Goal: Task Accomplishment & Management: Complete application form

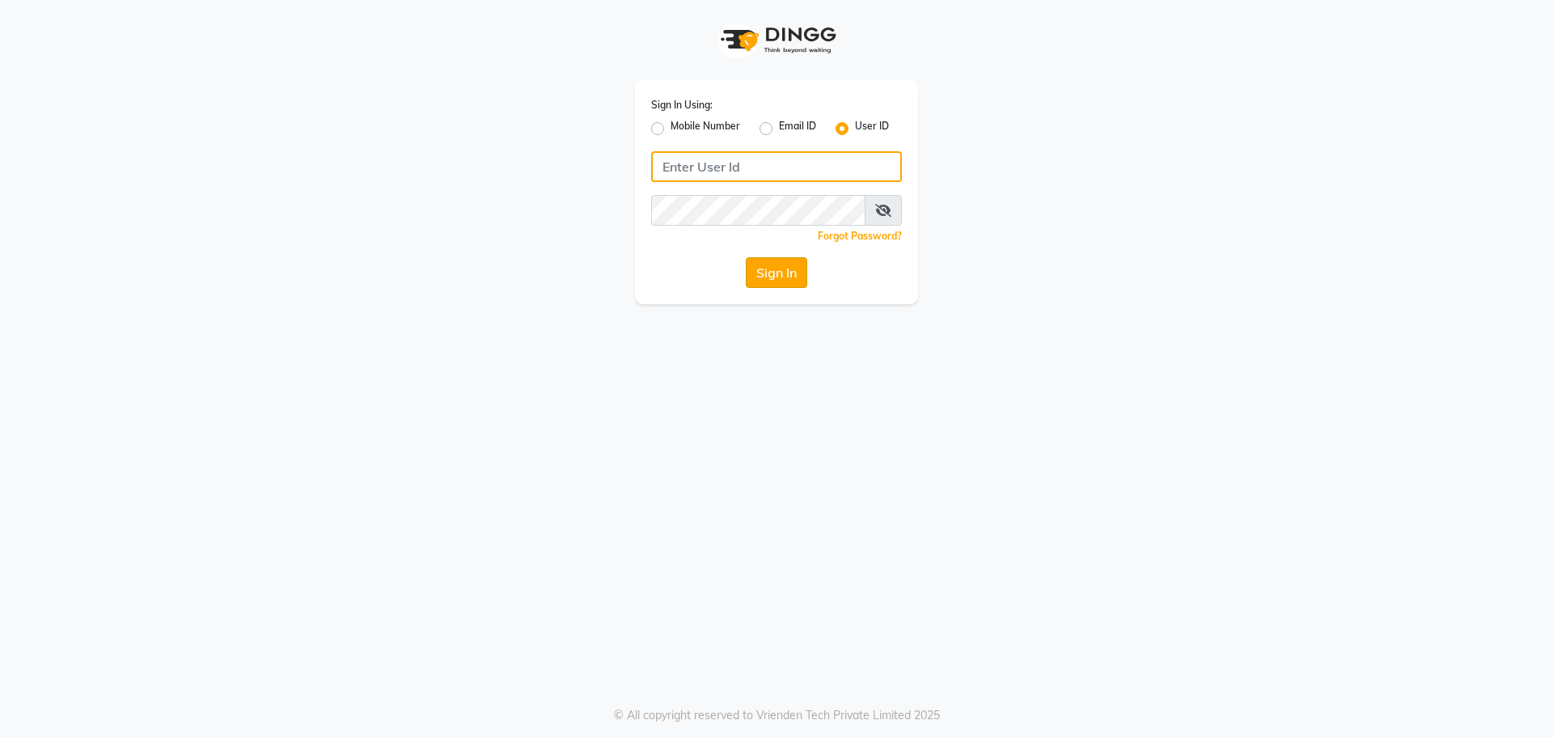
type input "spartans"
click at [769, 276] on button "Sign In" at bounding box center [776, 272] width 61 height 31
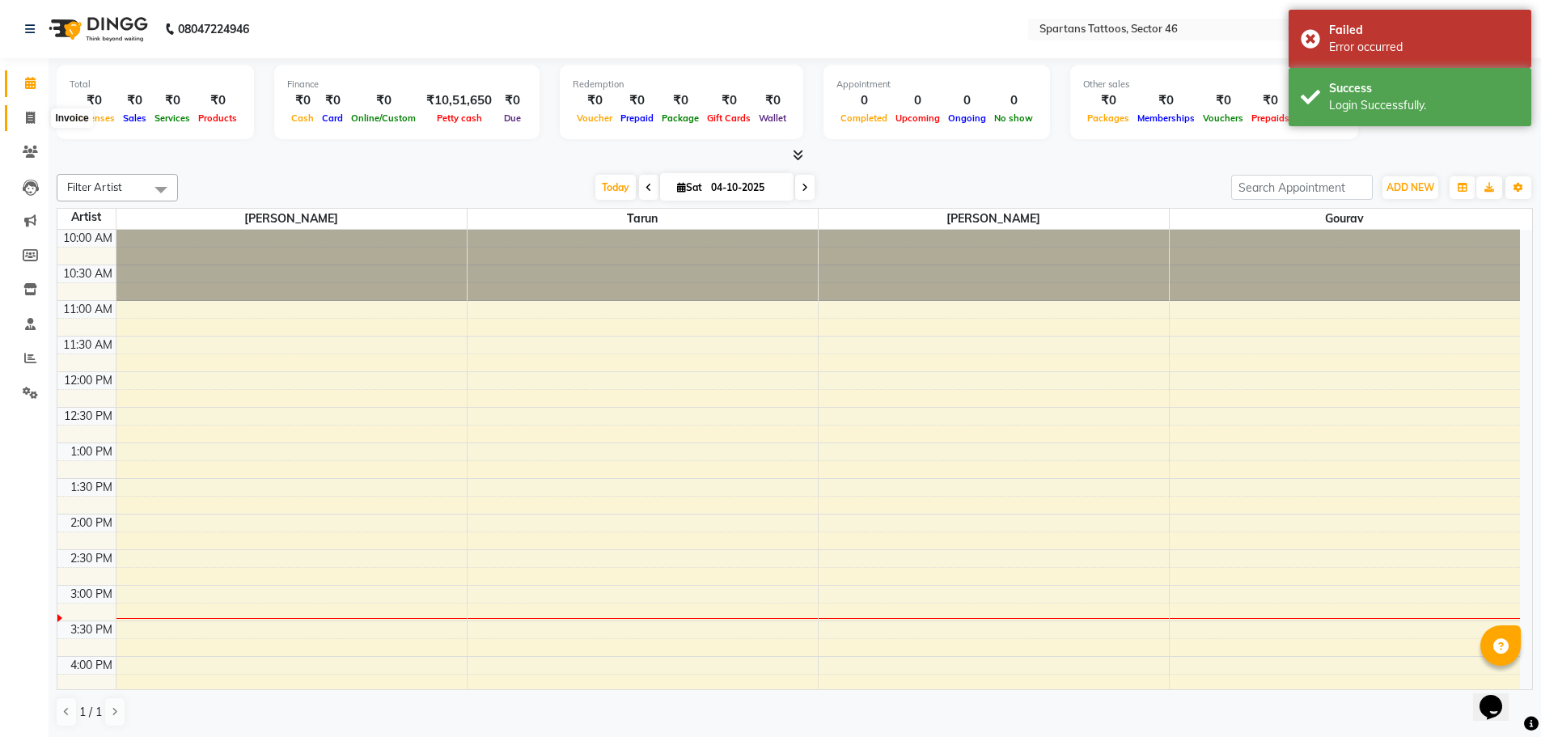
click at [36, 114] on span at bounding box center [30, 118] width 28 height 19
select select "service"
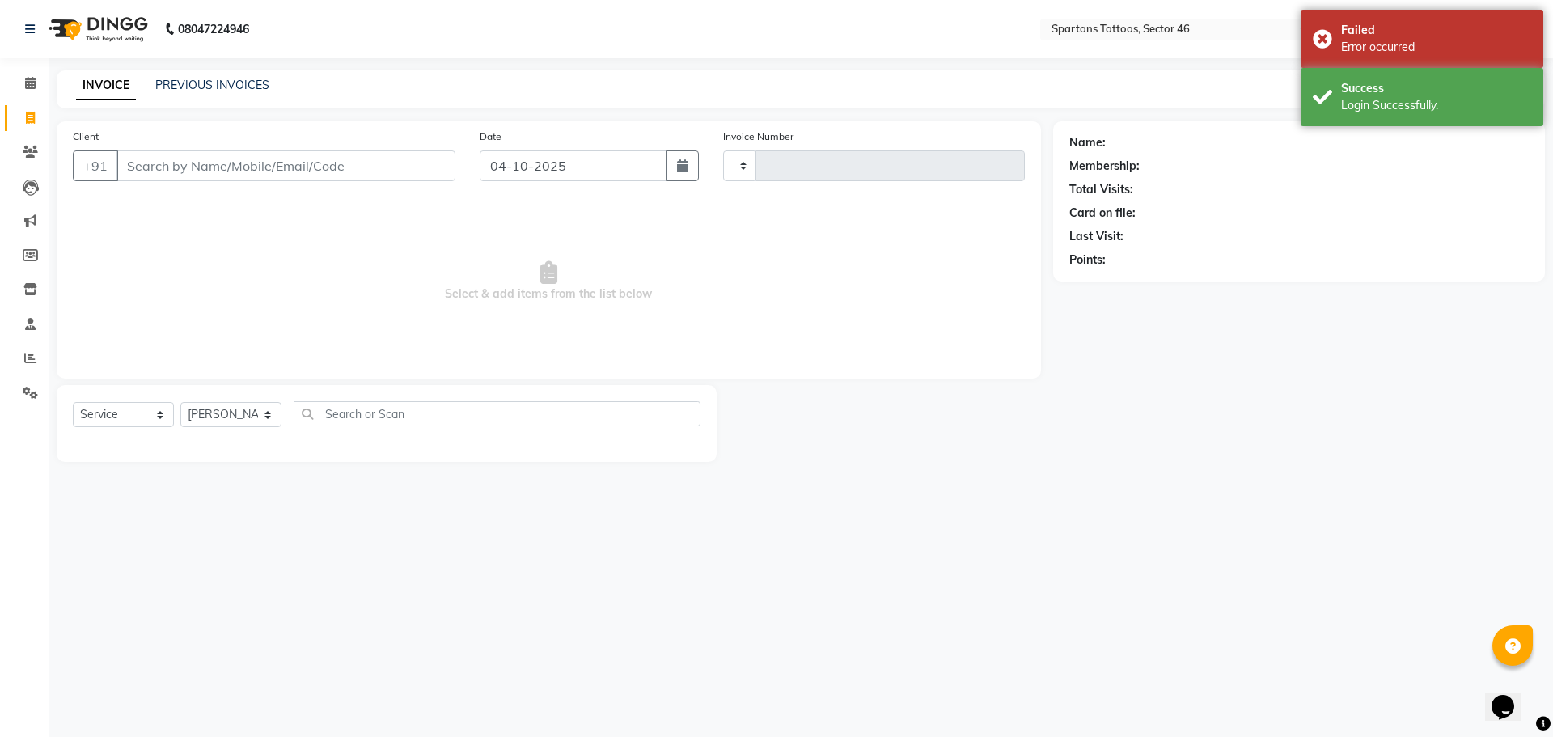
type input "0803"
select select "6556"
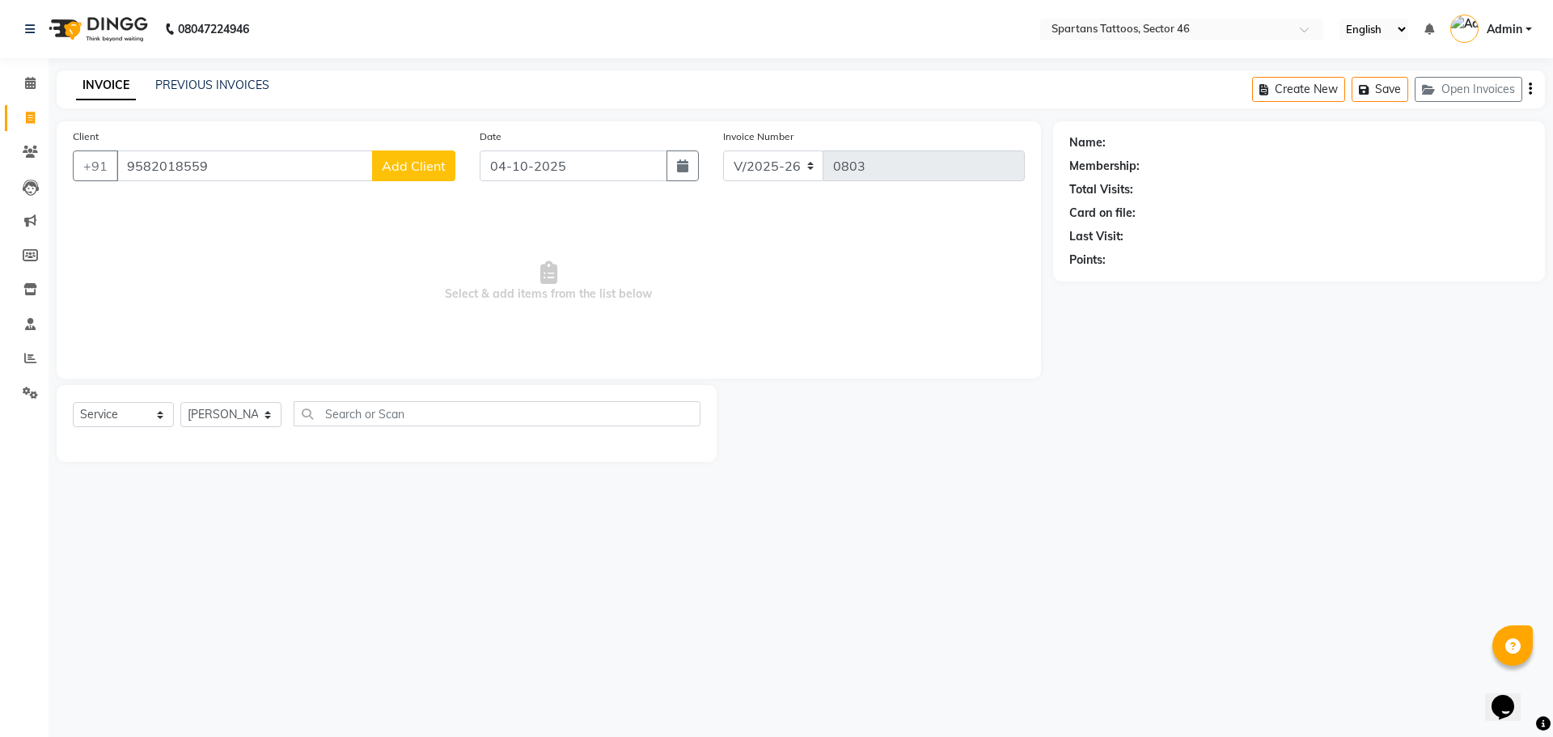
type input "9582018559"
click at [394, 167] on span "Add Client" at bounding box center [414, 166] width 64 height 16
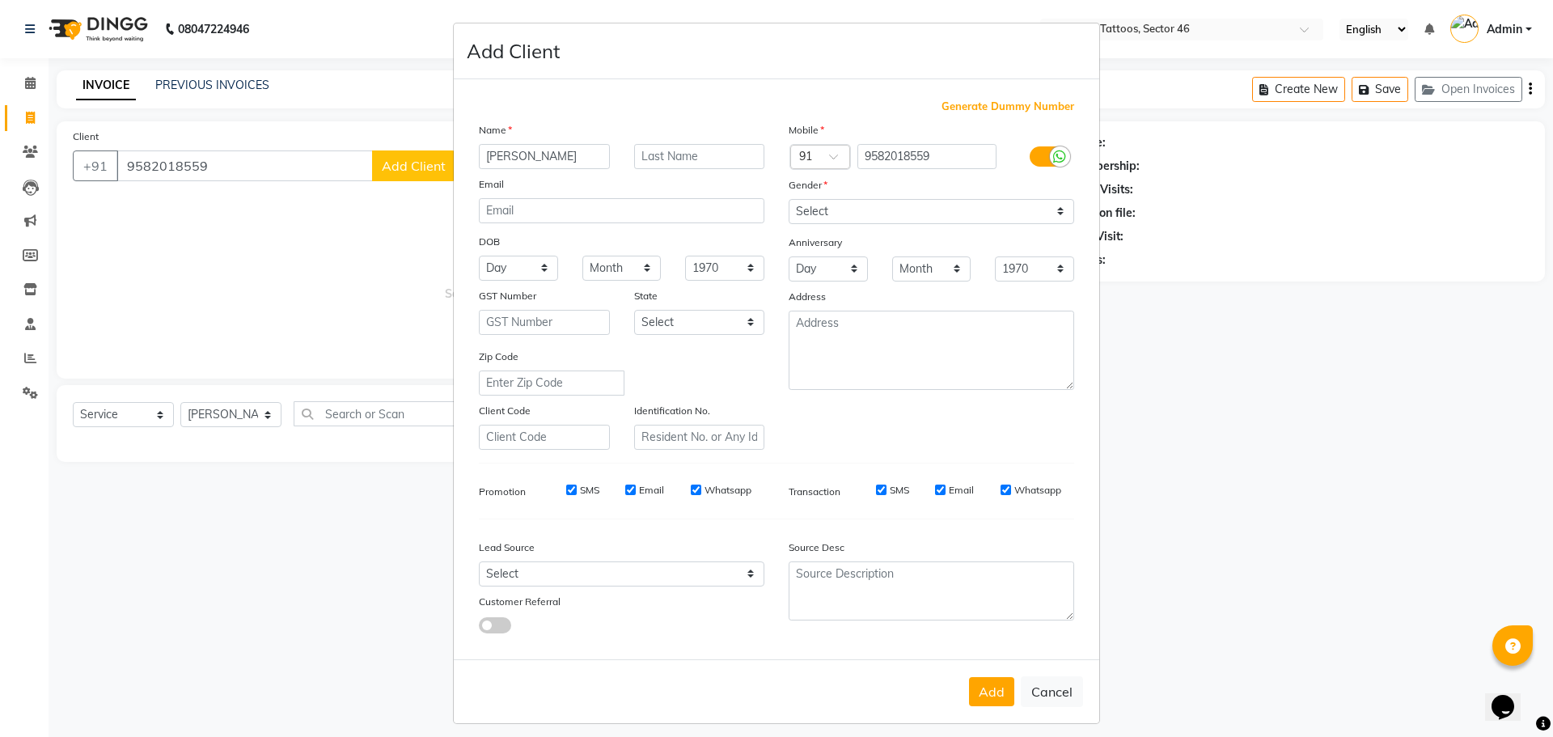
type input "[PERSON_NAME]"
click at [666, 156] on input "text" at bounding box center [699, 156] width 131 height 25
click at [769, 201] on select "Select [DEMOGRAPHIC_DATA] [DEMOGRAPHIC_DATA] Other Prefer Not To Say" at bounding box center [932, 211] width 286 height 25
select select "[DEMOGRAPHIC_DATA]"
click at [769, 199] on select "Select [DEMOGRAPHIC_DATA] [DEMOGRAPHIC_DATA] Other Prefer Not To Say" at bounding box center [932, 211] width 286 height 25
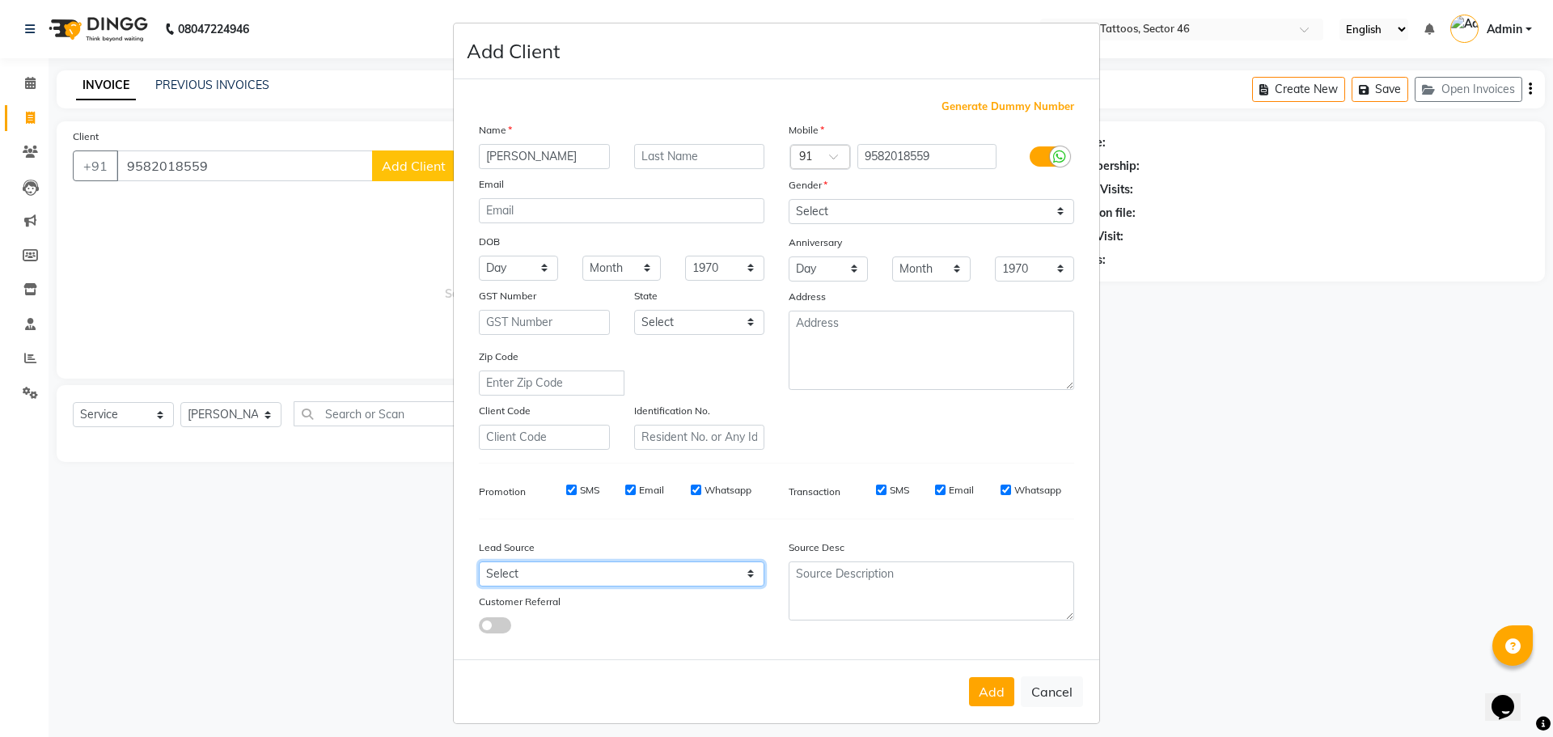
click at [682, 477] on select "Select Walk-in Referral Internet Friend Word of Mouth Advertisement Facebook Ju…" at bounding box center [622, 573] width 286 height 25
select select "46584"
click at [479, 477] on select "Select Walk-in Referral Internet Friend Word of Mouth Advertisement Facebook Ju…" at bounding box center [622, 573] width 286 height 25
click at [769, 477] on button "Add" at bounding box center [991, 691] width 45 height 29
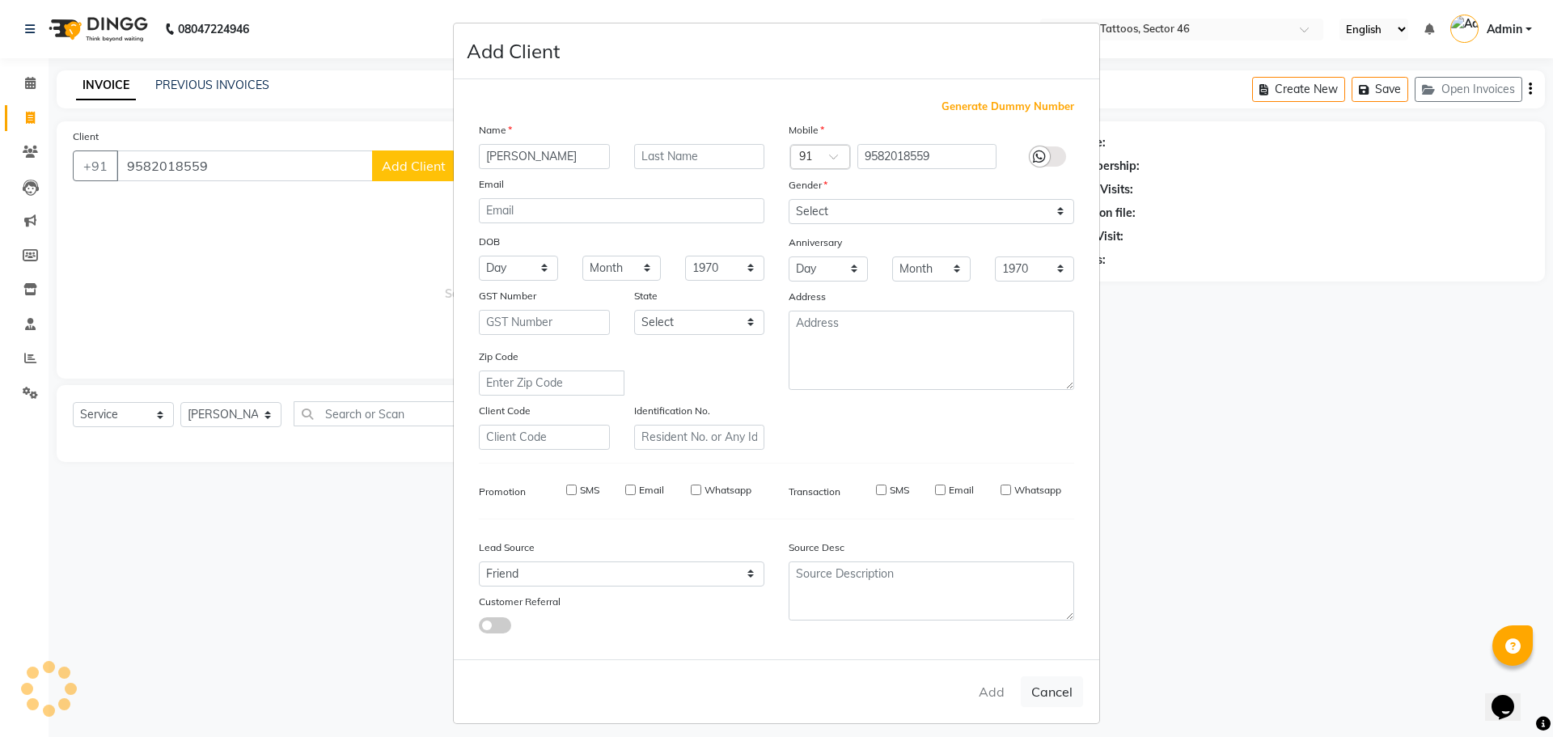
select select
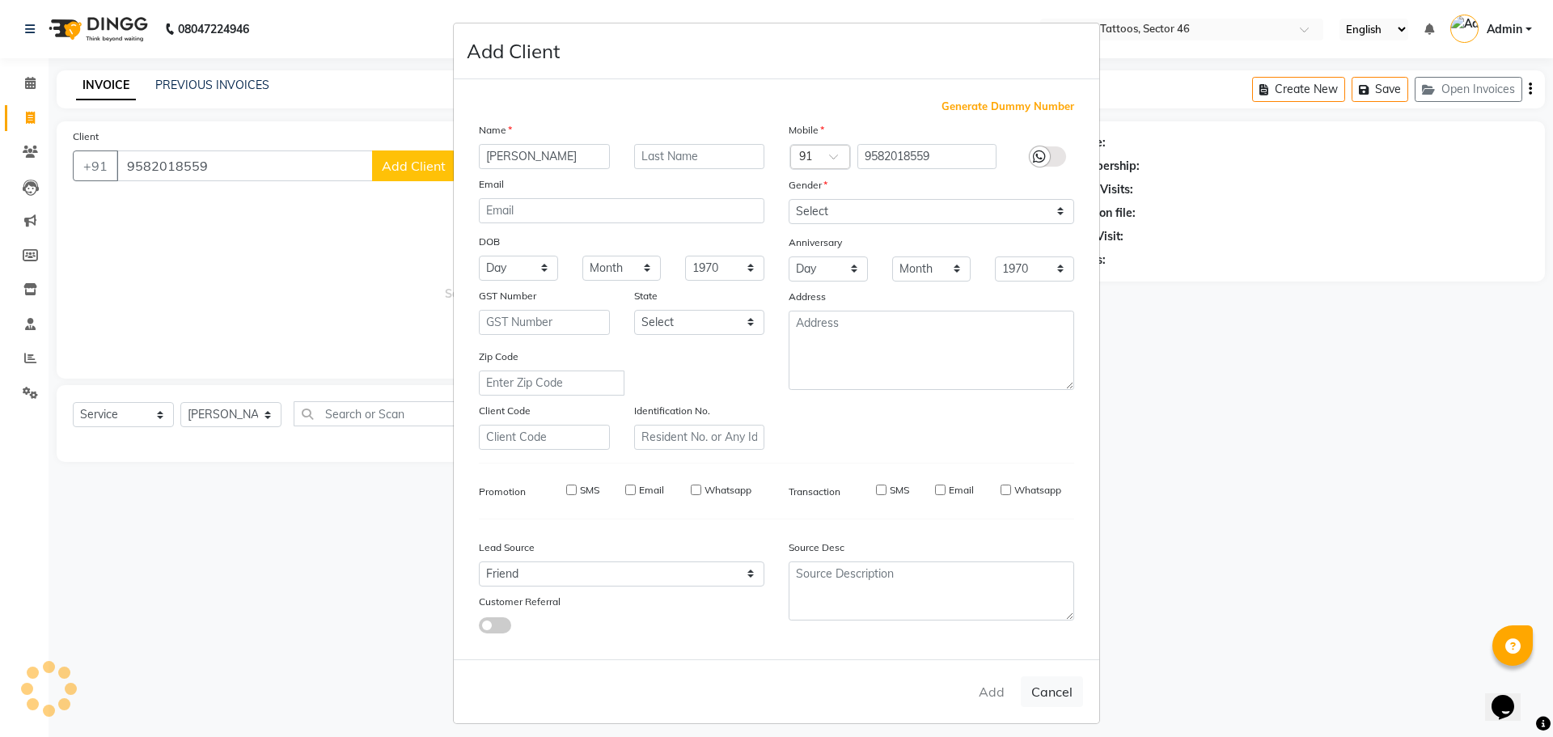
select select
checkbox input "false"
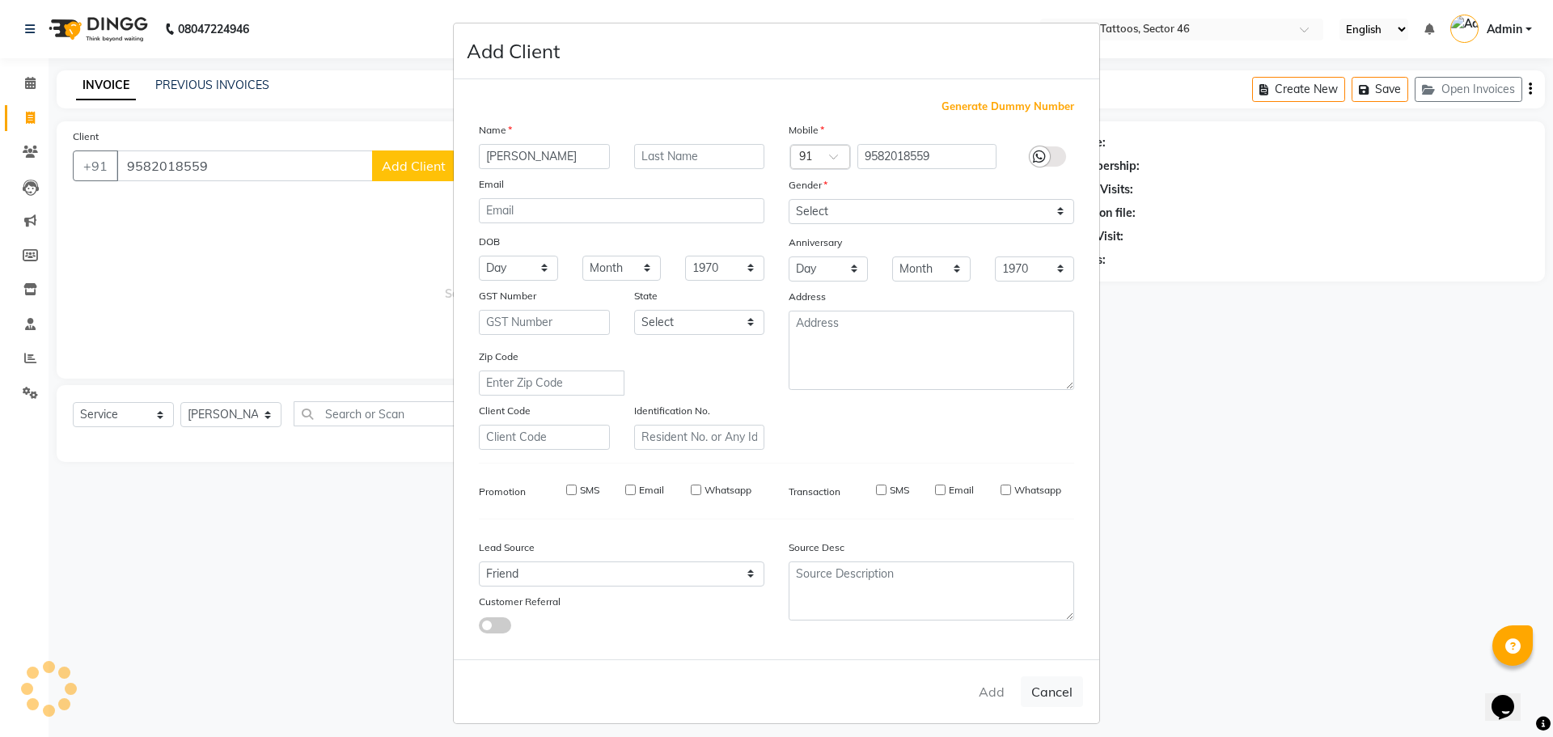
checkbox input "false"
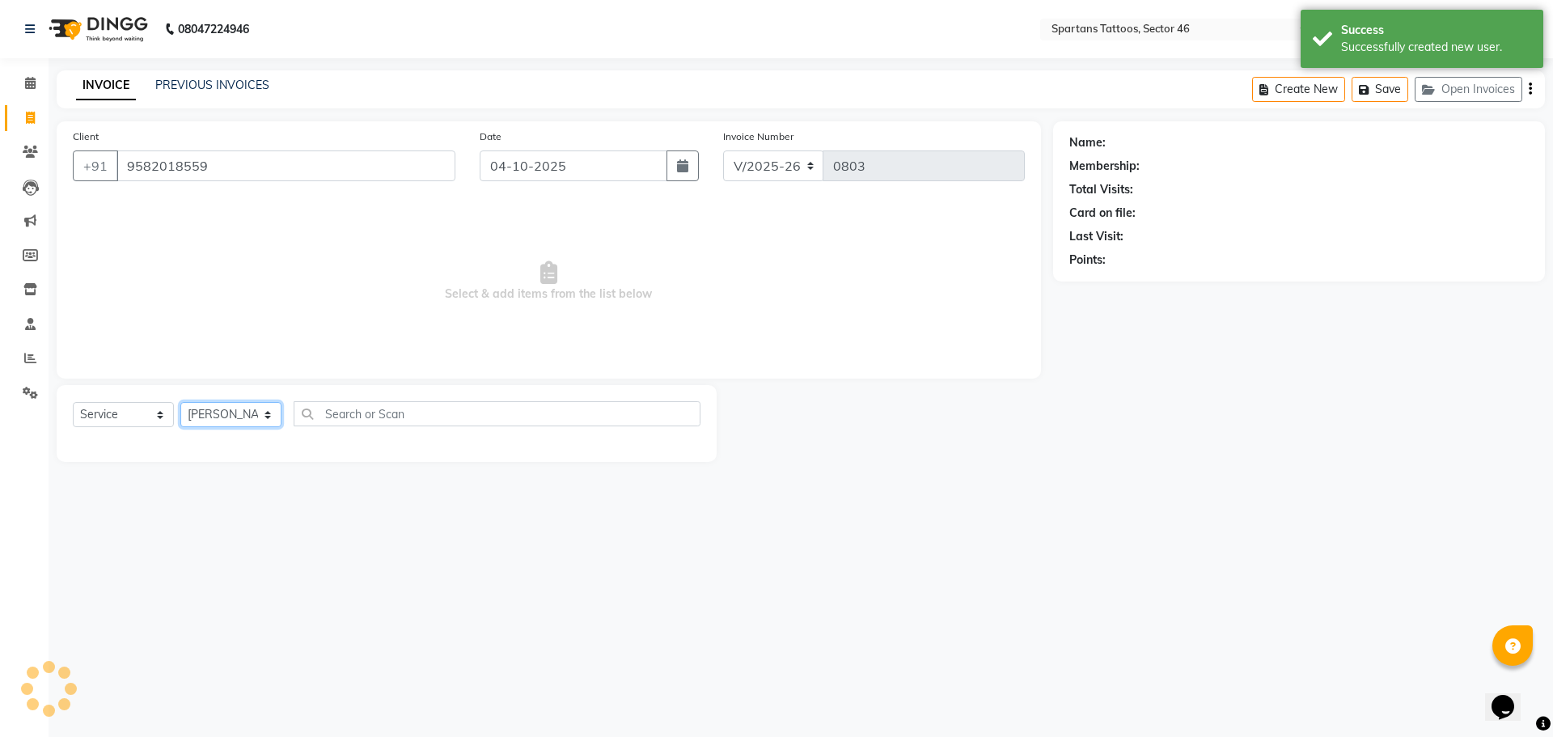
click at [260, 415] on select "[PERSON_NAME] [PERSON_NAME] [PERSON_NAME]" at bounding box center [230, 414] width 101 height 25
select select "58256"
click at [180, 402] on select "[PERSON_NAME] [PERSON_NAME] [PERSON_NAME]" at bounding box center [230, 414] width 101 height 25
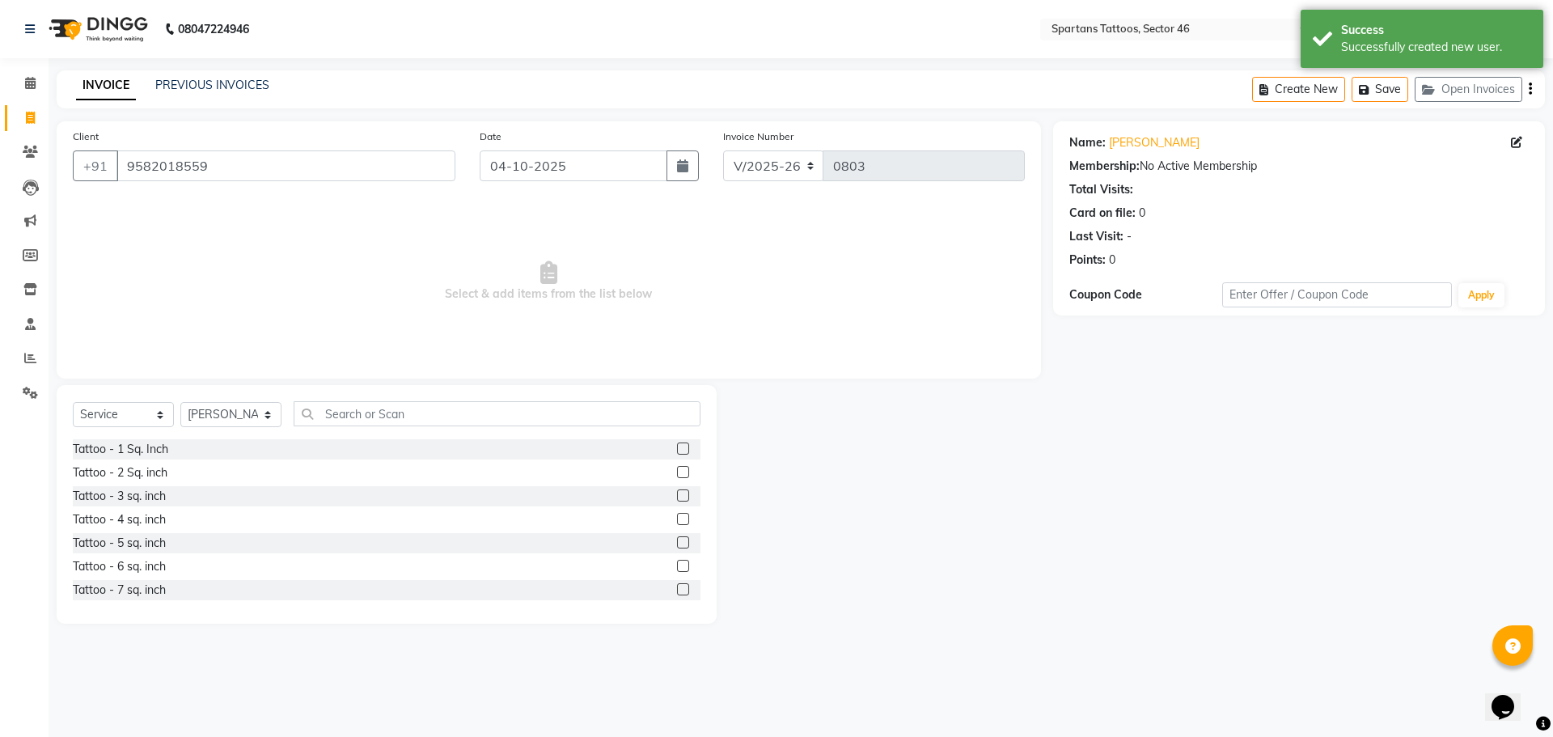
click at [677, 452] on label at bounding box center [683, 448] width 12 height 12
click at [677, 452] on input "checkbox" at bounding box center [682, 449] width 11 height 11
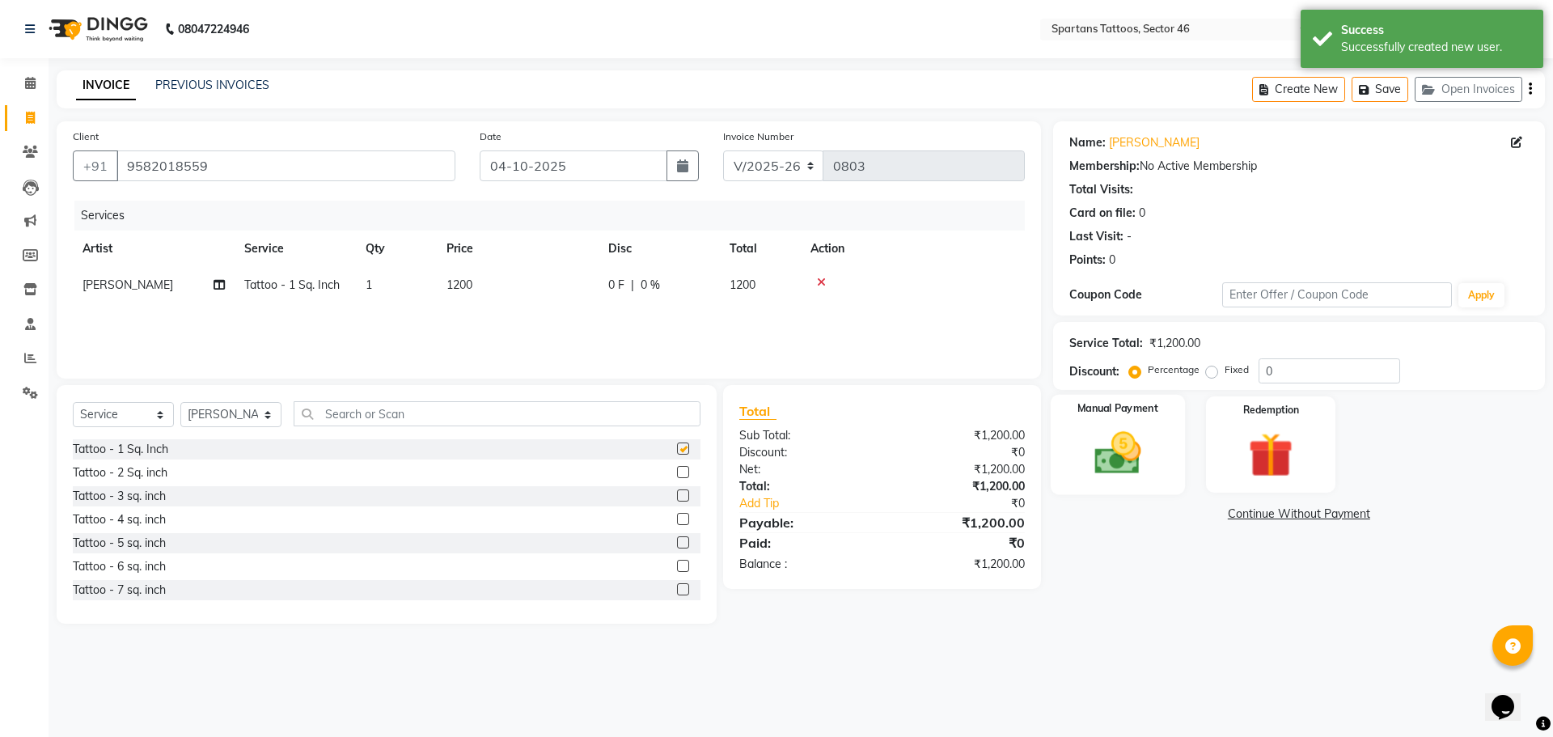
checkbox input "false"
click at [769, 469] on img at bounding box center [1117, 452] width 75 height 53
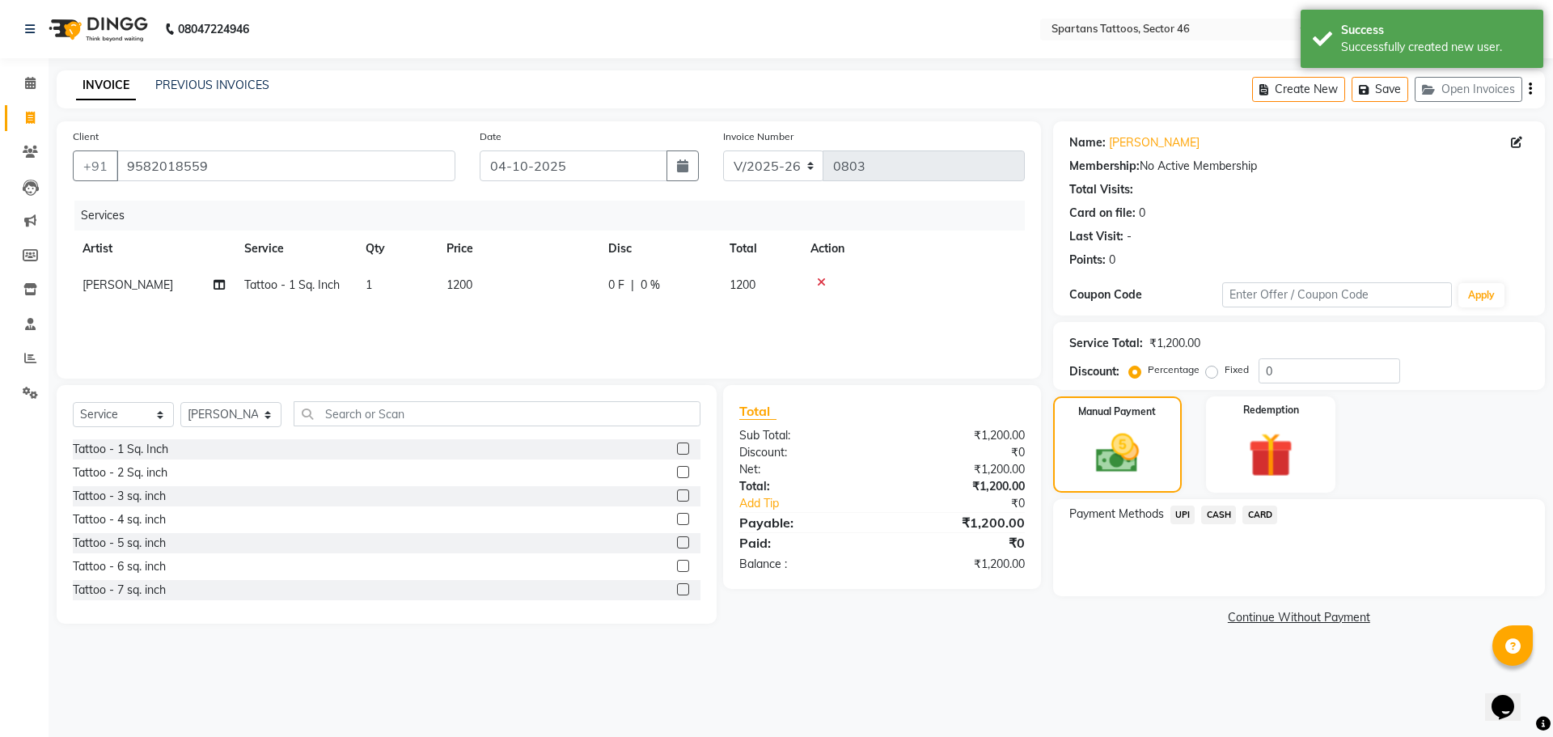
click at [769, 477] on span "UPI" at bounding box center [1182, 514] width 25 height 19
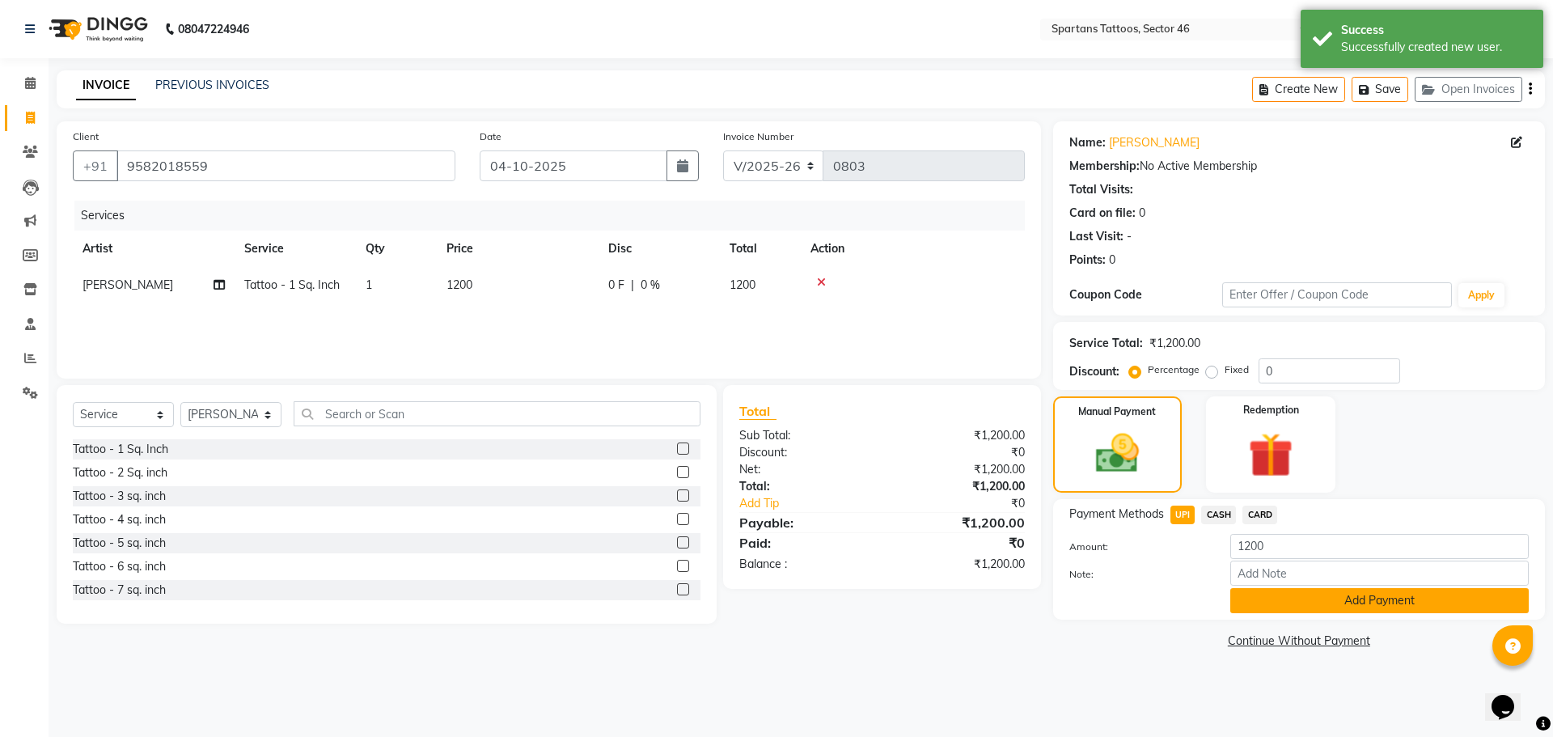
click at [769, 477] on button "Add Payment" at bounding box center [1379, 600] width 298 height 25
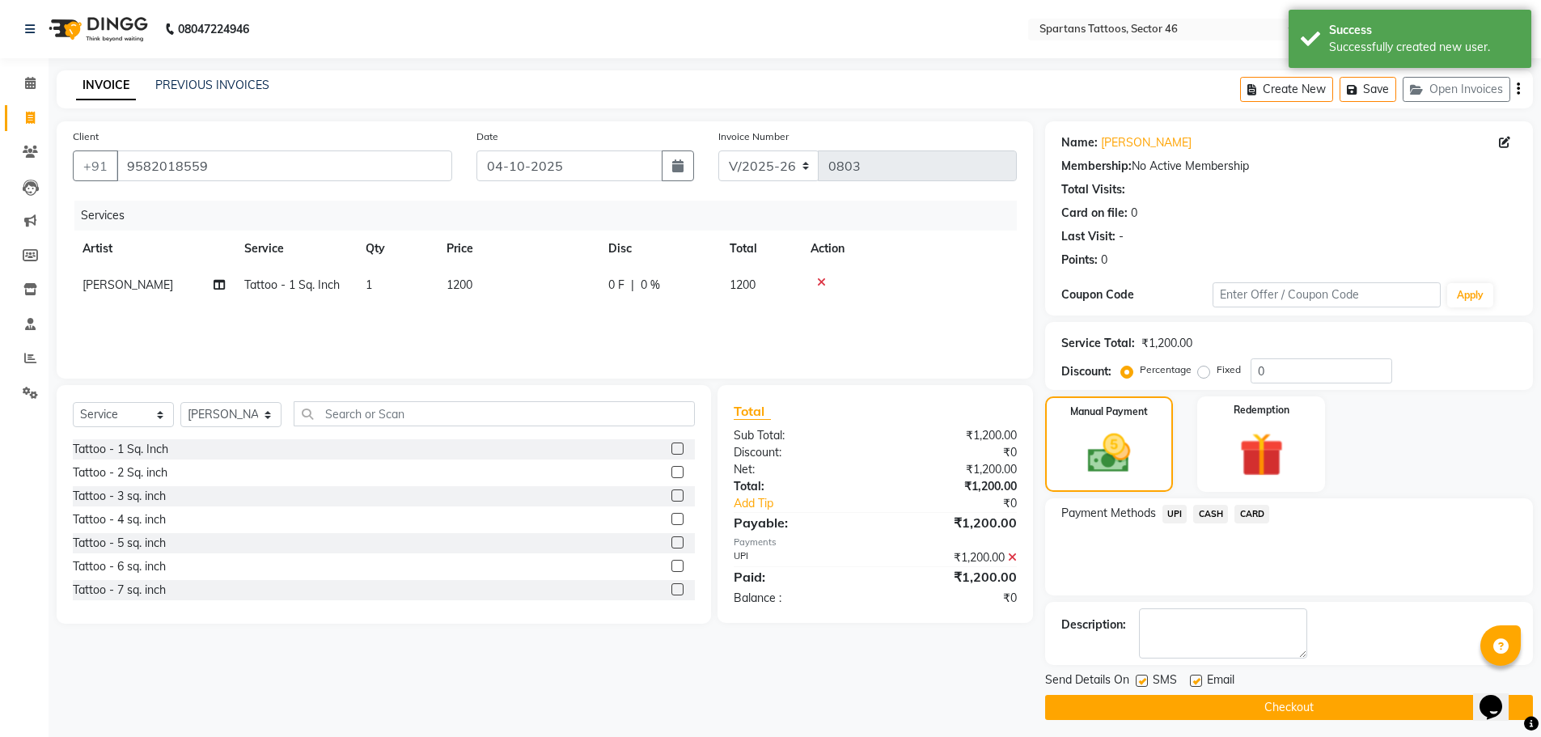
click at [769, 477] on button "Checkout" at bounding box center [1289, 707] width 488 height 25
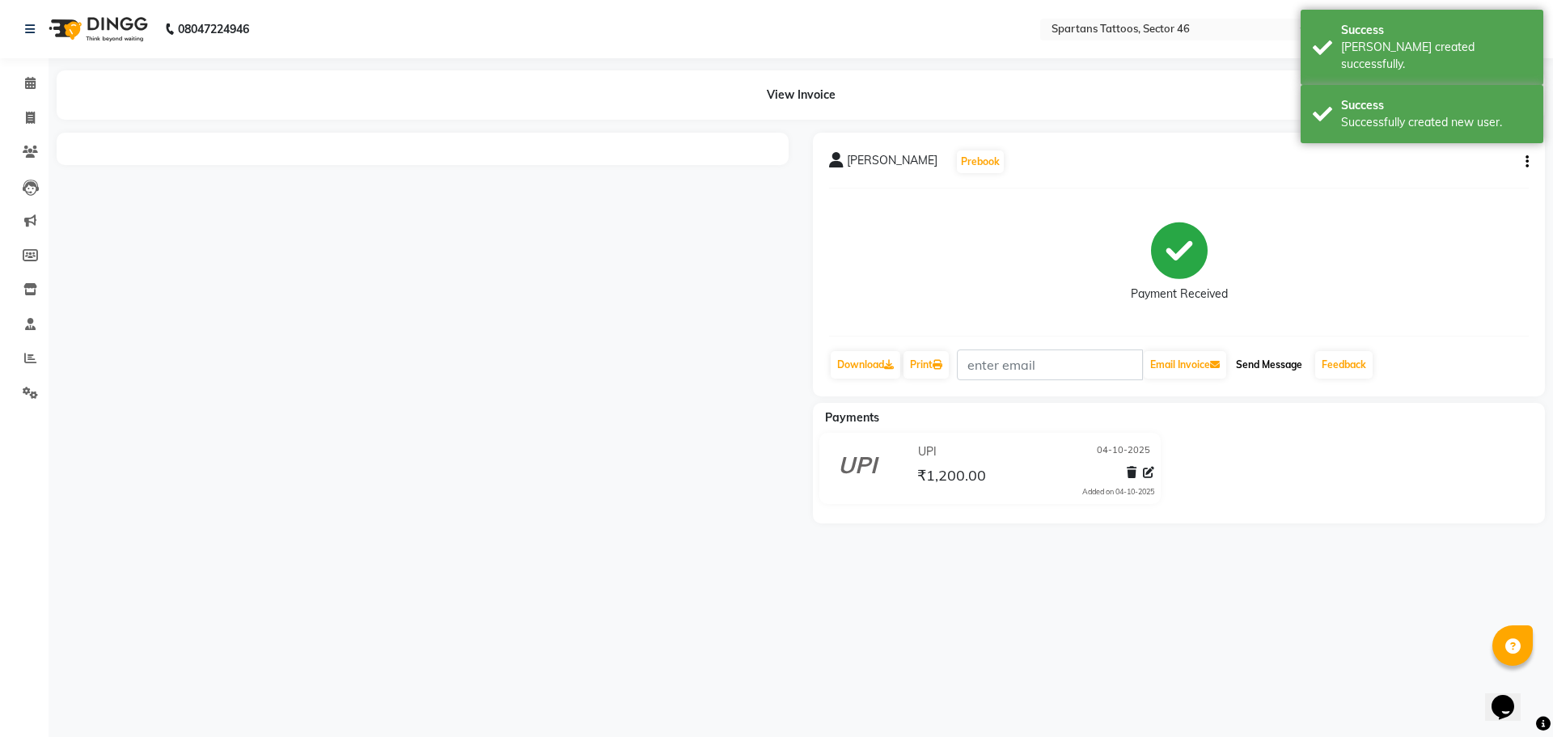
click at [769, 359] on button "Send Message" at bounding box center [1268, 364] width 79 height 27
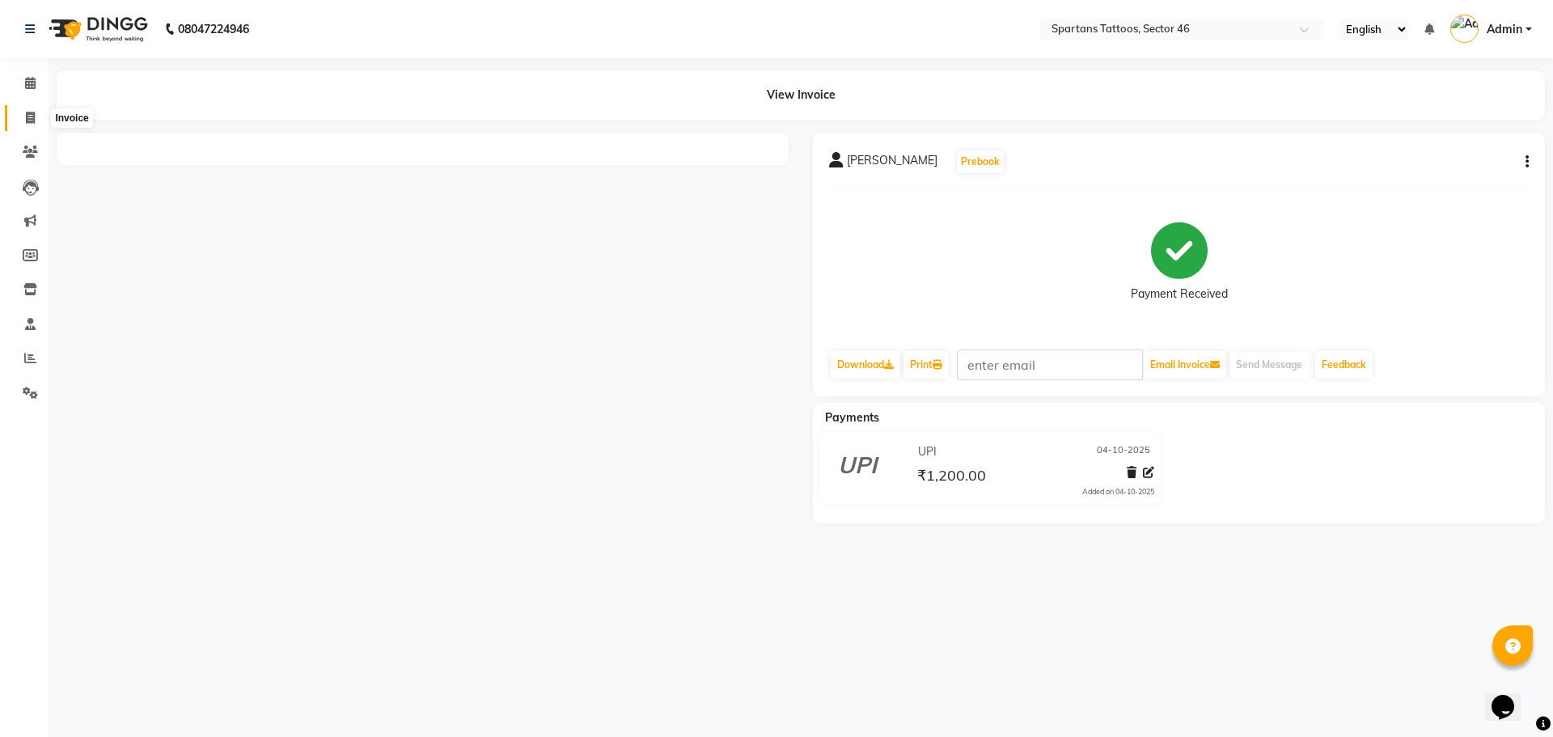
click at [29, 123] on icon at bounding box center [30, 118] width 9 height 12
select select "6556"
select select "service"
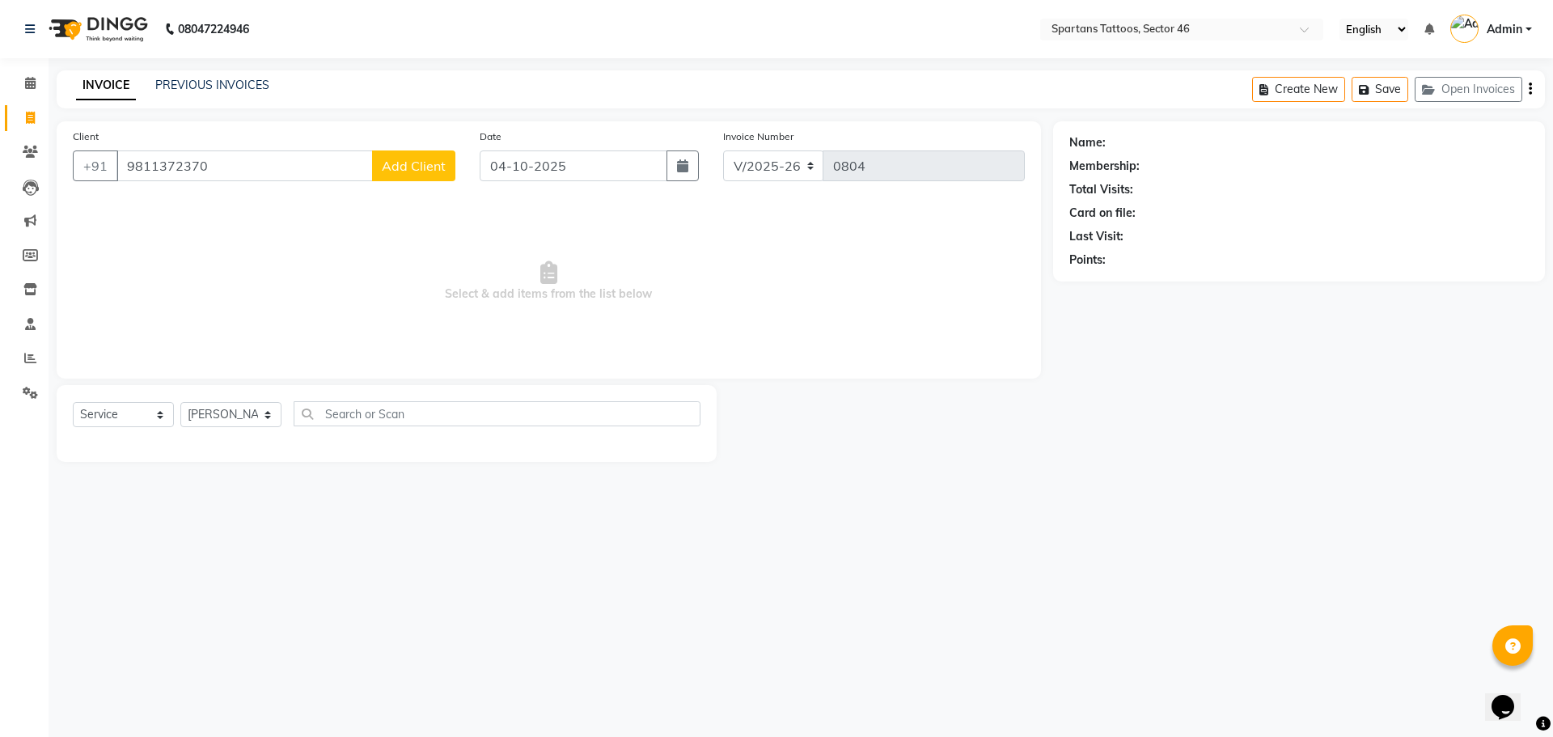
type input "9811372370"
click at [396, 167] on span "Add Client" at bounding box center [414, 166] width 64 height 16
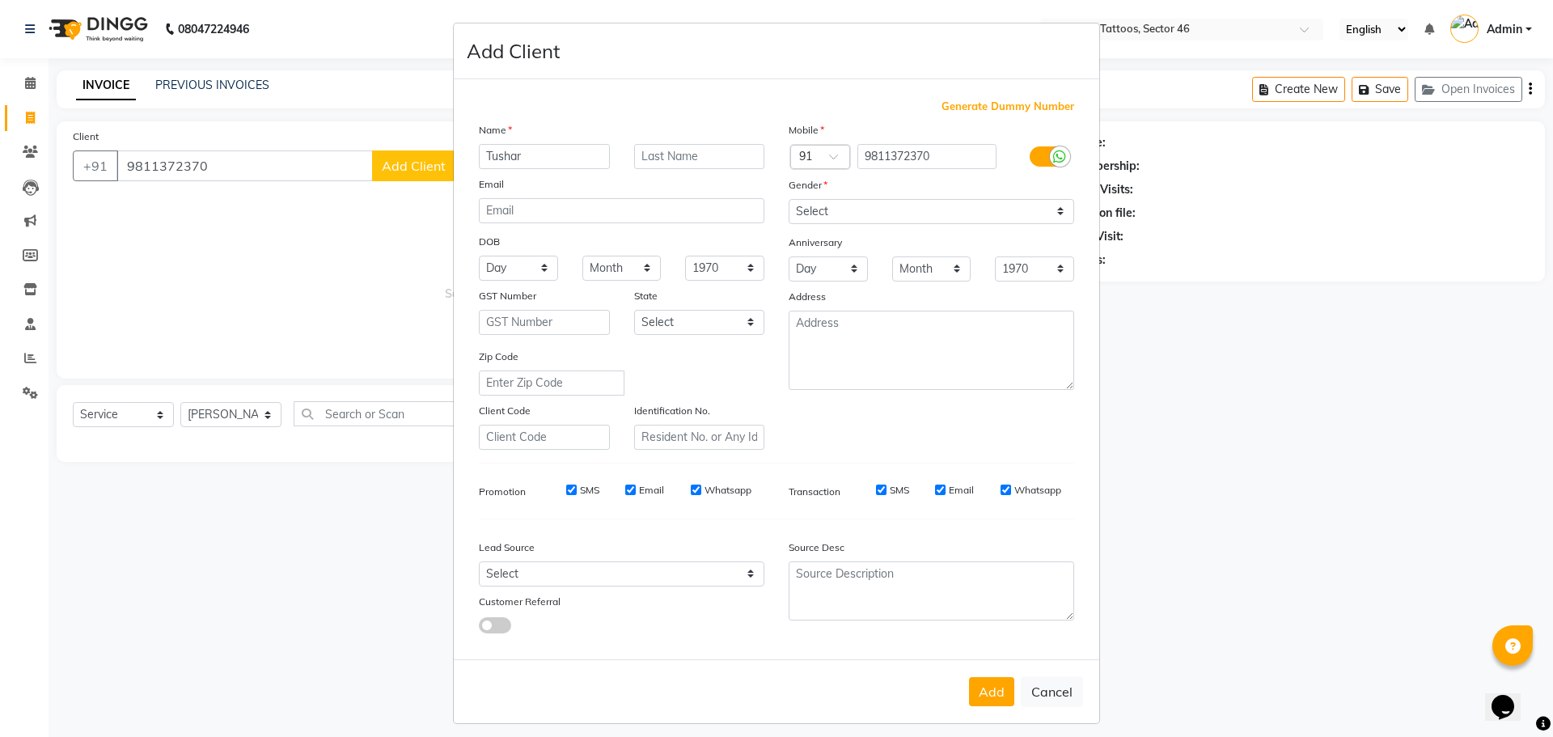
type input "Tushar"
click at [689, 158] on input "text" at bounding box center [699, 156] width 131 height 25
type input "[PERSON_NAME]"
click at [769, 214] on select "Select [DEMOGRAPHIC_DATA] [DEMOGRAPHIC_DATA] Other Prefer Not To Say" at bounding box center [932, 211] width 286 height 25
select select "[DEMOGRAPHIC_DATA]"
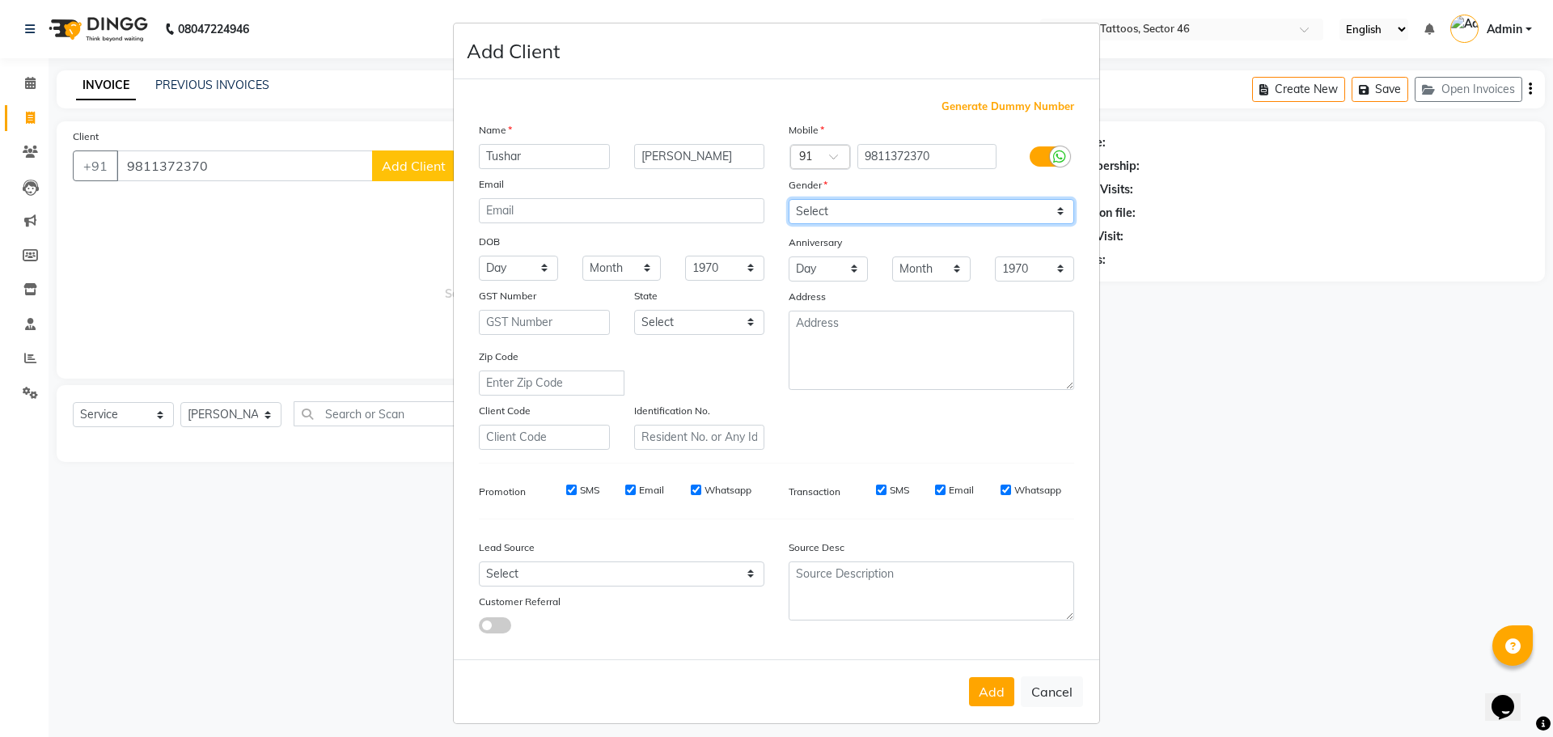
click at [769, 199] on select "Select [DEMOGRAPHIC_DATA] [DEMOGRAPHIC_DATA] Other Prefer Not To Say" at bounding box center [932, 211] width 286 height 25
click at [560, 477] on select "Select Walk-in Referral Internet Friend Word of Mouth Advertisement Facebook Ju…" at bounding box center [622, 573] width 286 height 25
select select "46589"
click at [479, 477] on select "Select Walk-in Referral Internet Friend Word of Mouth Advertisement Facebook Ju…" at bounding box center [622, 573] width 286 height 25
click at [769, 477] on button "Add" at bounding box center [991, 691] width 45 height 29
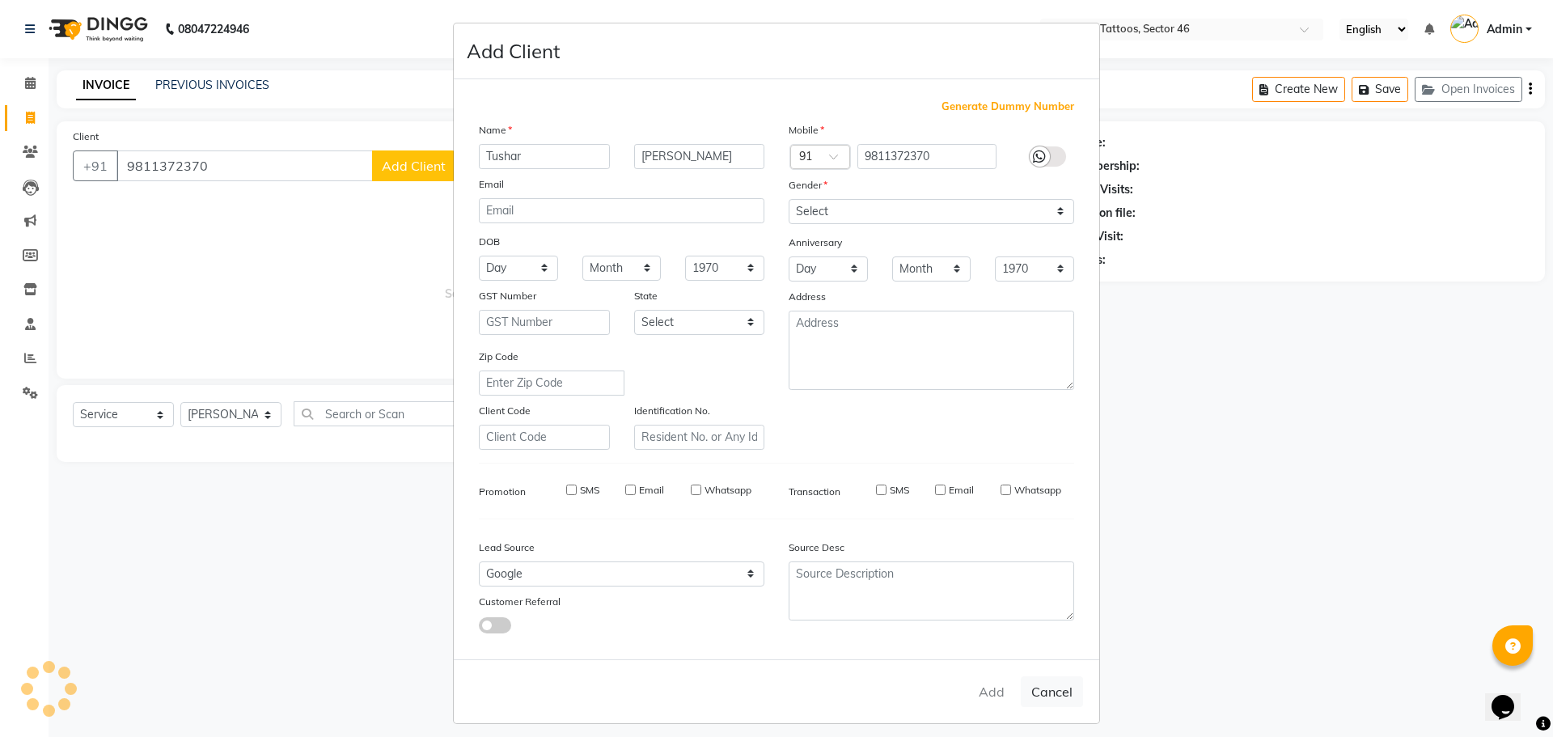
select select
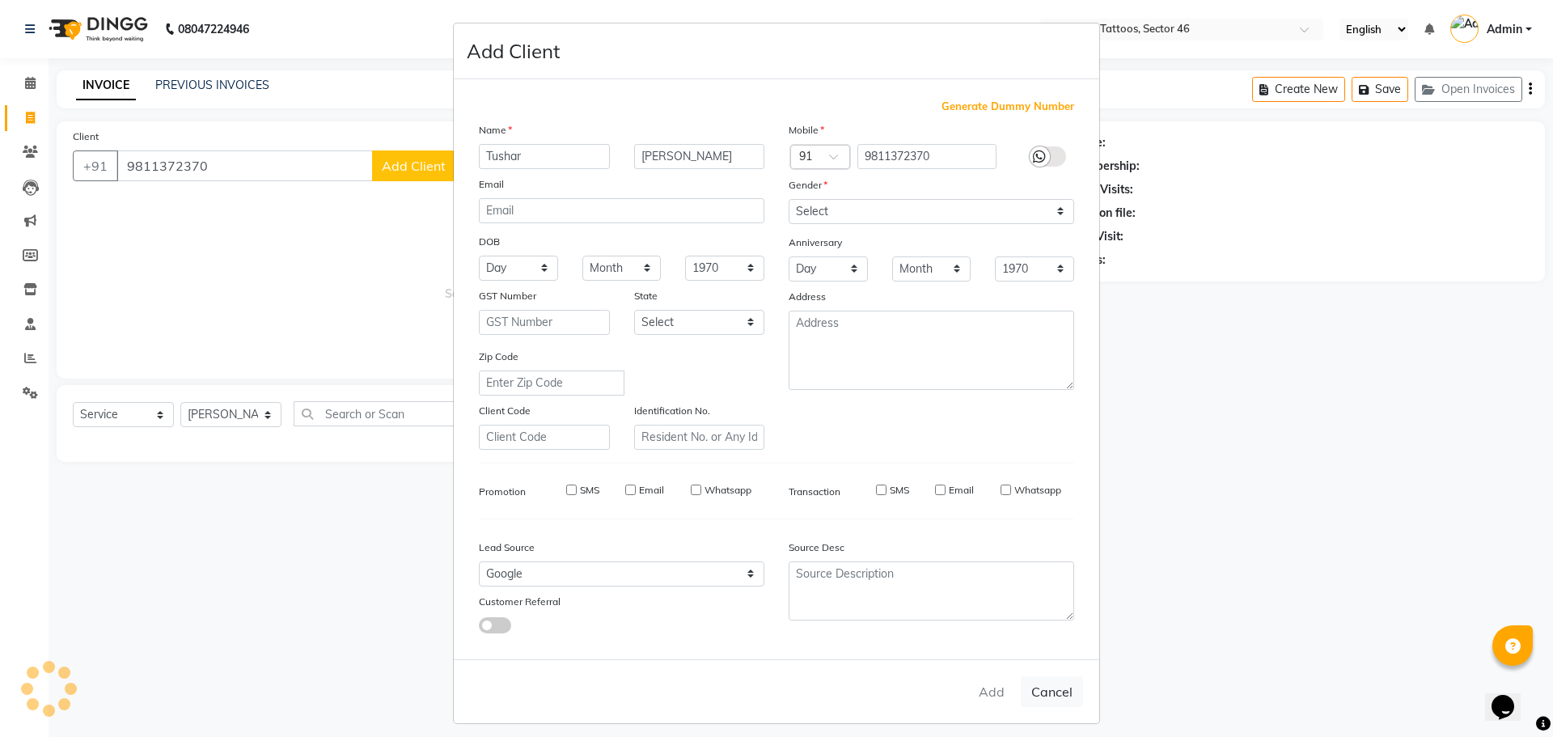
select select
checkbox input "false"
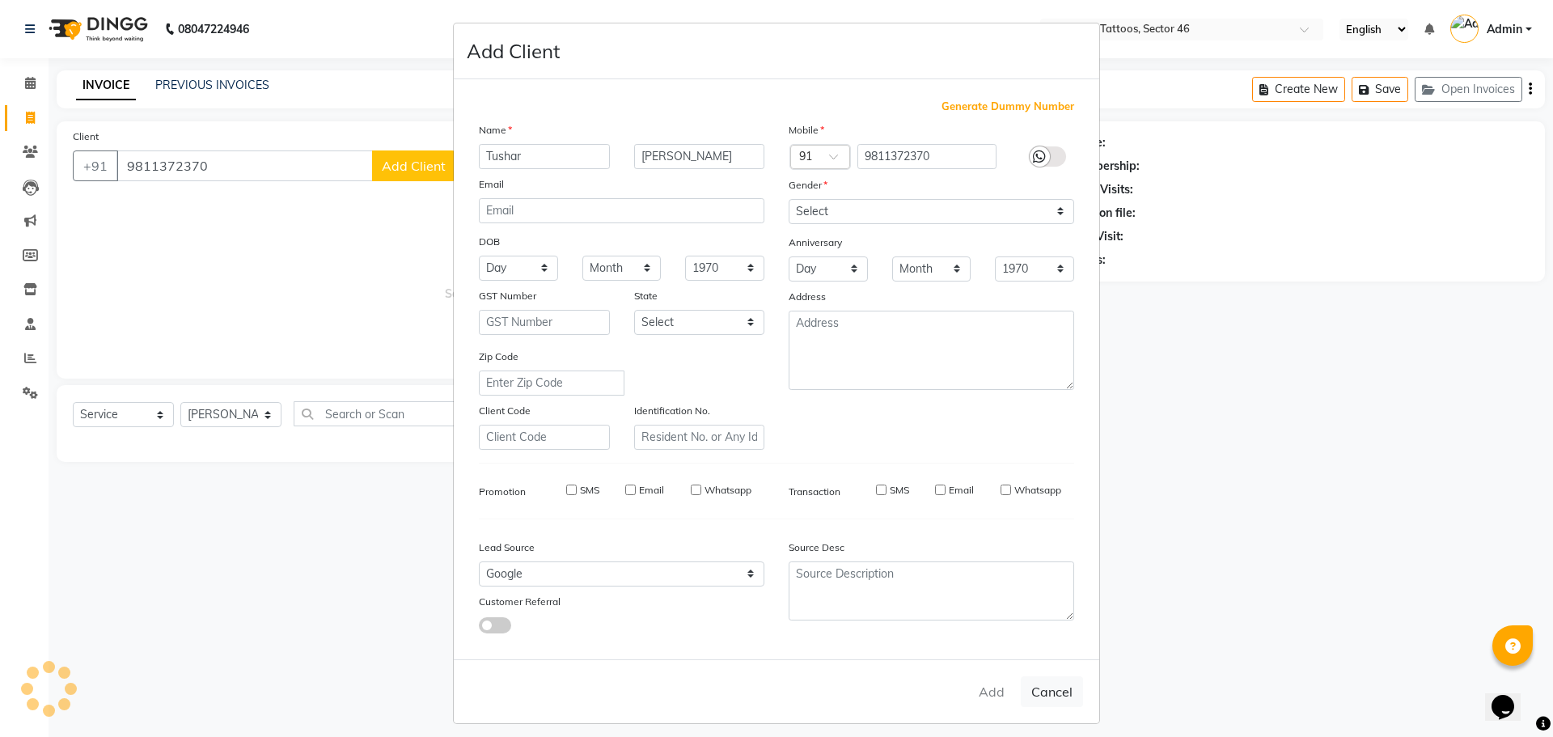
checkbox input "false"
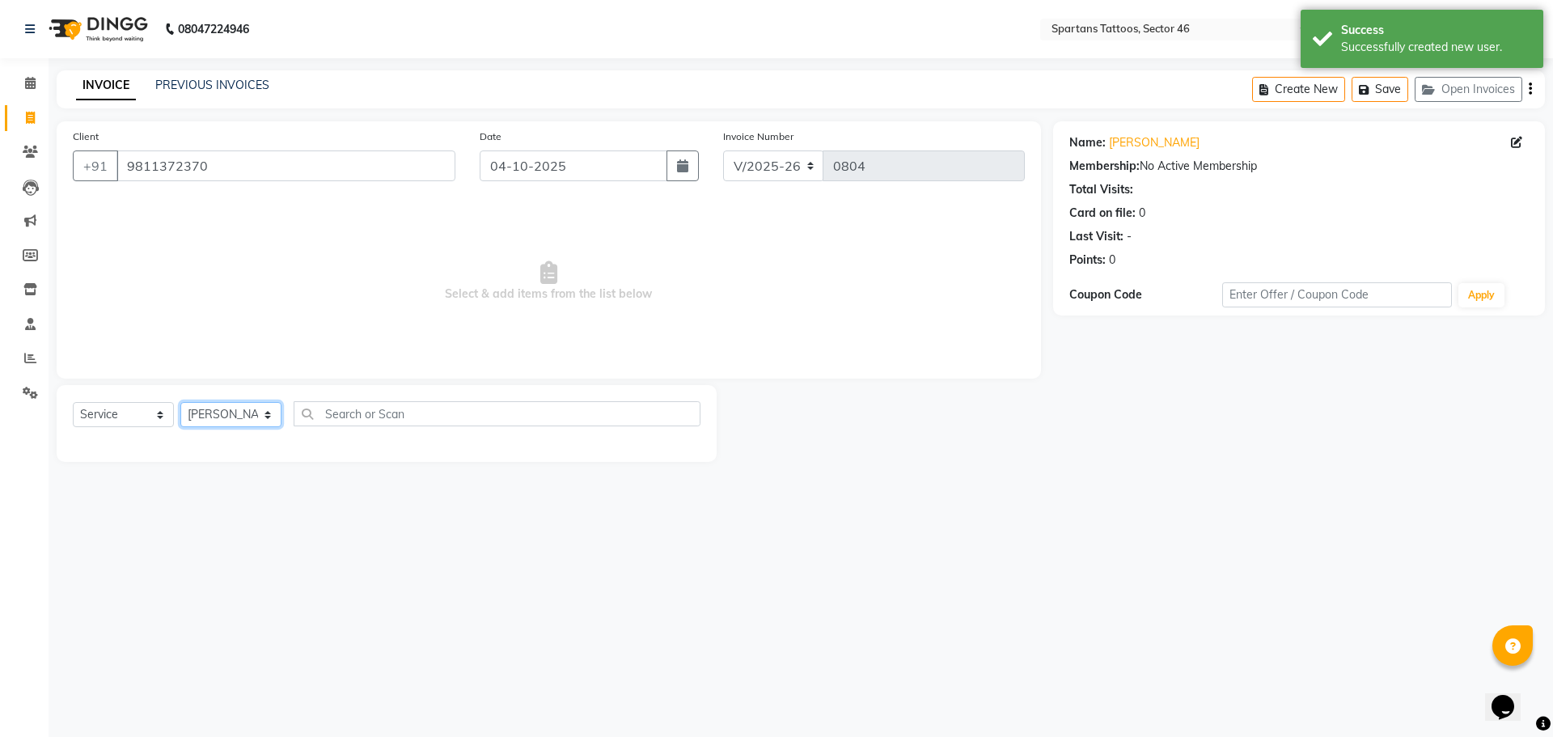
click at [258, 418] on select "[PERSON_NAME] [PERSON_NAME] [PERSON_NAME]" at bounding box center [230, 414] width 101 height 25
select select "58257"
click at [180, 402] on select "[PERSON_NAME] [PERSON_NAME] [PERSON_NAME]" at bounding box center [230, 414] width 101 height 25
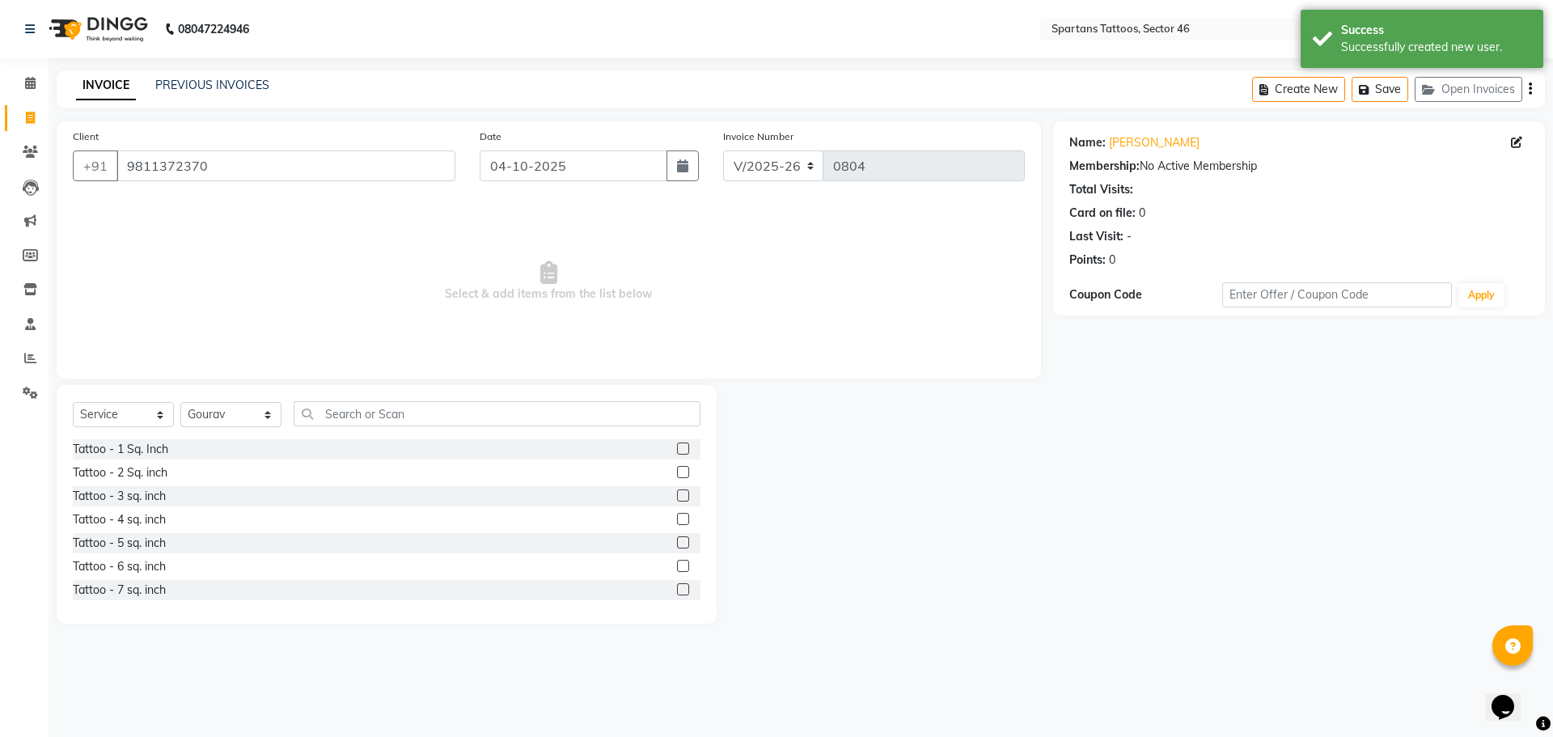
click at [677, 477] on label at bounding box center [683, 542] width 12 height 12
click at [677, 477] on input "checkbox" at bounding box center [682, 543] width 11 height 11
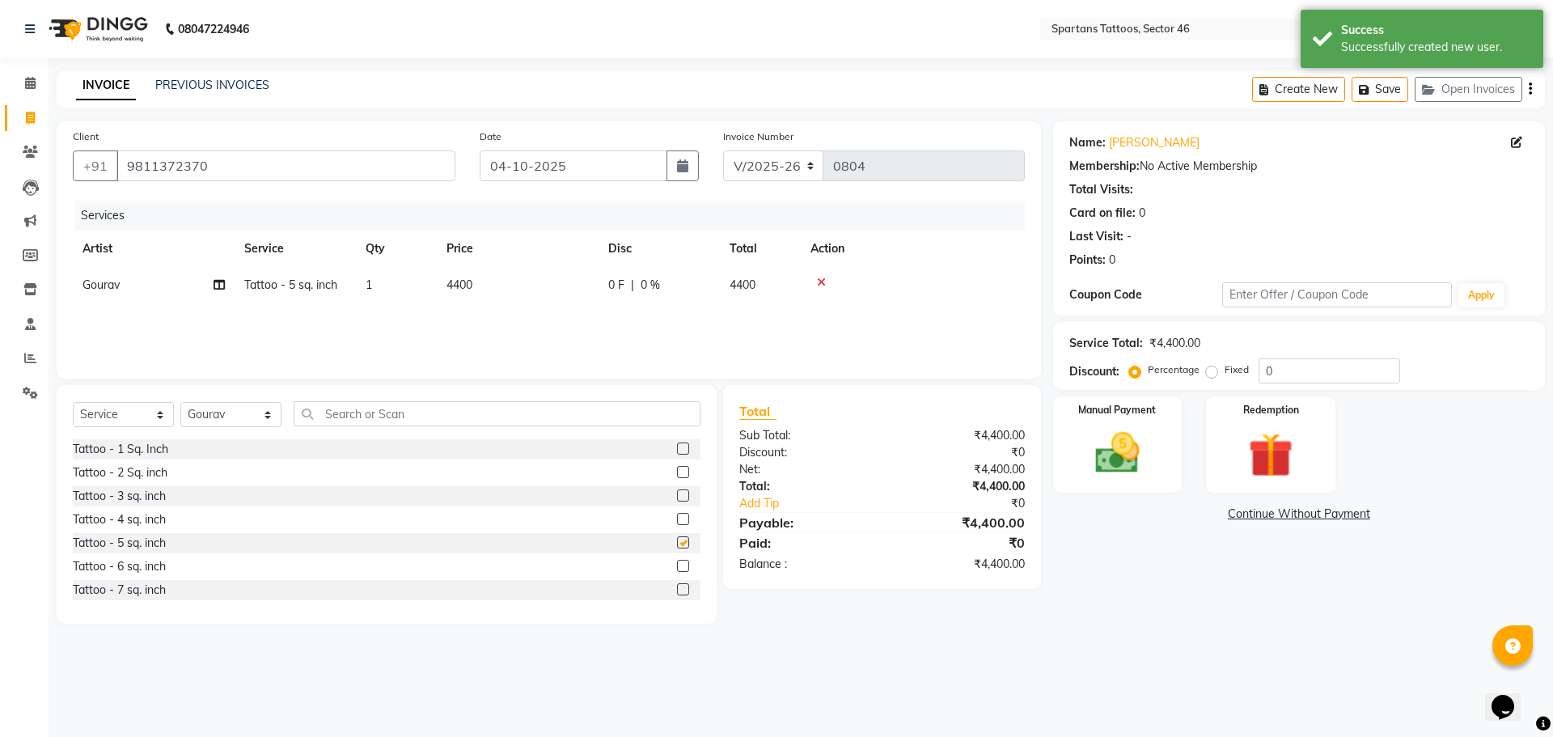
checkbox input "false"
click at [578, 279] on td "4400" at bounding box center [518, 285] width 162 height 36
select select "58257"
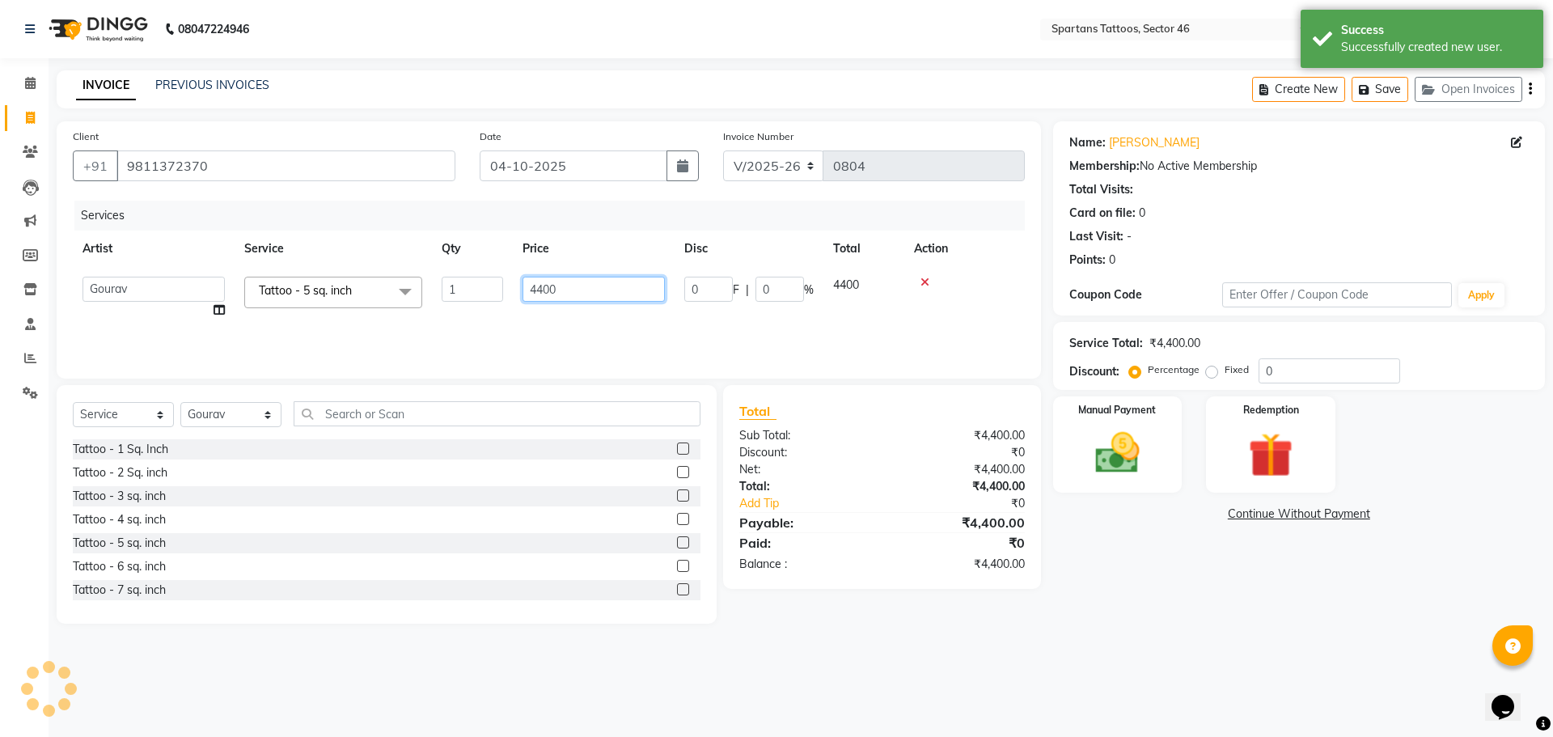
click at [591, 283] on input "4400" at bounding box center [593, 289] width 142 height 25
type input "4300"
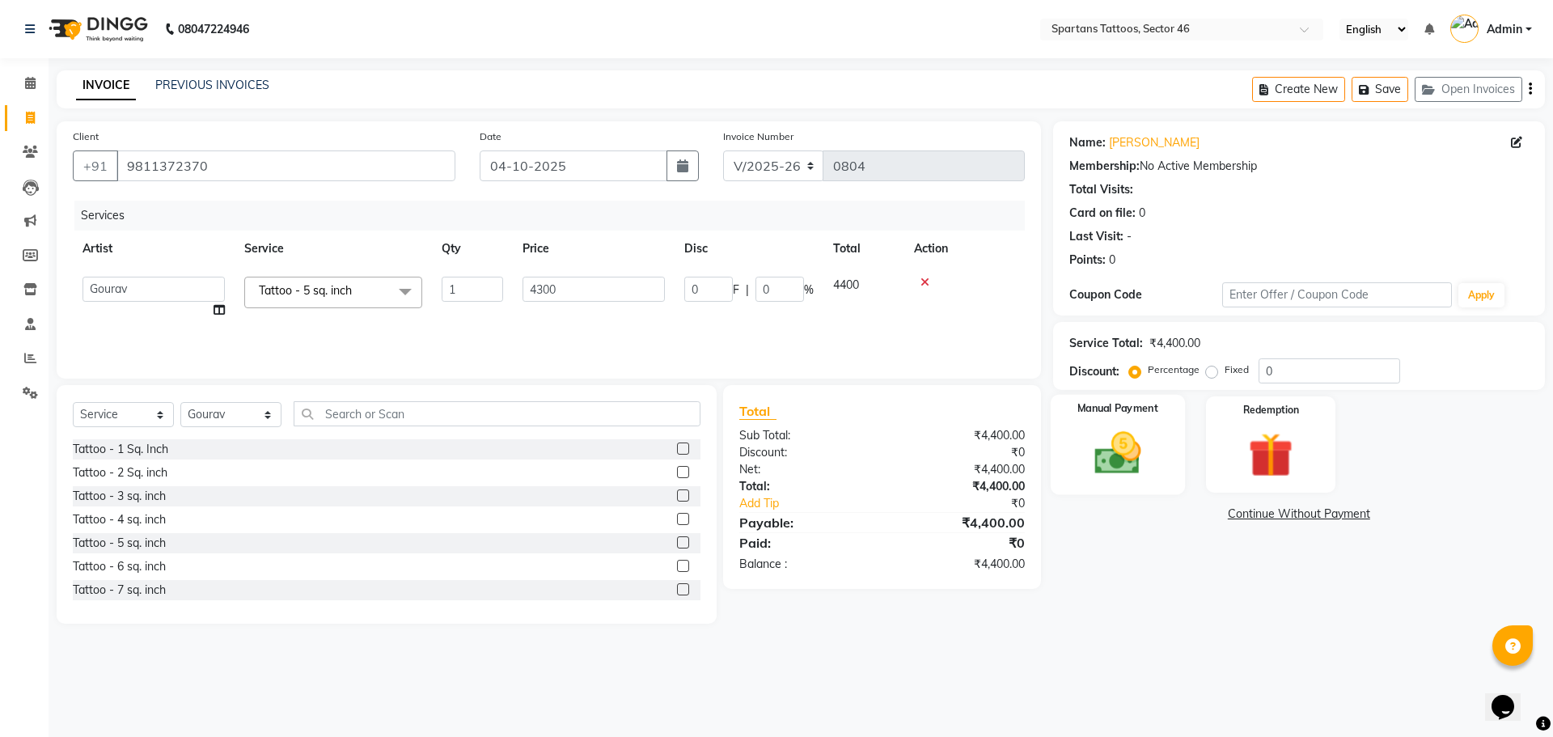
click at [769, 426] on img at bounding box center [1117, 452] width 75 height 53
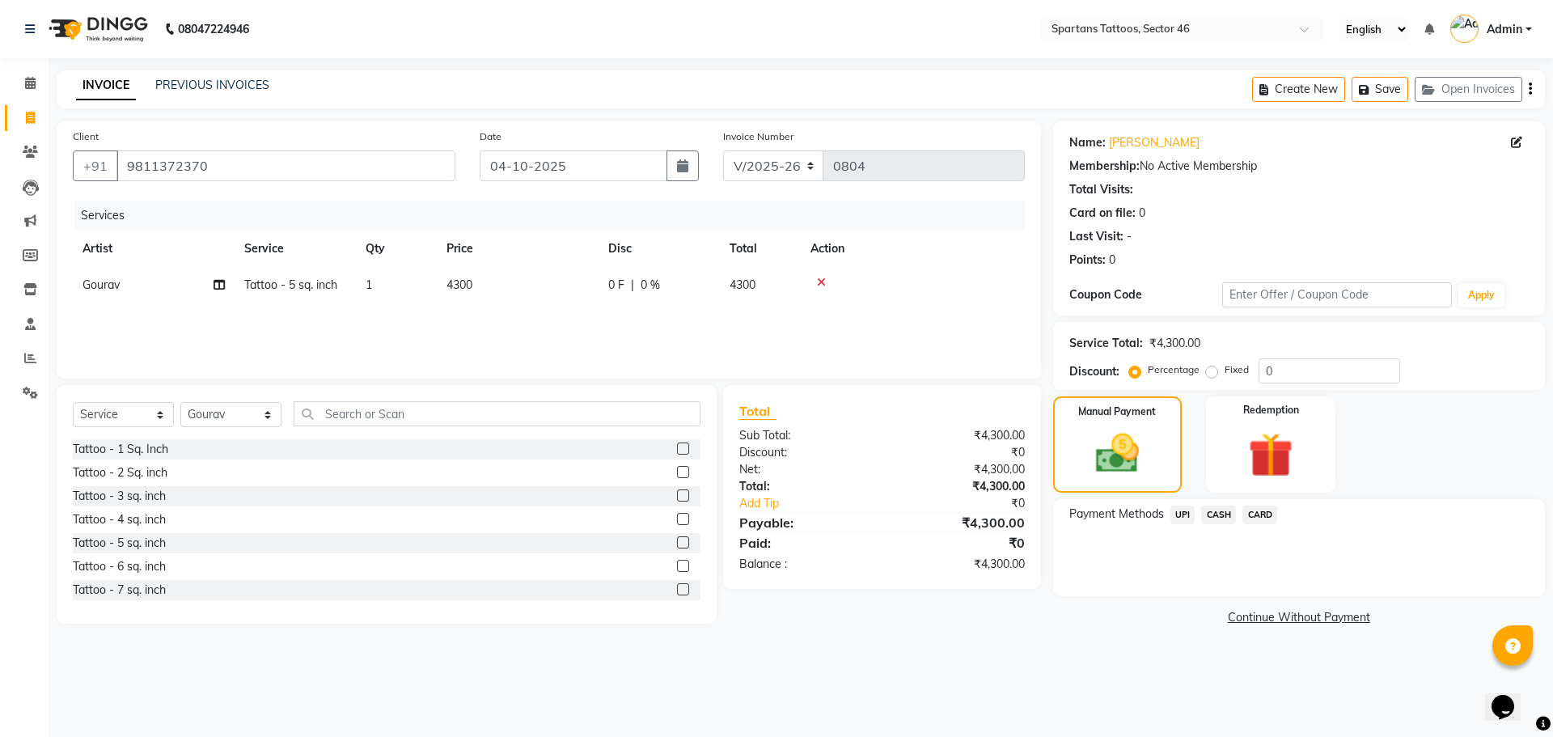
click at [769, 477] on span "CARD" at bounding box center [1259, 514] width 35 height 19
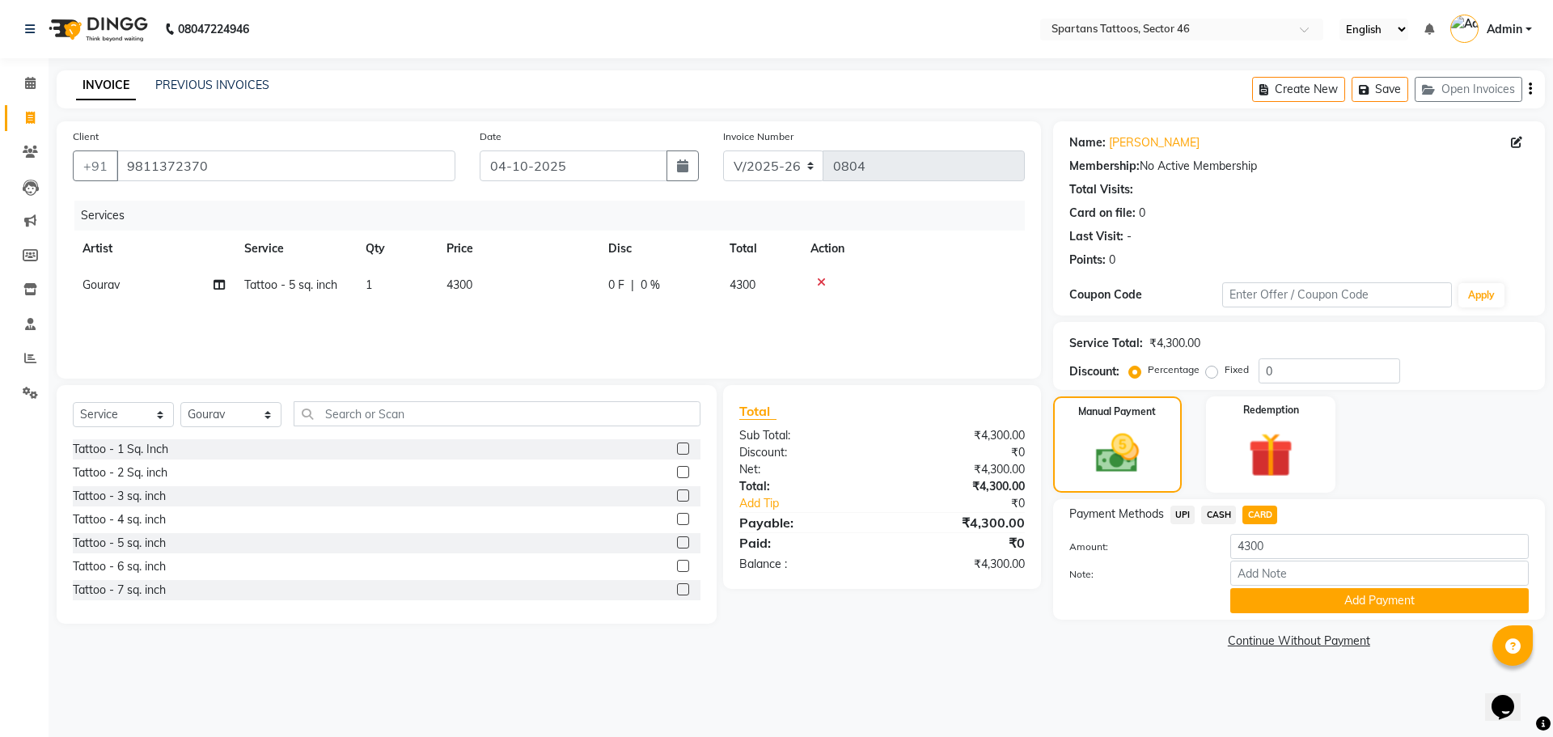
click at [769, 477] on span "CARD" at bounding box center [1259, 514] width 35 height 19
click at [769, 477] on button "Add Payment" at bounding box center [1379, 600] width 298 height 25
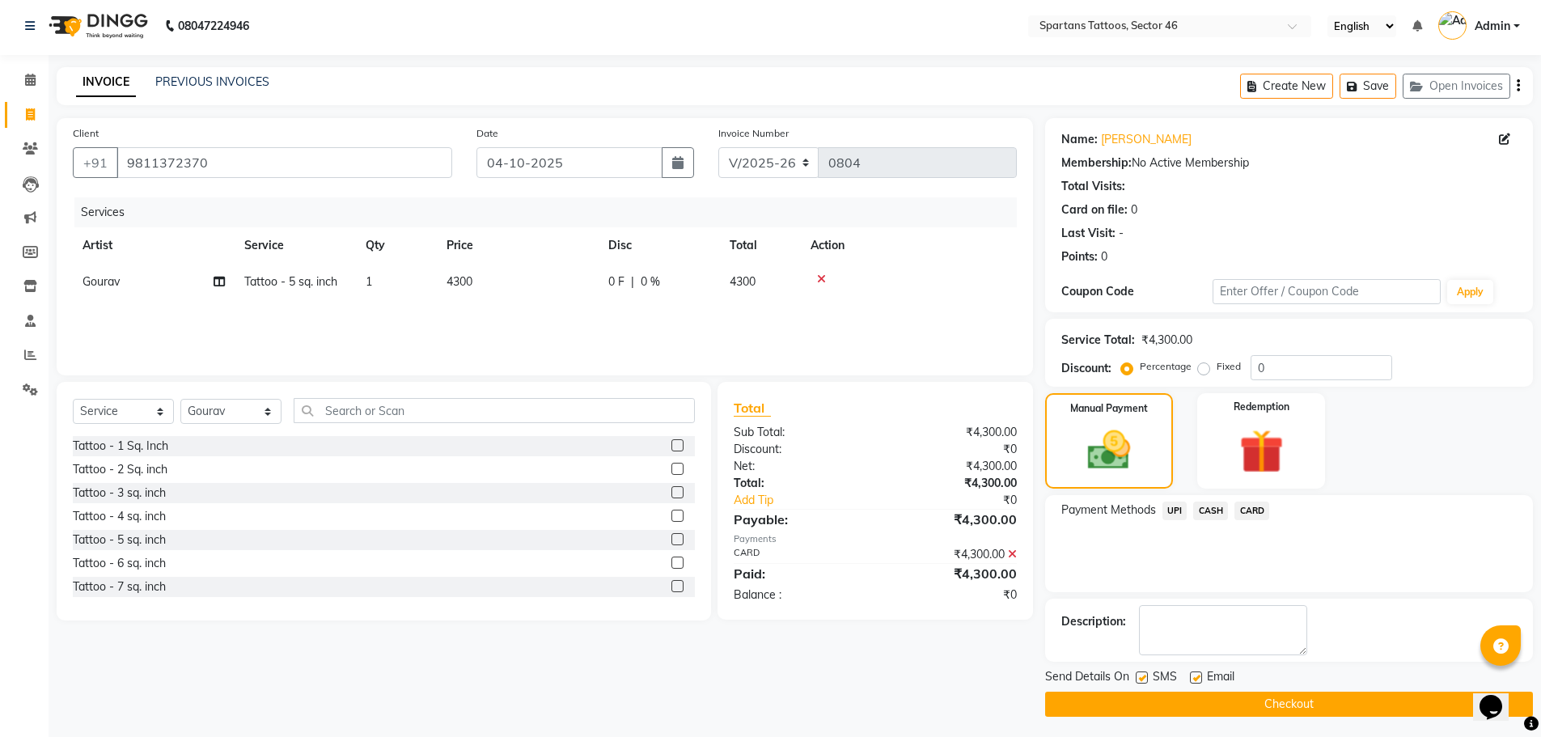
scroll to position [7, 0]
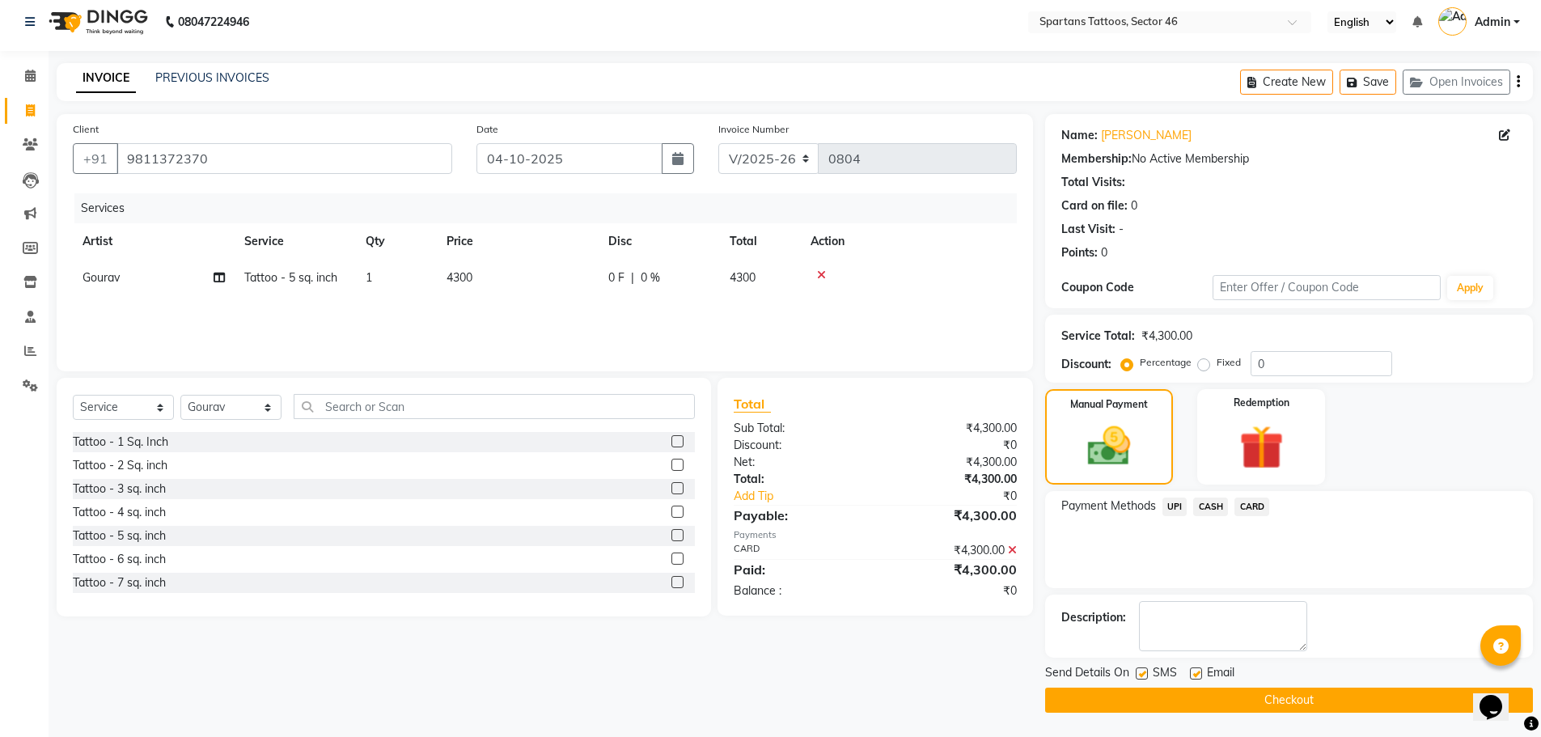
click at [769, 477] on button "Checkout" at bounding box center [1289, 699] width 488 height 25
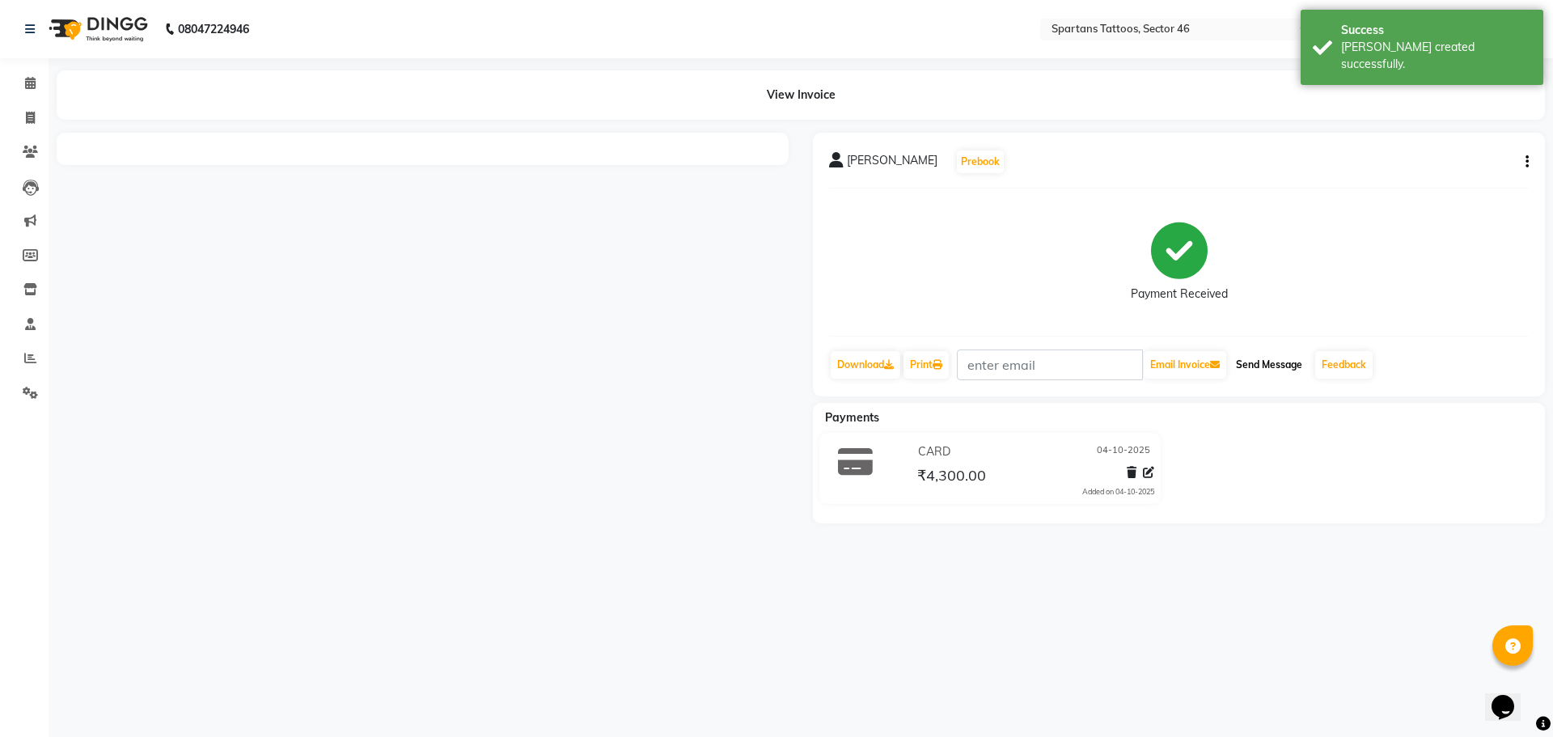
click at [769, 368] on button "Send Message" at bounding box center [1268, 364] width 79 height 27
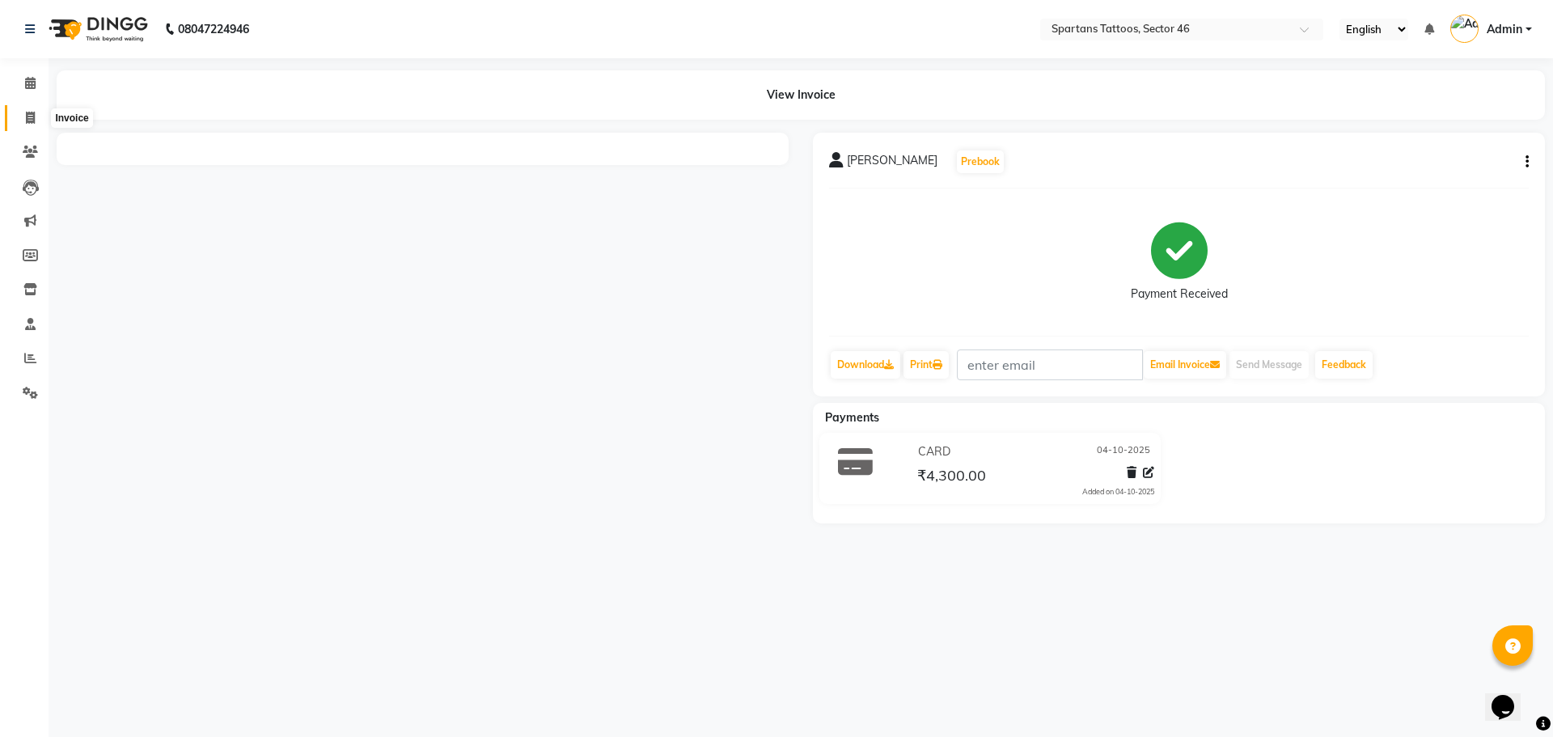
click at [29, 122] on icon at bounding box center [30, 118] width 9 height 12
select select "service"
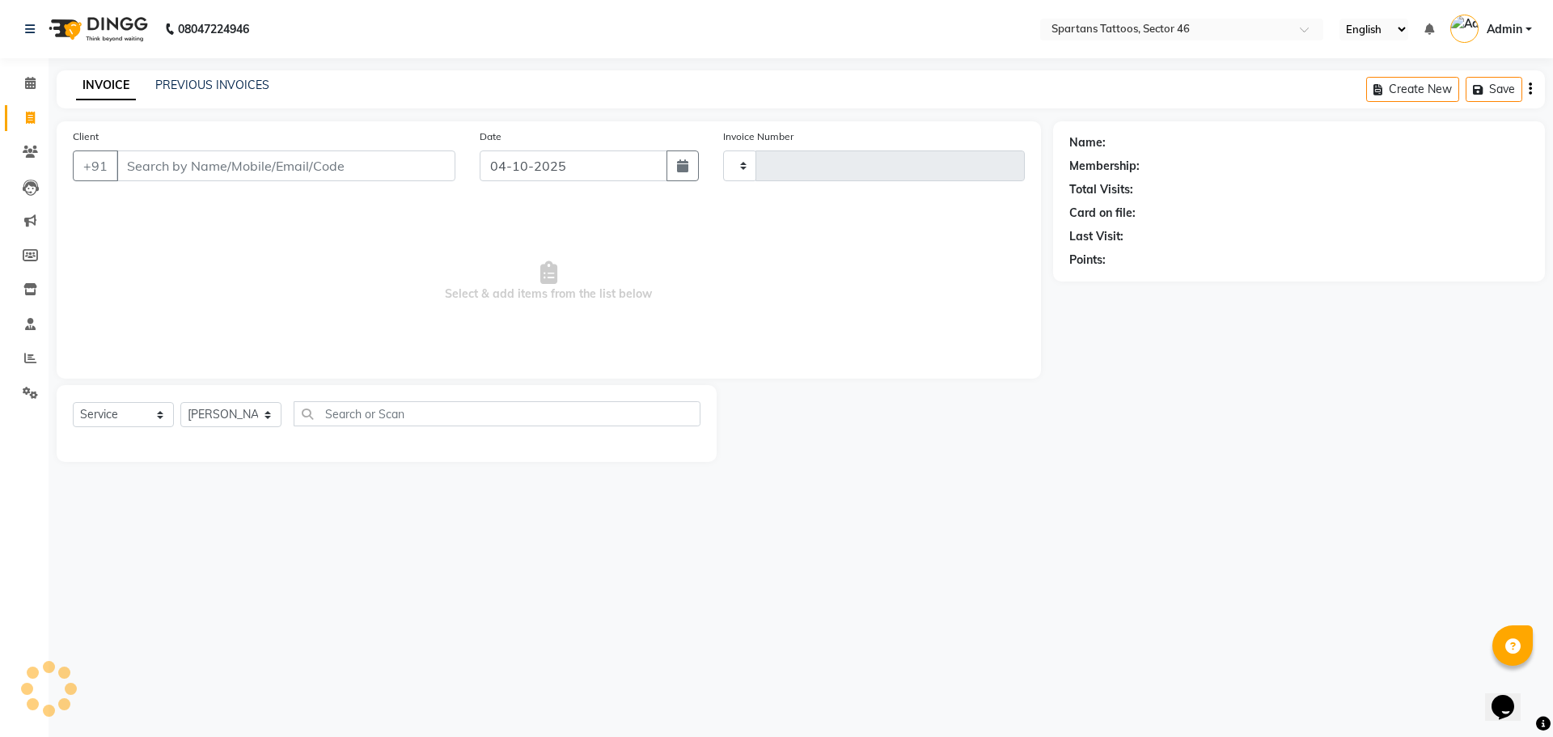
type input "0805"
select select "6556"
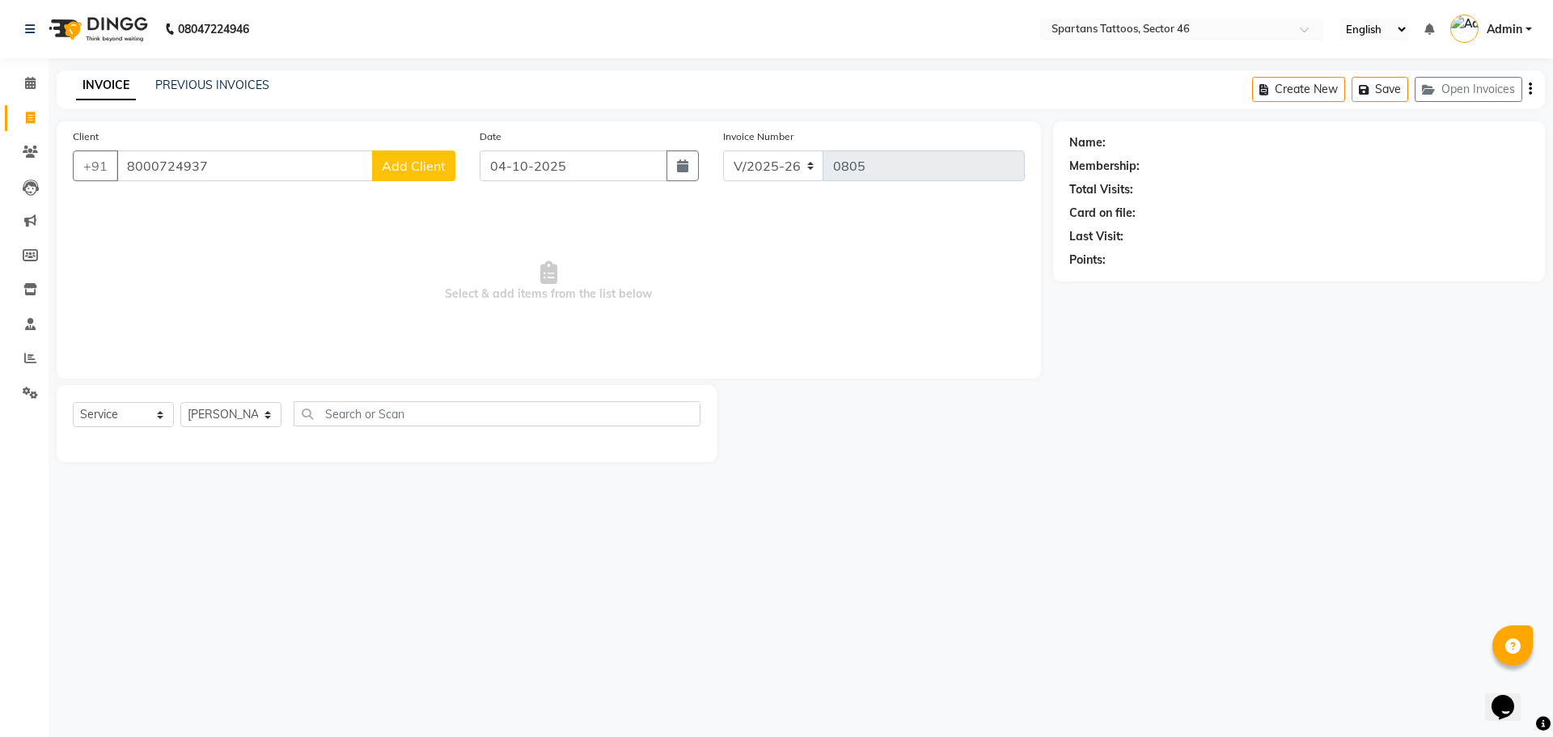
type input "8000724937"
click at [442, 163] on span "Add Client" at bounding box center [414, 166] width 64 height 16
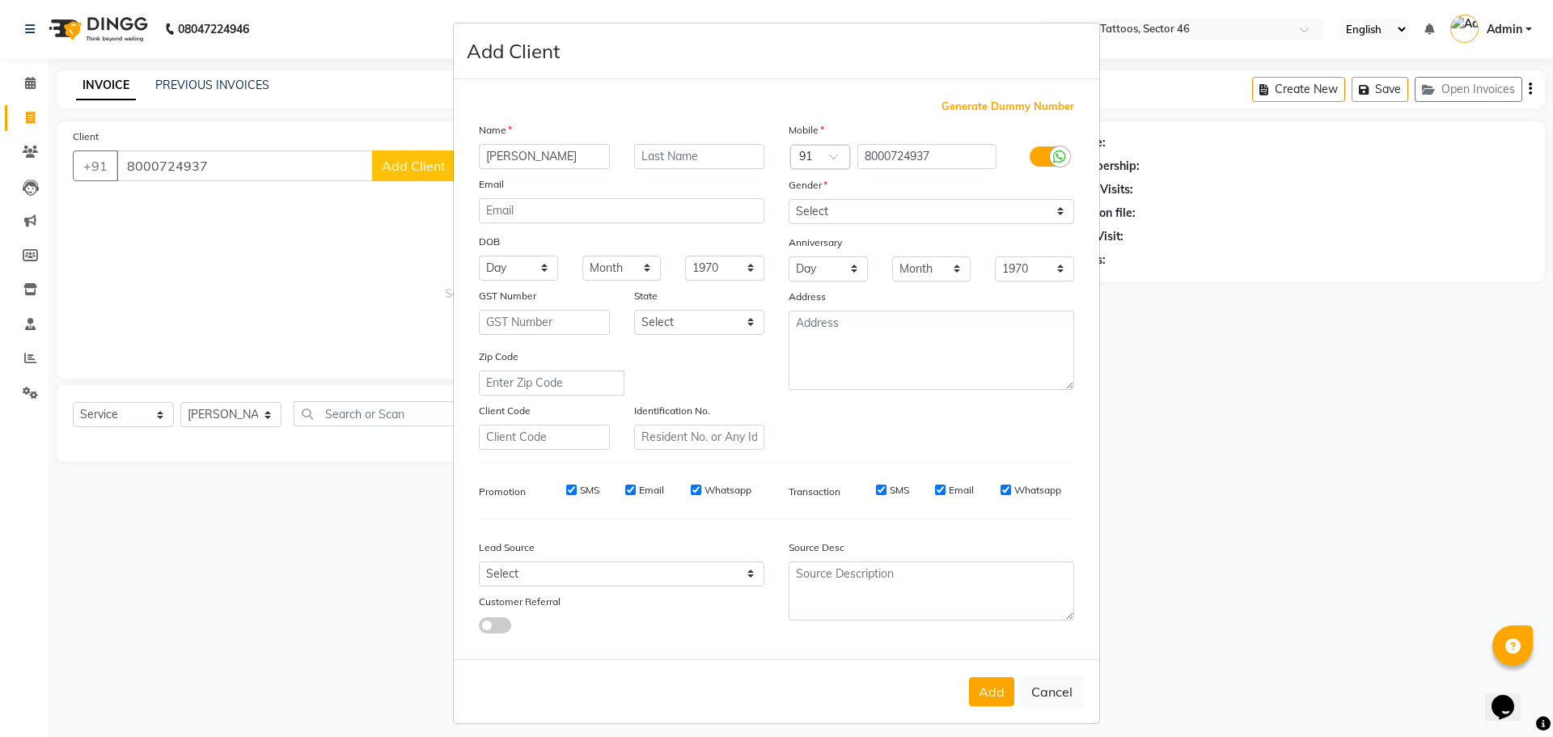
type input "[PERSON_NAME]"
click at [769, 205] on select "Select [DEMOGRAPHIC_DATA] [DEMOGRAPHIC_DATA] Other Prefer Not To Say" at bounding box center [932, 211] width 286 height 25
select select "[DEMOGRAPHIC_DATA]"
click at [769, 199] on select "Select [DEMOGRAPHIC_DATA] [DEMOGRAPHIC_DATA] Other Prefer Not To Say" at bounding box center [932, 211] width 286 height 25
click at [696, 477] on select "Select Walk-in Referral Internet Friend Word of Mouth Advertisement Facebook Ju…" at bounding box center [622, 573] width 286 height 25
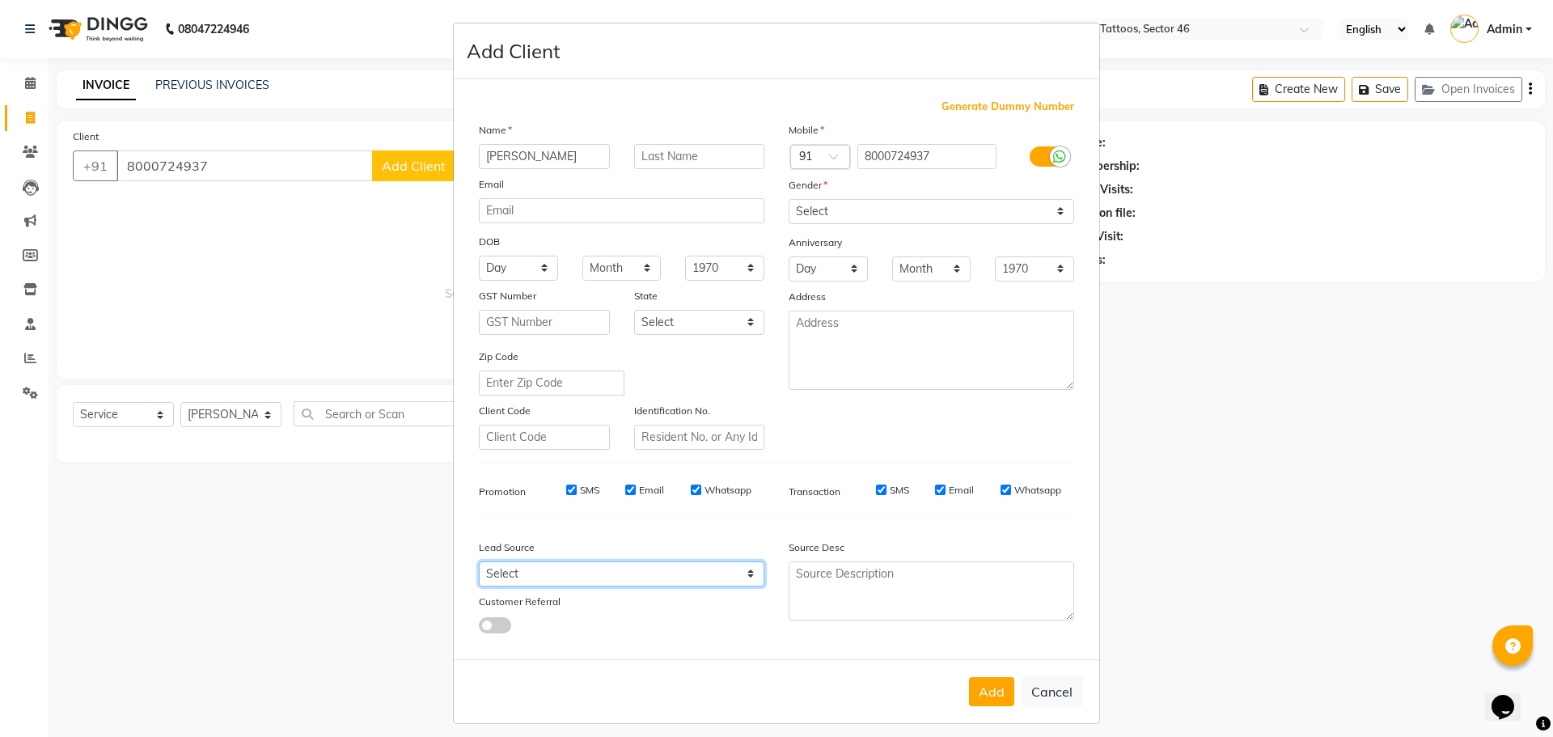
select select "46589"
click at [479, 477] on select "Select Walk-in Referral Internet Friend Word of Mouth Advertisement Facebook Ju…" at bounding box center [622, 573] width 286 height 25
click at [769, 477] on button "Add" at bounding box center [991, 691] width 45 height 29
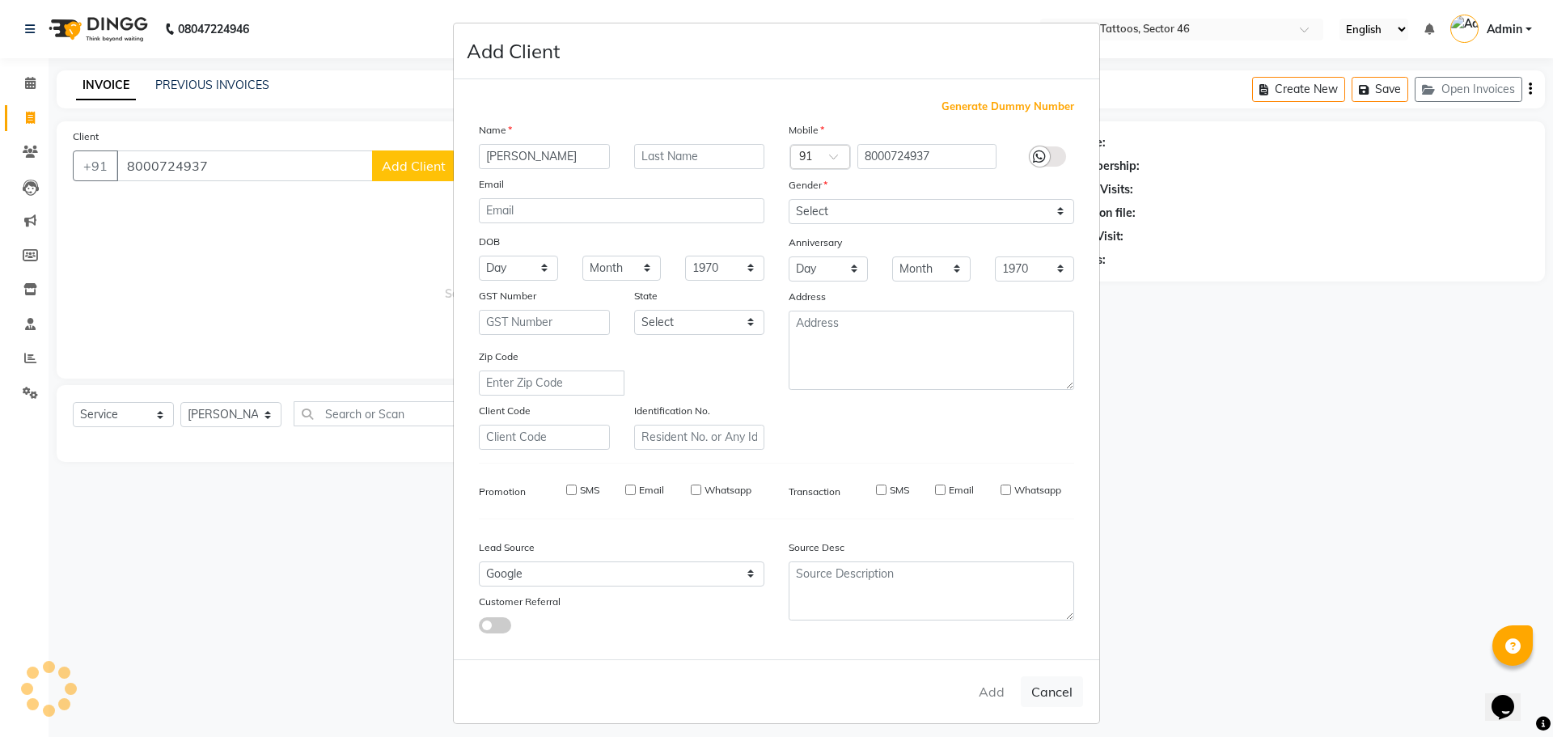
select select
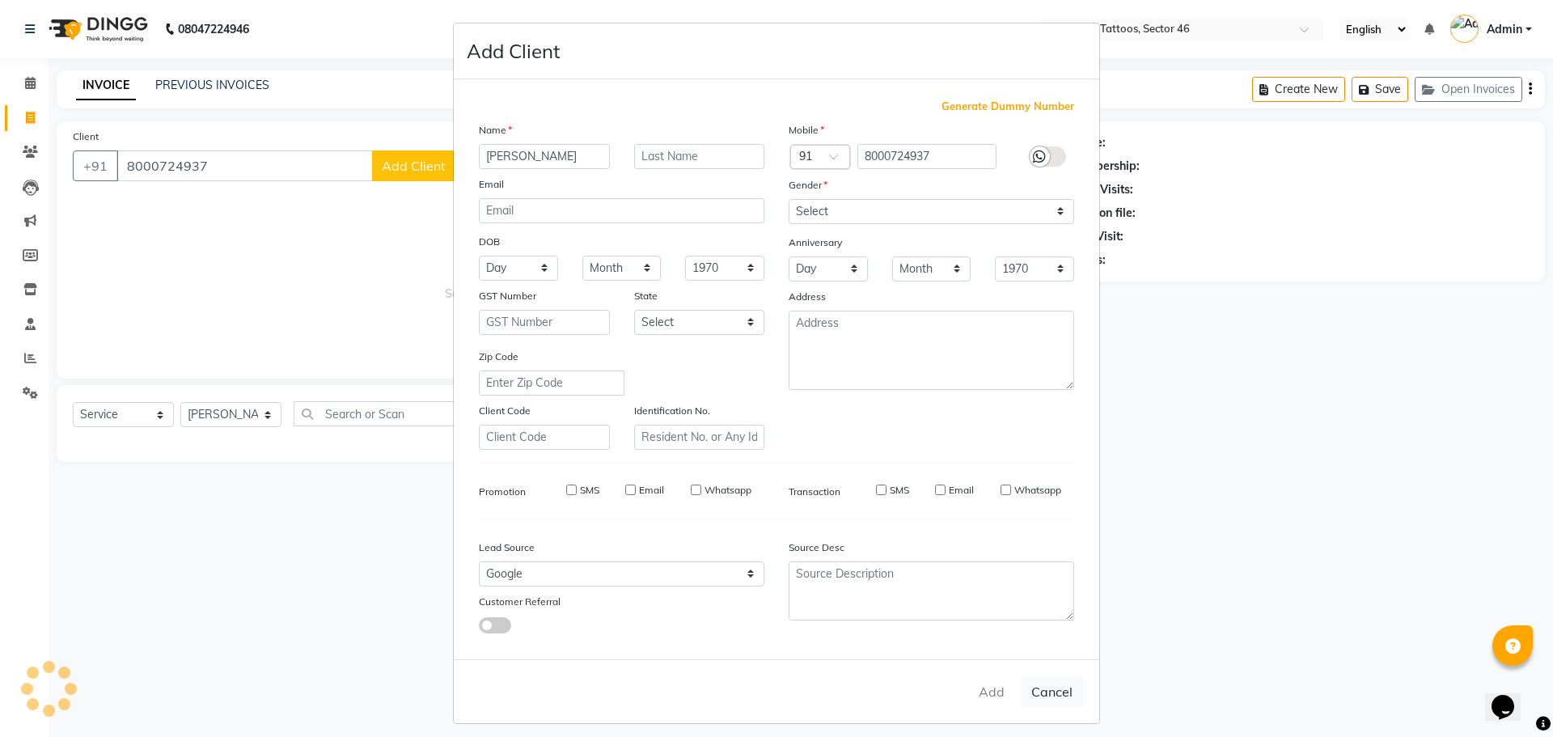
select select
checkbox input "false"
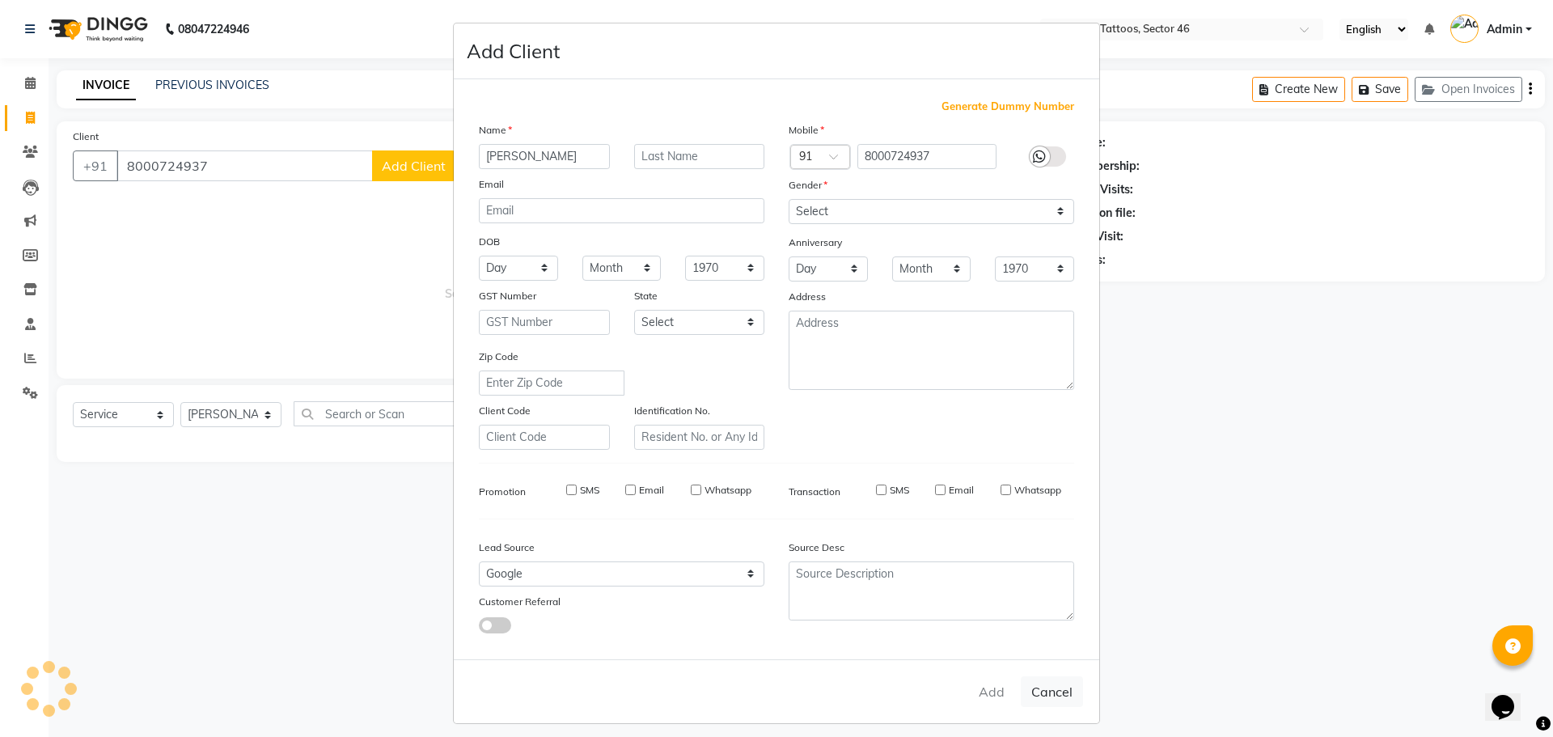
checkbox input "false"
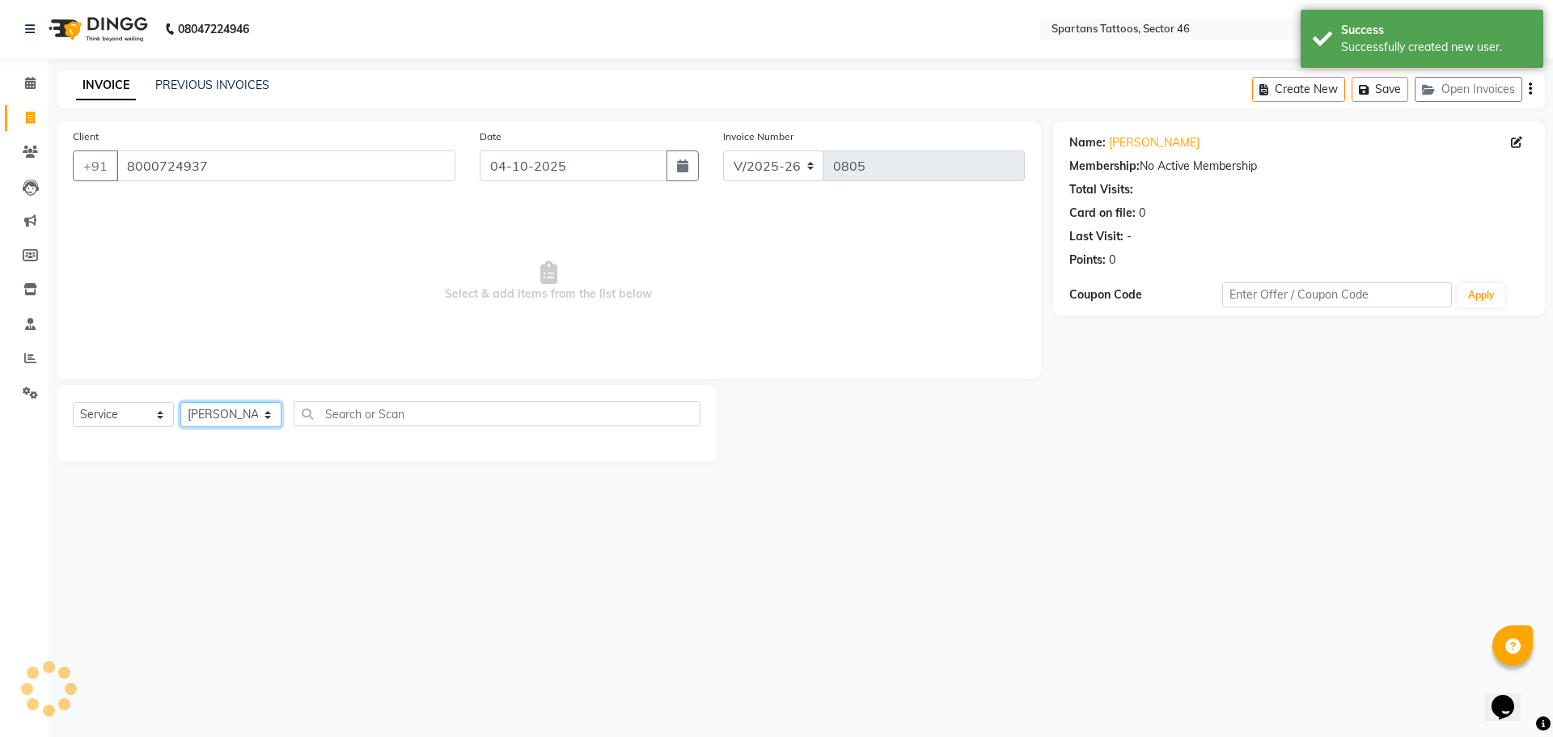
click at [233, 411] on select "[PERSON_NAME] [PERSON_NAME] [PERSON_NAME]" at bounding box center [230, 414] width 101 height 25
select select "58256"
click at [180, 402] on select "[PERSON_NAME] [PERSON_NAME] [PERSON_NAME]" at bounding box center [230, 414] width 101 height 25
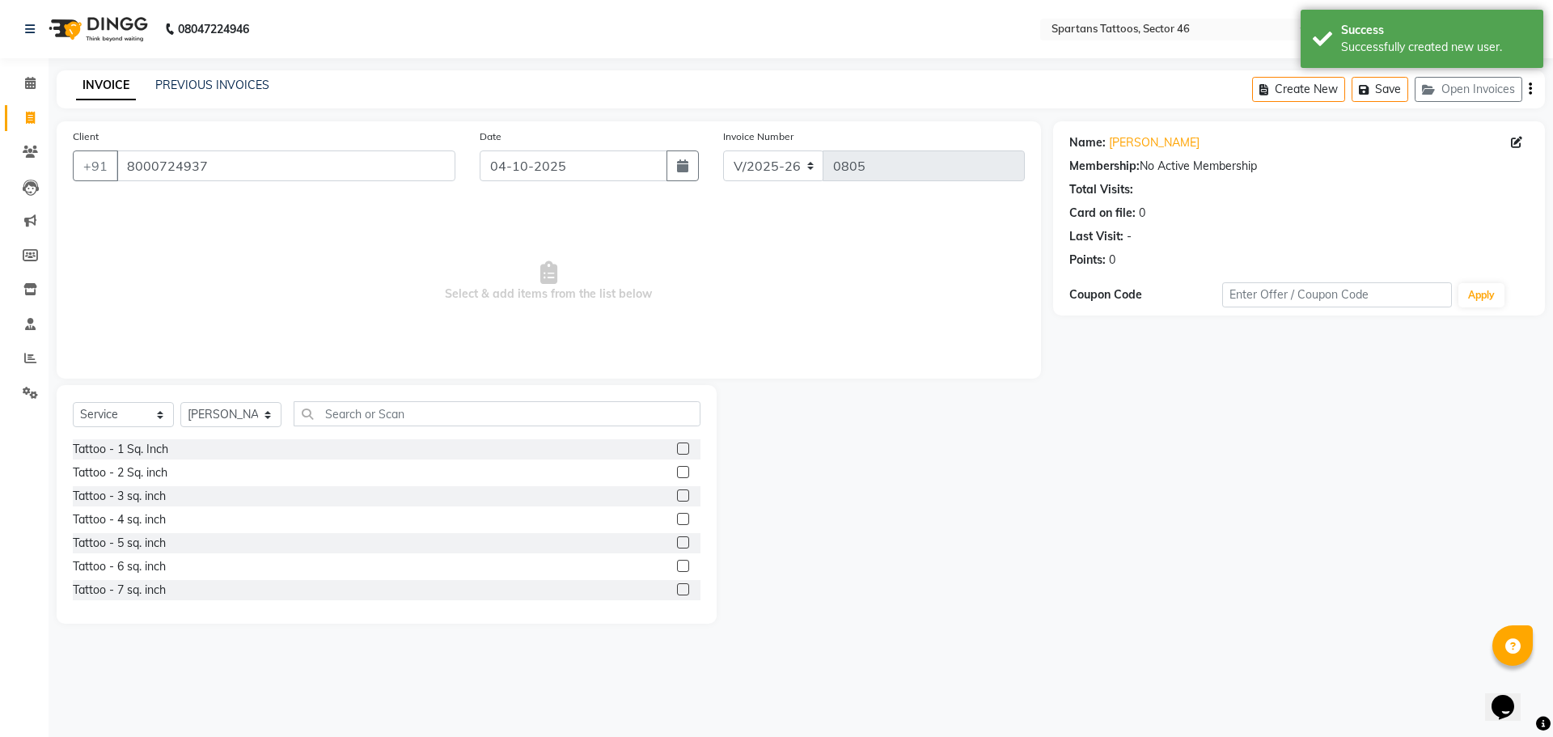
click at [677, 469] on label at bounding box center [683, 472] width 12 height 12
click at [677, 469] on input "checkbox" at bounding box center [682, 472] width 11 height 11
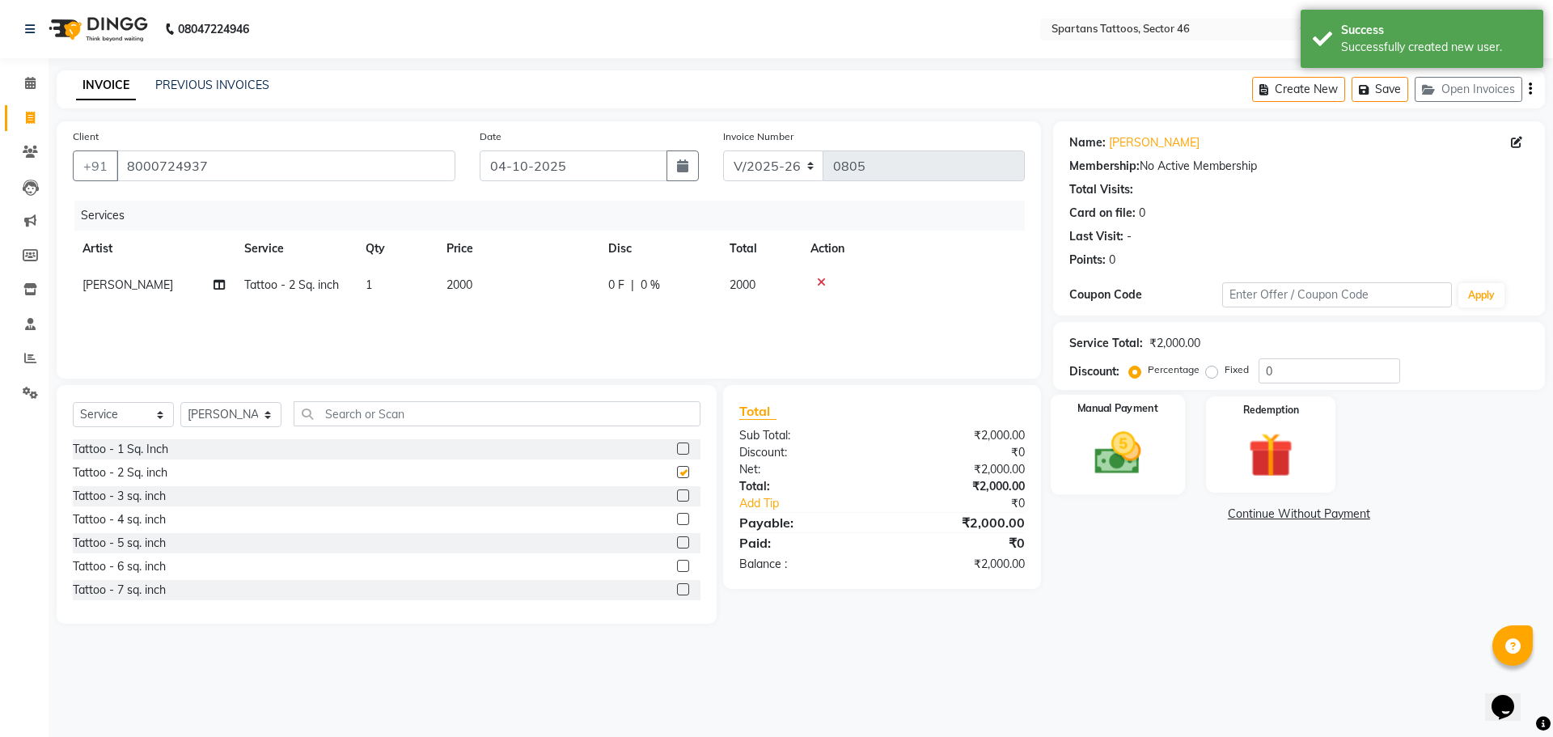
checkbox input "false"
click at [769, 450] on img at bounding box center [1117, 452] width 75 height 53
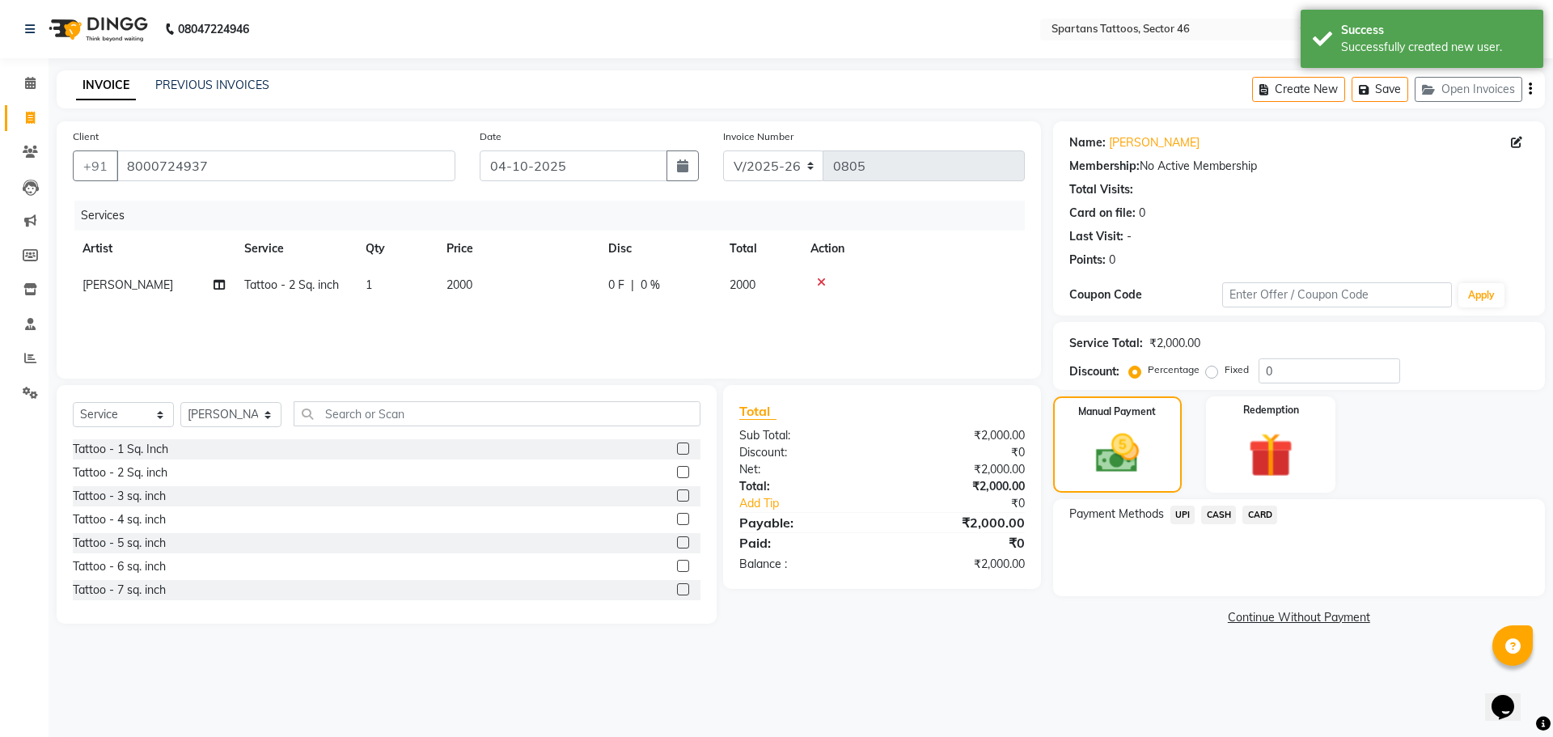
click at [769, 477] on span "UPI" at bounding box center [1182, 514] width 25 height 19
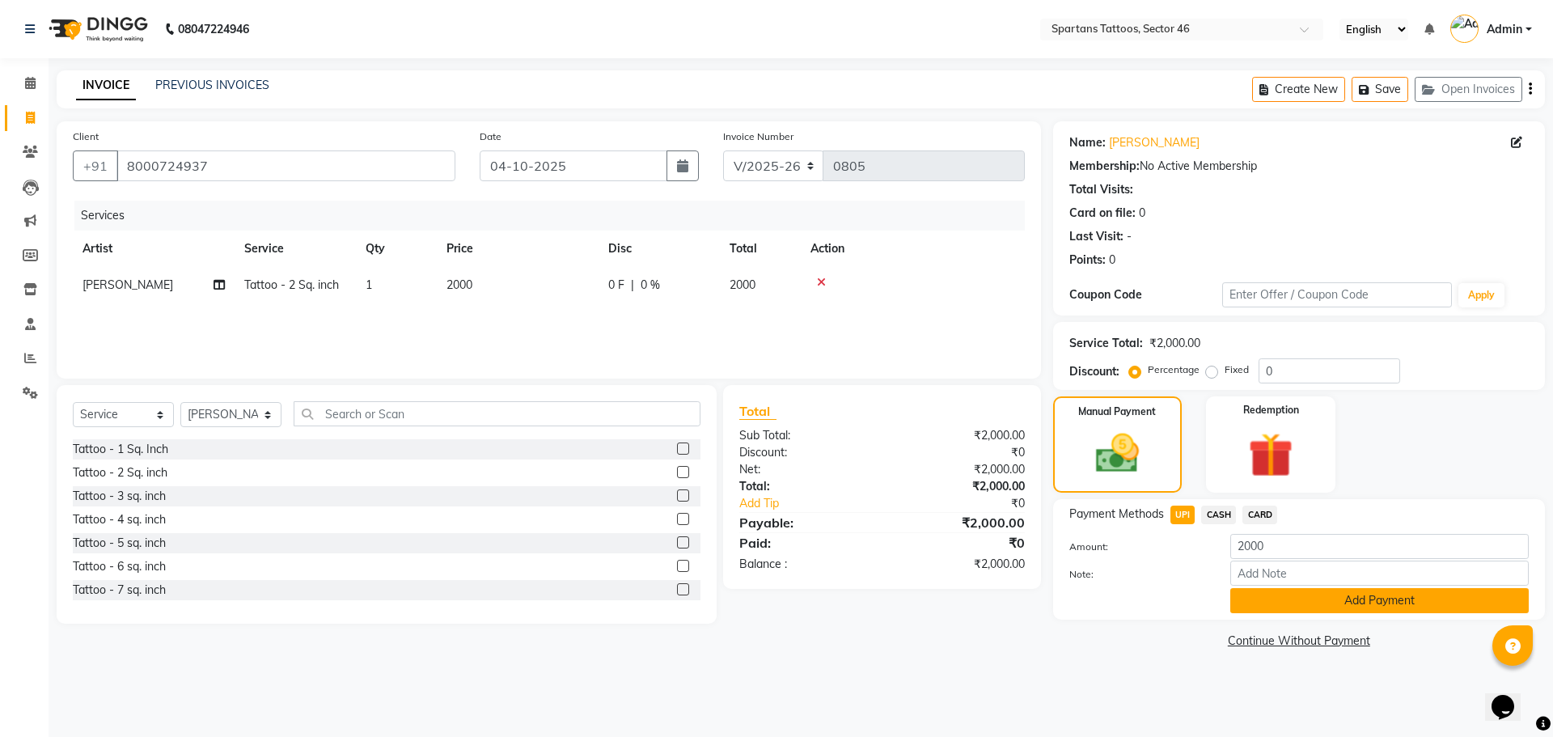
click at [769, 477] on button "Add Payment" at bounding box center [1379, 600] width 298 height 25
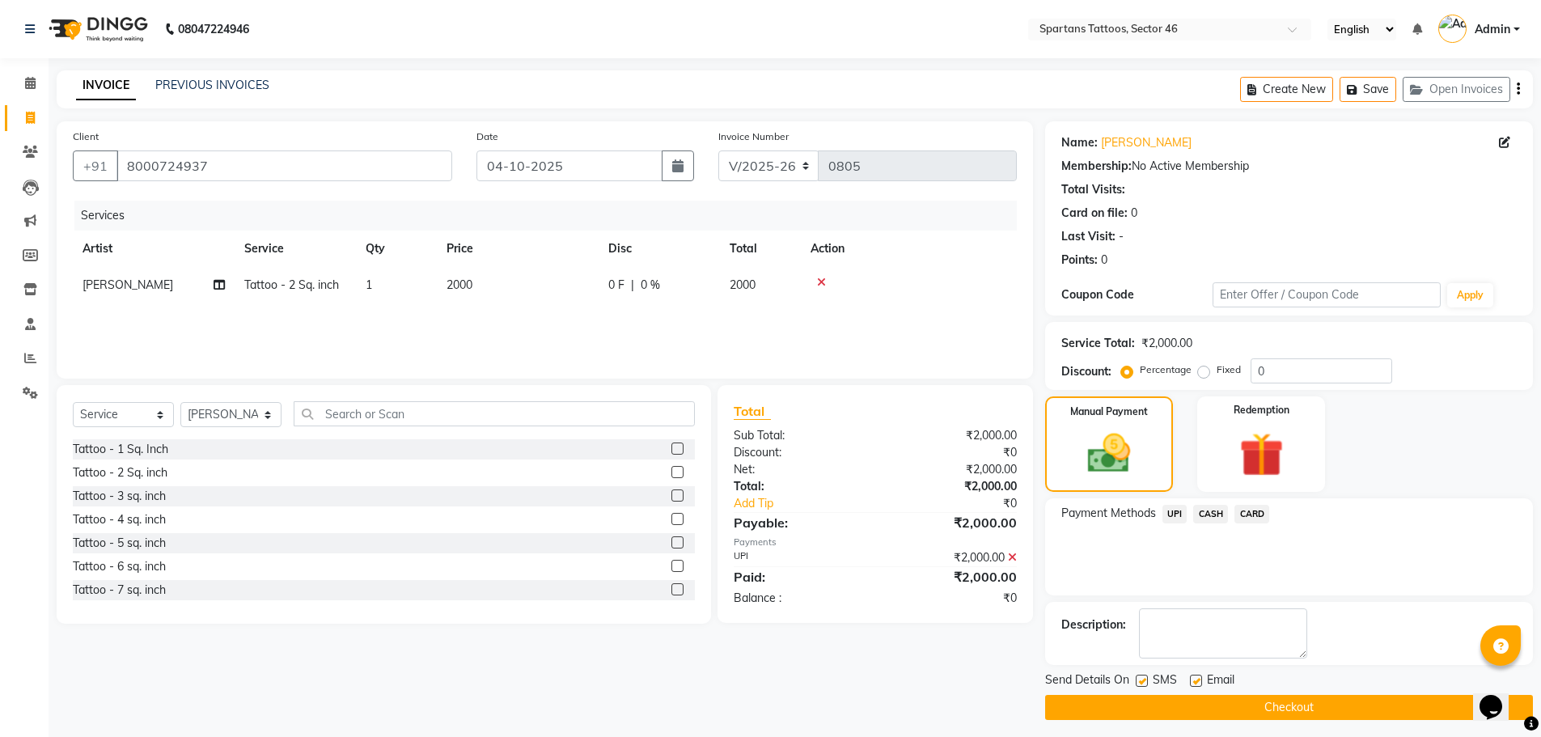
click at [769, 477] on span "UPI" at bounding box center [1174, 514] width 25 height 19
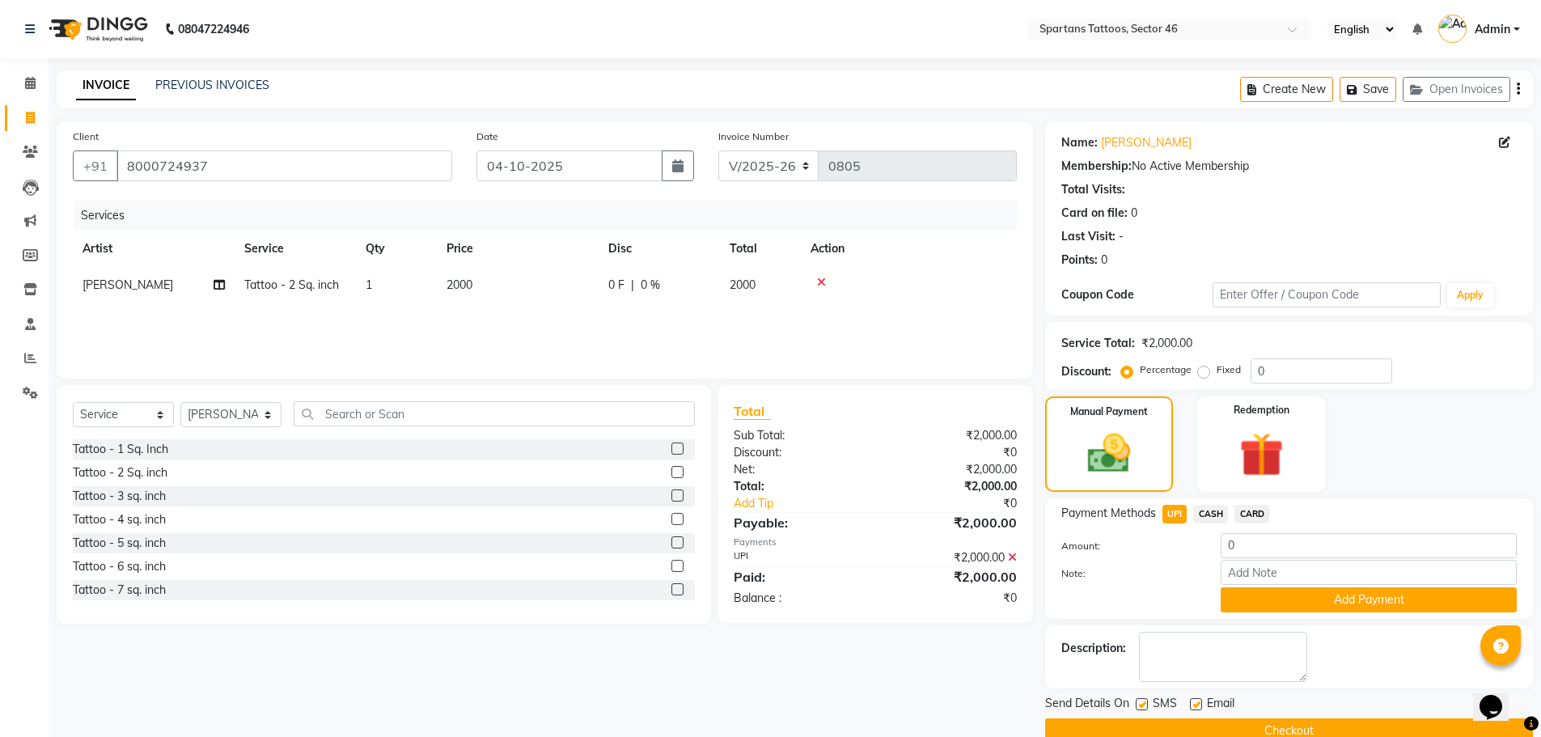
click at [769, 477] on button "Checkout" at bounding box center [1289, 730] width 488 height 25
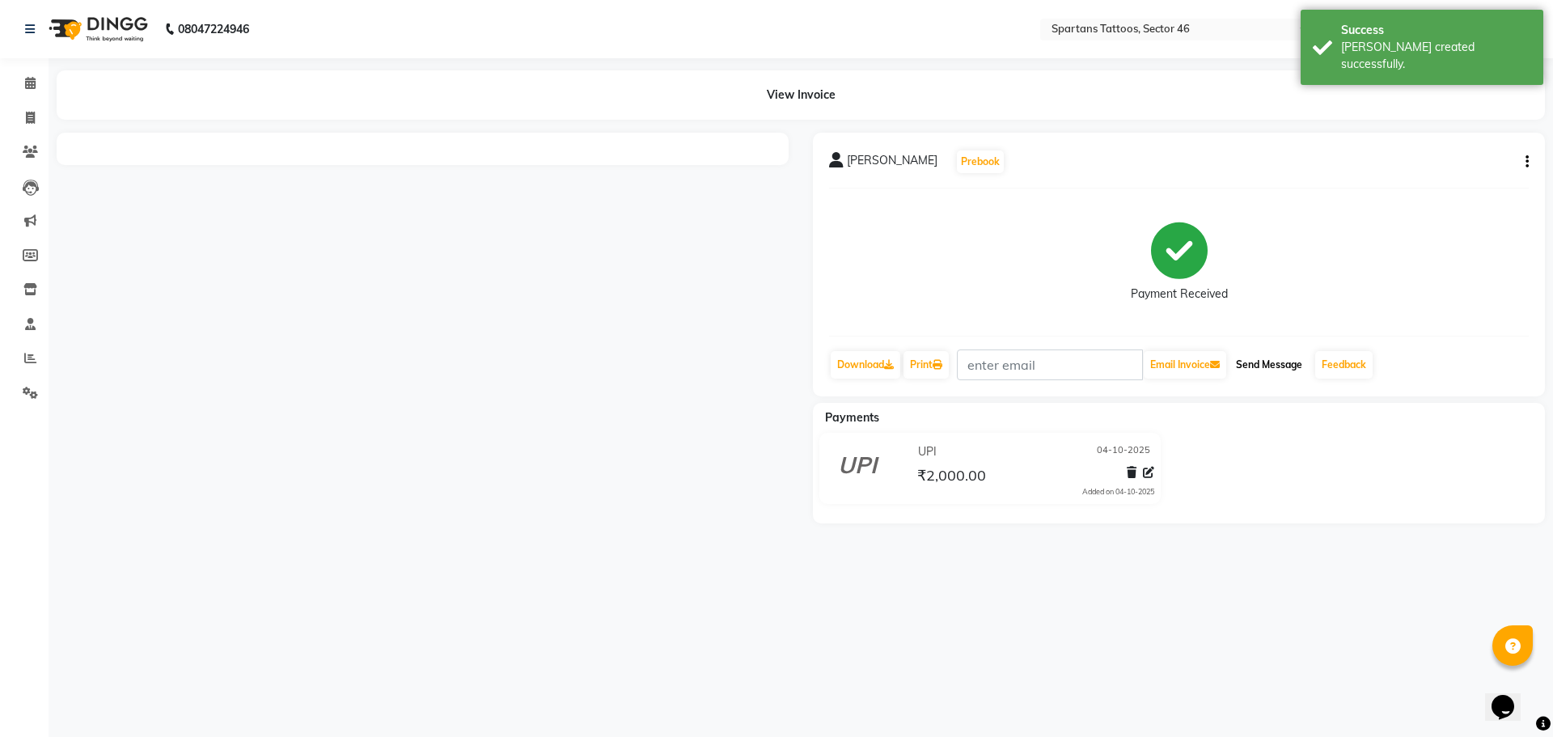
click at [769, 362] on button "Send Message" at bounding box center [1268, 364] width 79 height 27
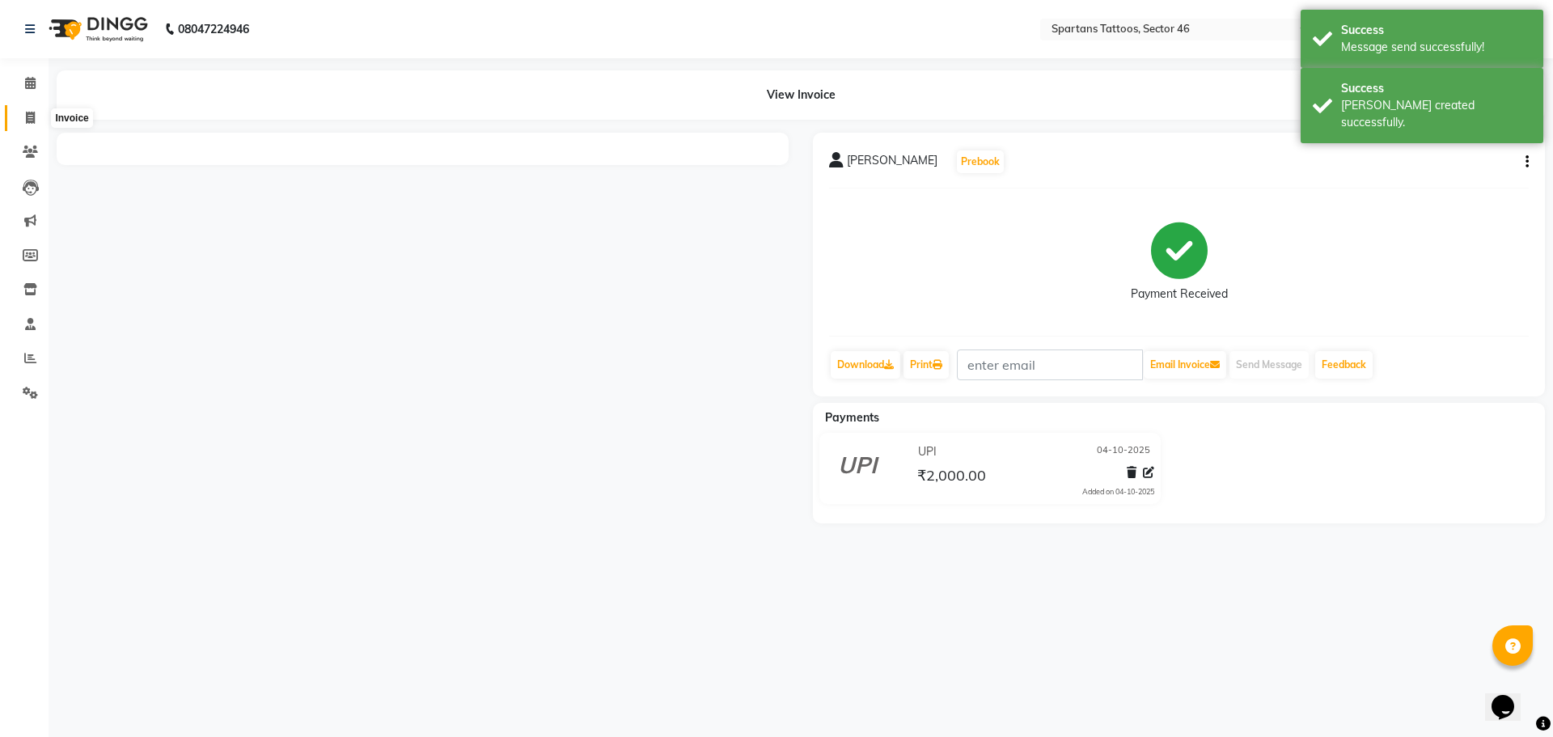
click at [26, 117] on icon at bounding box center [30, 118] width 9 height 12
select select "6556"
select select "service"
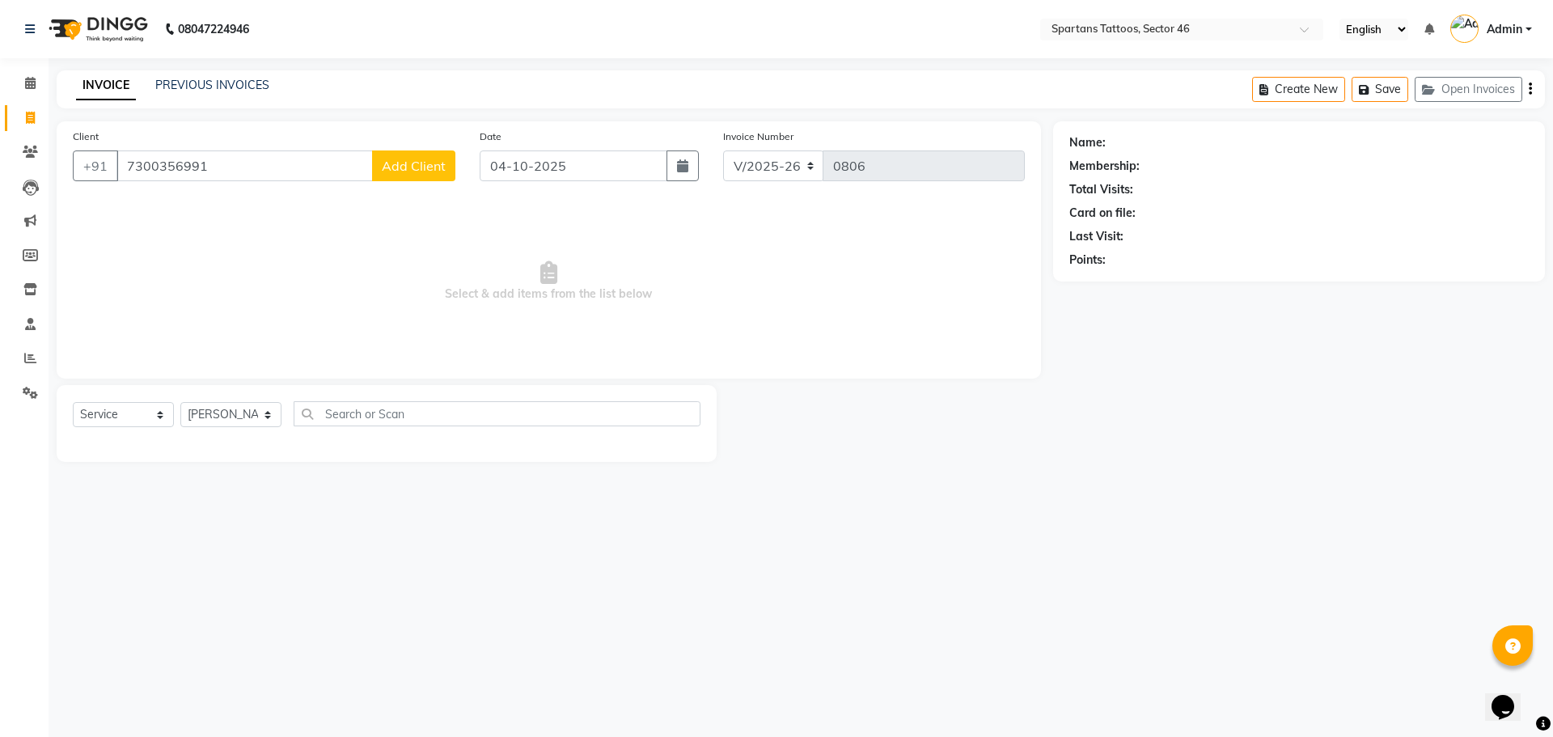
type input "7300356991"
click at [412, 167] on span "Add Client" at bounding box center [414, 166] width 64 height 16
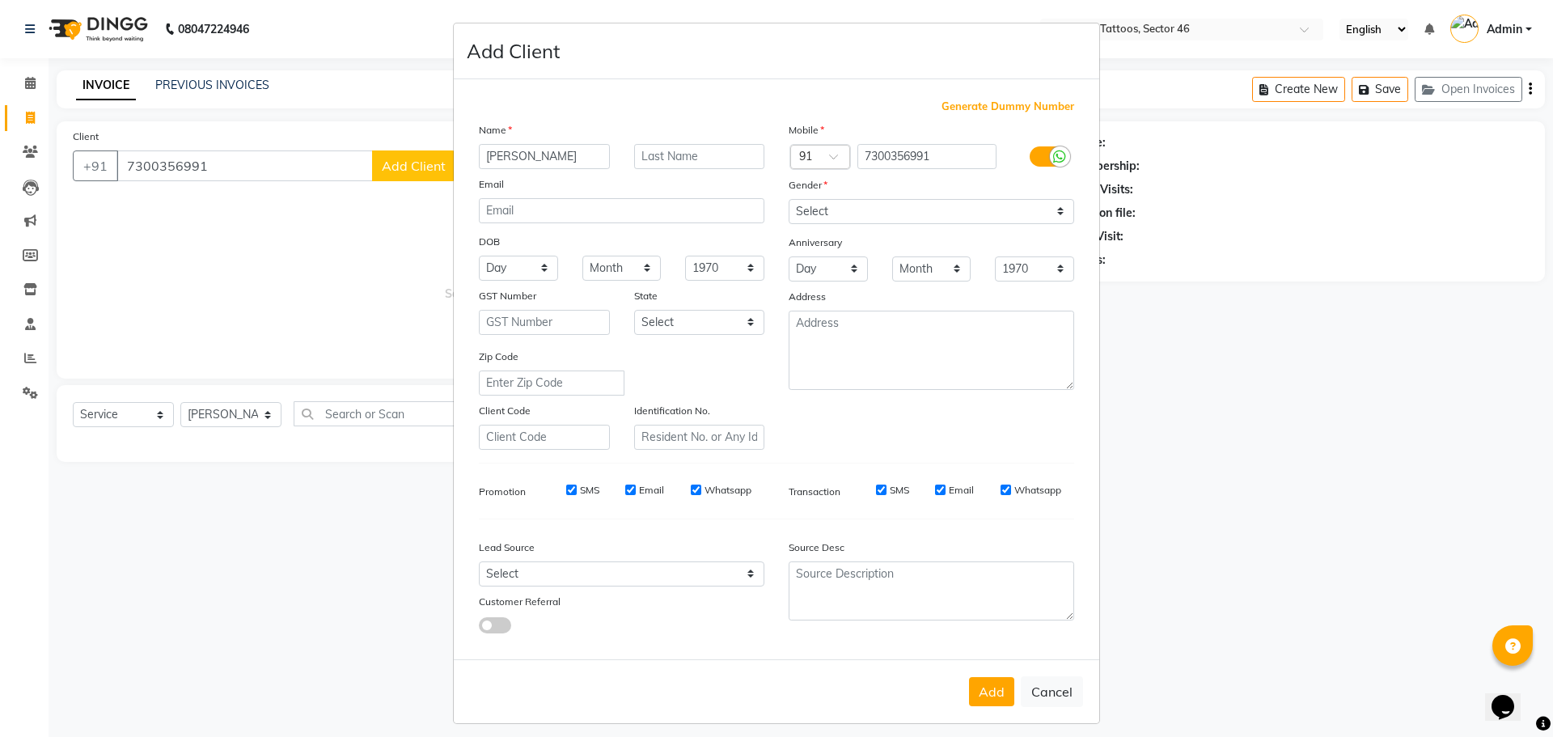
type input "[PERSON_NAME]"
drag, startPoint x: 844, startPoint y: 206, endPoint x: 846, endPoint y: 214, distance: 8.2
click at [769, 206] on select "Select [DEMOGRAPHIC_DATA] [DEMOGRAPHIC_DATA] Other Prefer Not To Say" at bounding box center [932, 211] width 286 height 25
select select "[DEMOGRAPHIC_DATA]"
click at [769, 199] on select "Select [DEMOGRAPHIC_DATA] [DEMOGRAPHIC_DATA] Other Prefer Not To Say" at bounding box center [932, 211] width 286 height 25
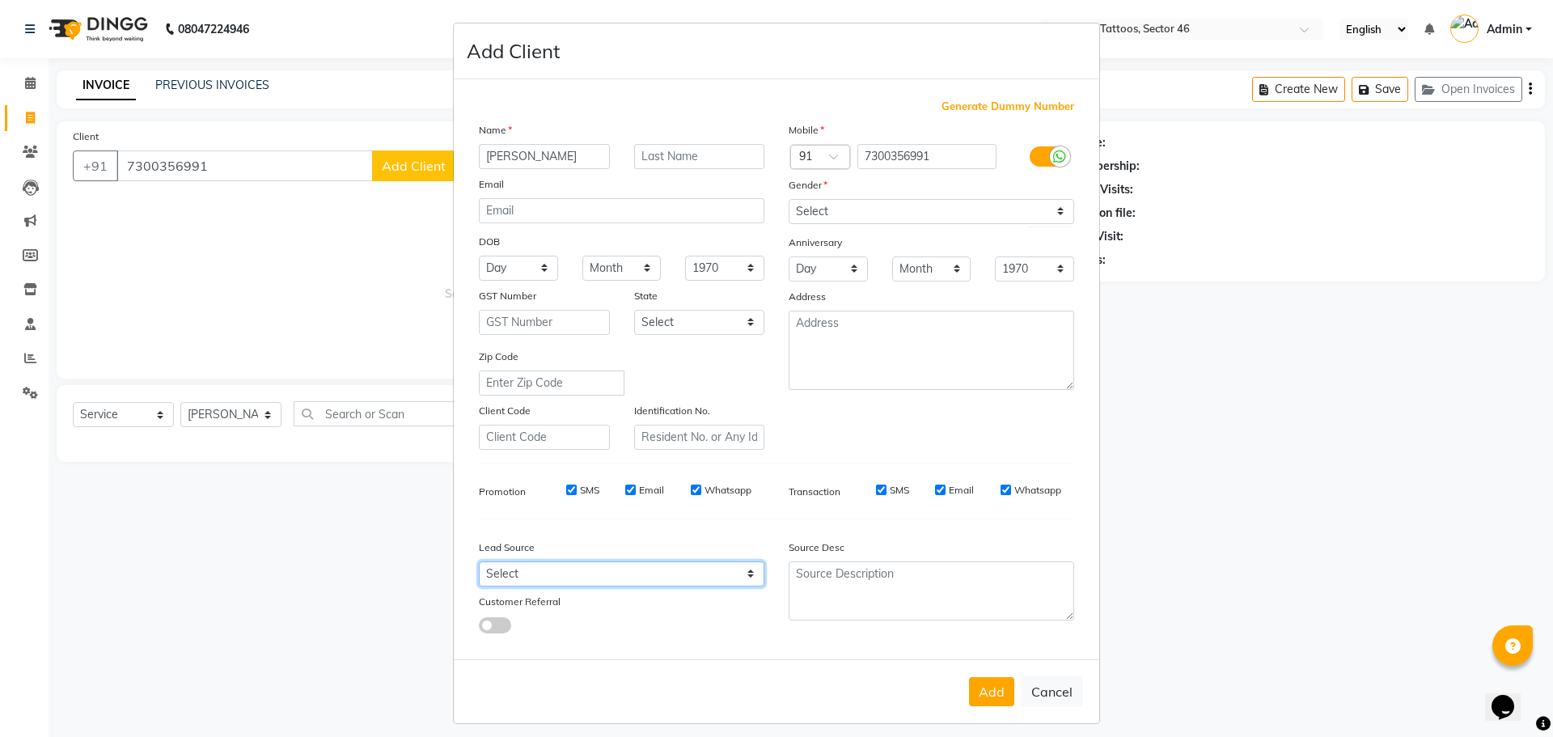
click at [647, 477] on select "Select Walk-in Referral Internet Friend Word of Mouth Advertisement Facebook Ju…" at bounding box center [622, 573] width 286 height 25
select select "46589"
click at [479, 477] on select "Select Walk-in Referral Internet Friend Word of Mouth Advertisement Facebook Ju…" at bounding box center [622, 573] width 286 height 25
click at [769, 477] on button "Add" at bounding box center [991, 691] width 45 height 29
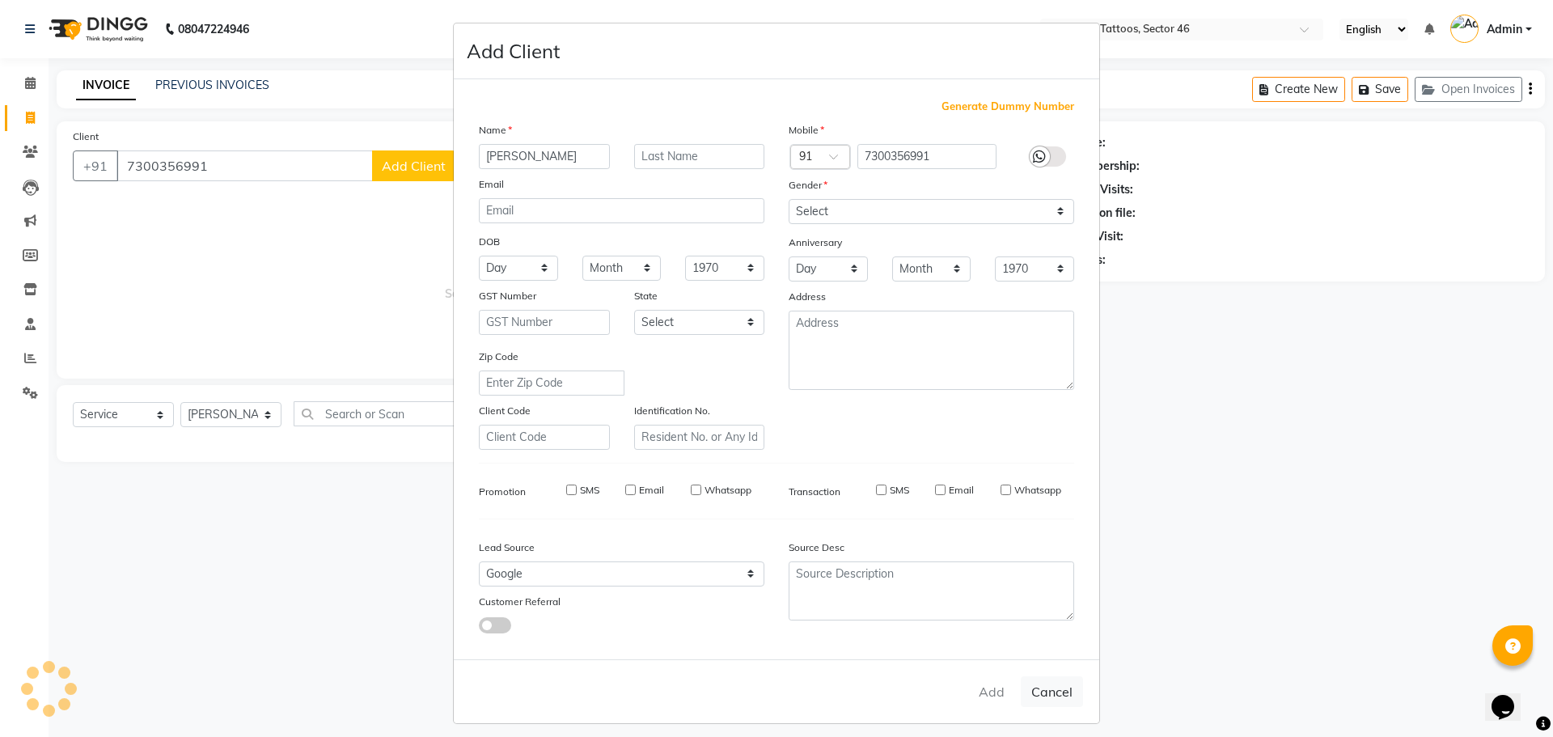
select select
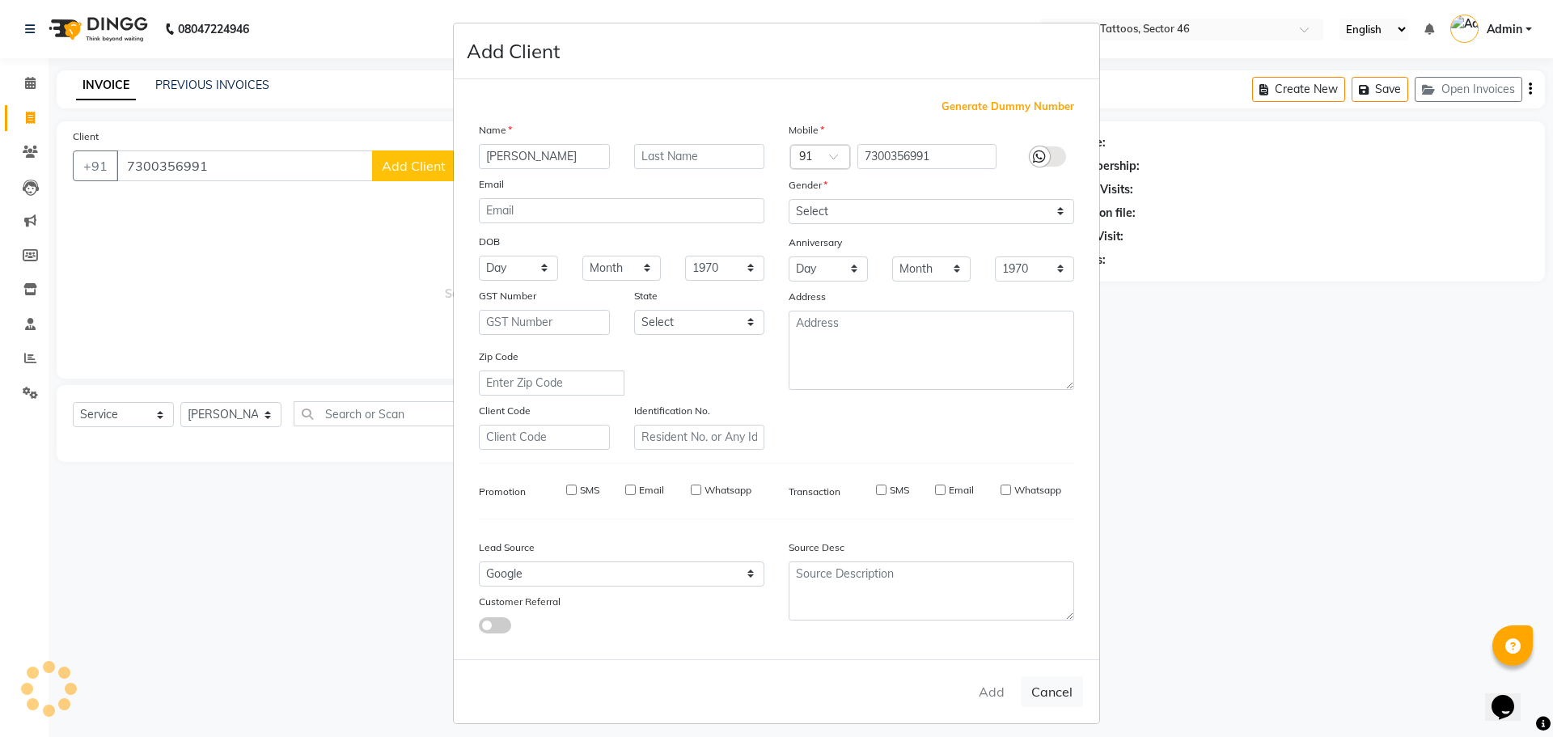
select select
checkbox input "false"
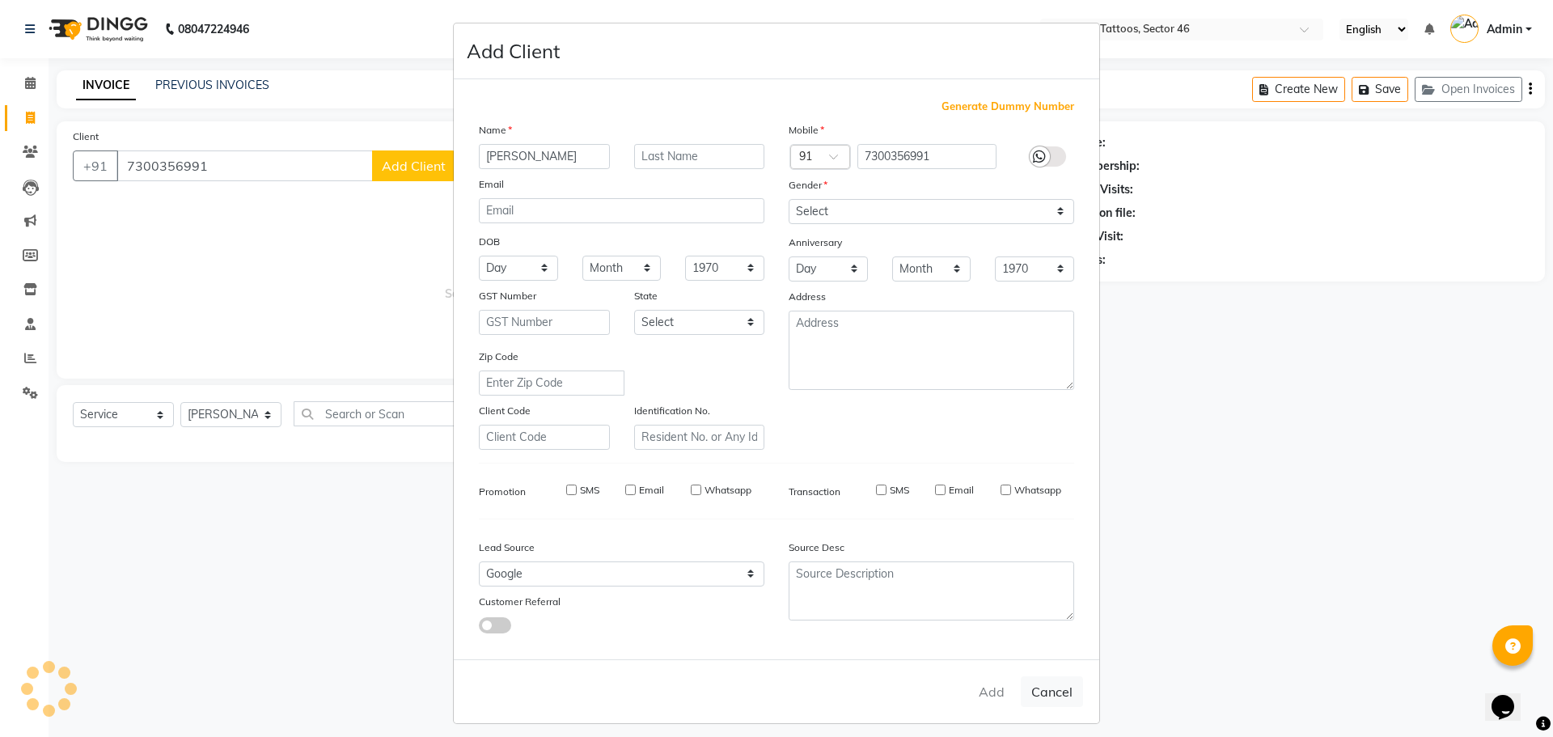
checkbox input "false"
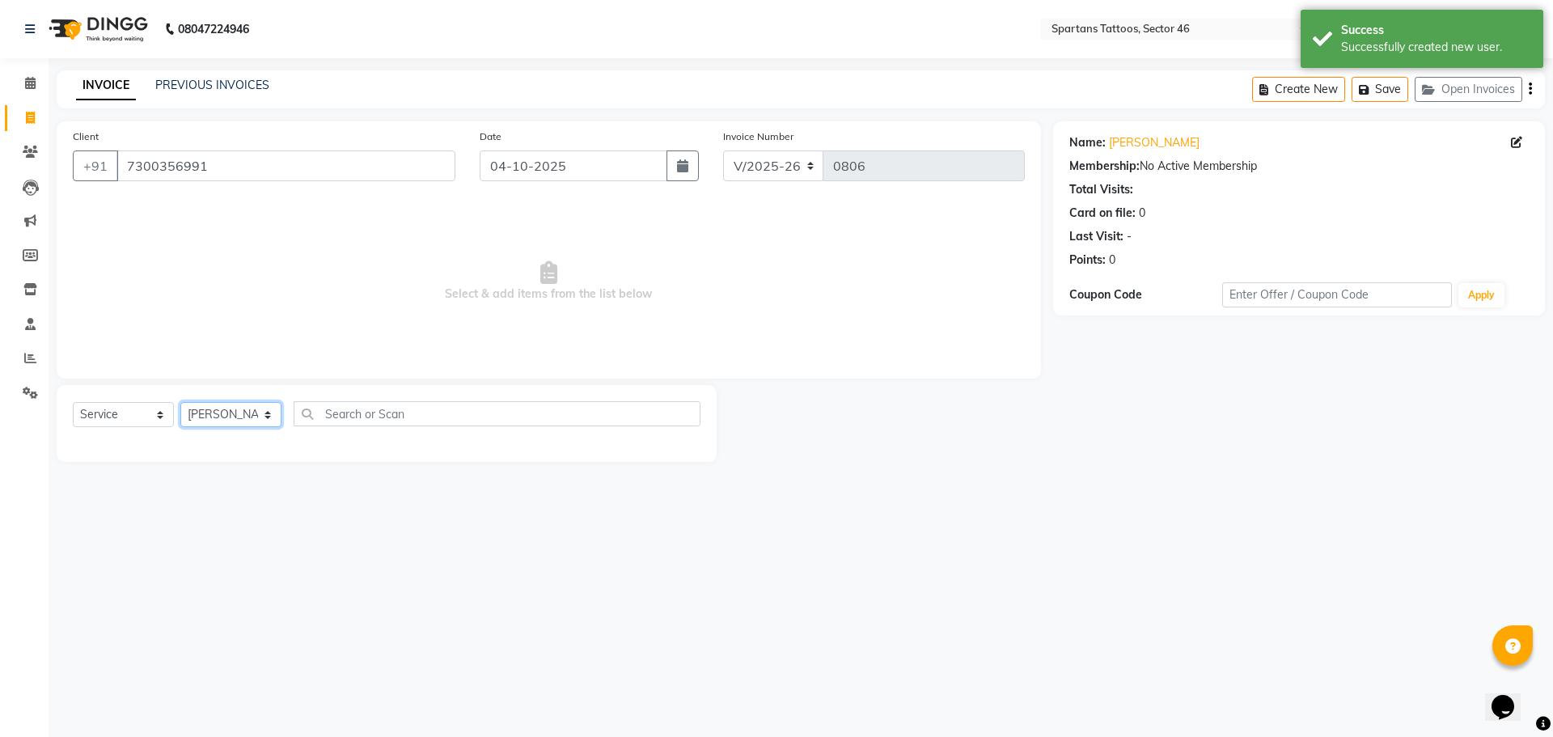
click at [205, 421] on select "[PERSON_NAME] [PERSON_NAME] [PERSON_NAME]" at bounding box center [230, 414] width 101 height 25
select select "58257"
click at [180, 402] on select "[PERSON_NAME] [PERSON_NAME] [PERSON_NAME]" at bounding box center [230, 414] width 101 height 25
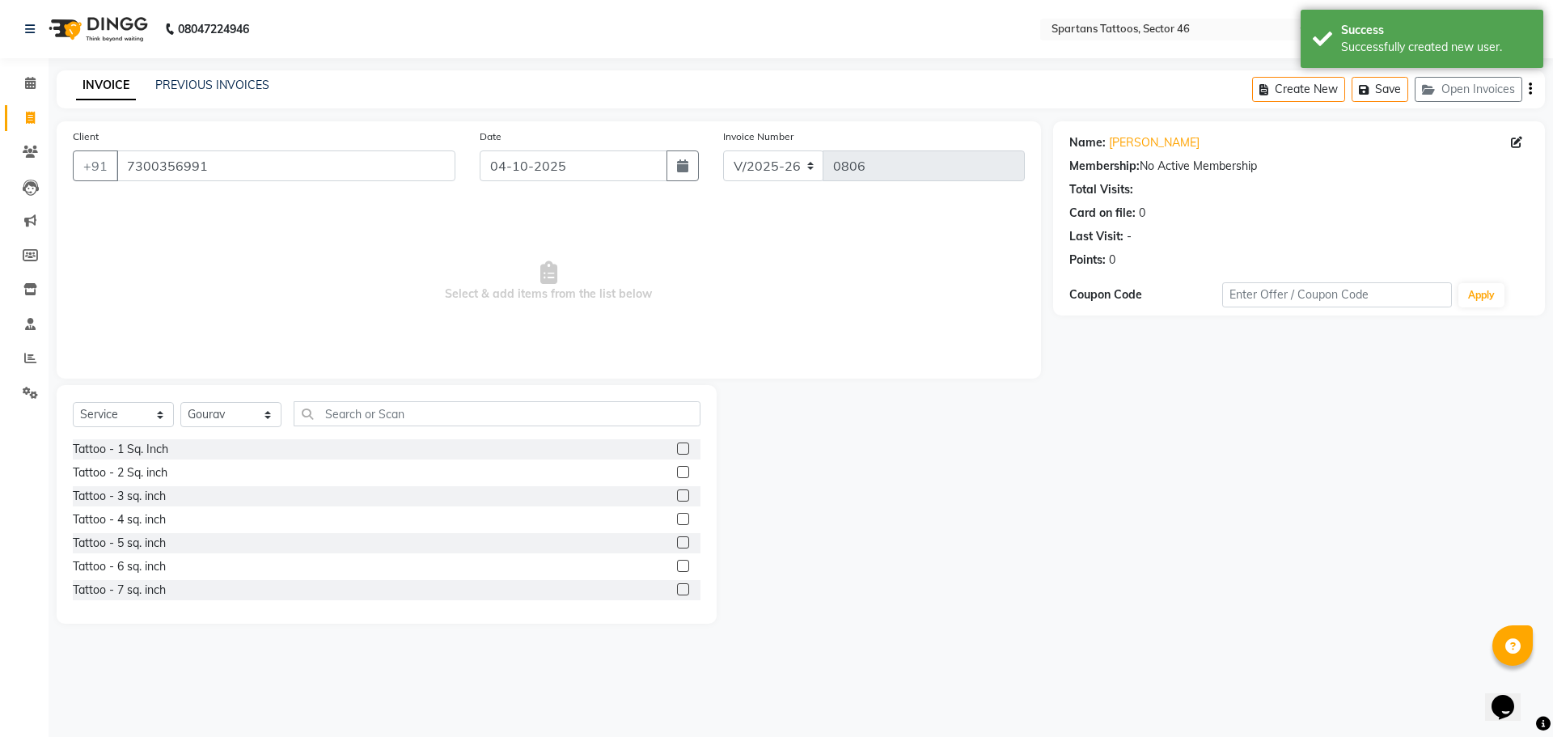
click at [677, 446] on label at bounding box center [683, 448] width 12 height 12
click at [677, 446] on input "checkbox" at bounding box center [682, 449] width 11 height 11
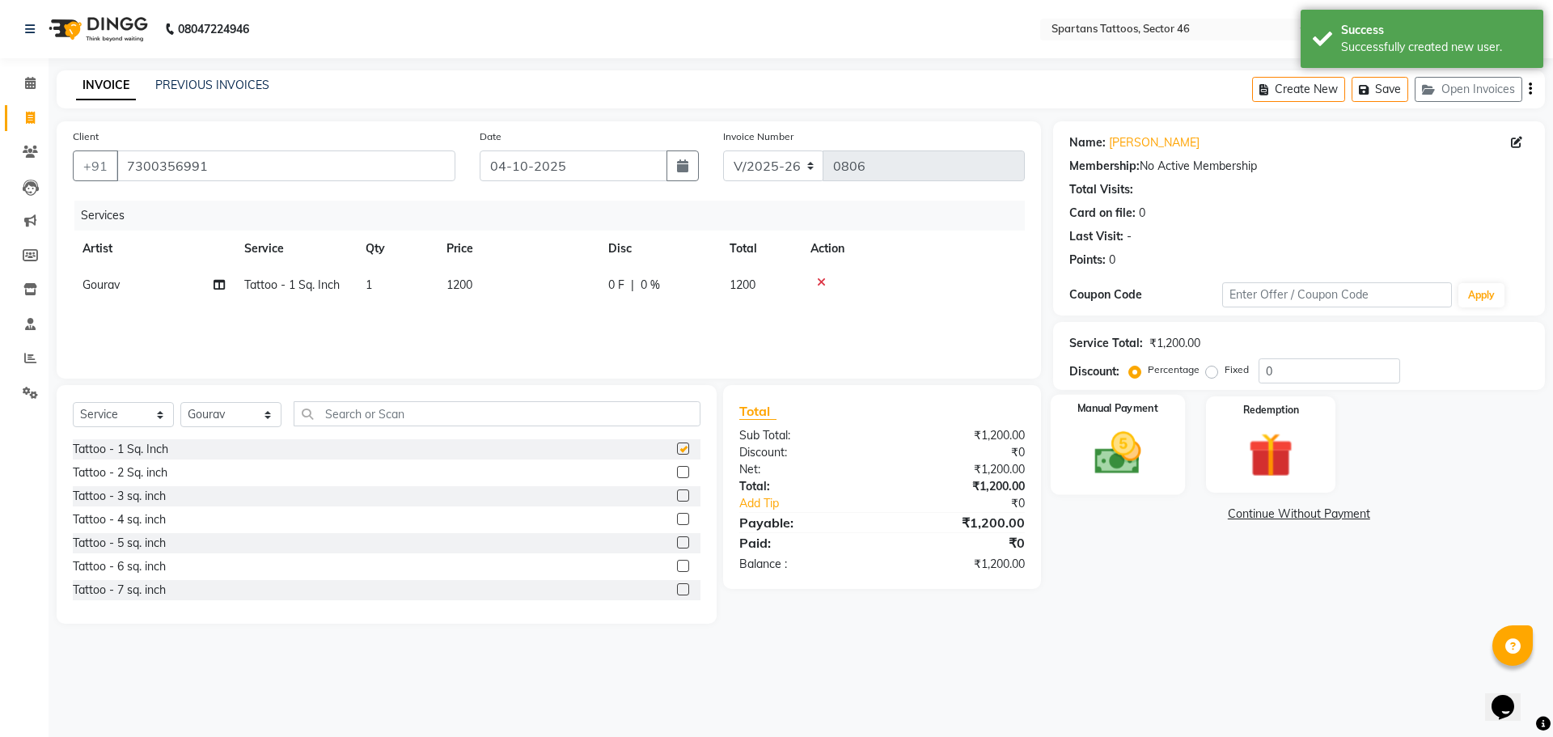
checkbox input "false"
click at [769, 446] on img at bounding box center [1117, 452] width 75 height 53
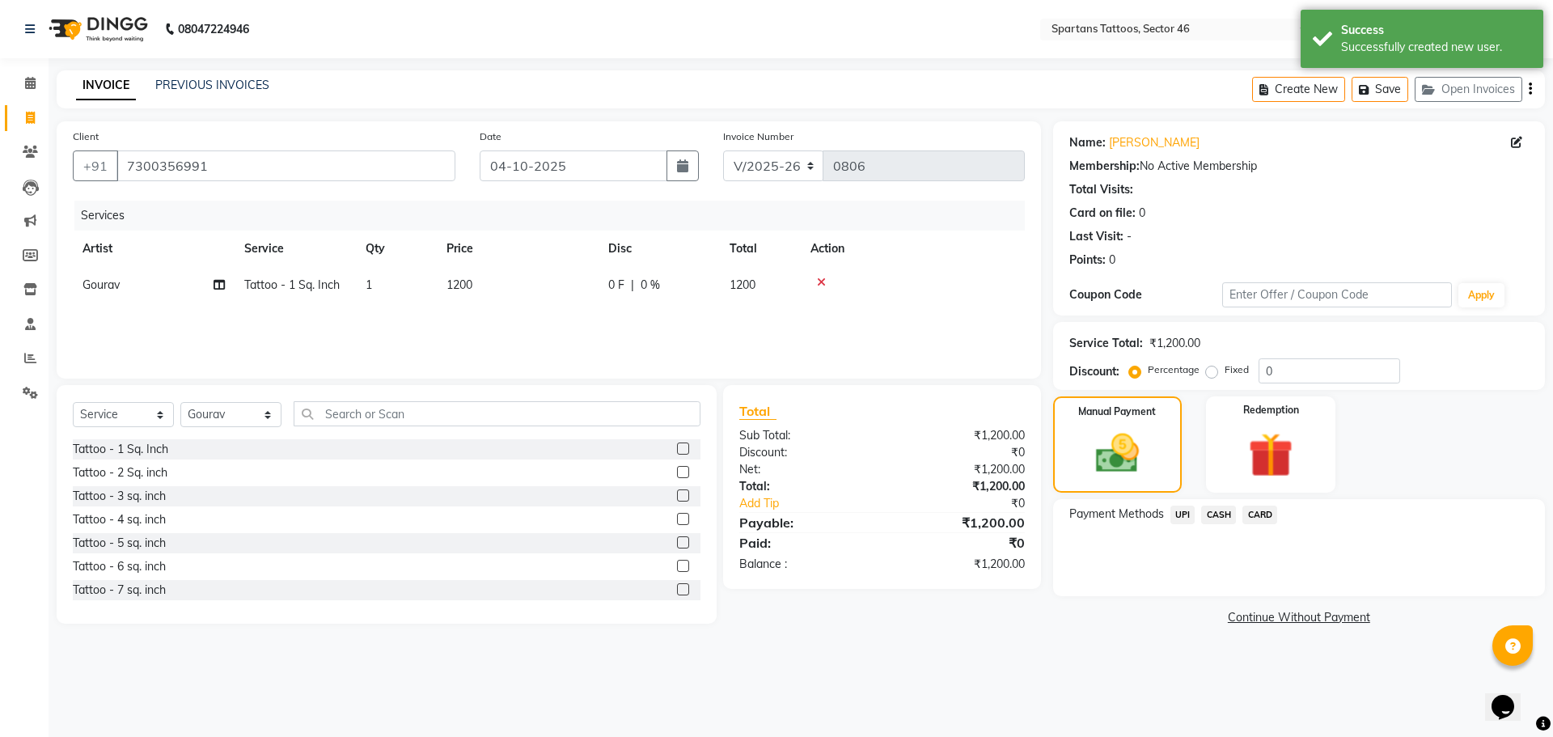
drag, startPoint x: 1188, startPoint y: 511, endPoint x: 1206, endPoint y: 532, distance: 27.5
click at [769, 477] on span "UPI" at bounding box center [1182, 514] width 25 height 19
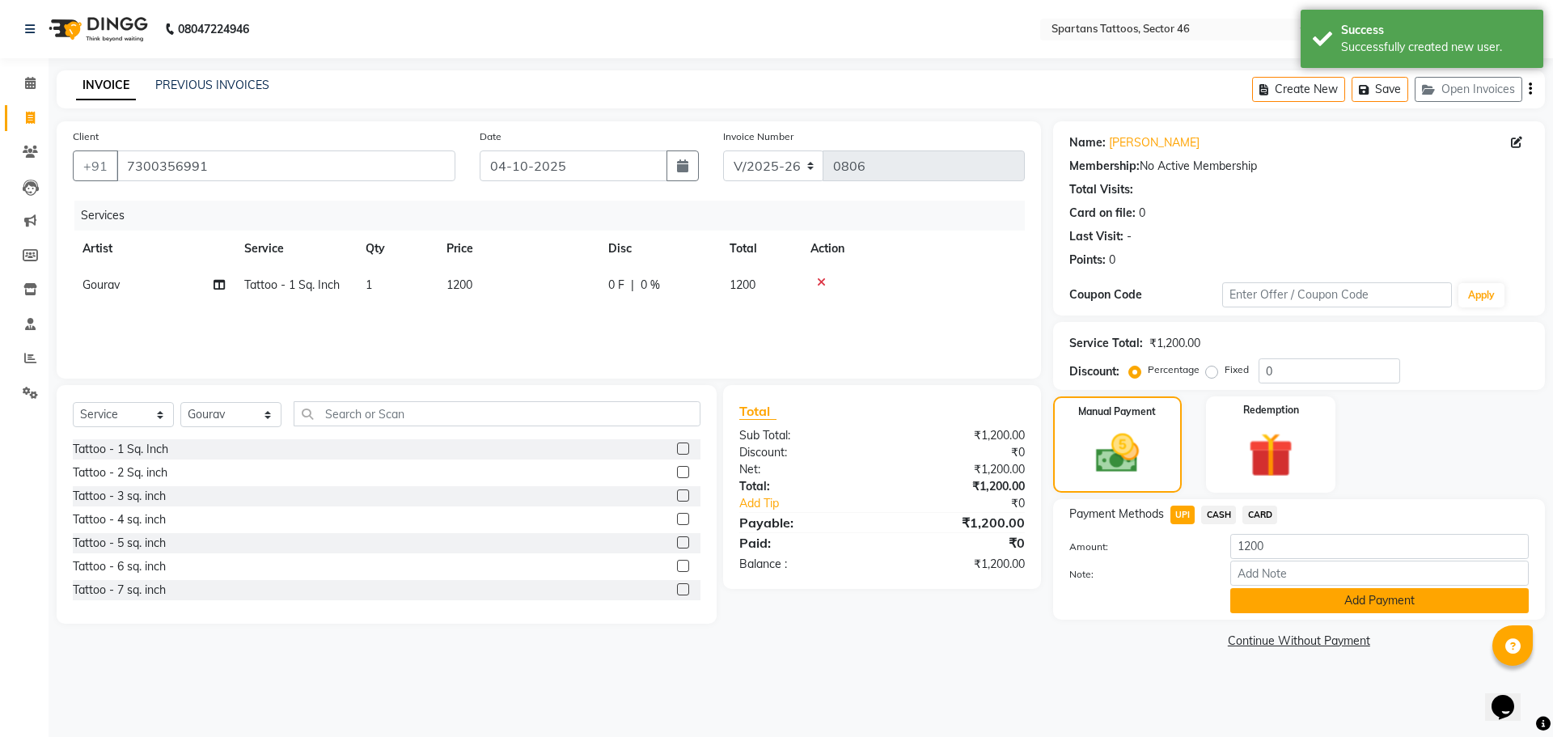
click at [769, 477] on button "Add Payment" at bounding box center [1379, 600] width 298 height 25
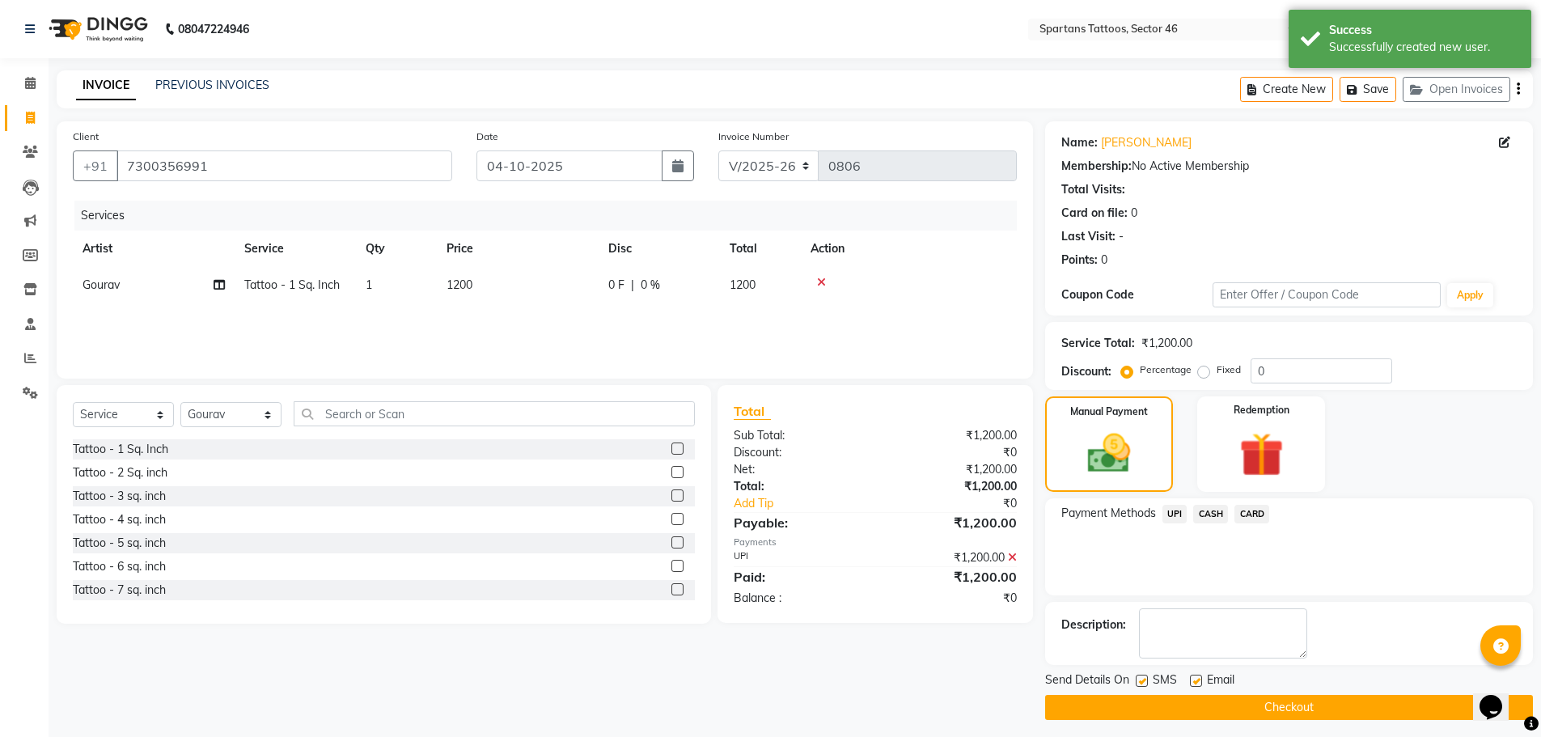
click at [769, 477] on button "Checkout" at bounding box center [1289, 707] width 488 height 25
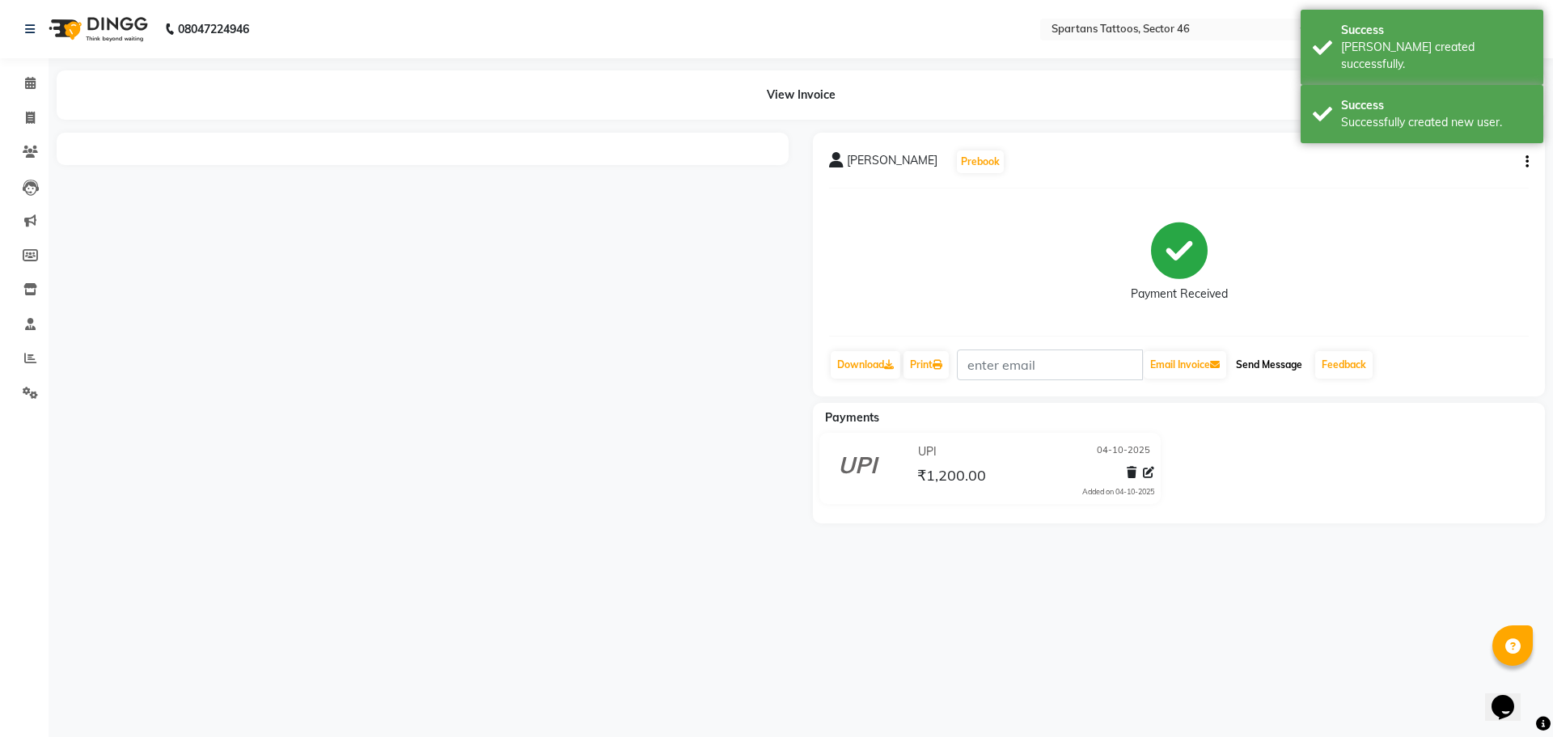
click at [769, 364] on button "Send Message" at bounding box center [1268, 364] width 79 height 27
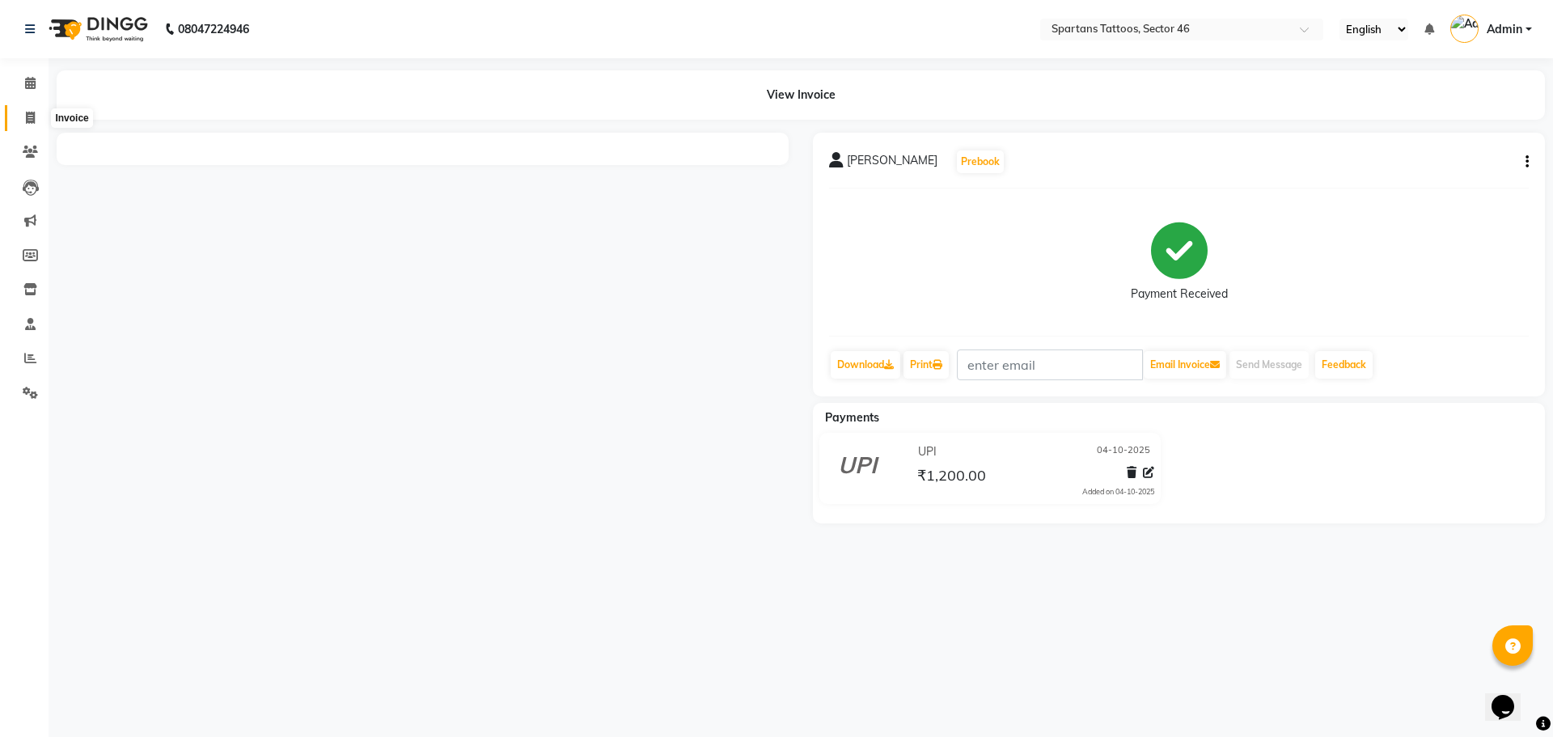
click at [43, 109] on span at bounding box center [30, 118] width 28 height 19
select select "service"
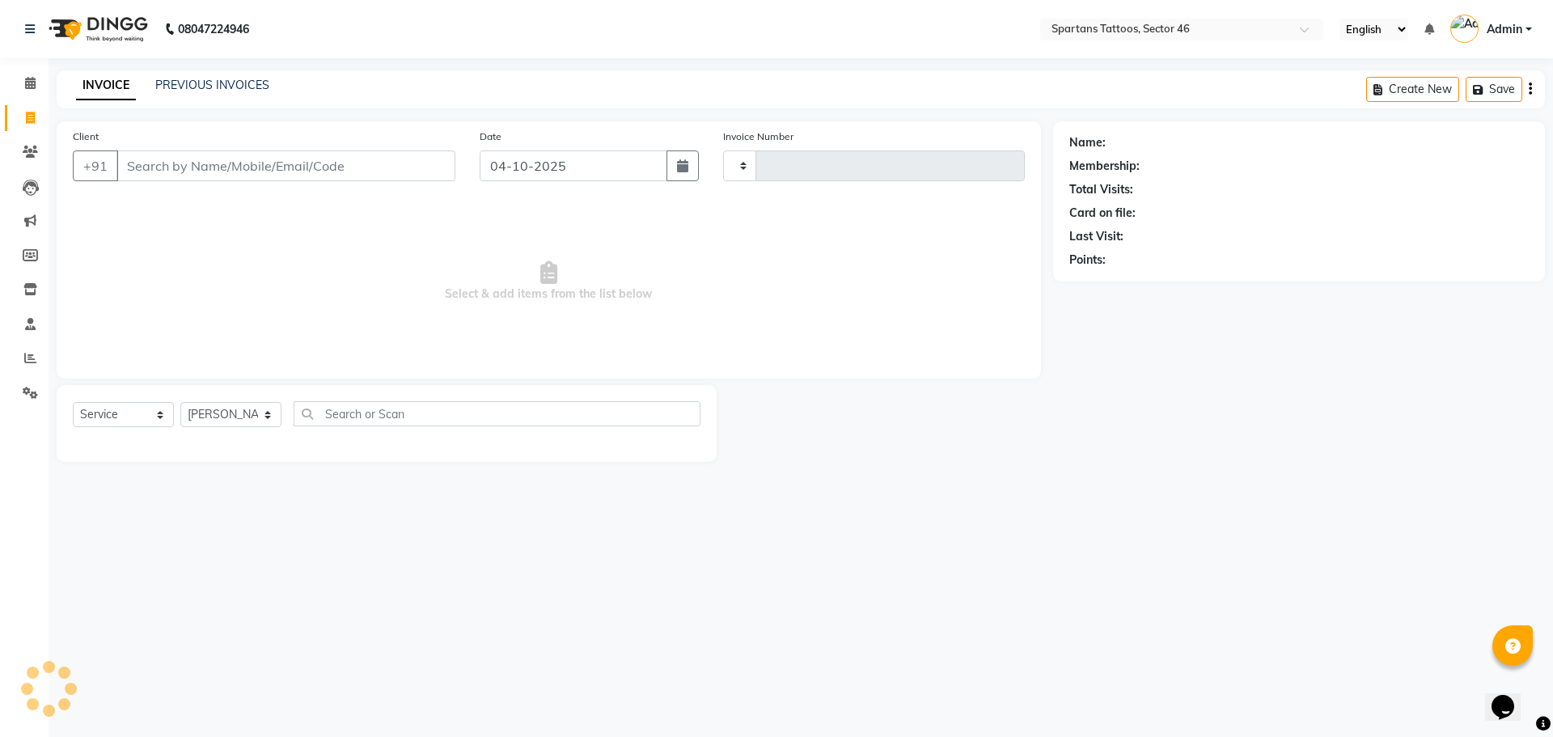
type input "0807"
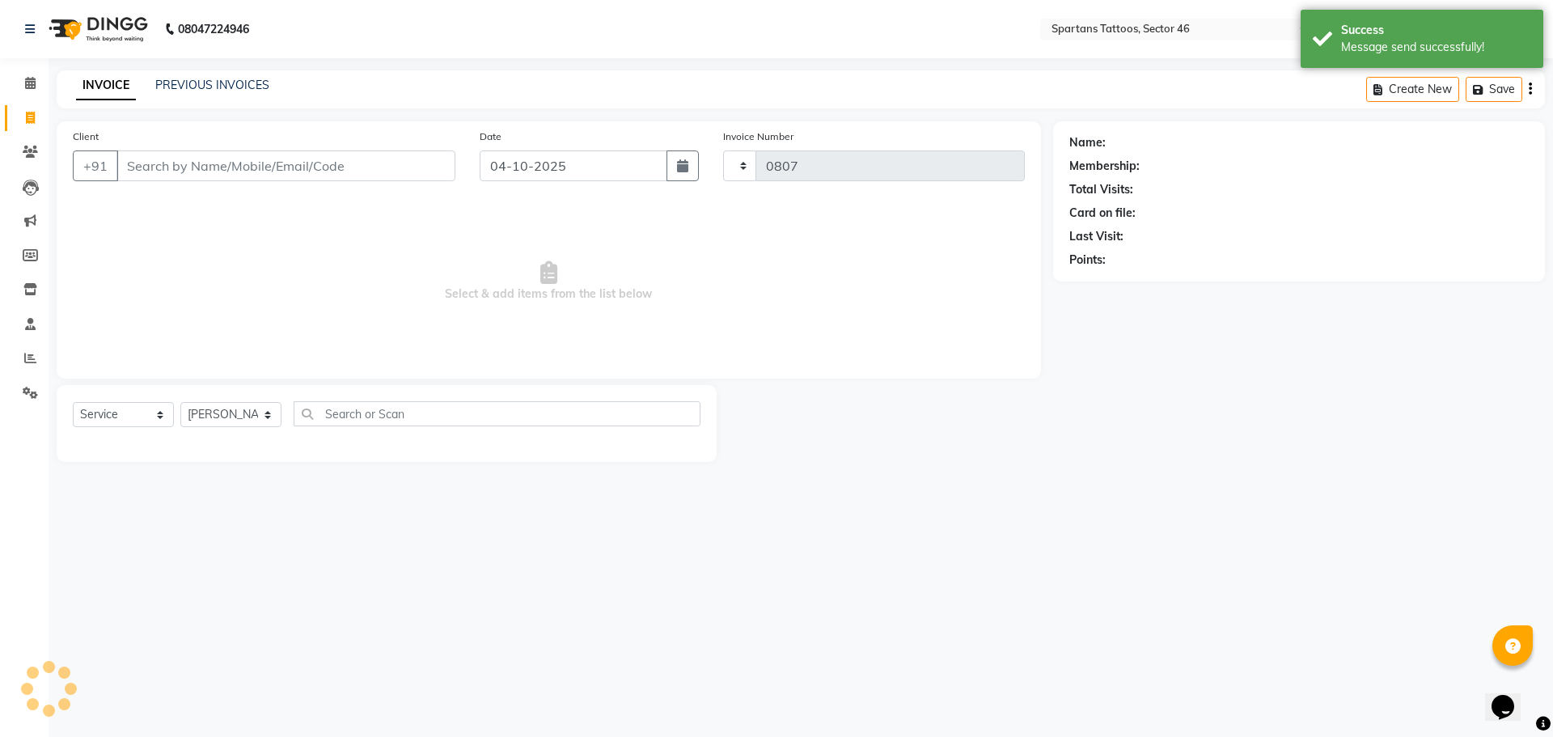
select select "6556"
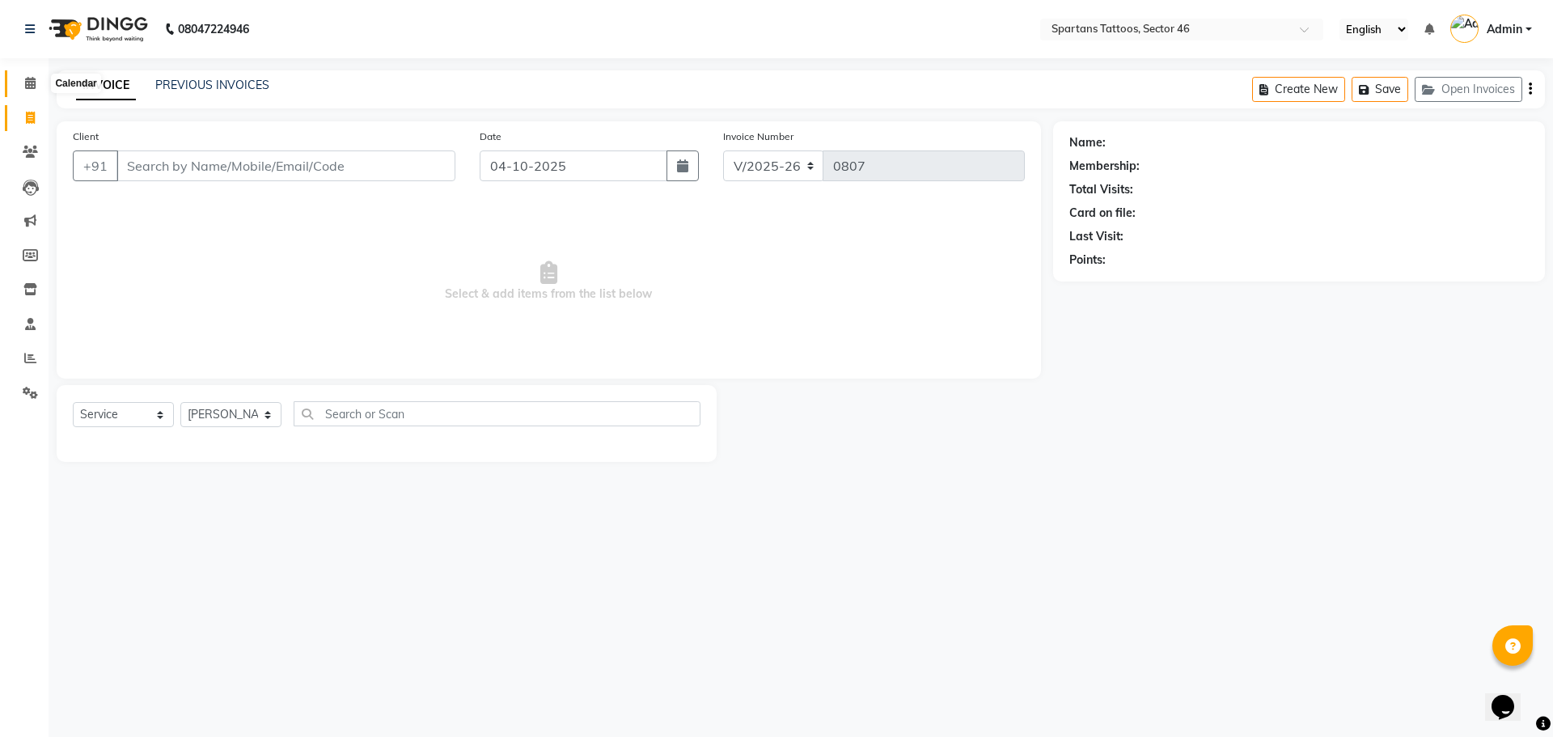
click at [25, 84] on icon at bounding box center [30, 83] width 11 height 12
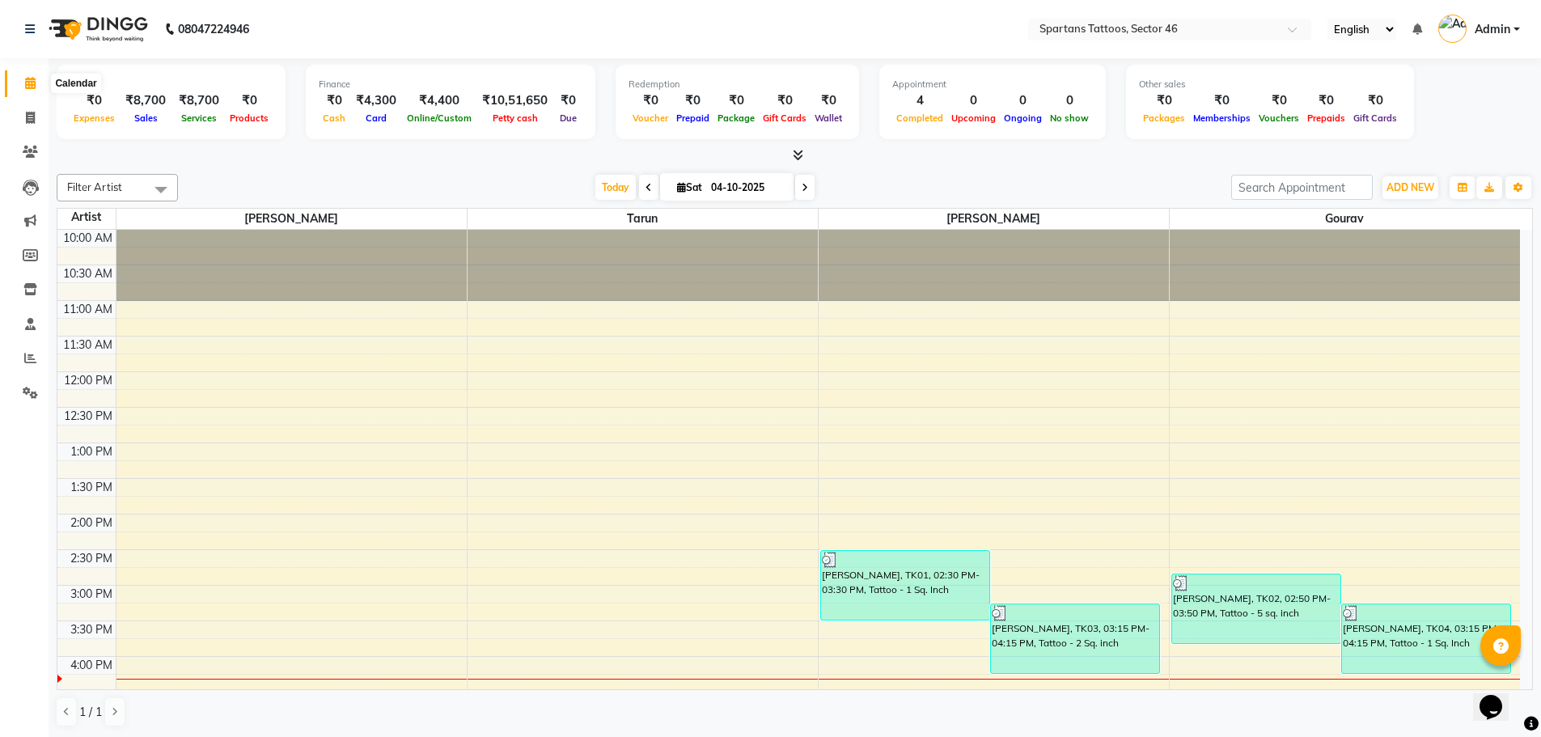
click at [27, 88] on icon at bounding box center [30, 83] width 11 height 12
click at [29, 107] on link "Invoice" at bounding box center [24, 118] width 39 height 27
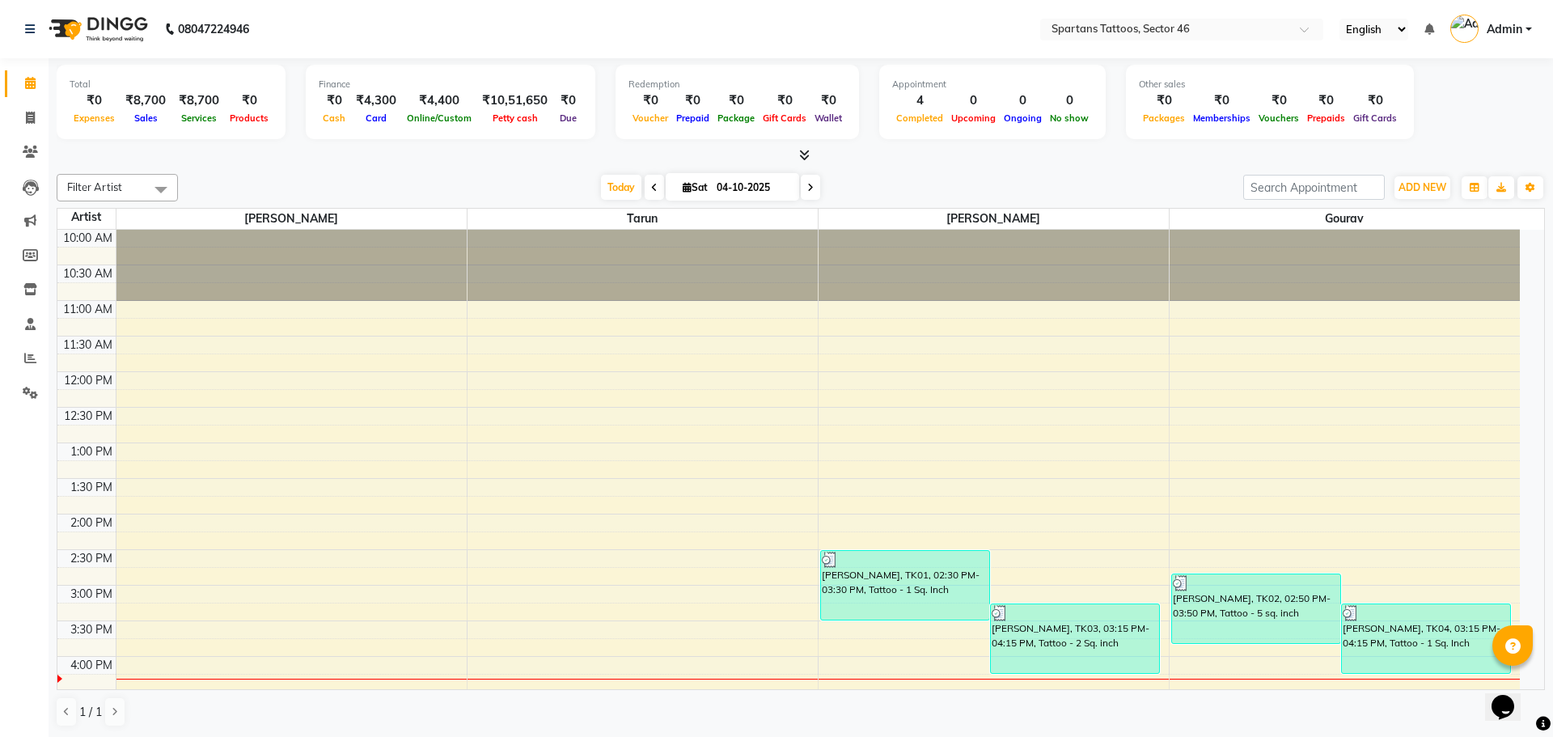
select select "6556"
select select "service"
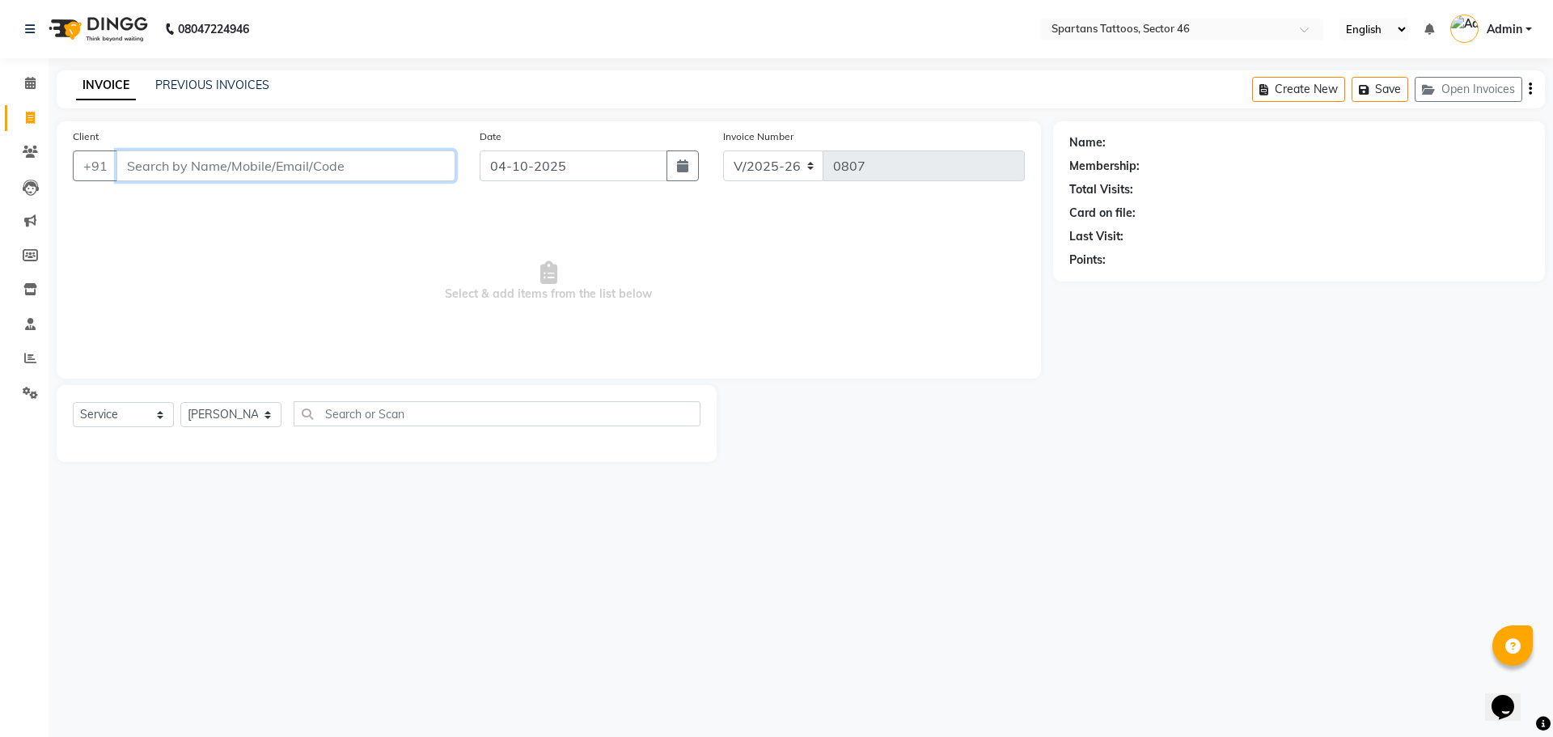
type input "1"
type input "8130045934"
click at [432, 157] on button "Add Client" at bounding box center [413, 165] width 83 height 31
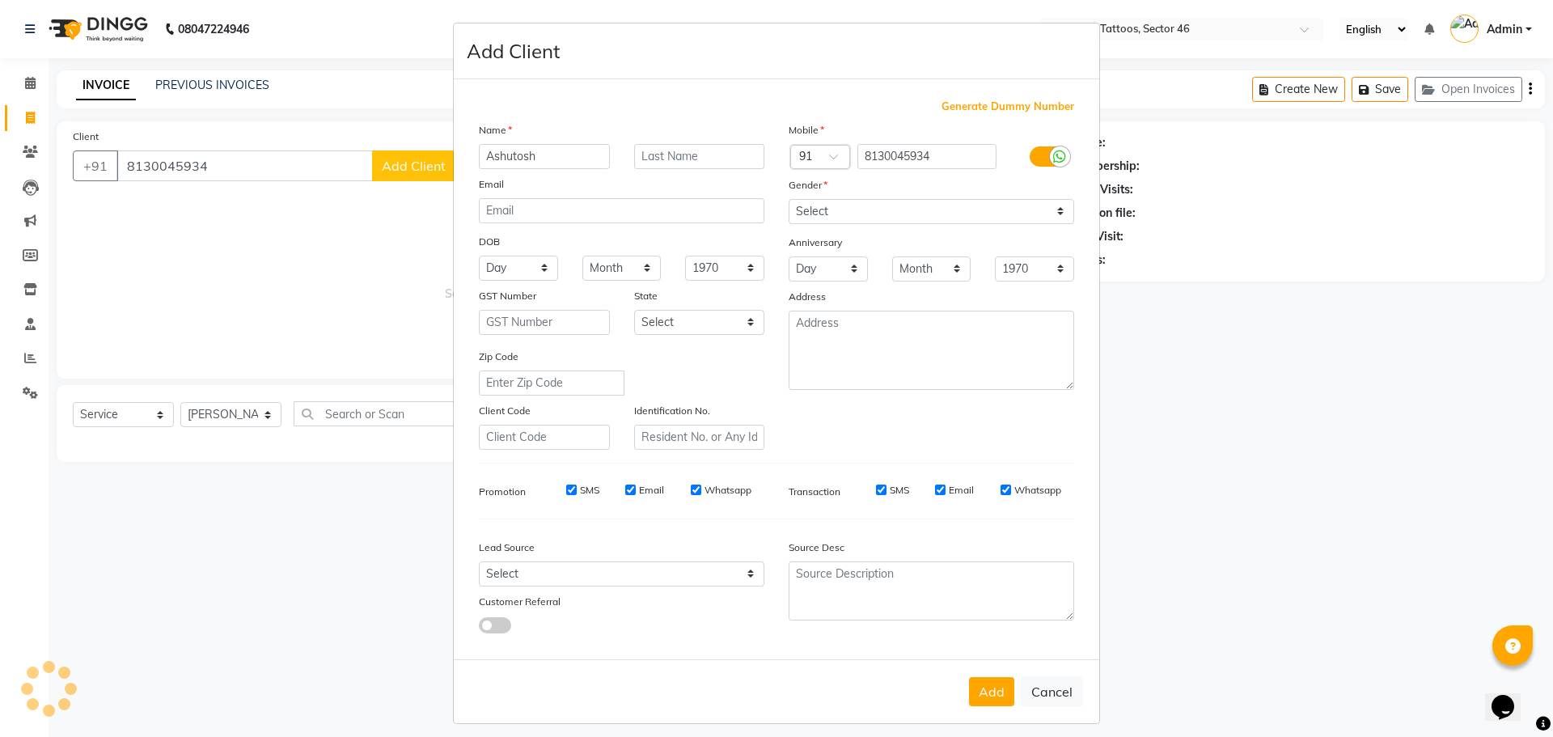
type input "Ashutosh"
click at [769, 214] on select "Select [DEMOGRAPHIC_DATA] [DEMOGRAPHIC_DATA] Other Prefer Not To Say" at bounding box center [932, 211] width 286 height 25
select select "[DEMOGRAPHIC_DATA]"
click at [769, 199] on select "Select [DEMOGRAPHIC_DATA] [DEMOGRAPHIC_DATA] Other Prefer Not To Say" at bounding box center [932, 211] width 286 height 25
click at [670, 477] on select "Select Walk-in Referral Internet Friend Word of Mouth Advertisement Facebook Ju…" at bounding box center [622, 573] width 286 height 25
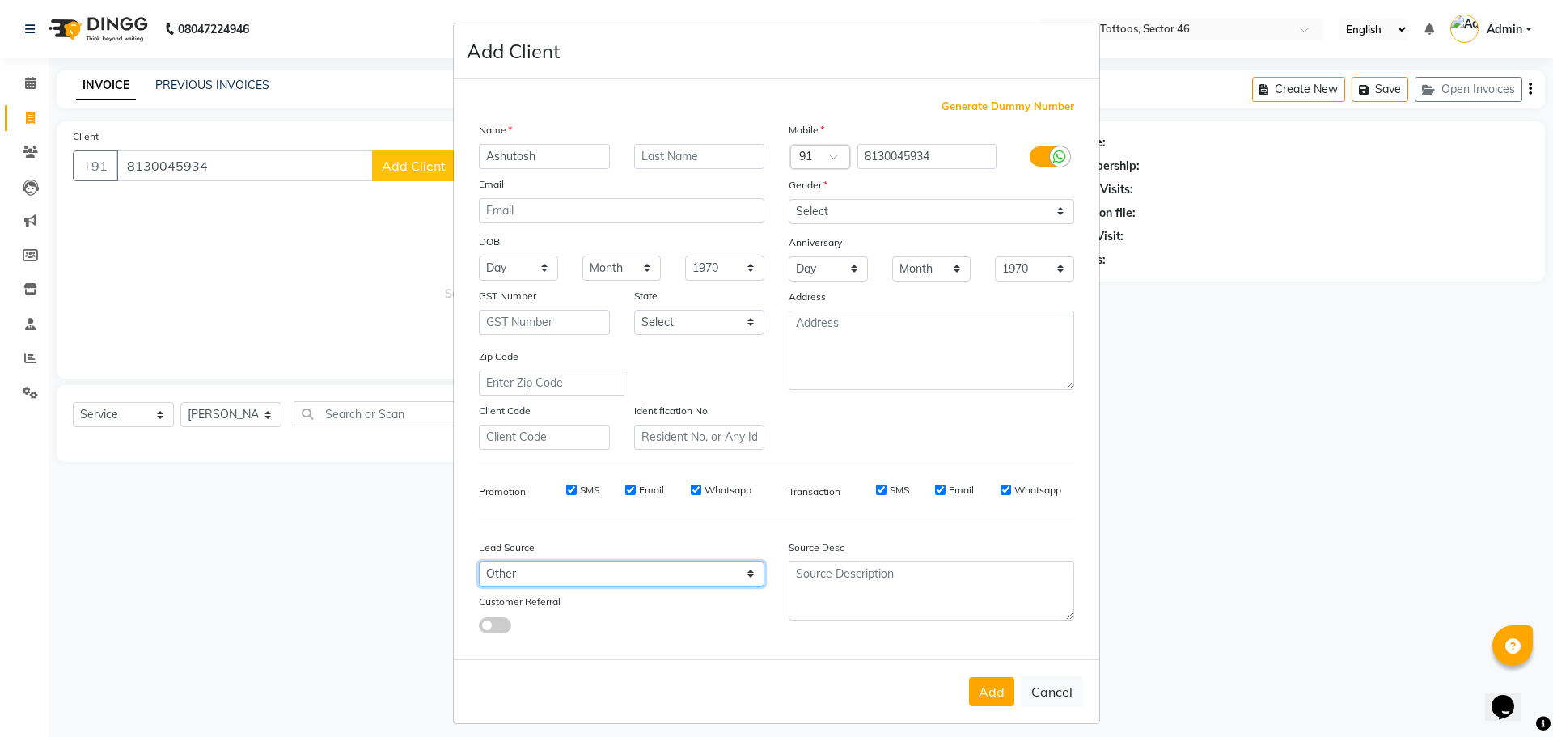
click at [479, 477] on select "Select Walk-in Referral Internet Friend Word of Mouth Advertisement Facebook Ju…" at bounding box center [622, 573] width 286 height 25
click at [703, 477] on select "Select Walk-in Referral Internet Friend Word of Mouth Advertisement Facebook Ju…" at bounding box center [622, 573] width 286 height 25
select select "46589"
click at [479, 477] on select "Select Walk-in Referral Internet Friend Word of Mouth Advertisement Facebook Ju…" at bounding box center [622, 573] width 286 height 25
click at [769, 477] on button "Add" at bounding box center [991, 691] width 45 height 29
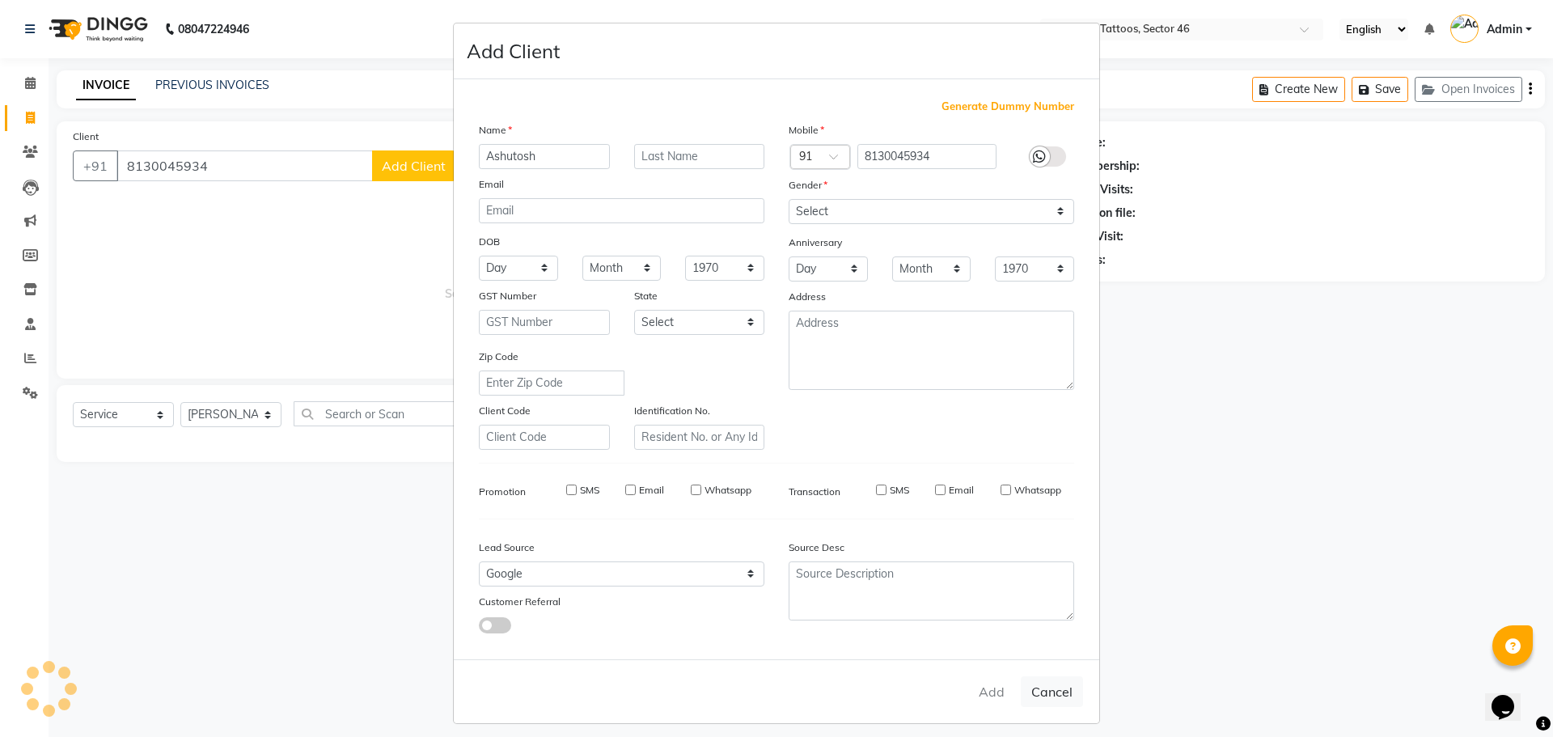
select select
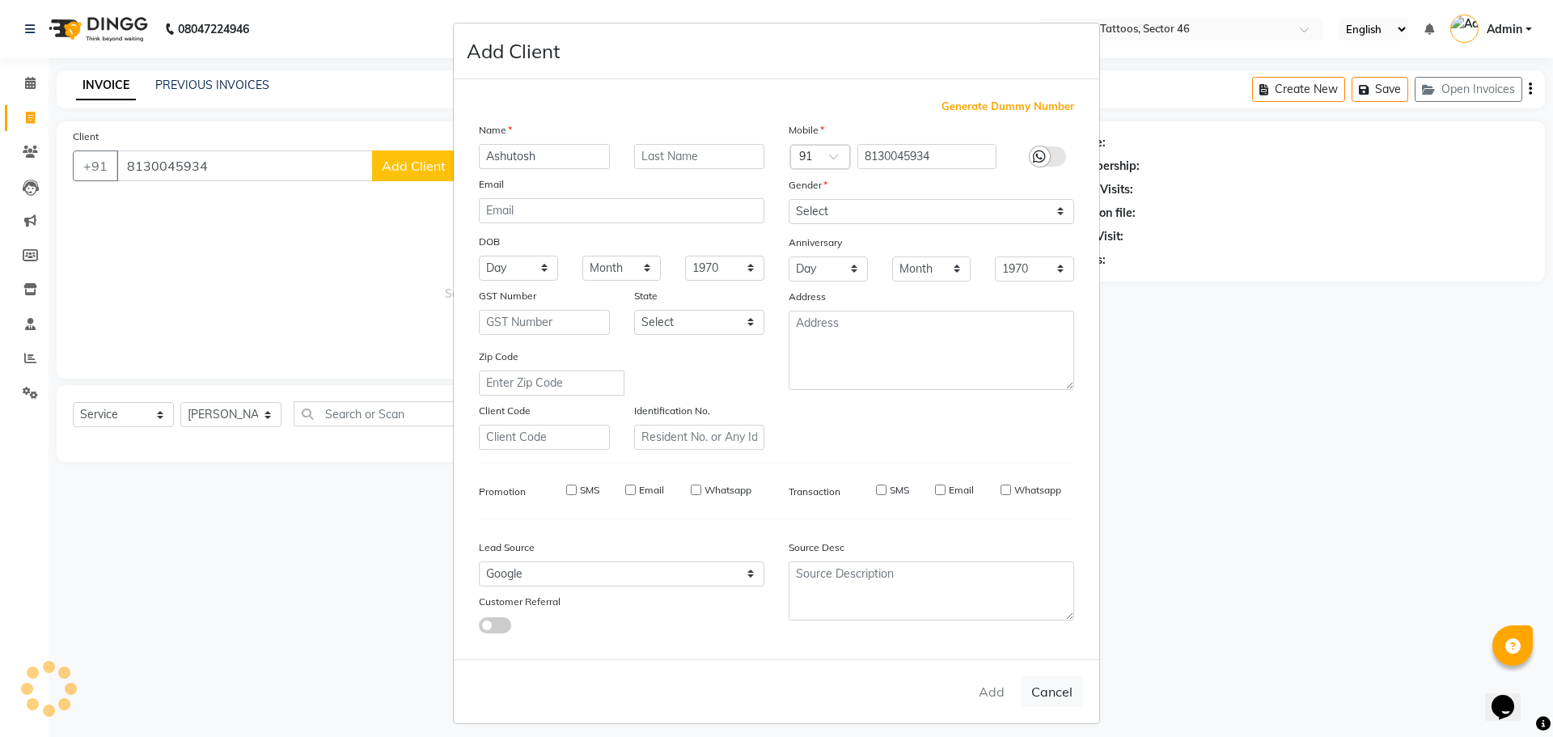
select select
checkbox input "false"
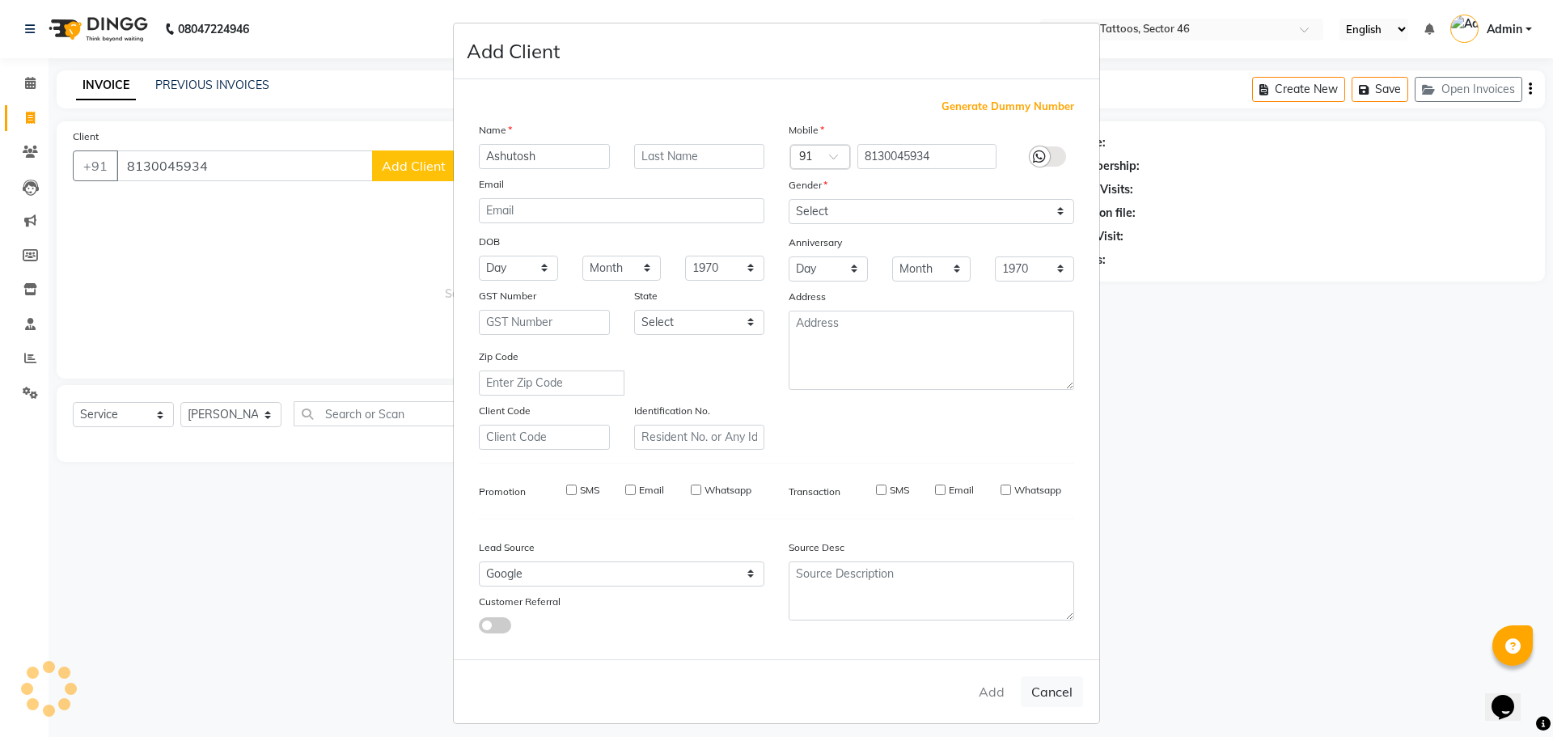
checkbox input "false"
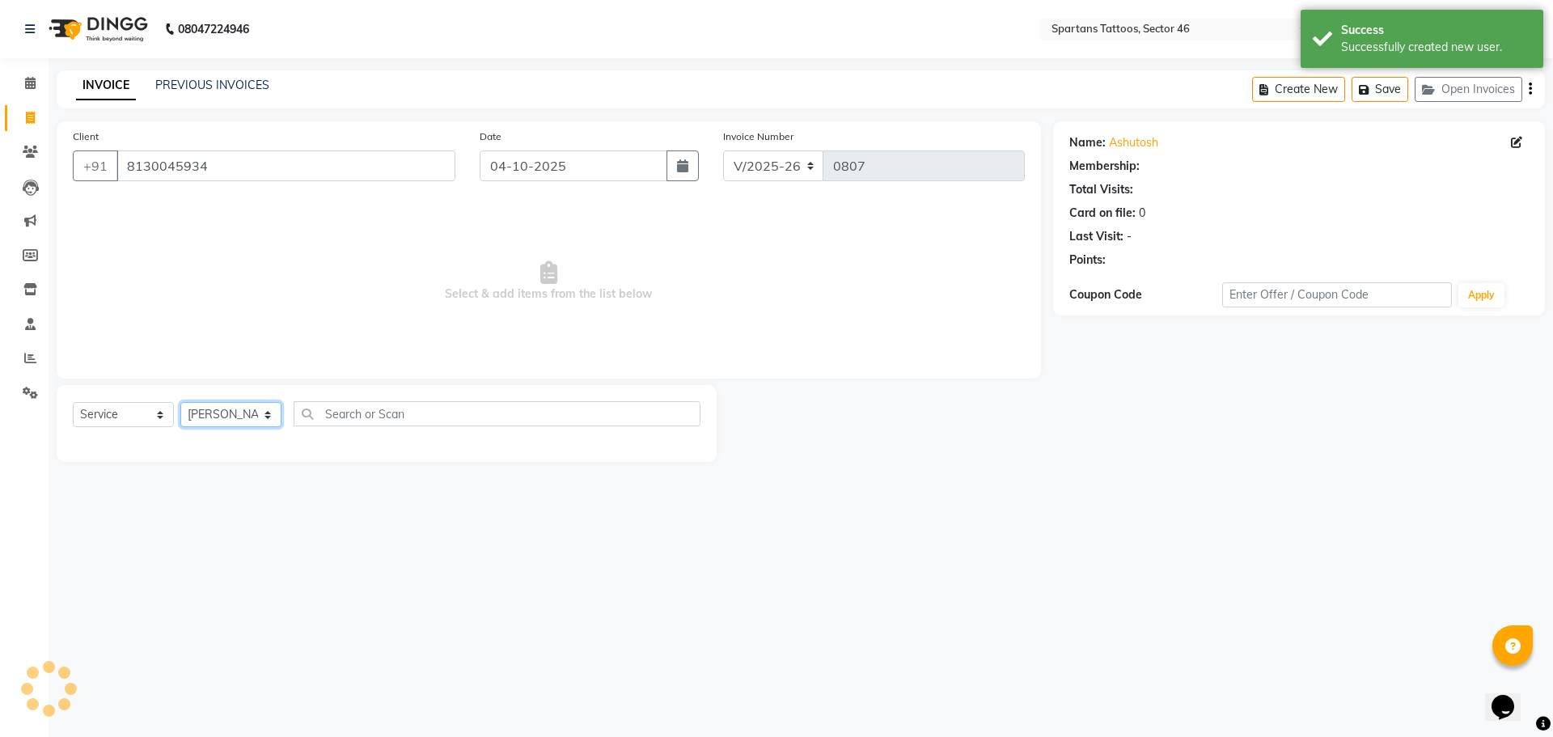
click at [243, 413] on select "[PERSON_NAME] [PERSON_NAME] [PERSON_NAME]" at bounding box center [230, 414] width 101 height 25
select select "58256"
click at [180, 402] on select "[PERSON_NAME] [PERSON_NAME] [PERSON_NAME]" at bounding box center [230, 414] width 101 height 25
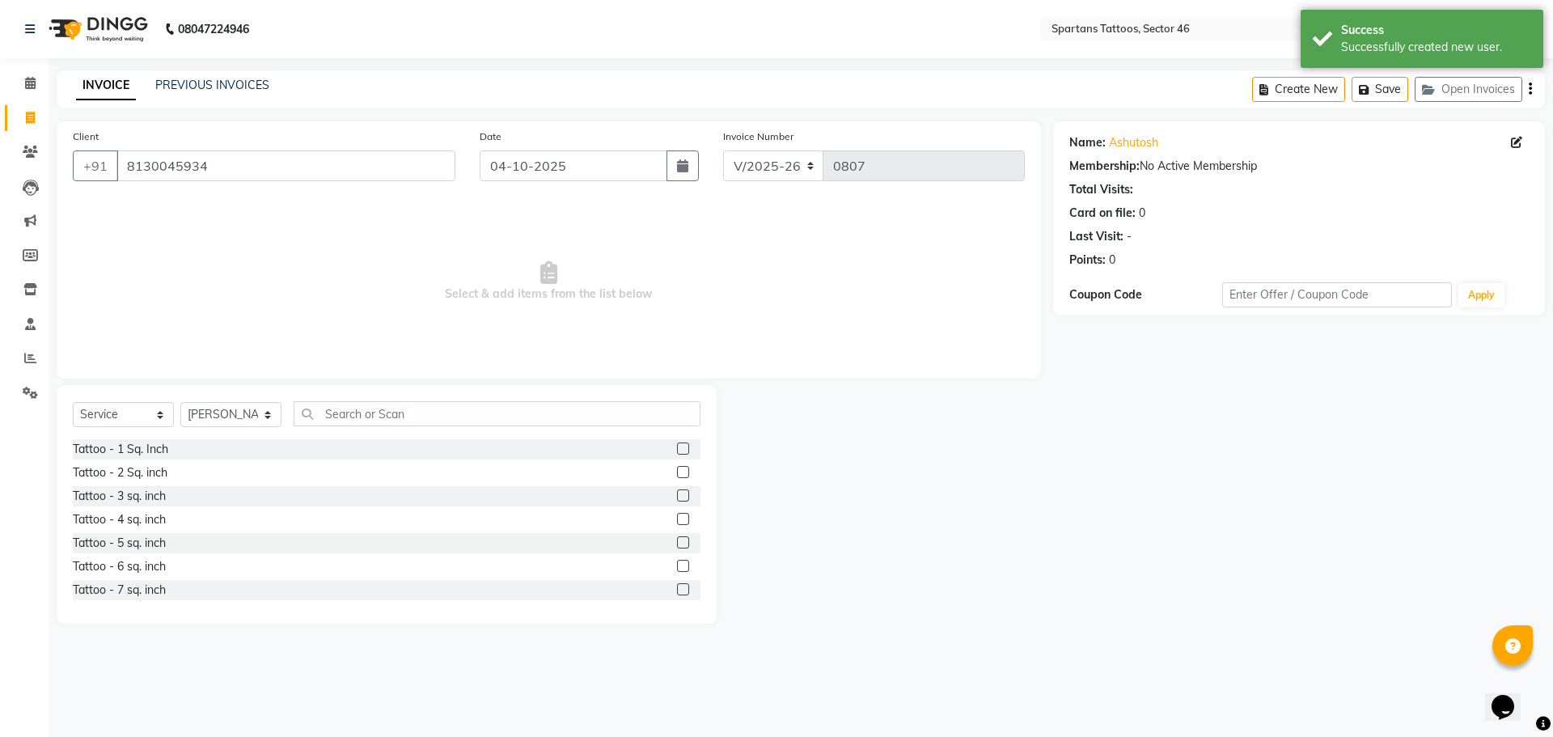
click at [664, 450] on div "Tattoo - 1 Sq. Inch" at bounding box center [387, 449] width 628 height 20
click at [677, 449] on label at bounding box center [683, 448] width 12 height 12
click at [677, 449] on input "checkbox" at bounding box center [682, 449] width 11 height 11
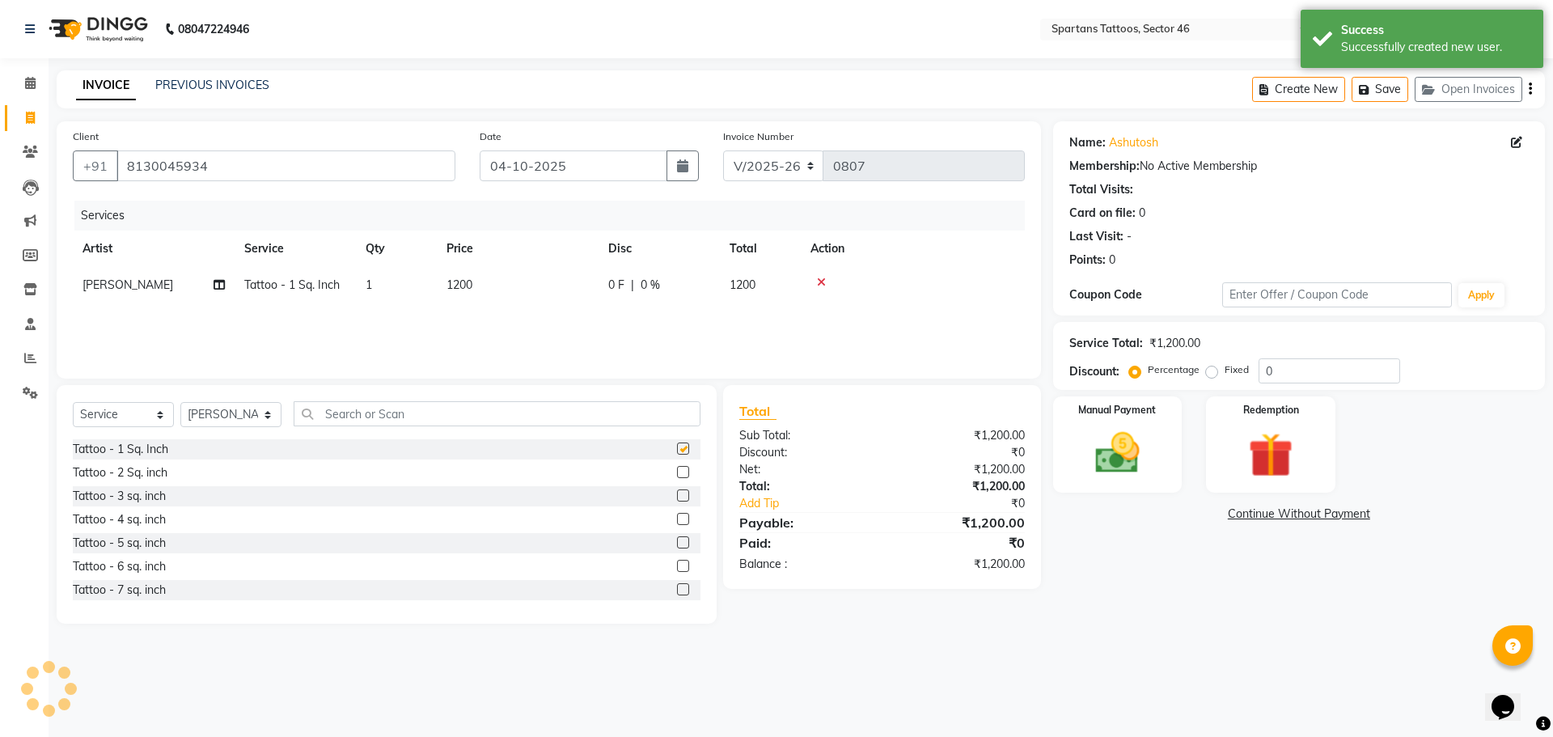
checkbox input "false"
click at [533, 276] on td "1200" at bounding box center [518, 285] width 162 height 36
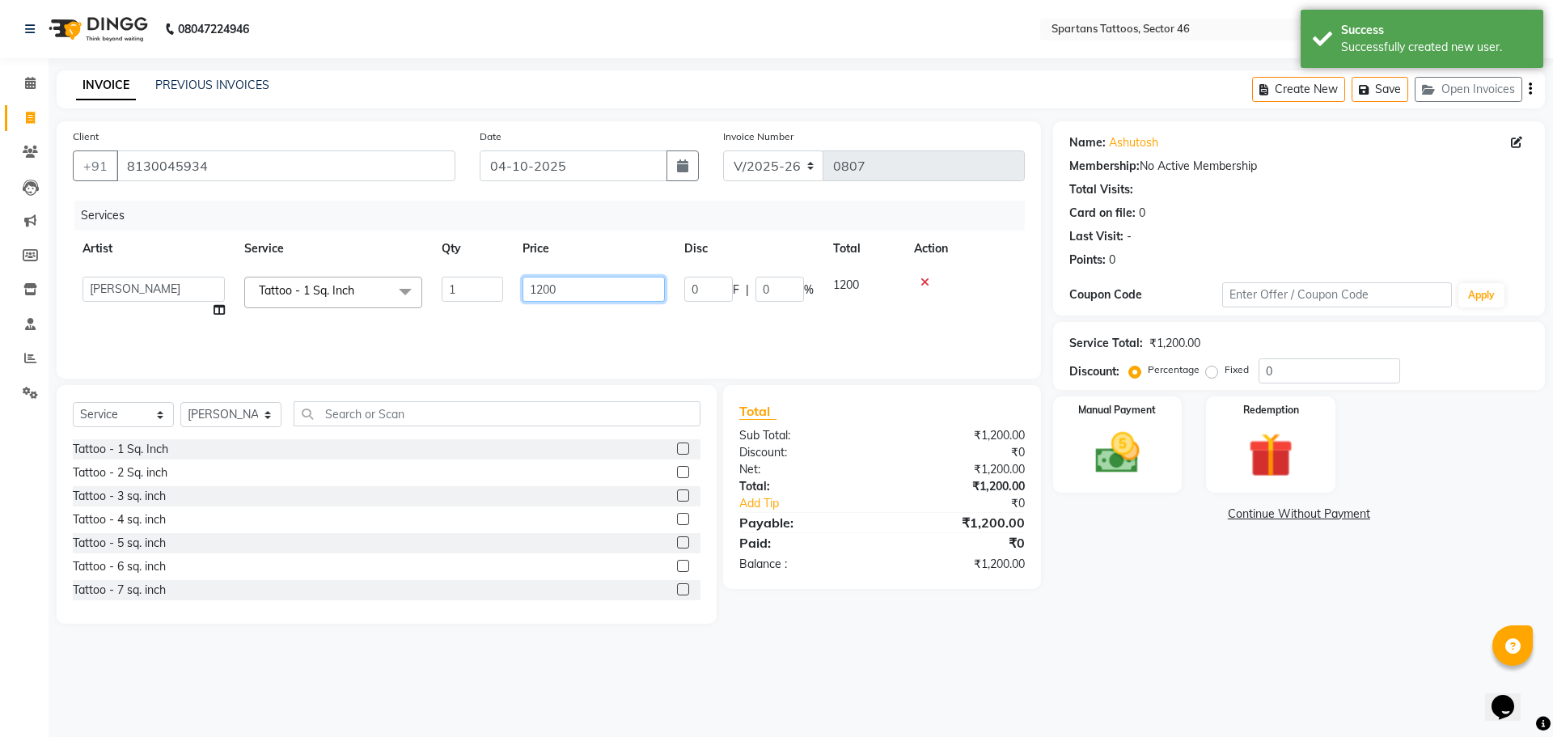
click at [573, 288] on input "1200" at bounding box center [593, 289] width 142 height 25
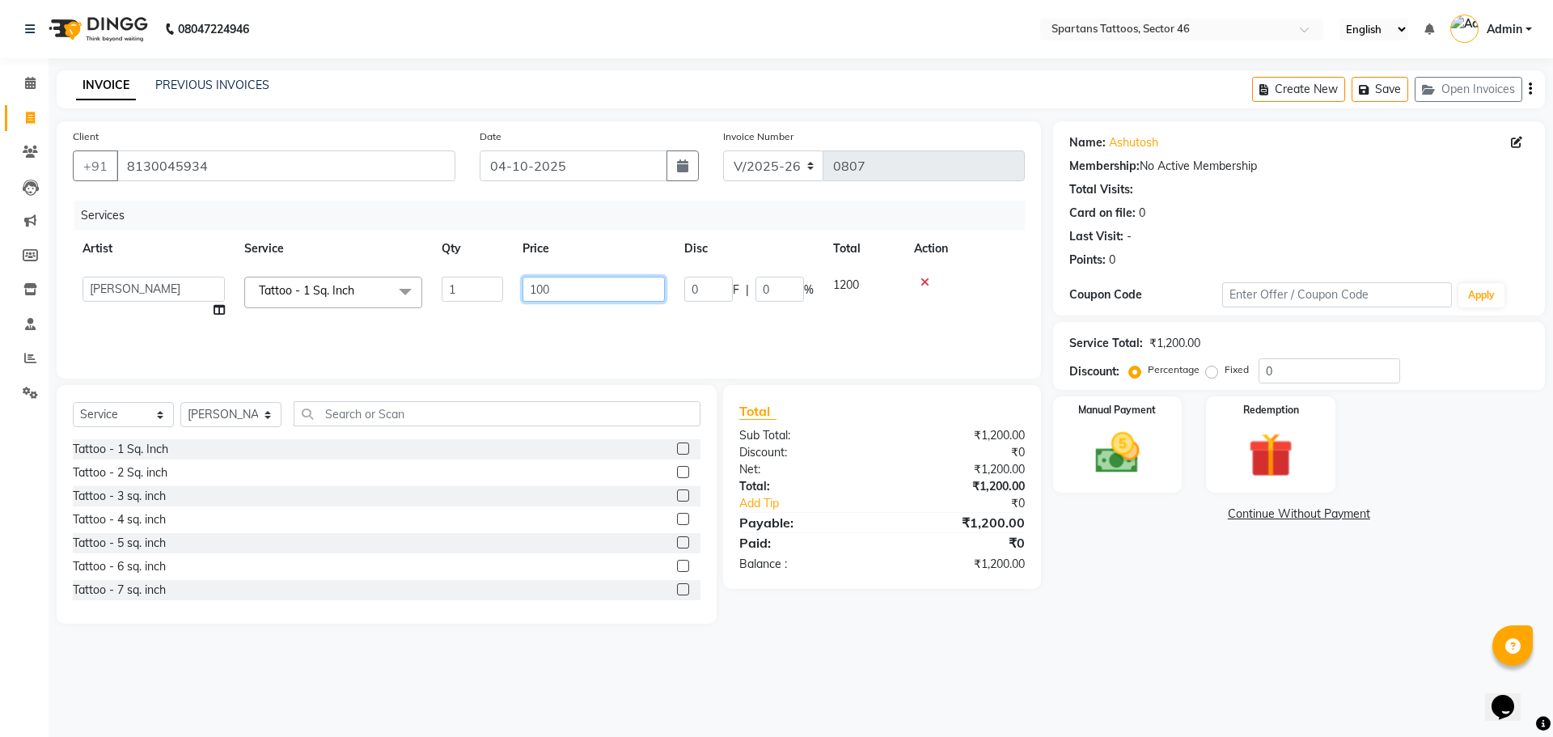
type input "1000"
click at [769, 461] on img at bounding box center [1117, 452] width 75 height 53
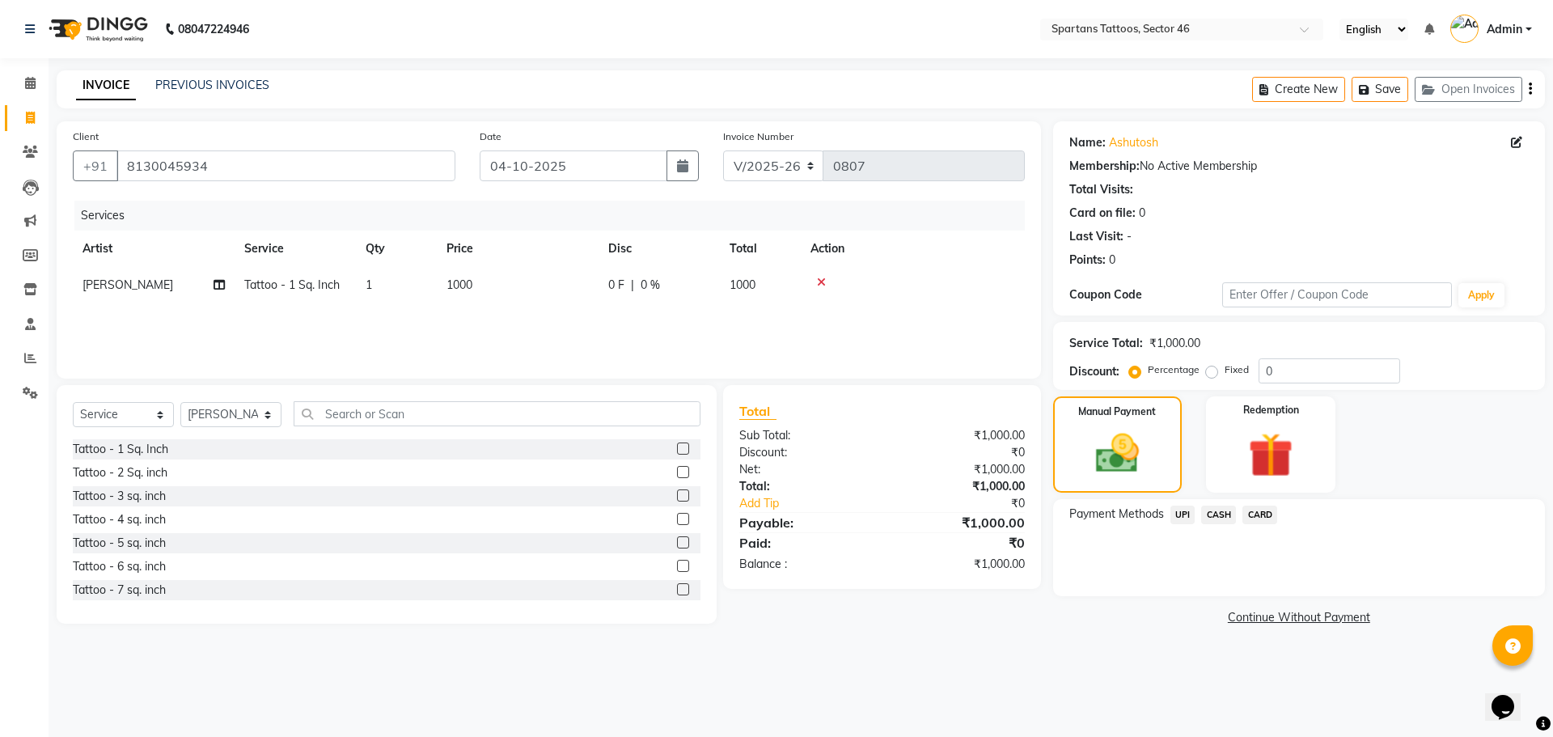
click at [769, 477] on span "UPI" at bounding box center [1182, 514] width 25 height 19
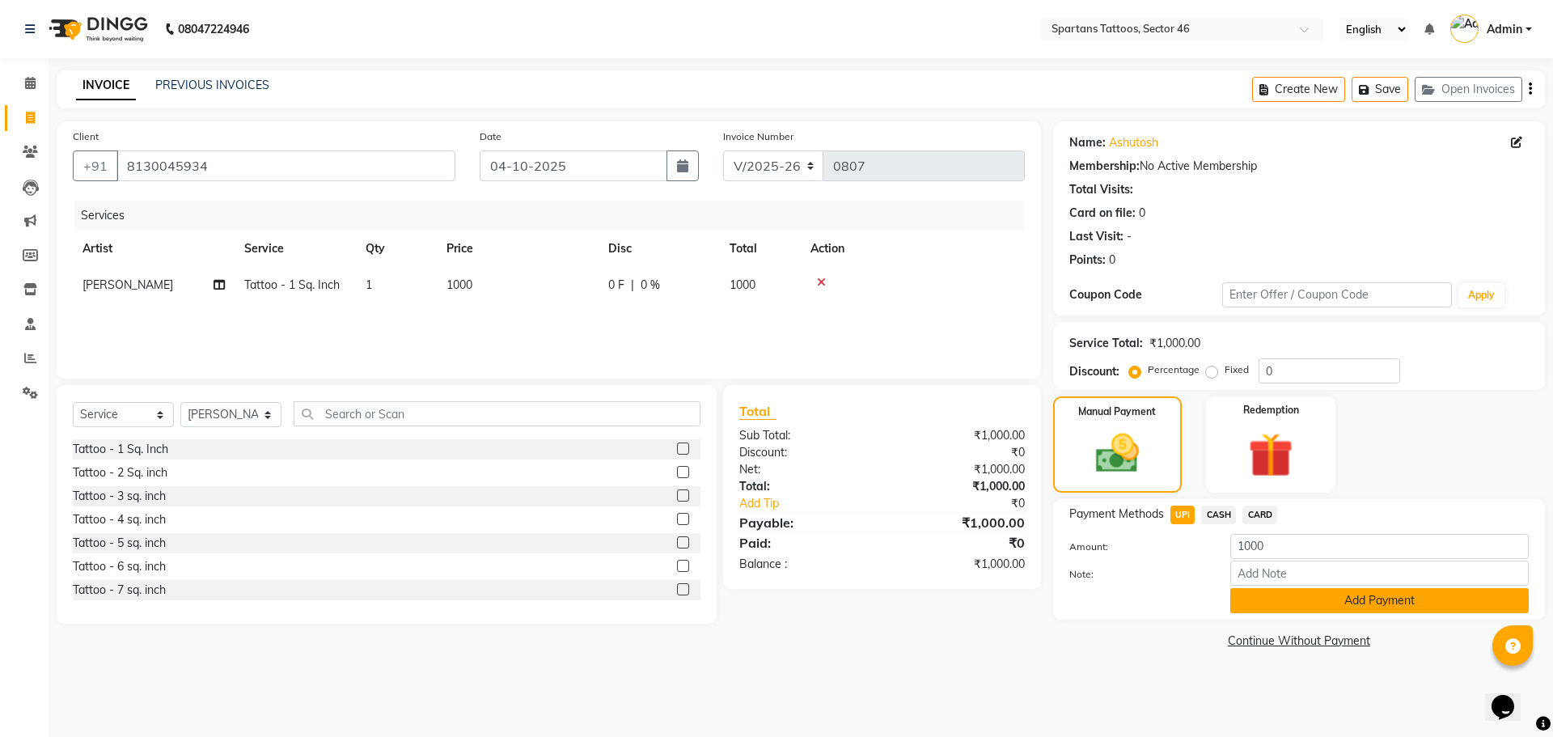
click at [769, 477] on button "Add Payment" at bounding box center [1379, 600] width 298 height 25
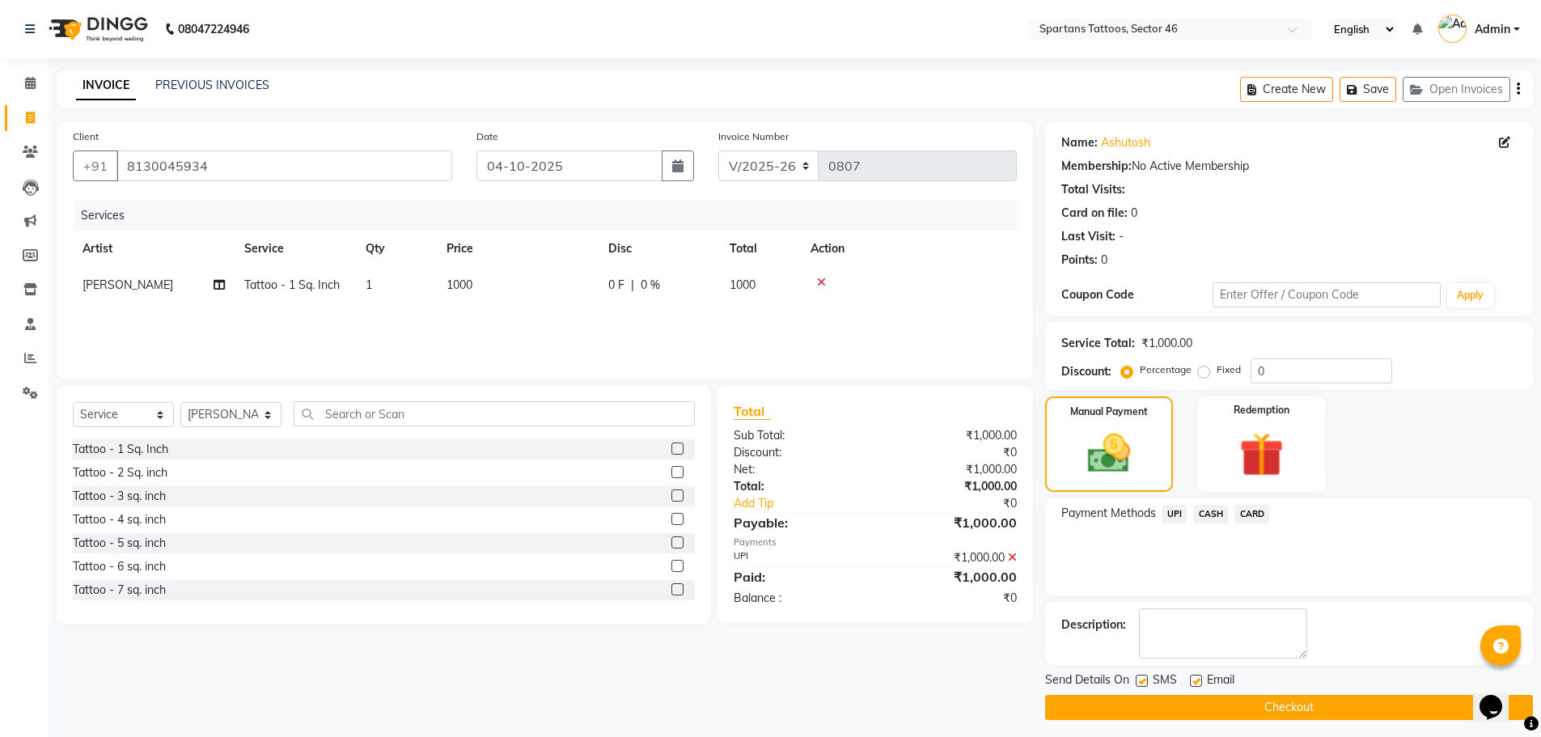
click at [769, 477] on button "Checkout" at bounding box center [1289, 707] width 488 height 25
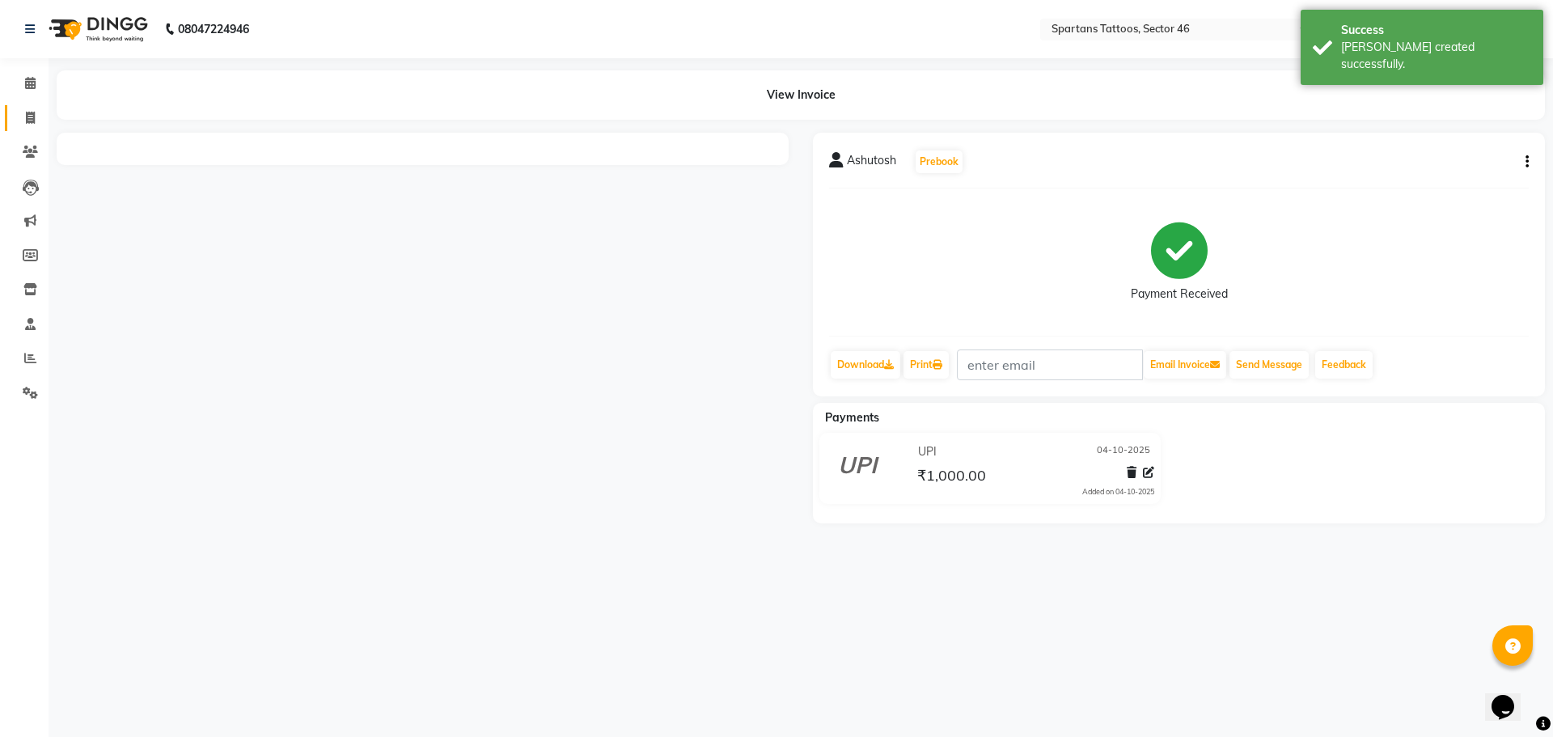
click at [8, 125] on link "Invoice" at bounding box center [24, 118] width 39 height 27
select select "6556"
select select "service"
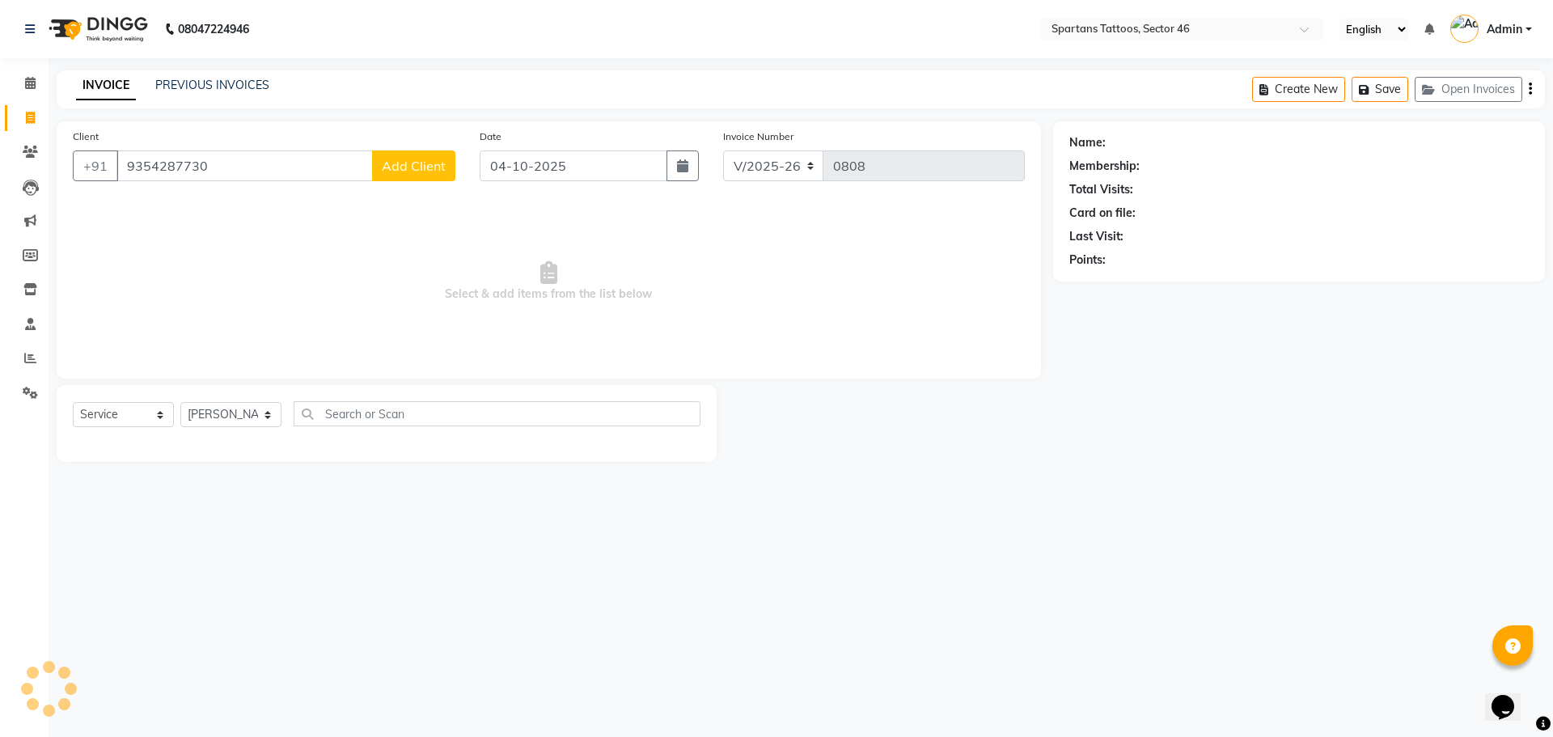
type input "9354287730"
click at [423, 163] on span "Add Client" at bounding box center [414, 166] width 64 height 16
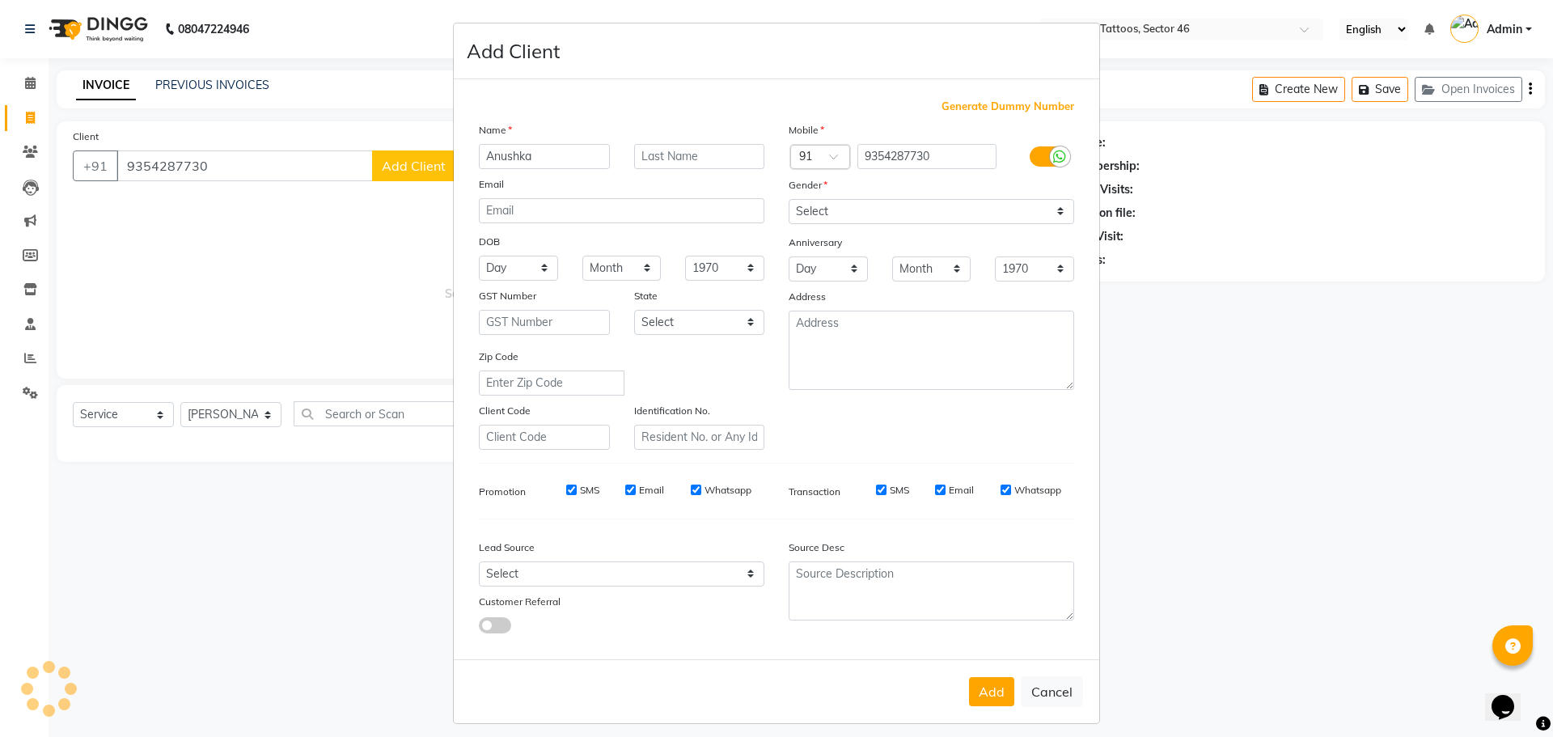
type input "Anushka"
click at [769, 213] on select "Select [DEMOGRAPHIC_DATA] [DEMOGRAPHIC_DATA] Other Prefer Not To Say" at bounding box center [932, 211] width 286 height 25
select select "[DEMOGRAPHIC_DATA]"
click at [769, 199] on select "Select [DEMOGRAPHIC_DATA] [DEMOGRAPHIC_DATA] Other Prefer Not To Say" at bounding box center [932, 211] width 286 height 25
click at [747, 477] on select "Select Walk-in Referral Internet Friend Word of Mouth Advertisement Facebook Ju…" at bounding box center [622, 573] width 286 height 25
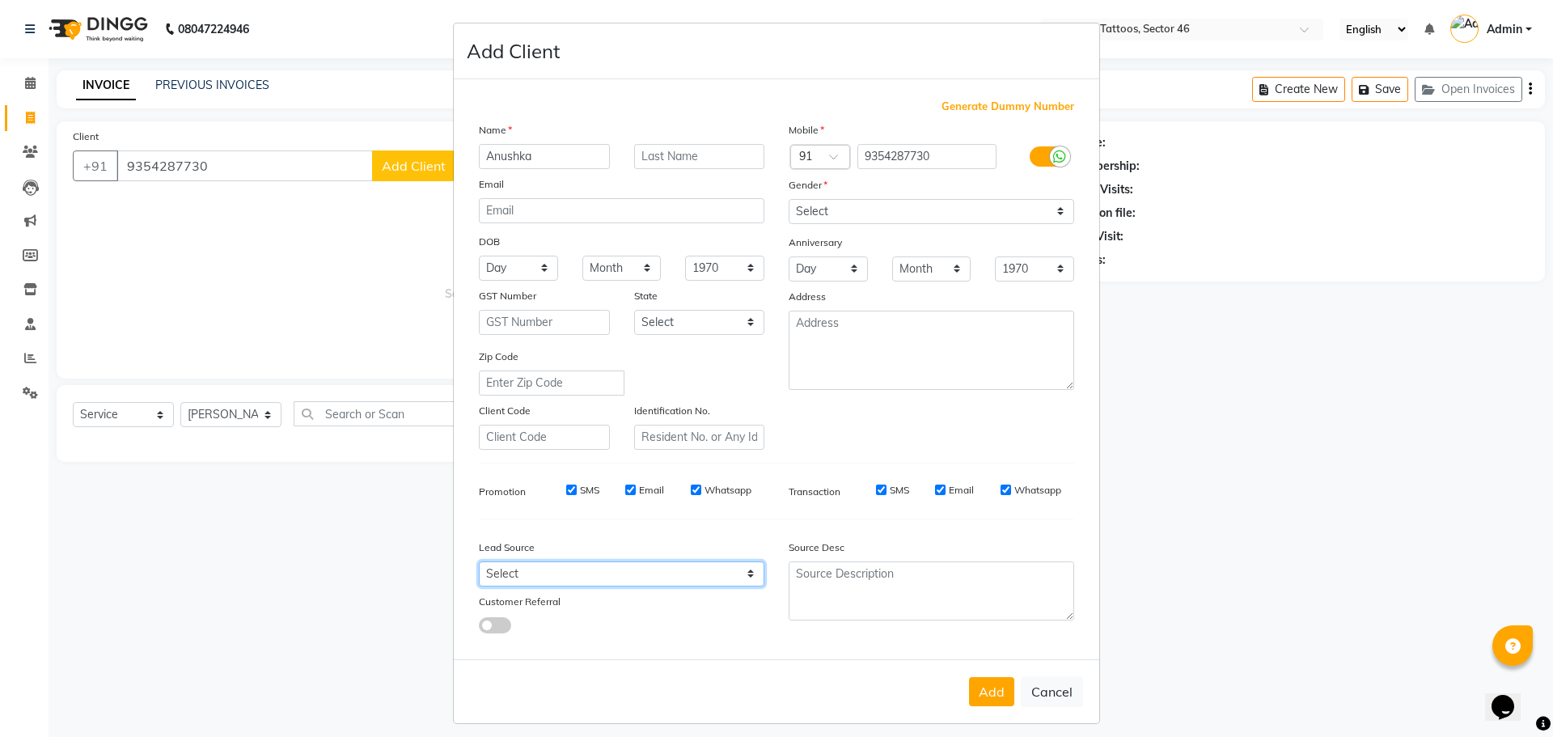
select select "46589"
click at [479, 477] on select "Select Walk-in Referral Internet Friend Word of Mouth Advertisement Facebook Ju…" at bounding box center [622, 573] width 286 height 25
click at [769, 477] on button "Add" at bounding box center [991, 691] width 45 height 29
click at [231, 412] on ngb-modal-window "Add Client Generate Dummy Number Name Anushka Email DOB Day 01 02 03 04 05 06 0…" at bounding box center [776, 368] width 1553 height 737
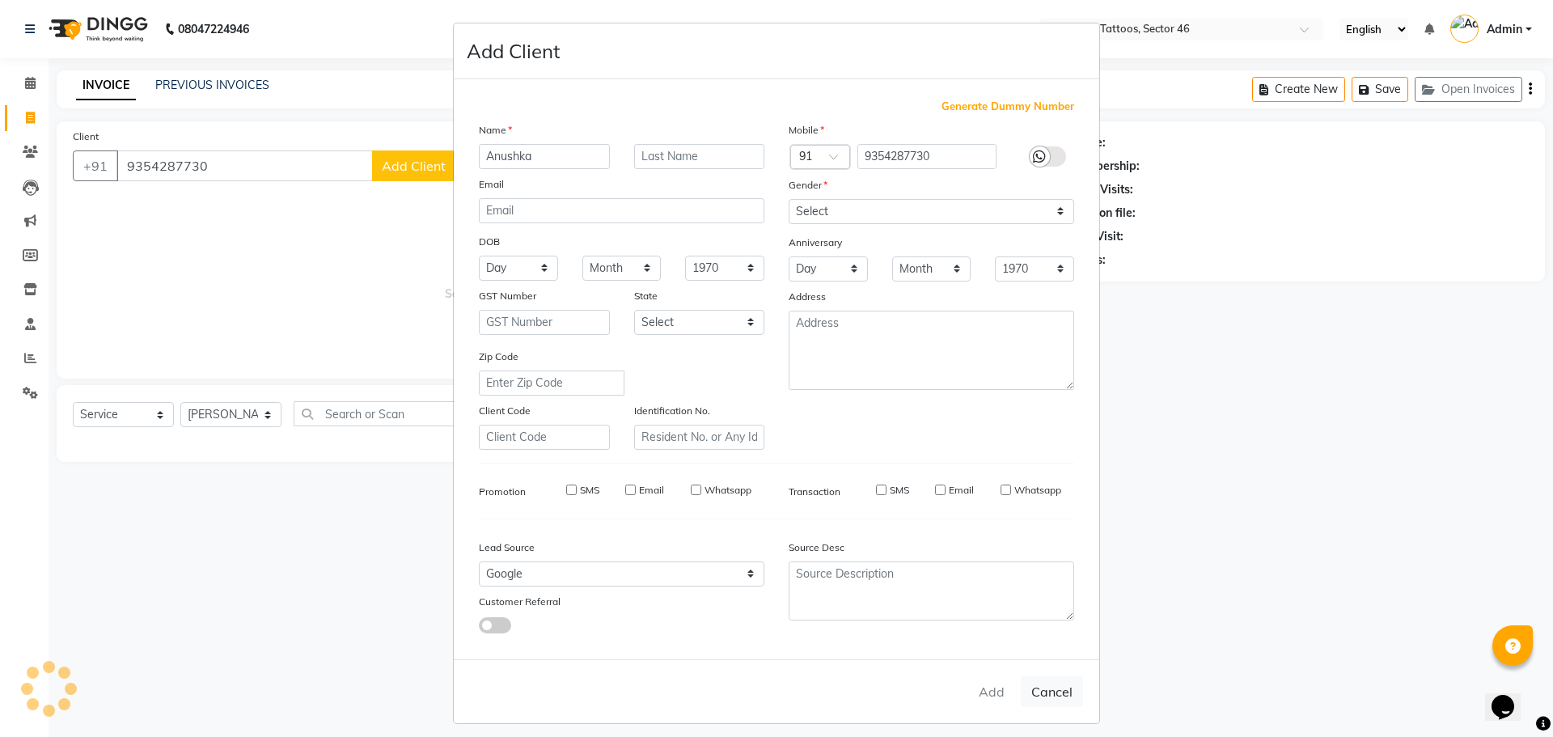
select select
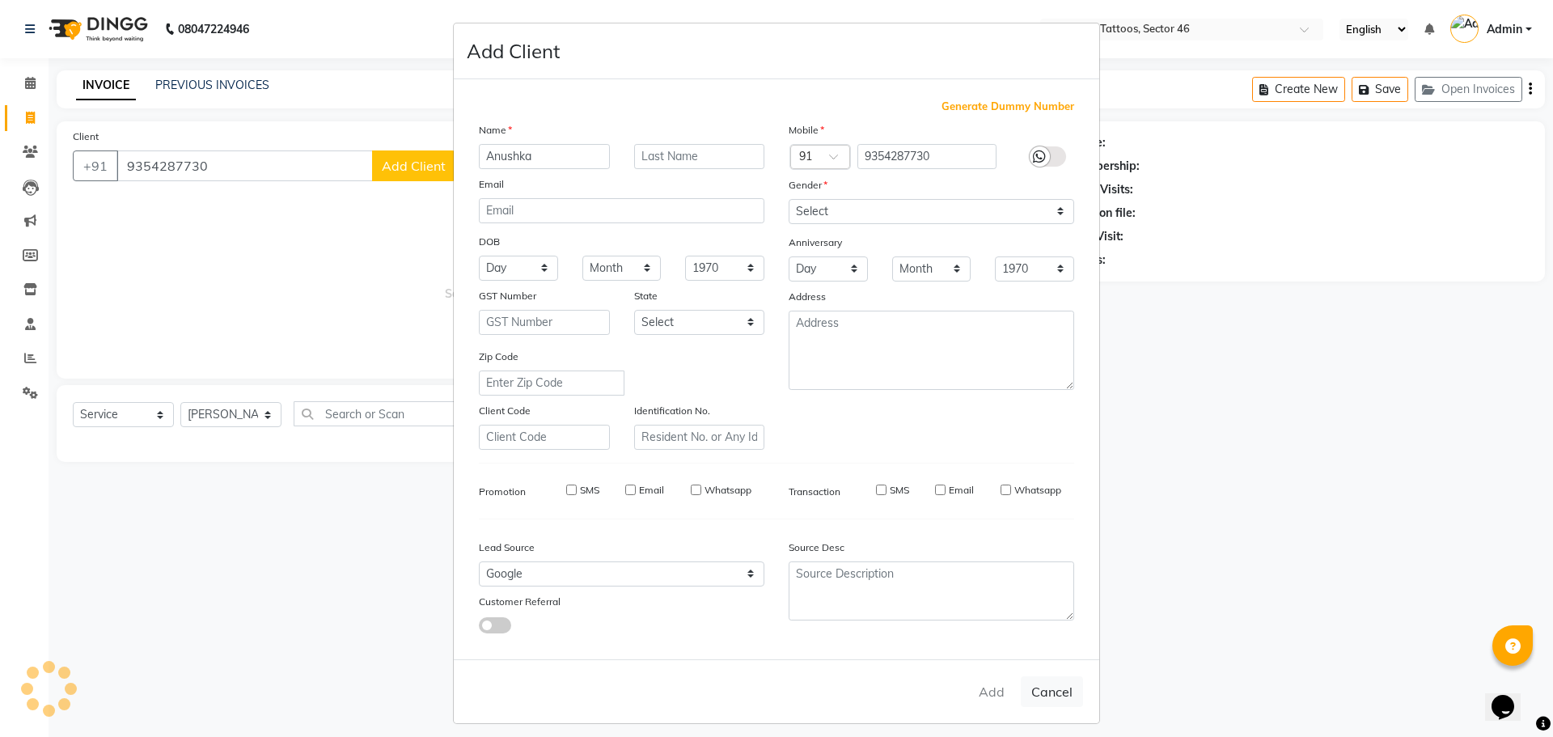
select select
checkbox input "false"
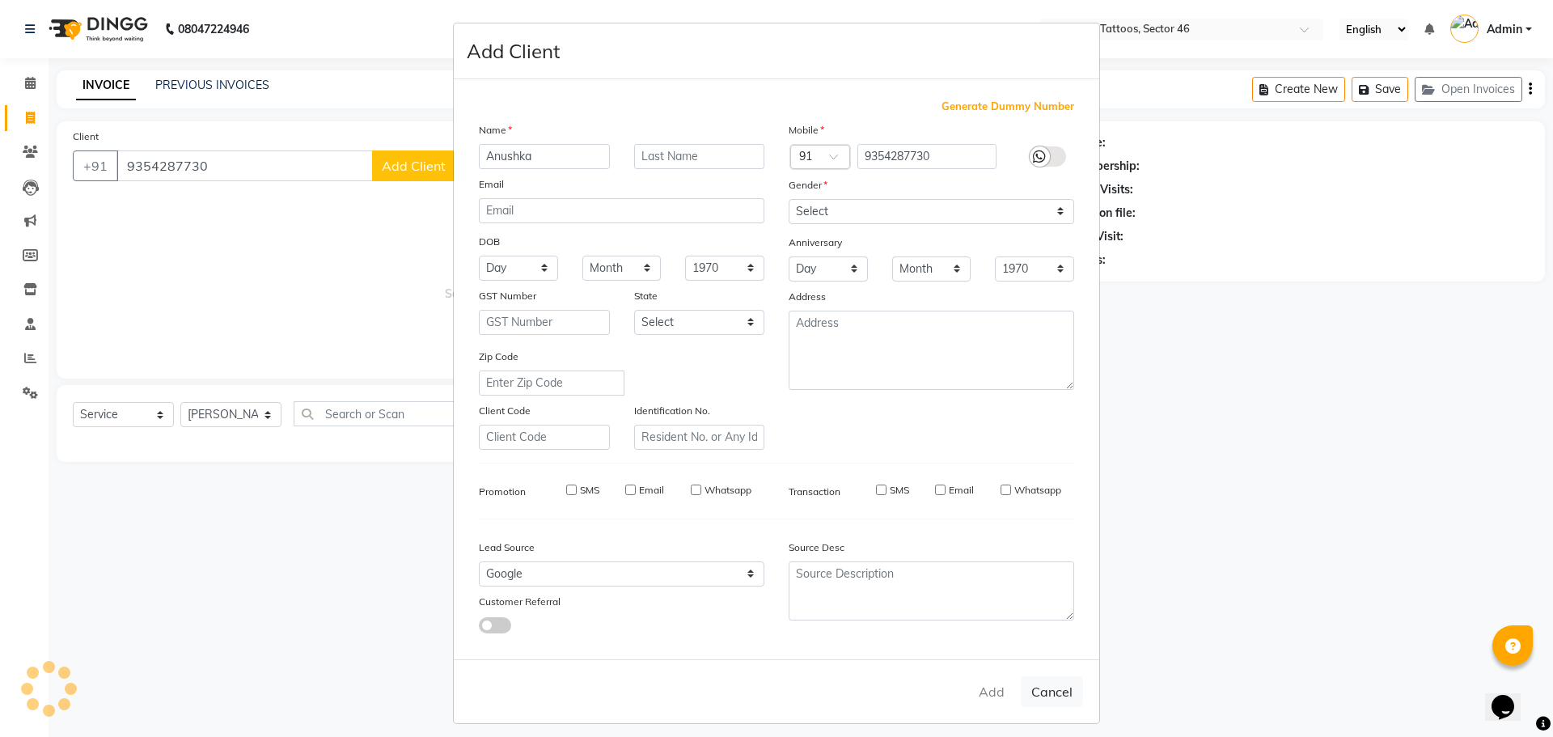
checkbox input "false"
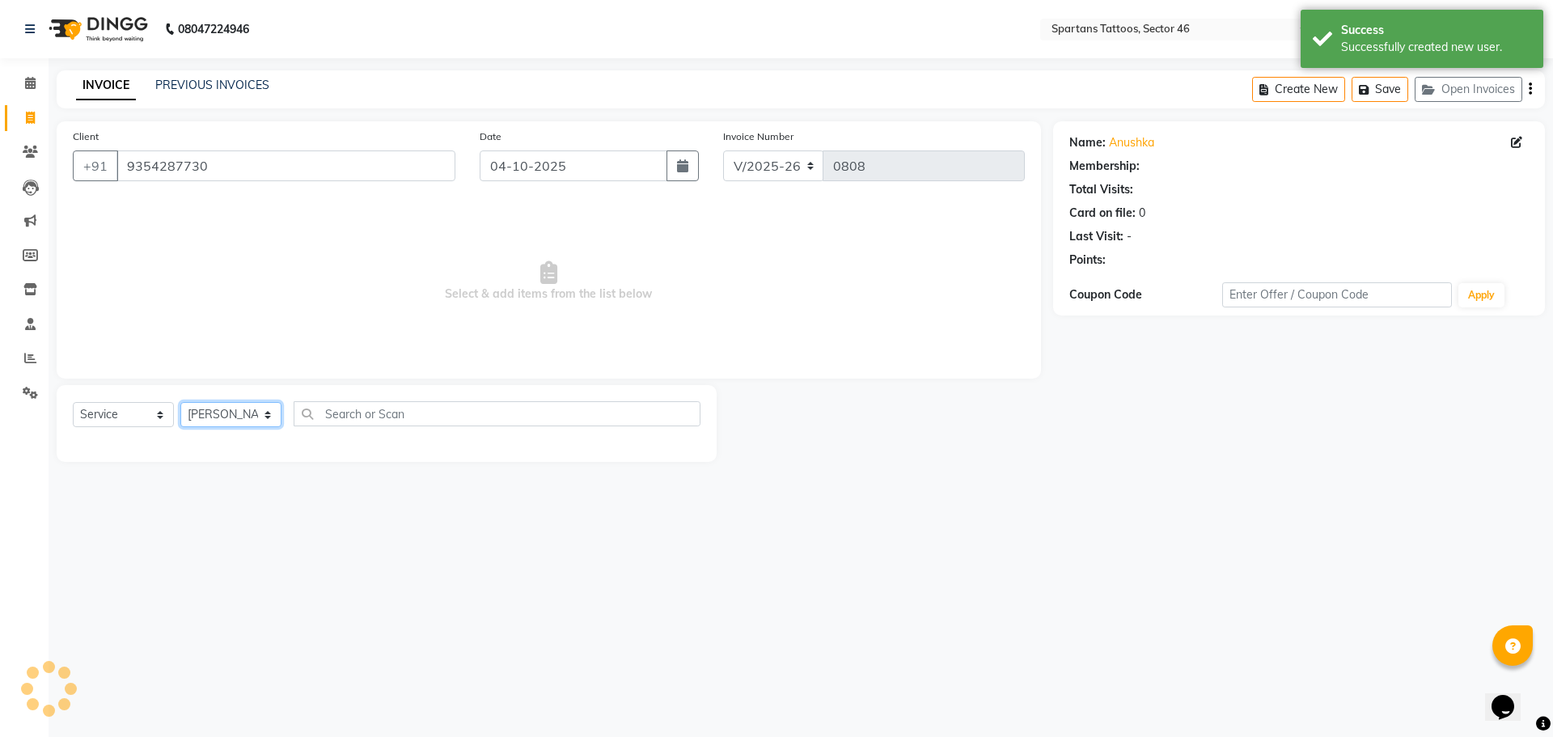
click at [232, 411] on select "[PERSON_NAME] [PERSON_NAME] [PERSON_NAME]" at bounding box center [230, 414] width 101 height 25
select select "58257"
click at [180, 402] on select "[PERSON_NAME] [PERSON_NAME] [PERSON_NAME]" at bounding box center [230, 414] width 101 height 25
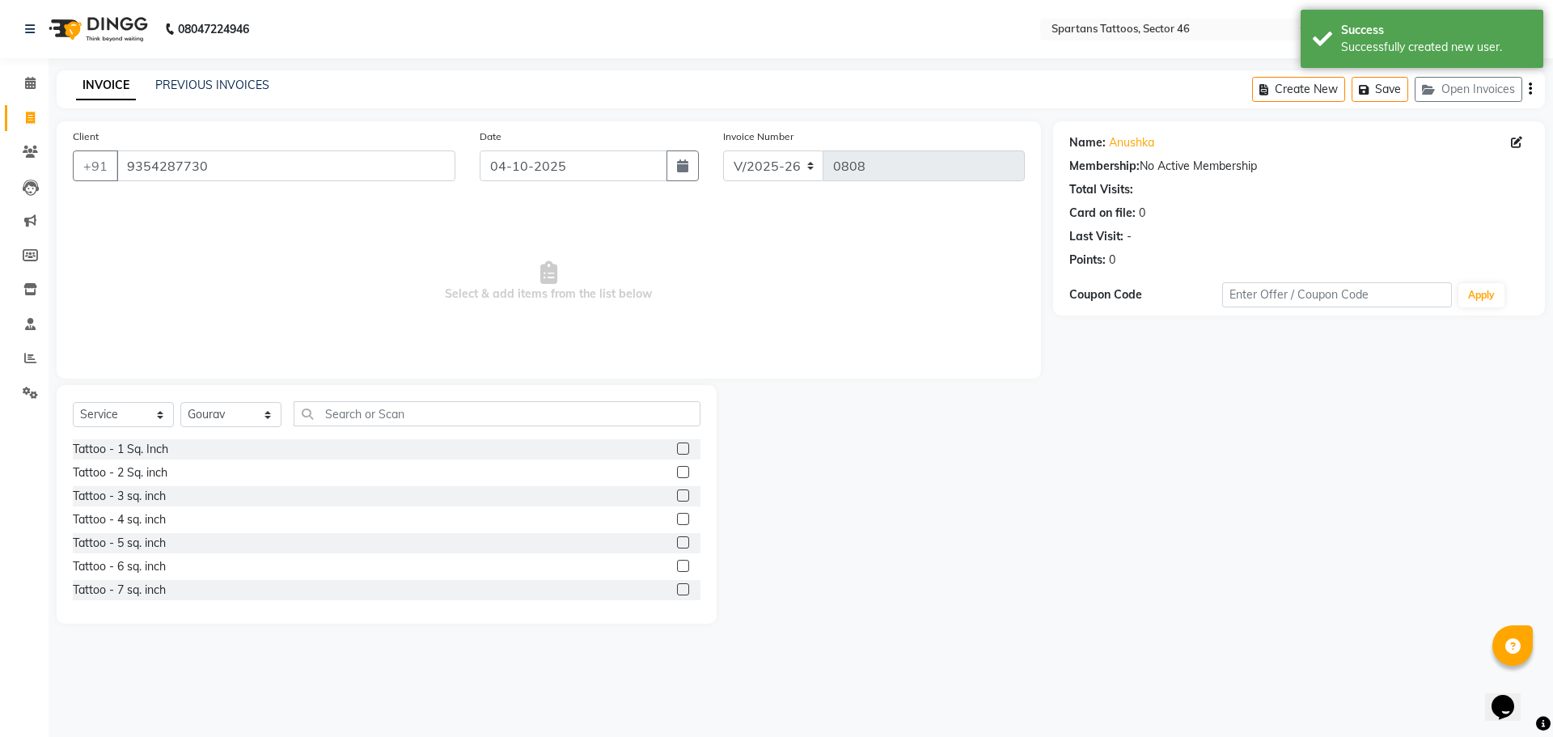
click at [677, 451] on label at bounding box center [683, 448] width 12 height 12
click at [677, 451] on input "checkbox" at bounding box center [682, 449] width 11 height 11
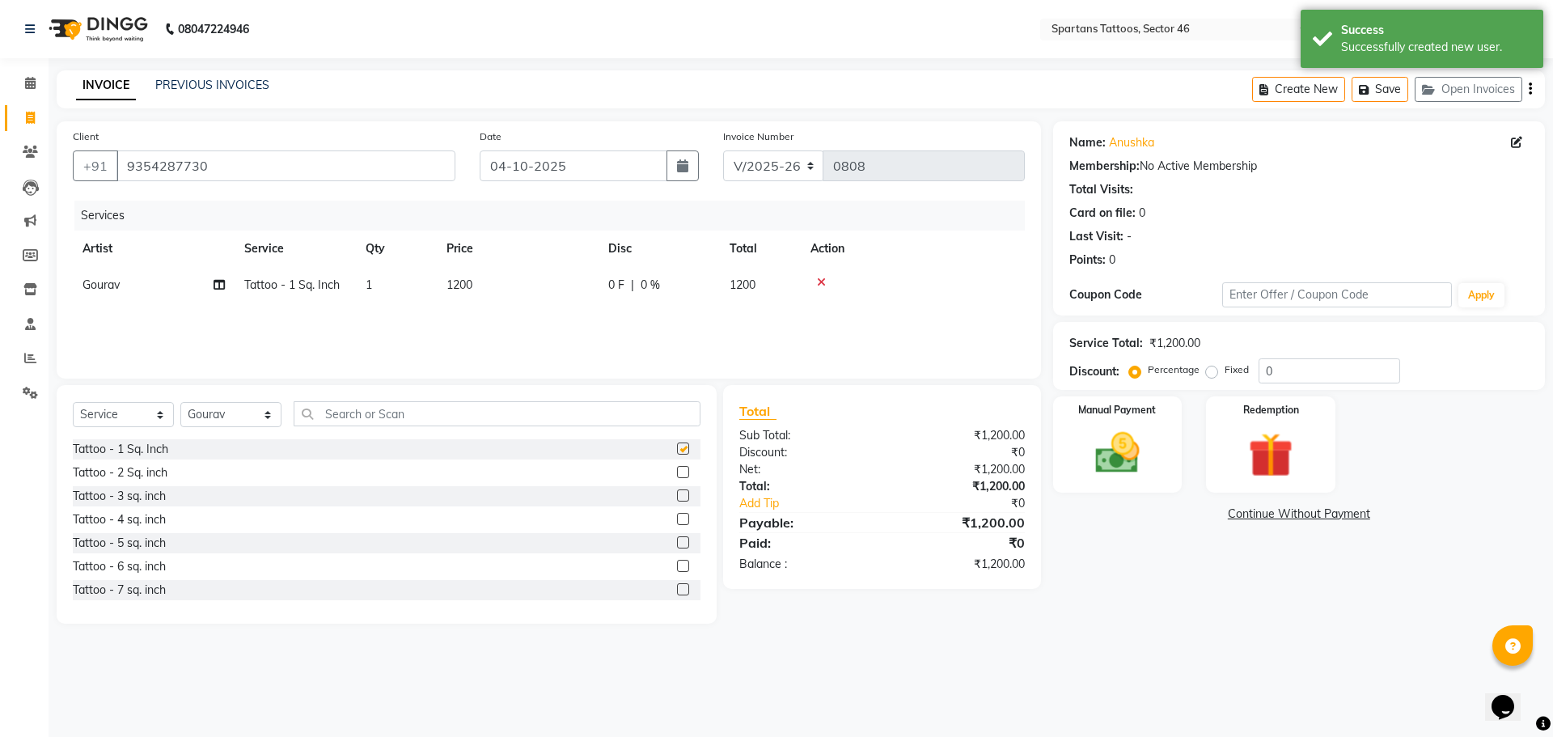
checkbox input "false"
drag, startPoint x: 513, startPoint y: 285, endPoint x: 520, endPoint y: 280, distance: 8.7
click at [514, 284] on td "1200" at bounding box center [518, 285] width 162 height 36
select select "58257"
click at [570, 294] on input "1200" at bounding box center [593, 289] width 142 height 25
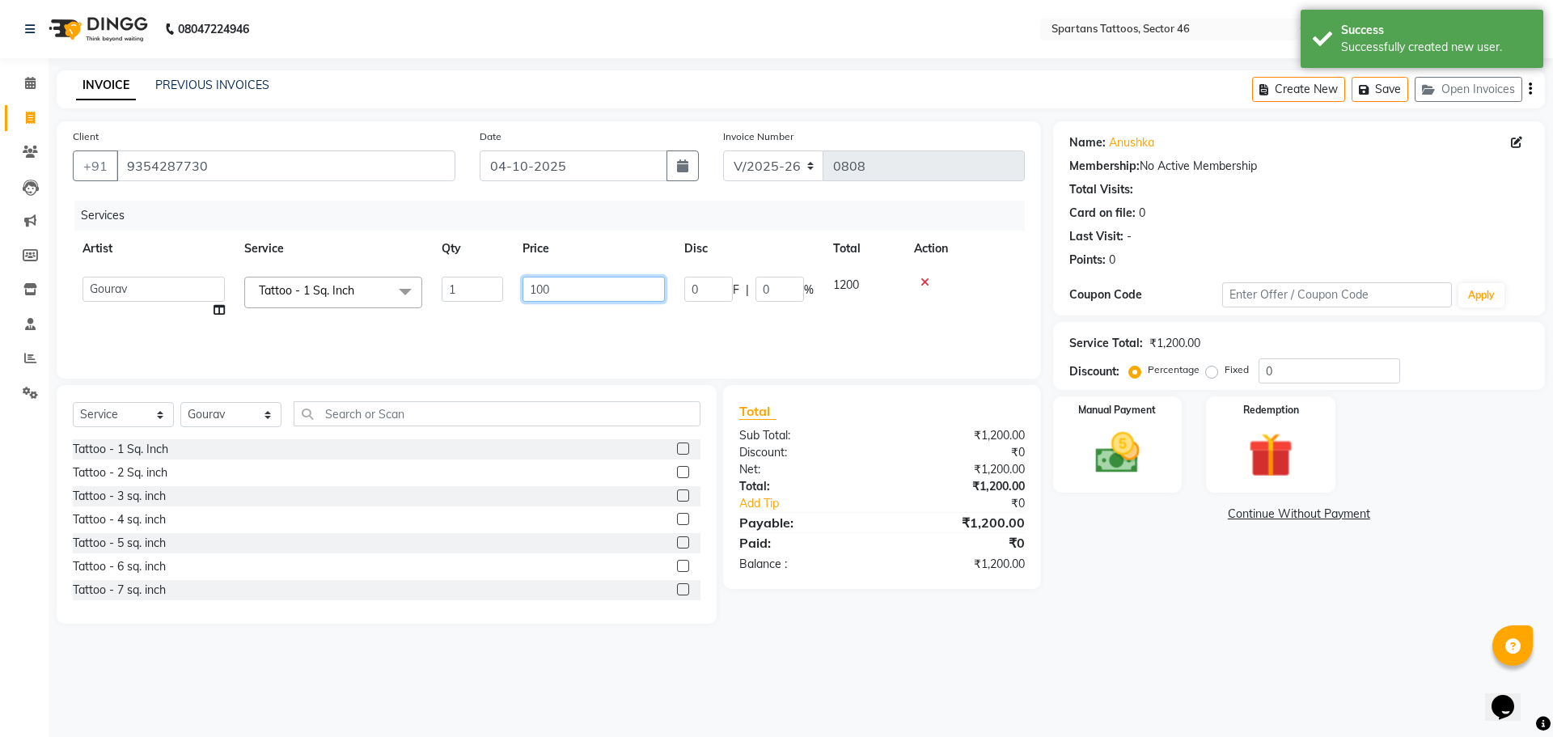
type input "1000"
click at [769, 455] on img at bounding box center [1117, 452] width 75 height 53
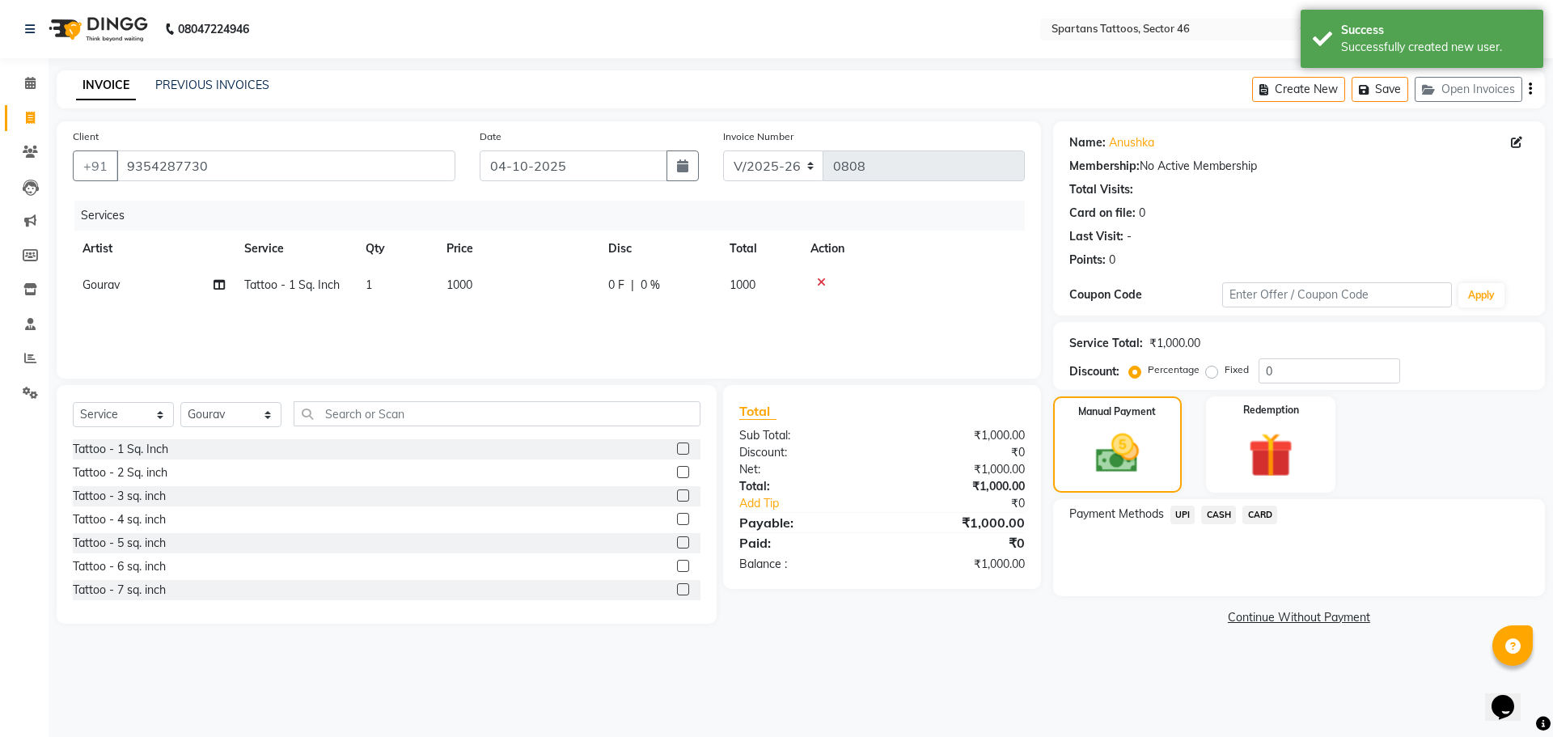
click at [769, 477] on span "UPI" at bounding box center [1182, 514] width 25 height 19
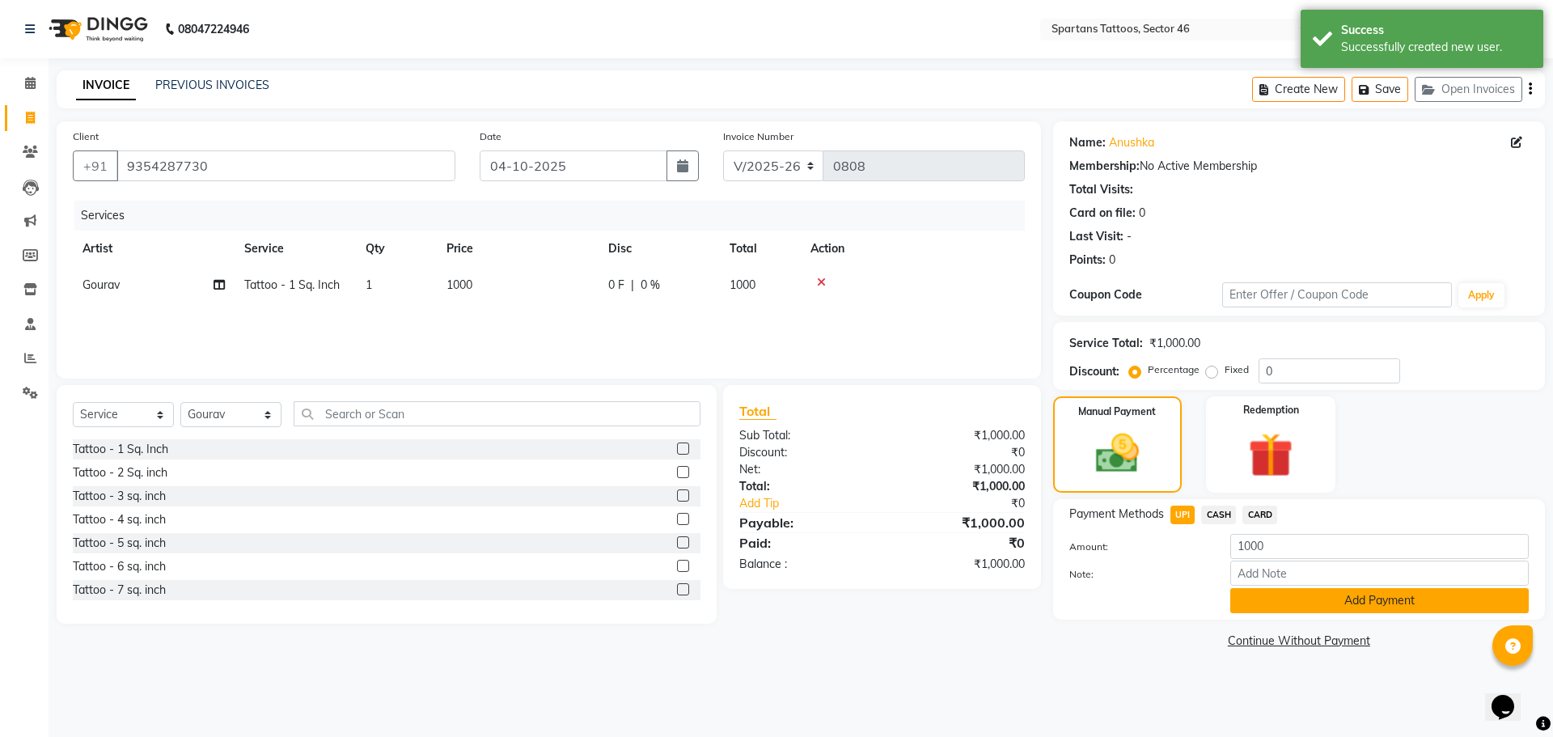
click at [769, 477] on button "Add Payment" at bounding box center [1379, 600] width 298 height 25
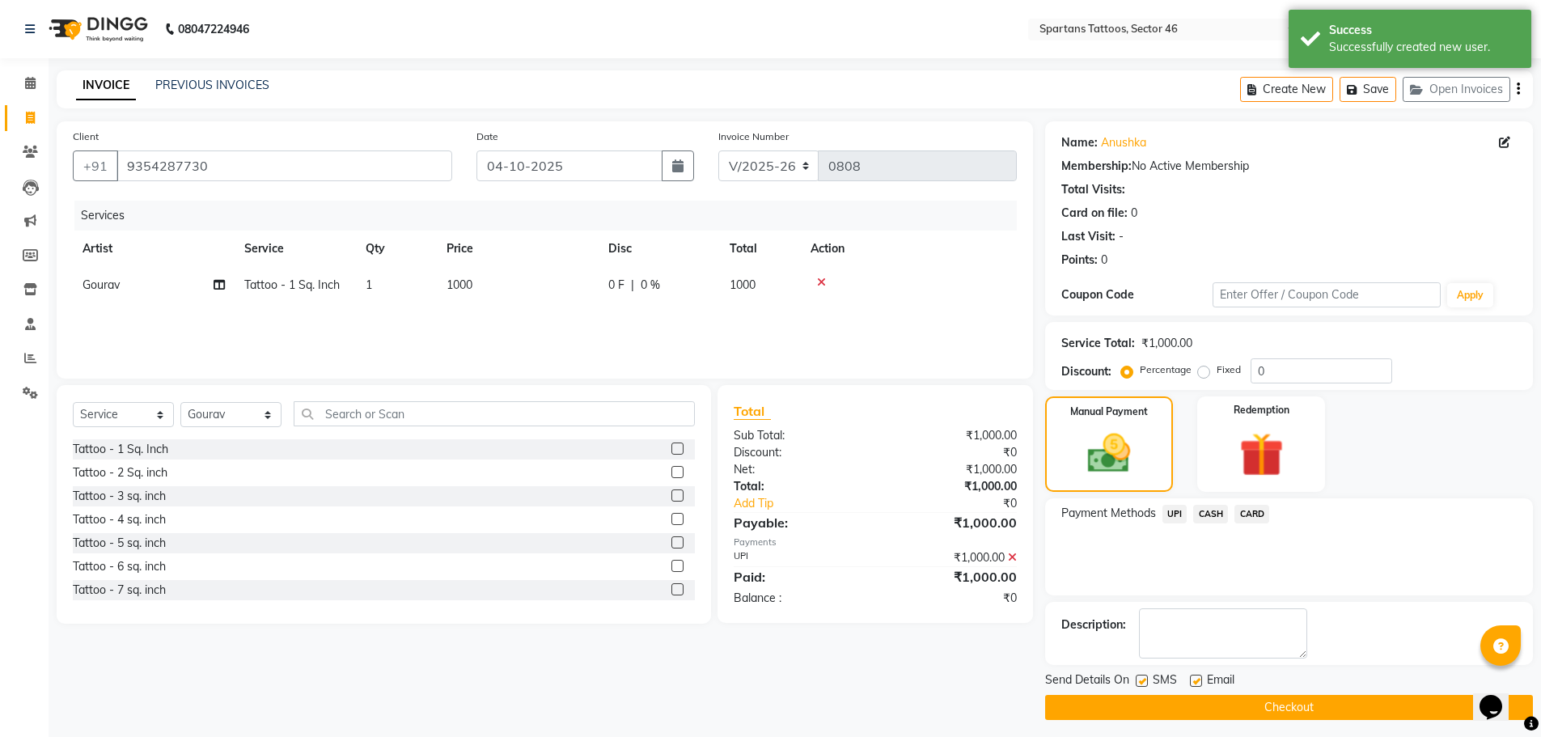
click at [769, 477] on button "Checkout" at bounding box center [1289, 707] width 488 height 25
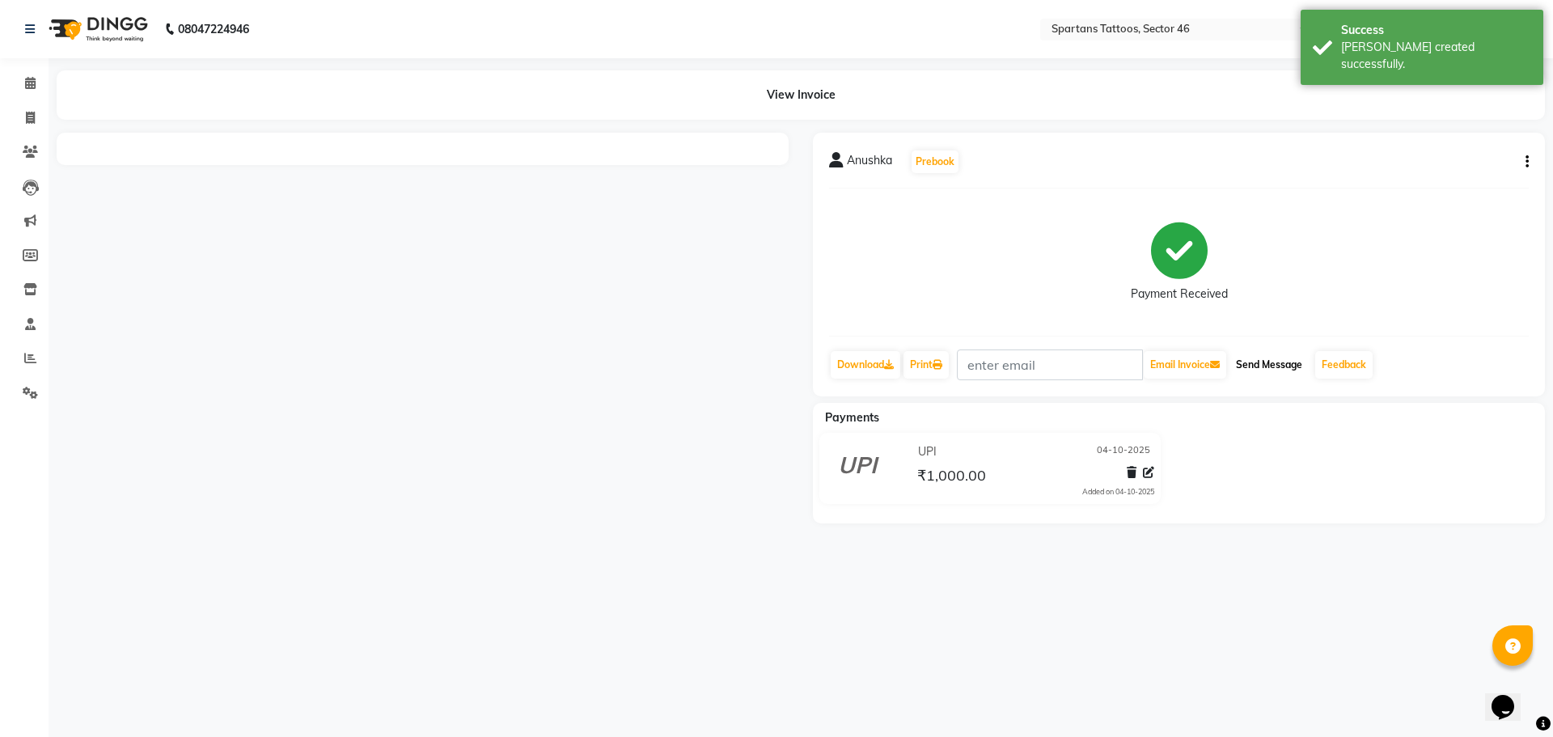
click at [769, 360] on button "Send Message" at bounding box center [1268, 364] width 79 height 27
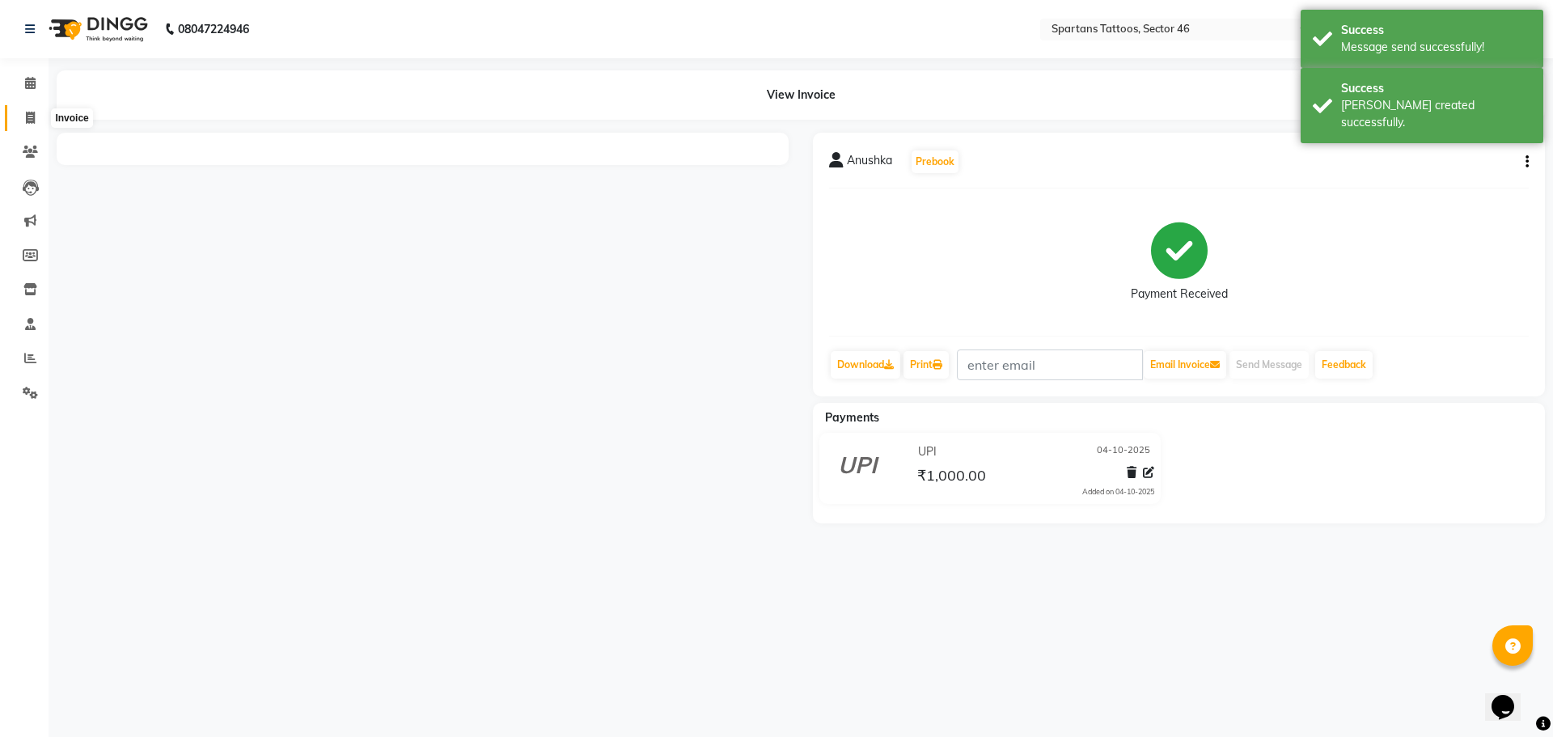
click at [26, 121] on icon at bounding box center [30, 118] width 9 height 12
select select "6556"
select select "service"
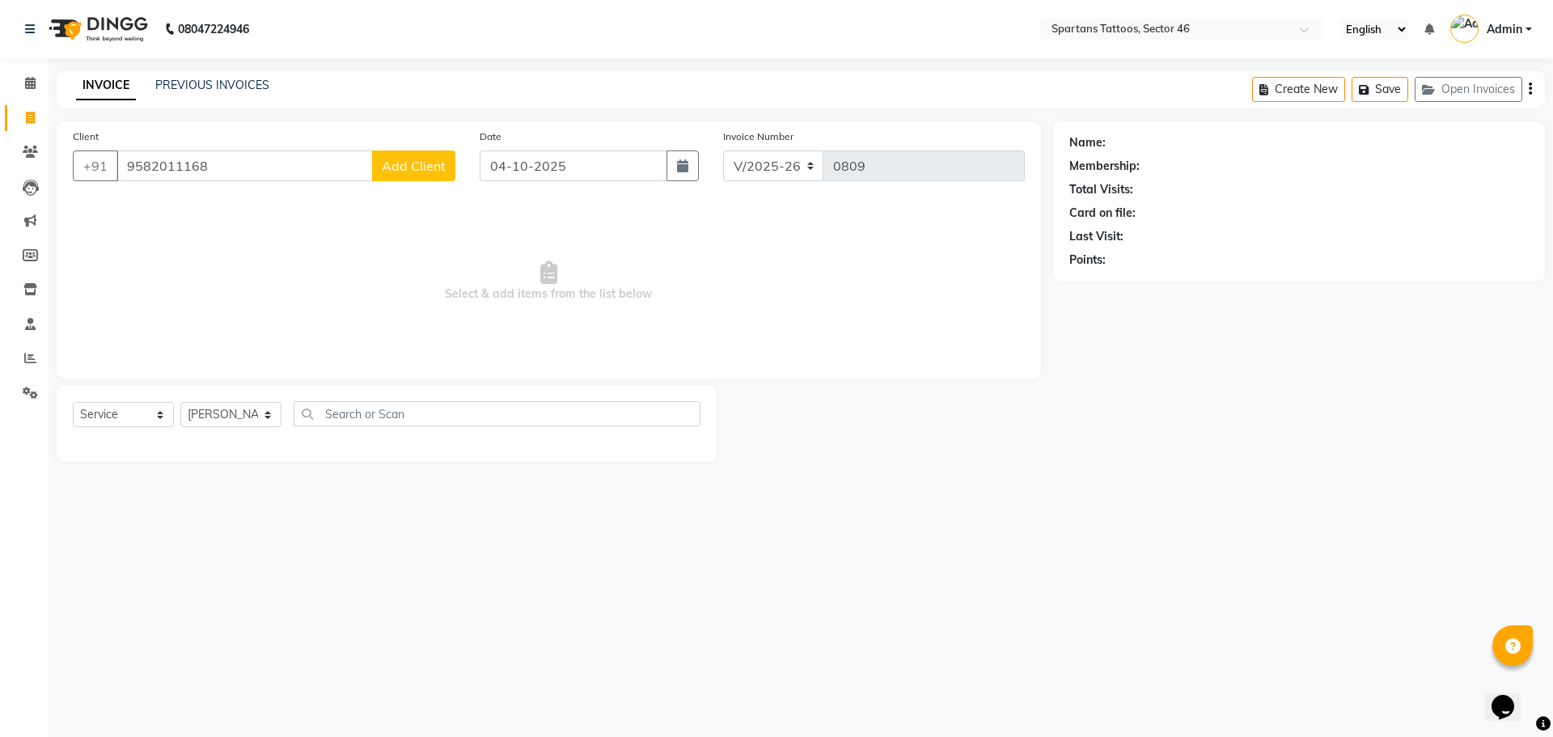
type input "9582011168"
click at [431, 161] on span "Add Client" at bounding box center [414, 166] width 64 height 16
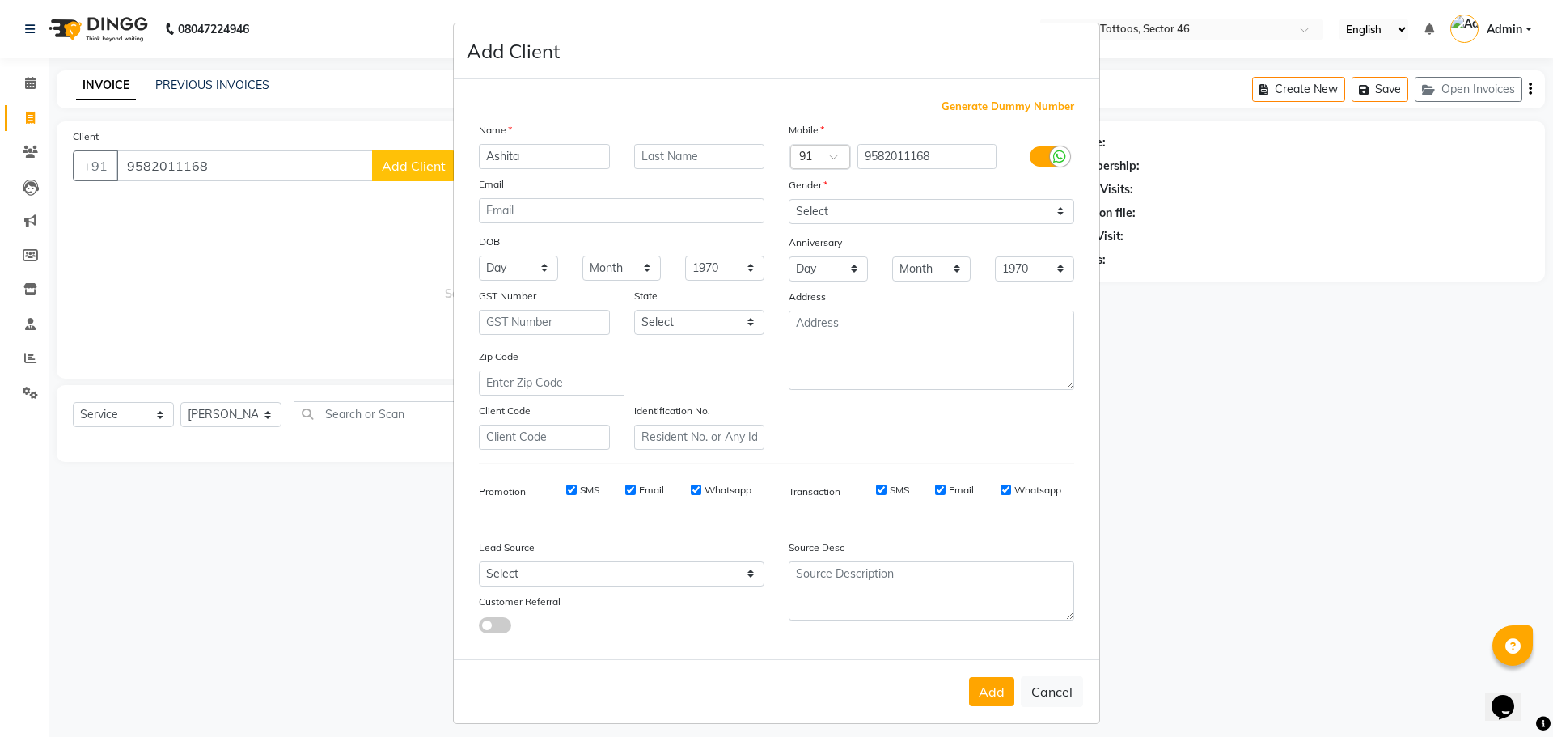
type input "Ashita"
click at [769, 214] on select "Select [DEMOGRAPHIC_DATA] [DEMOGRAPHIC_DATA] Other Prefer Not To Say" at bounding box center [932, 211] width 286 height 25
select select "[DEMOGRAPHIC_DATA]"
click at [769, 199] on select "Select [DEMOGRAPHIC_DATA] [DEMOGRAPHIC_DATA] Other Prefer Not To Say" at bounding box center [932, 211] width 286 height 25
click at [713, 477] on select "Select Walk-in Referral Internet Friend Word of Mouth Advertisement Facebook Ju…" at bounding box center [622, 573] width 286 height 25
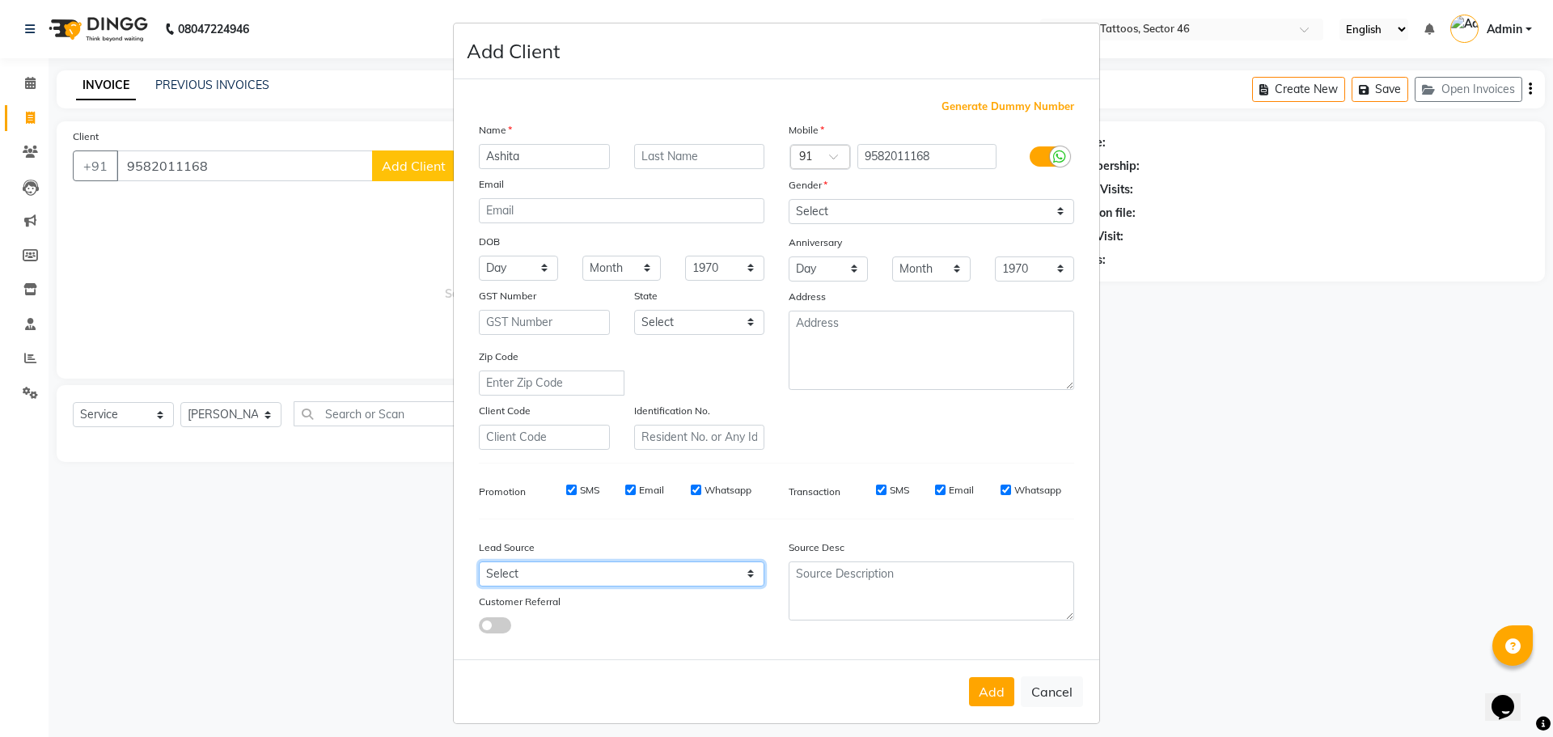
select select "46584"
click at [479, 477] on select "Select Walk-in Referral Internet Friend Word of Mouth Advertisement Facebook Ju…" at bounding box center [622, 573] width 286 height 25
click at [769, 477] on button "Add" at bounding box center [991, 691] width 45 height 29
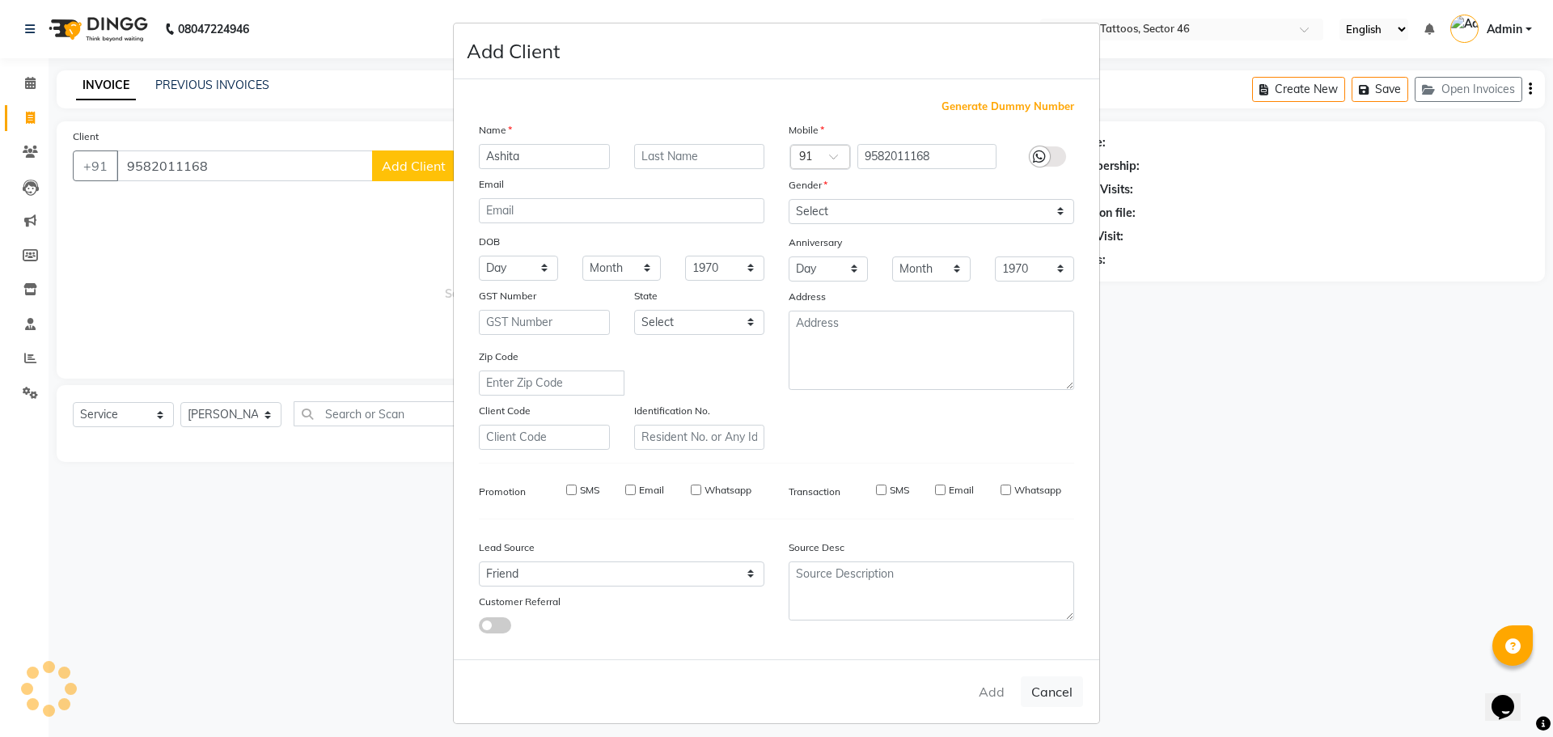
select select
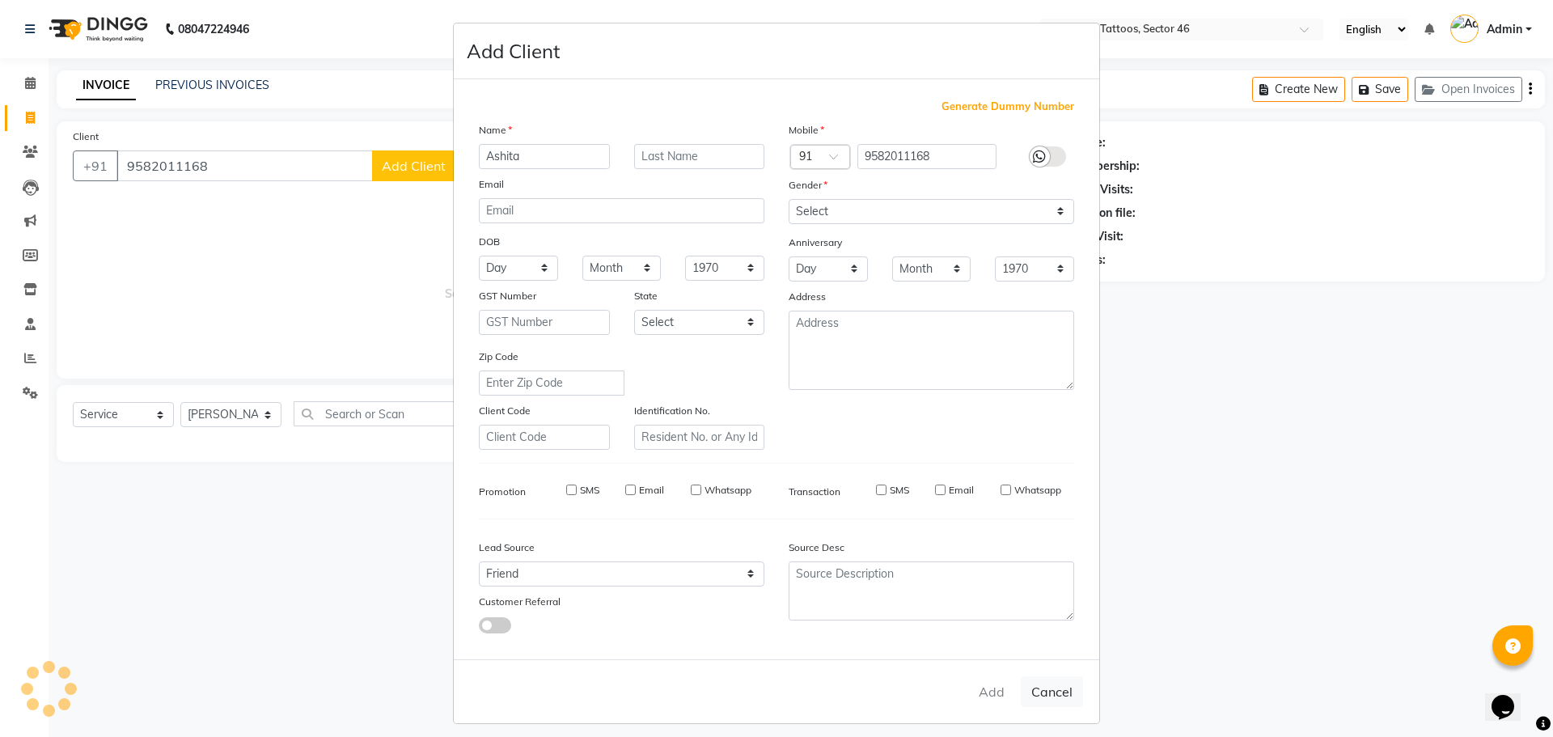
select select
checkbox input "false"
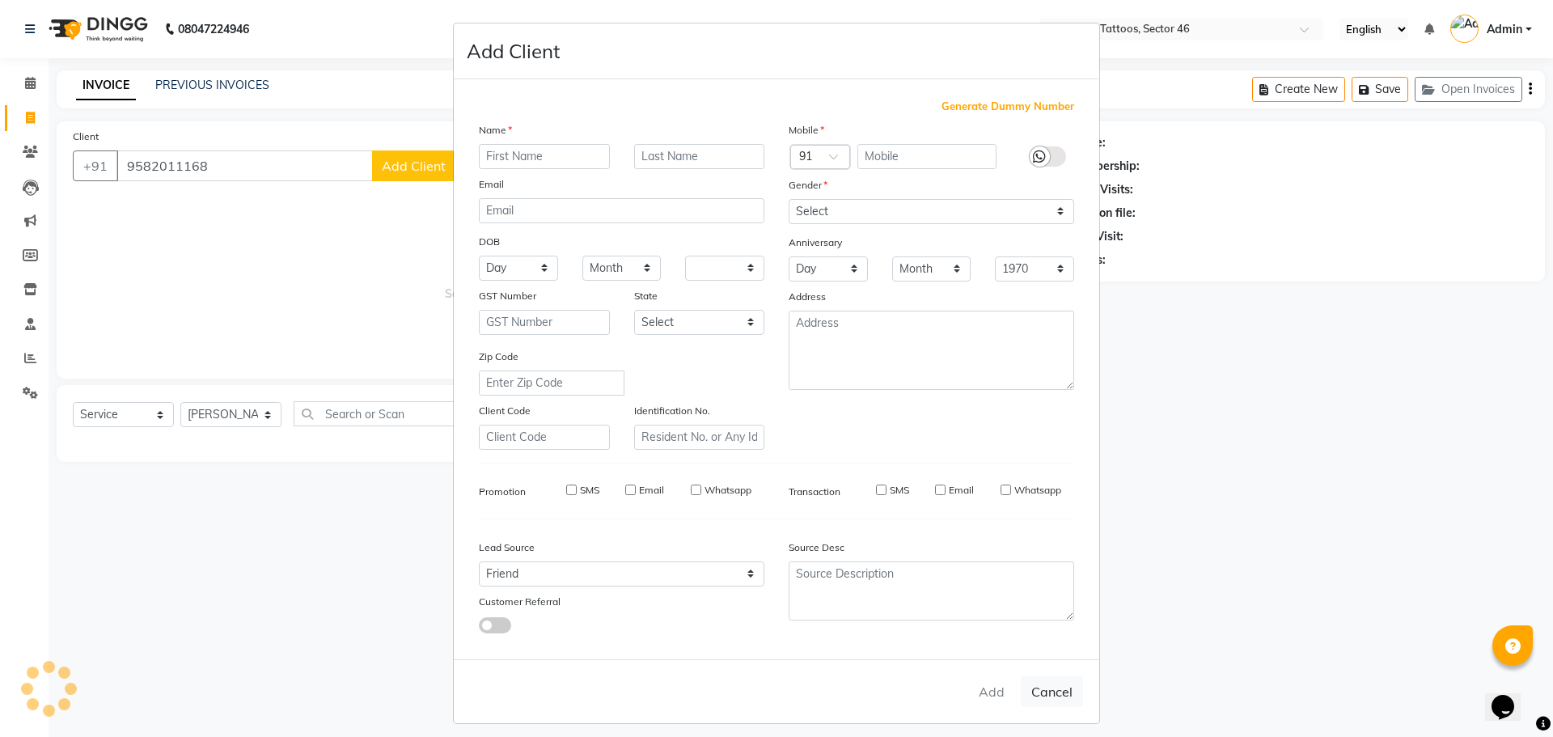
checkbox input "false"
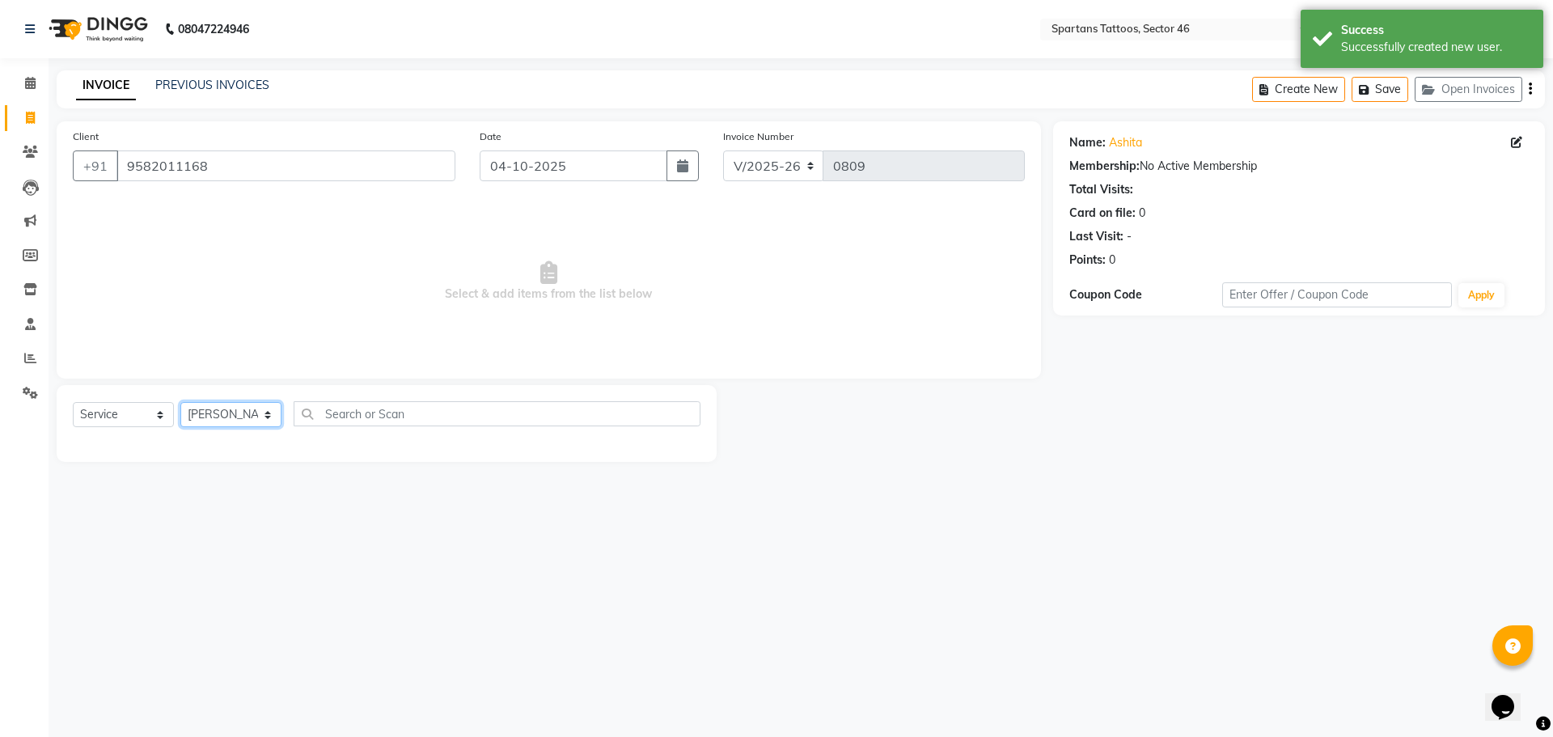
click at [265, 424] on select "[PERSON_NAME] [PERSON_NAME] [PERSON_NAME]" at bounding box center [230, 414] width 101 height 25
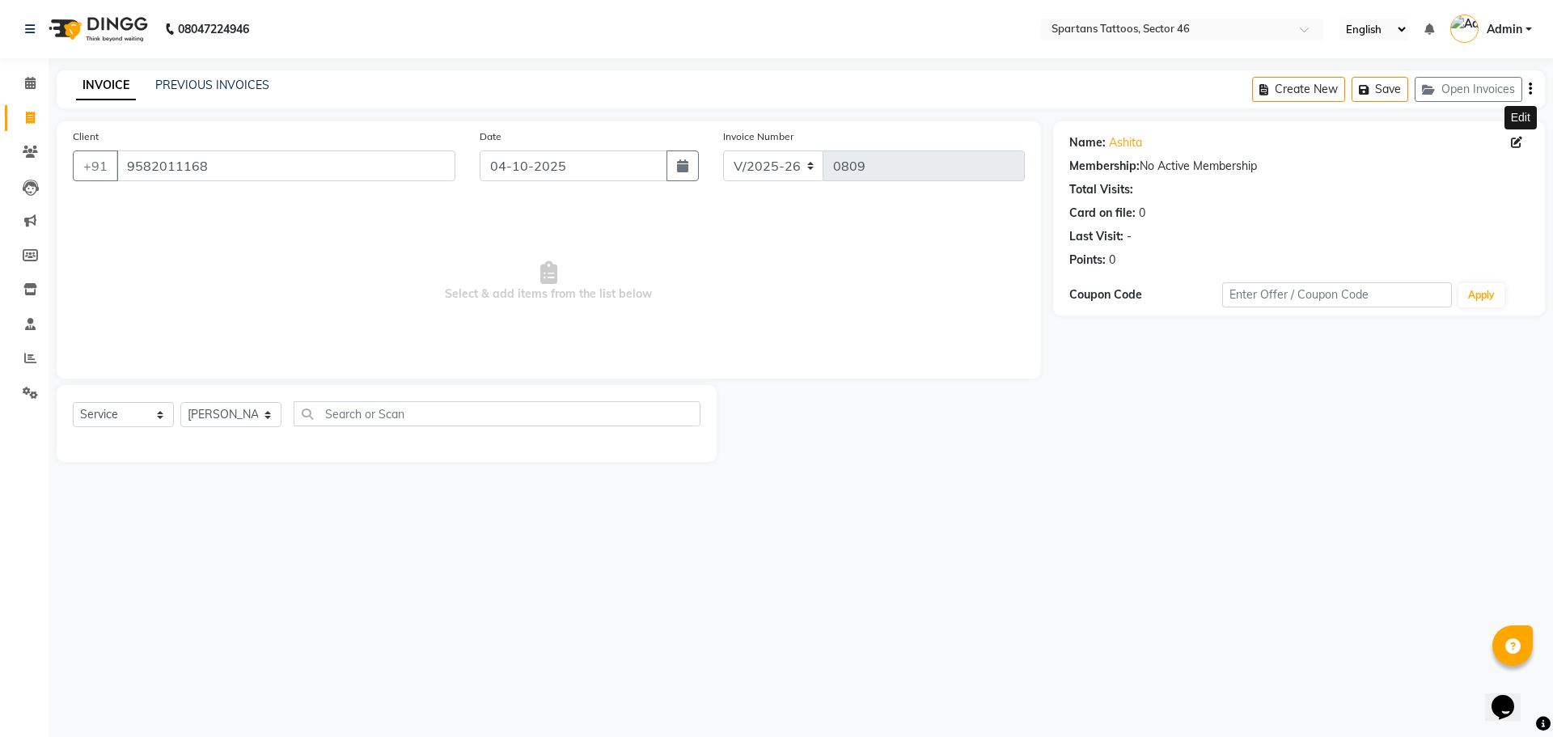
click at [769, 144] on span at bounding box center [1520, 142] width 18 height 17
click at [769, 140] on icon at bounding box center [1516, 142] width 11 height 11
select select "[DEMOGRAPHIC_DATA]"
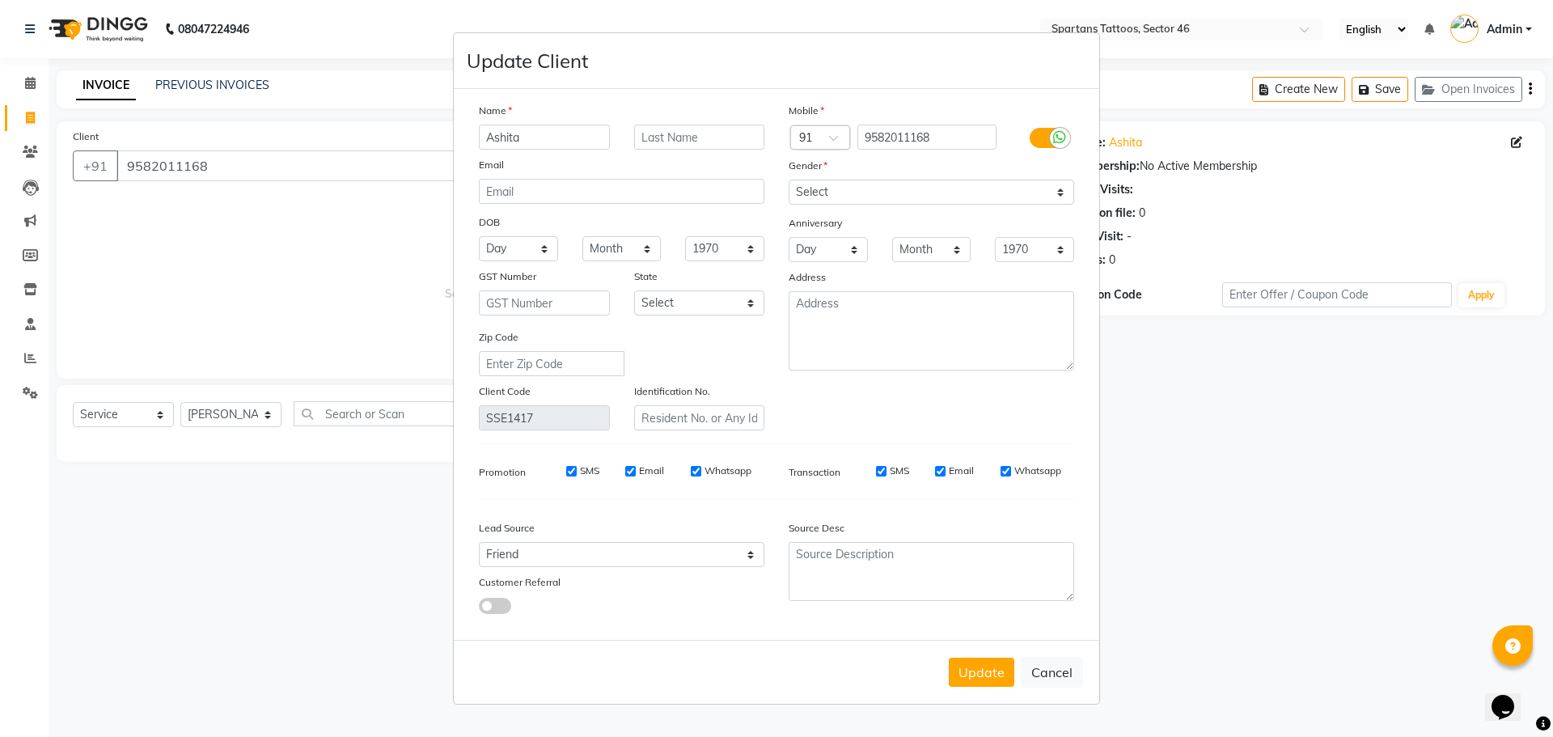
click at [769, 140] on ngb-modal-window "Update Client Name Ashita Email DOB Day 01 02 03 04 05 06 07 08 09 10 11 12 13 …" at bounding box center [776, 368] width 1553 height 737
click at [617, 477] on select "Select Walk-in Referral Internet Friend Word of Mouth Advertisement Facebook Ju…" at bounding box center [622, 554] width 286 height 25
select select "46582"
click at [479, 477] on select "Select Walk-in Referral Internet Friend Word of Mouth Advertisement Facebook Ju…" at bounding box center [622, 554] width 286 height 25
click at [769, 477] on button "Update" at bounding box center [982, 672] width 66 height 29
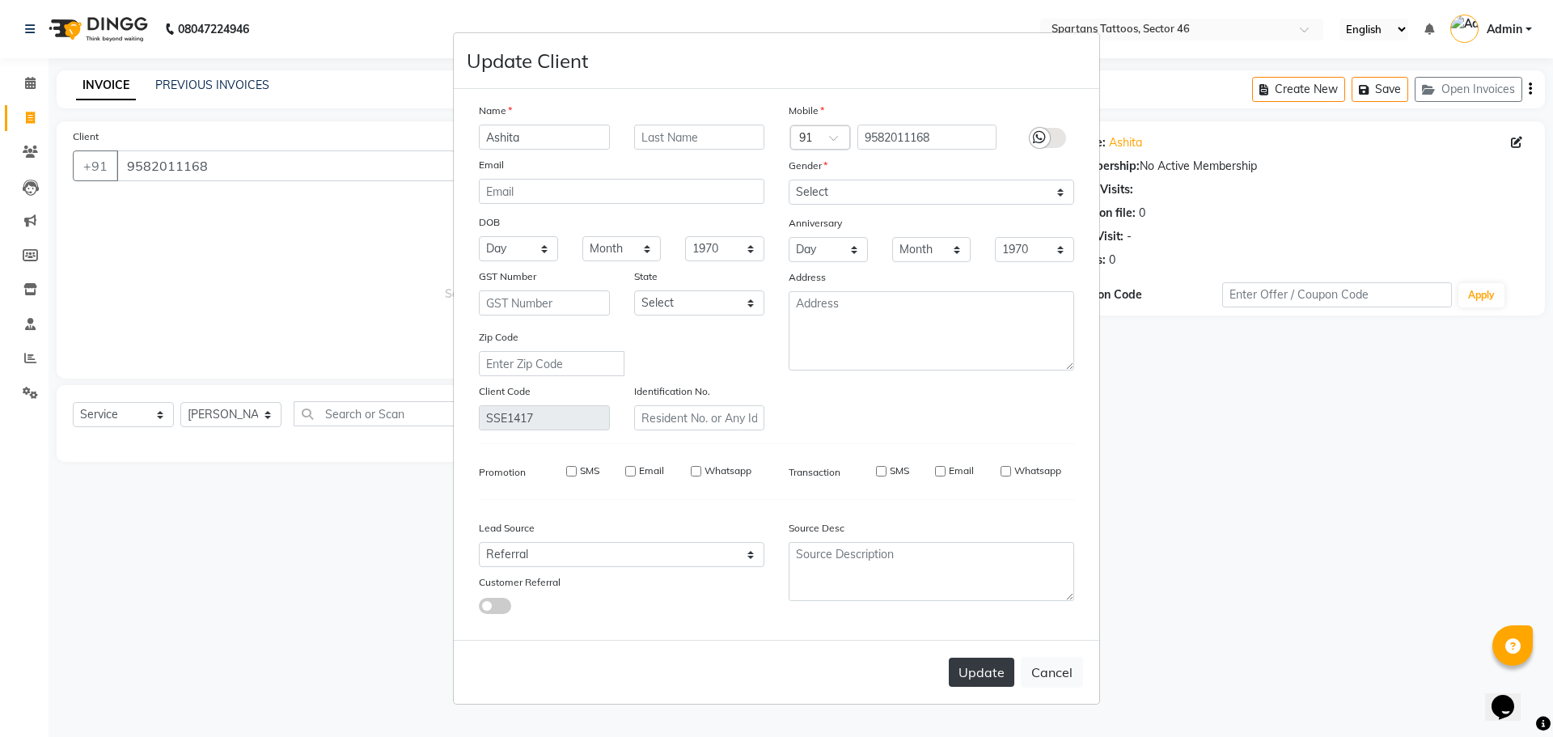
select select
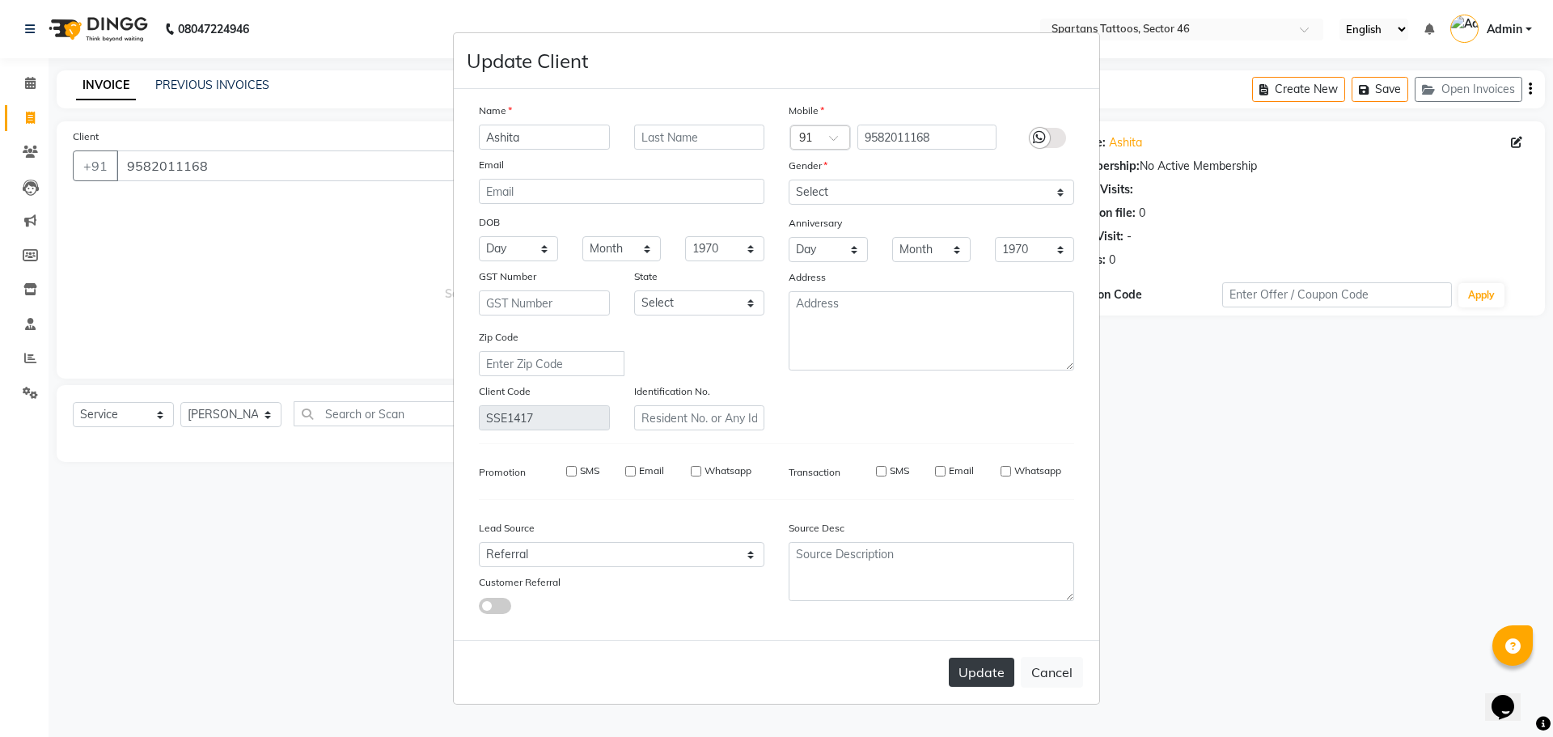
select select
checkbox input "false"
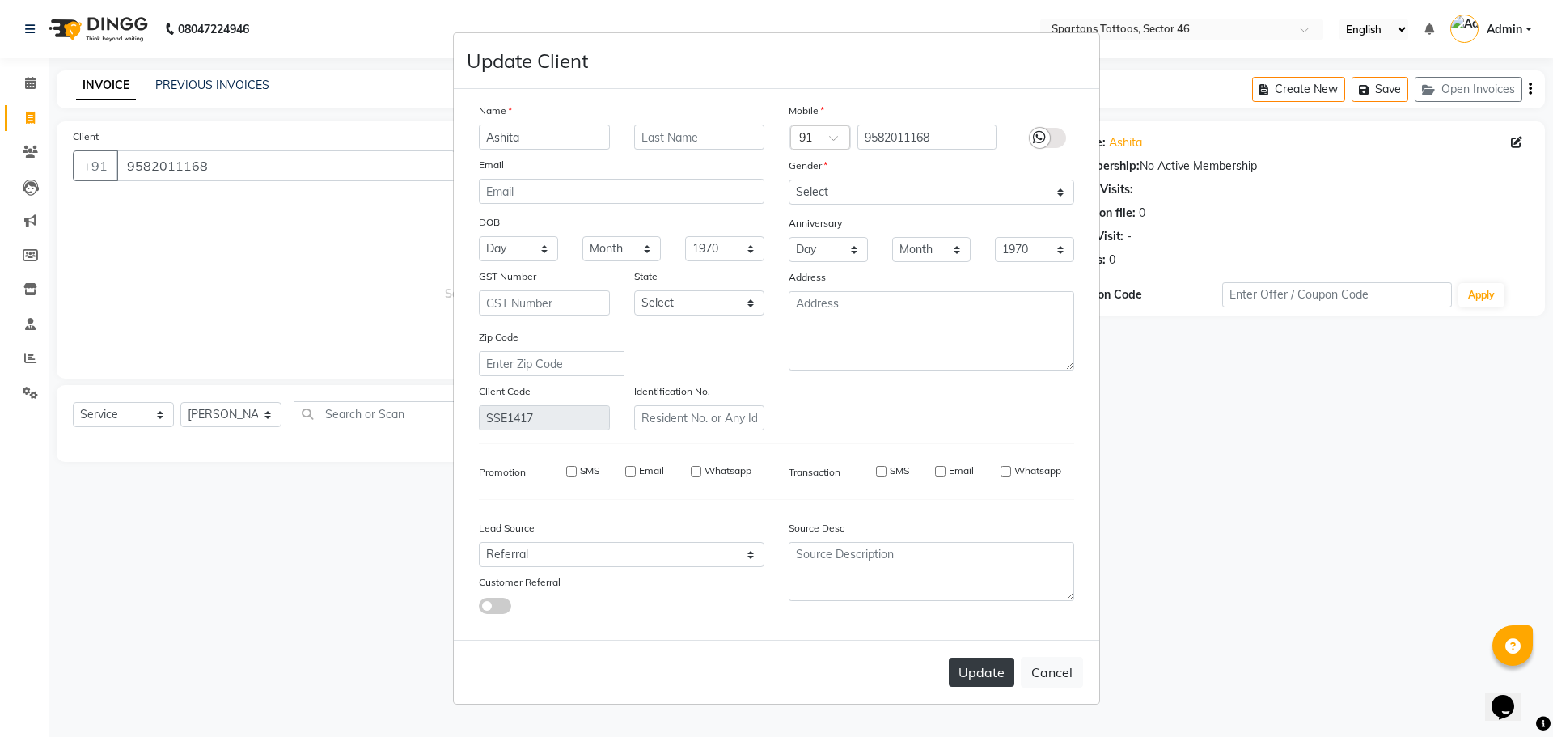
checkbox input "false"
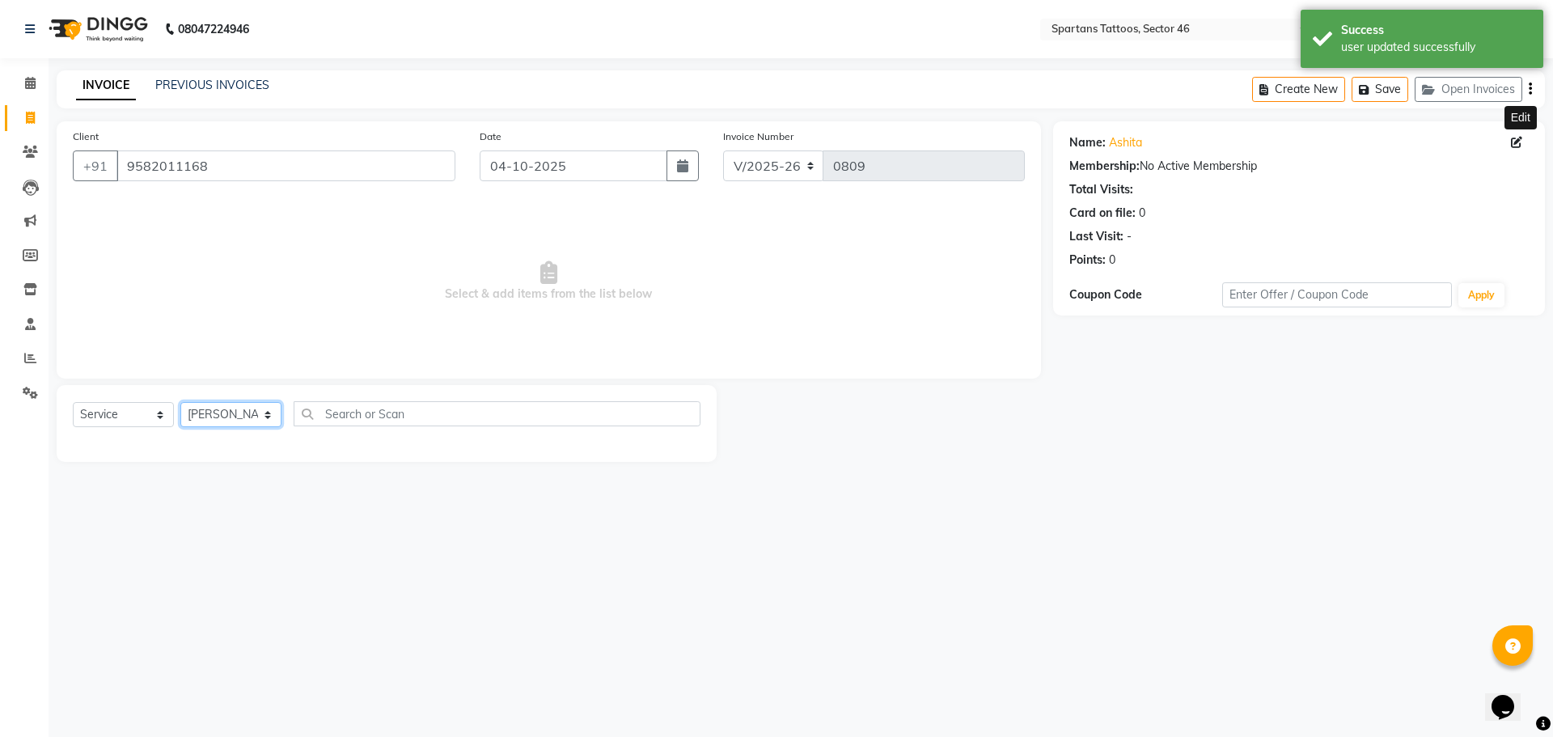
drag, startPoint x: 269, startPoint y: 415, endPoint x: 273, endPoint y: 425, distance: 10.2
click at [269, 415] on select "[PERSON_NAME] [PERSON_NAME] [PERSON_NAME]" at bounding box center [230, 414] width 101 height 25
select select "58253"
click at [180, 402] on select "[PERSON_NAME] [PERSON_NAME] [PERSON_NAME]" at bounding box center [230, 414] width 101 height 25
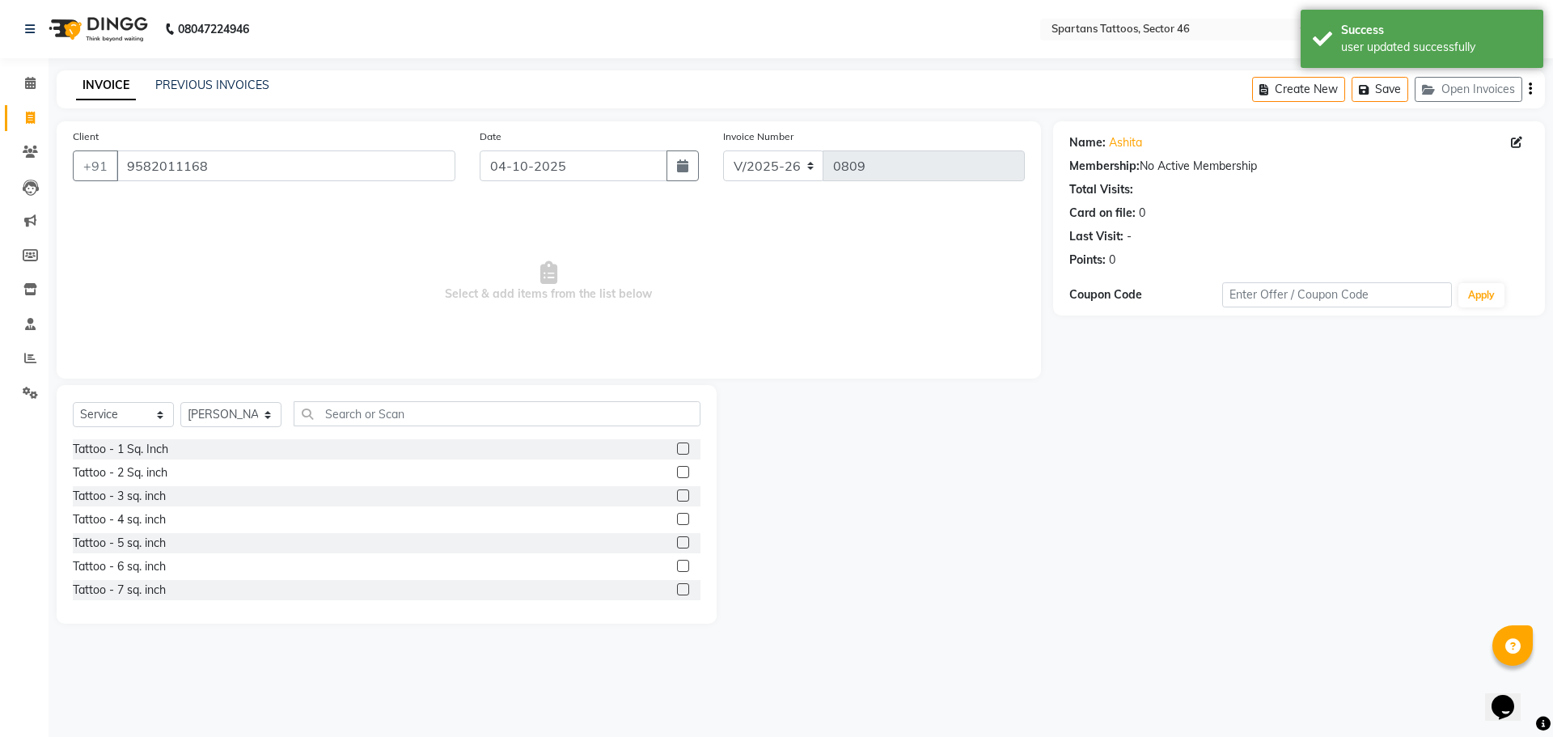
click at [677, 477] on label at bounding box center [683, 542] width 12 height 12
click at [677, 477] on input "checkbox" at bounding box center [682, 543] width 11 height 11
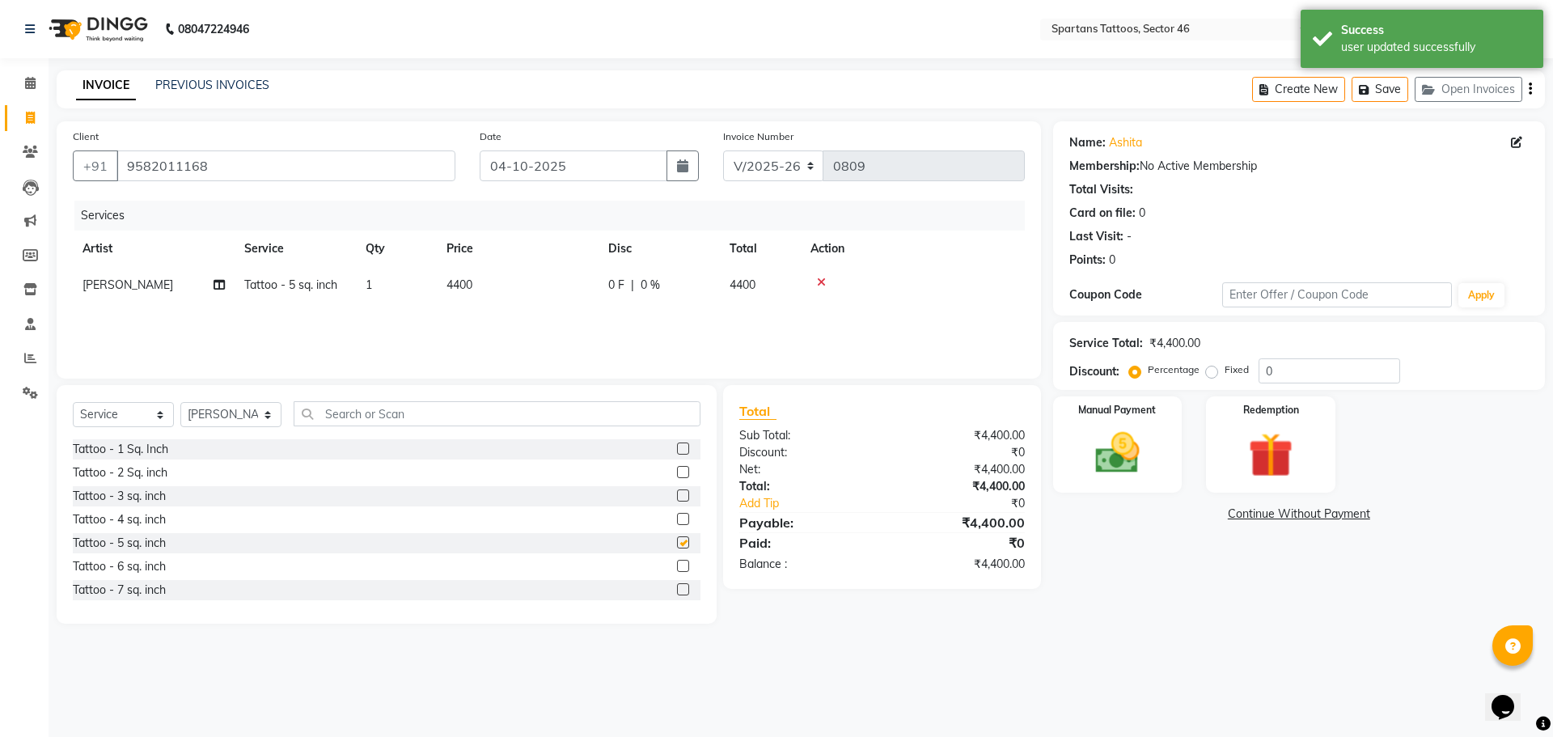
checkbox input "false"
click at [565, 296] on td "4400" at bounding box center [518, 285] width 162 height 36
select select "58253"
click at [582, 286] on input "4400" at bounding box center [593, 289] width 142 height 25
type input "4500"
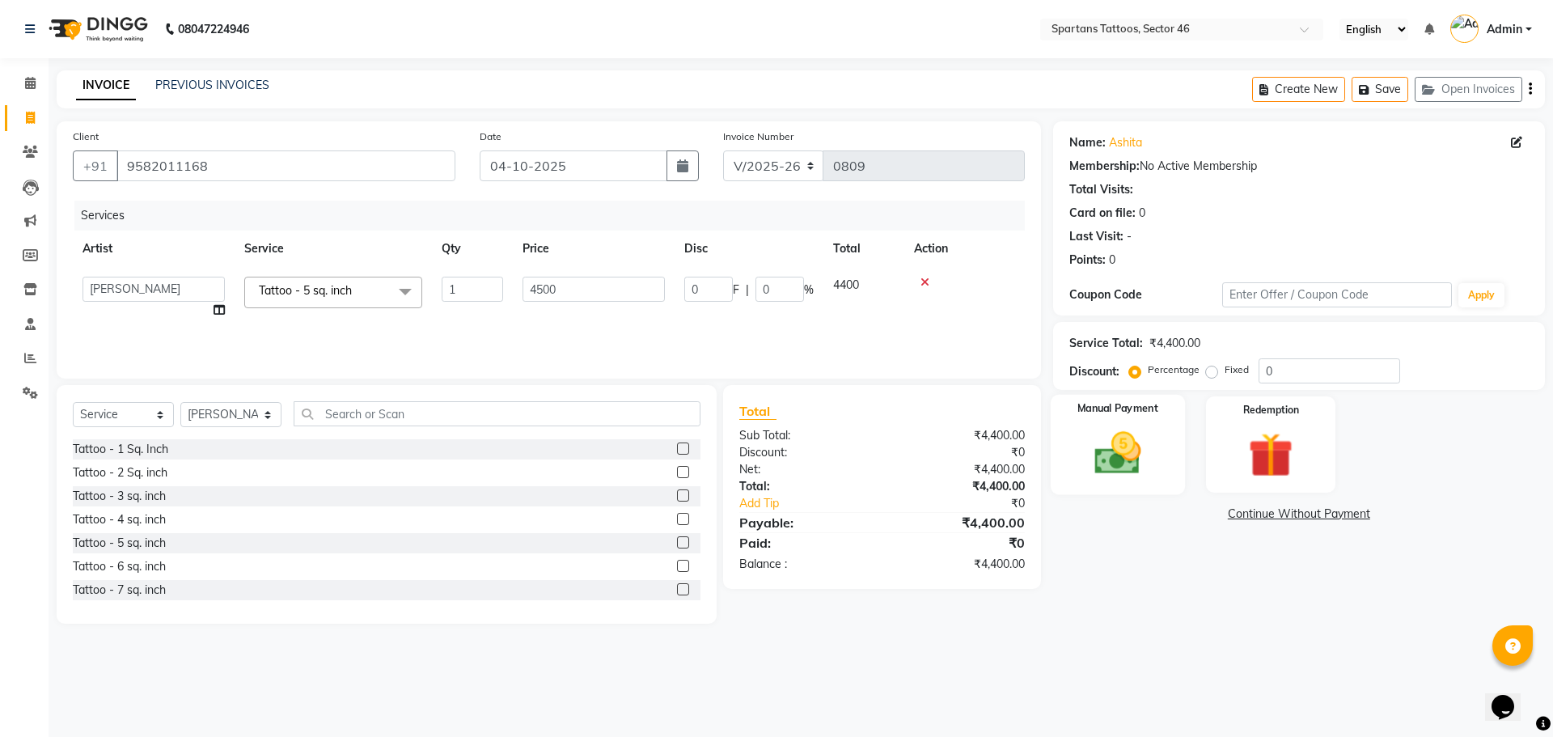
click at [769, 463] on img at bounding box center [1117, 452] width 75 height 53
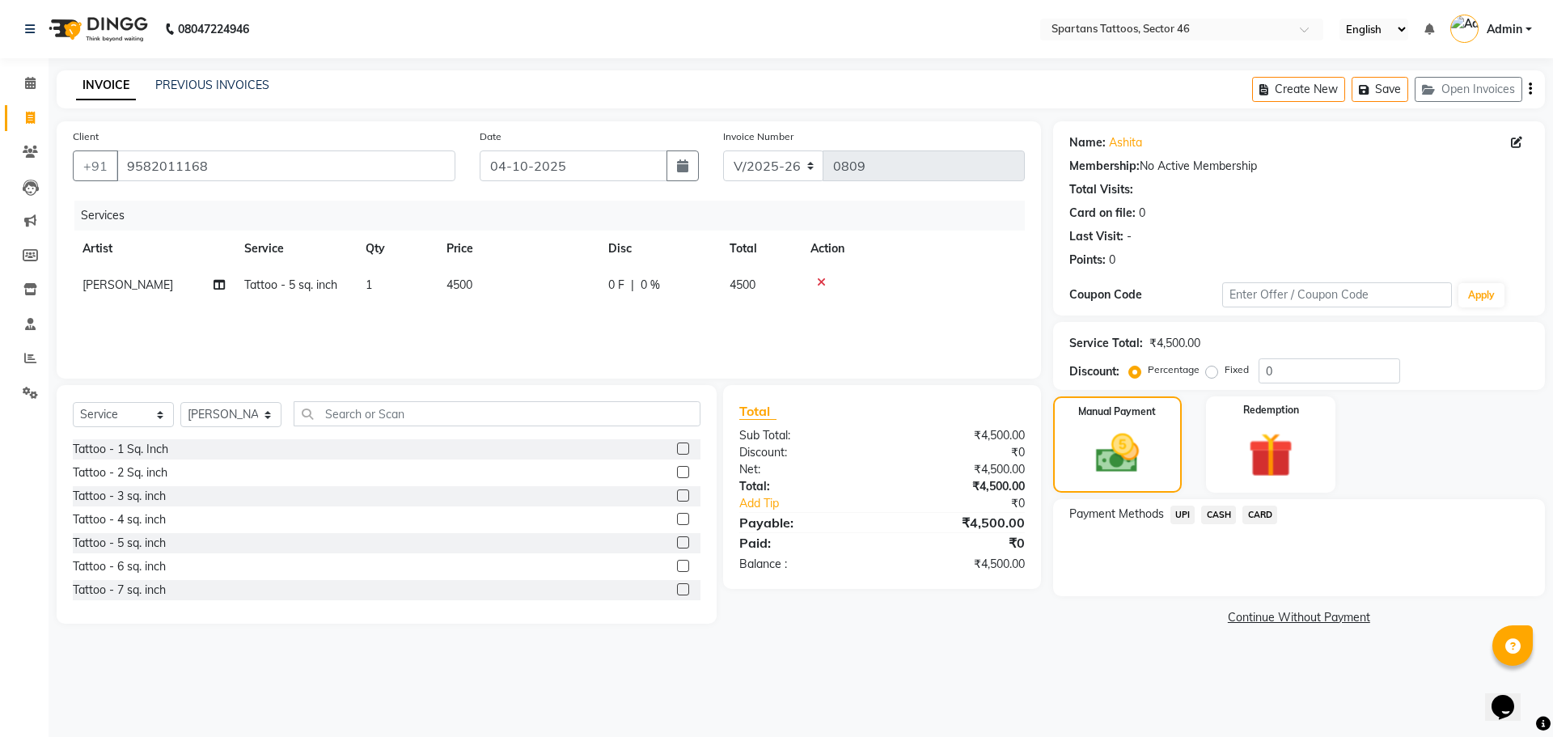
drag, startPoint x: 1218, startPoint y: 514, endPoint x: 1234, endPoint y: 527, distance: 20.2
click at [769, 477] on span "CASH" at bounding box center [1218, 514] width 35 height 19
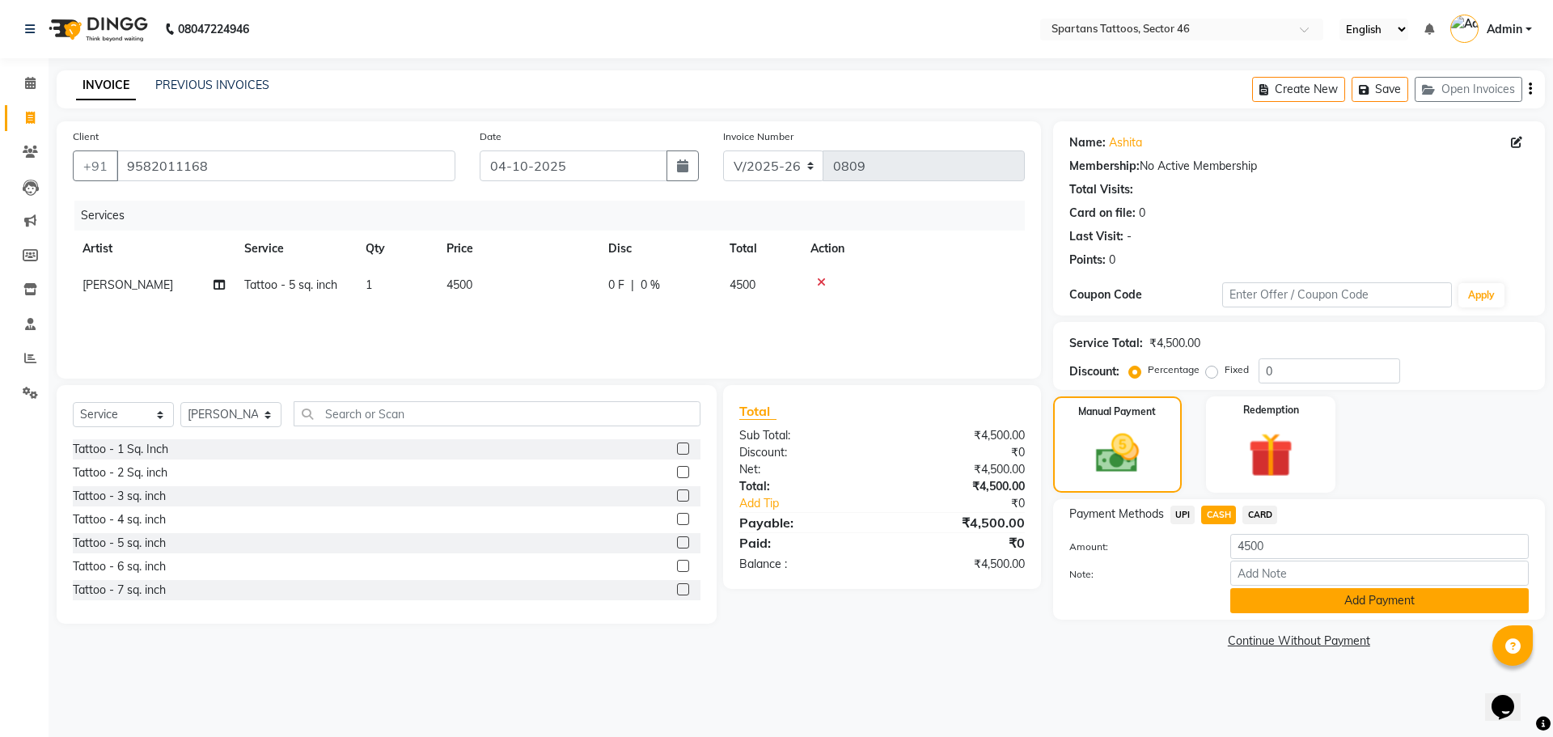
click at [769, 477] on button "Add Payment" at bounding box center [1379, 600] width 298 height 25
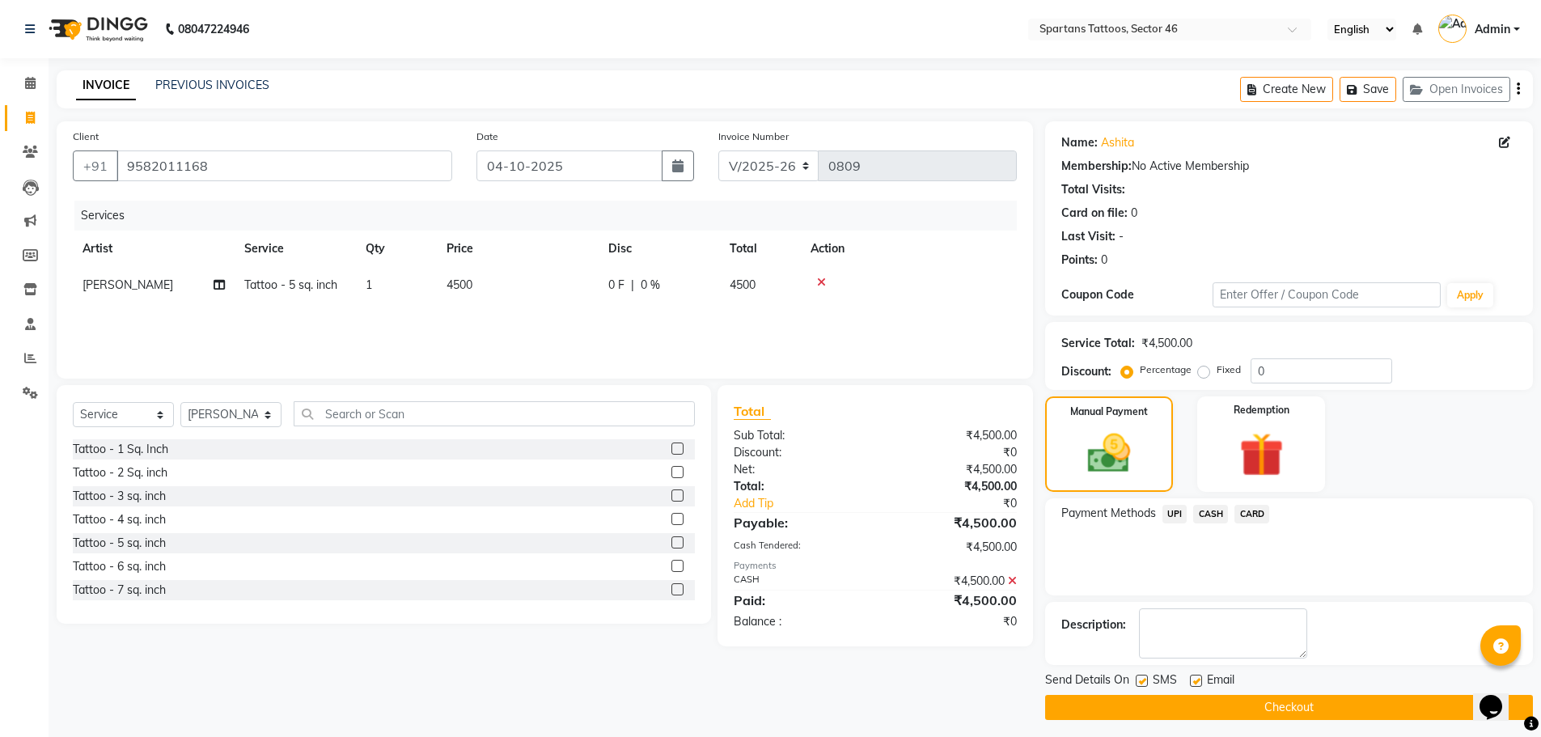
click at [769, 477] on button "Checkout" at bounding box center [1289, 707] width 488 height 25
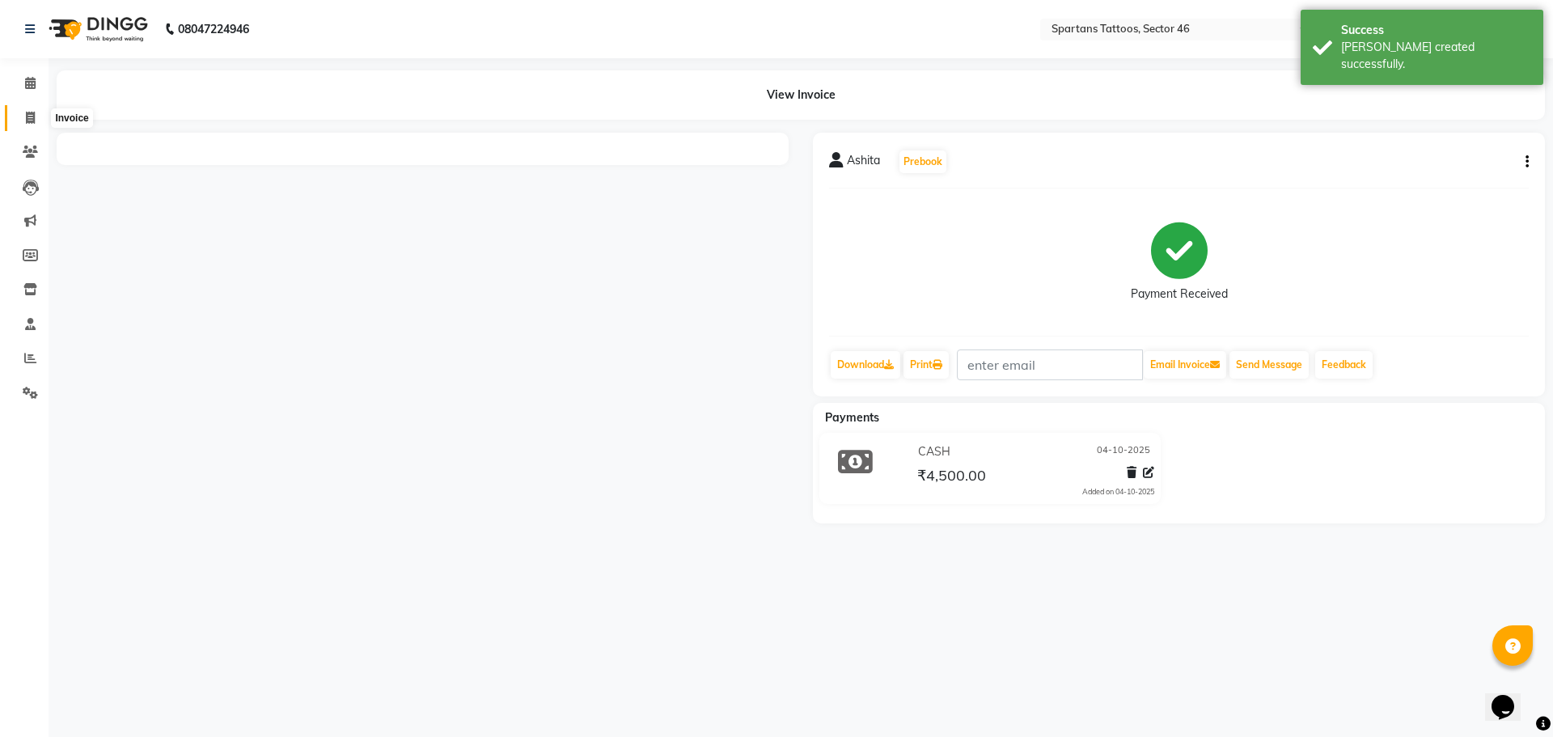
click at [23, 117] on span at bounding box center [30, 118] width 28 height 19
select select "6556"
select select "service"
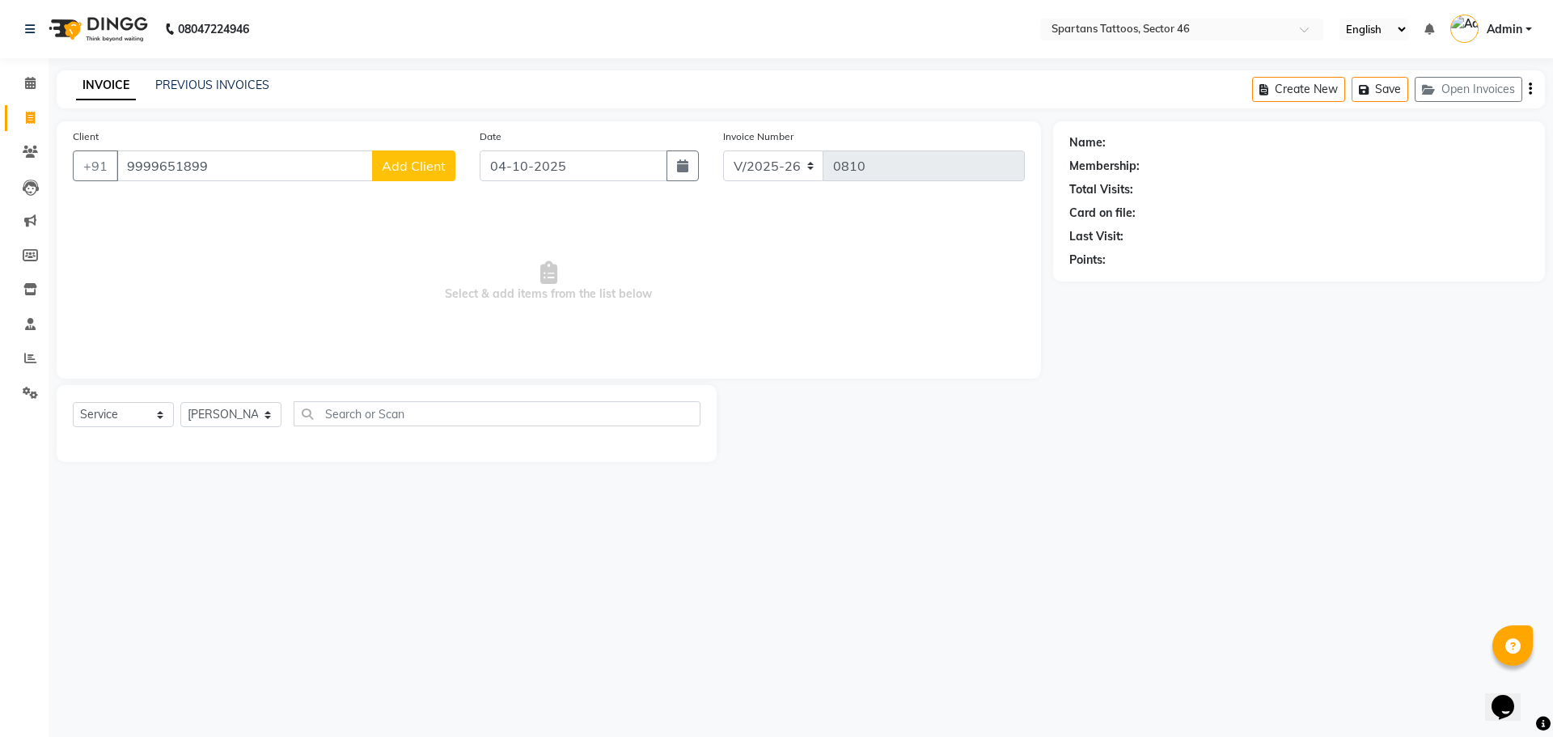
type input "9999651899"
click at [444, 166] on span "Add Client" at bounding box center [414, 166] width 64 height 16
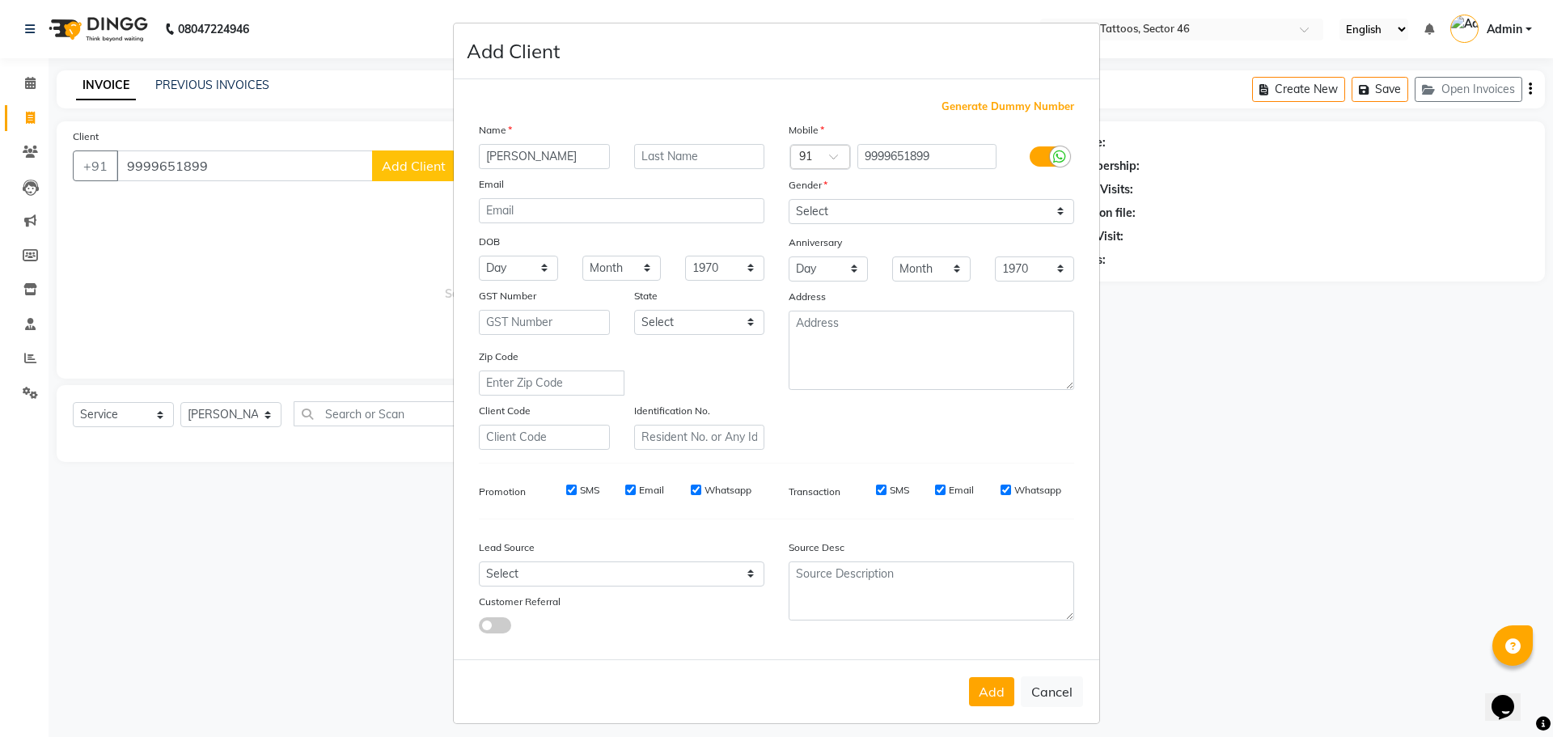
type input "[PERSON_NAME]"
click at [769, 207] on select "Select [DEMOGRAPHIC_DATA] [DEMOGRAPHIC_DATA] Other Prefer Not To Say" at bounding box center [932, 211] width 286 height 25
select select "[DEMOGRAPHIC_DATA]"
click at [769, 199] on select "Select [DEMOGRAPHIC_DATA] [DEMOGRAPHIC_DATA] Other Prefer Not To Say" at bounding box center [932, 211] width 286 height 25
click at [688, 477] on select "Select Walk-in Referral Internet Friend Word of Mouth Advertisement Facebook Ju…" at bounding box center [622, 573] width 286 height 25
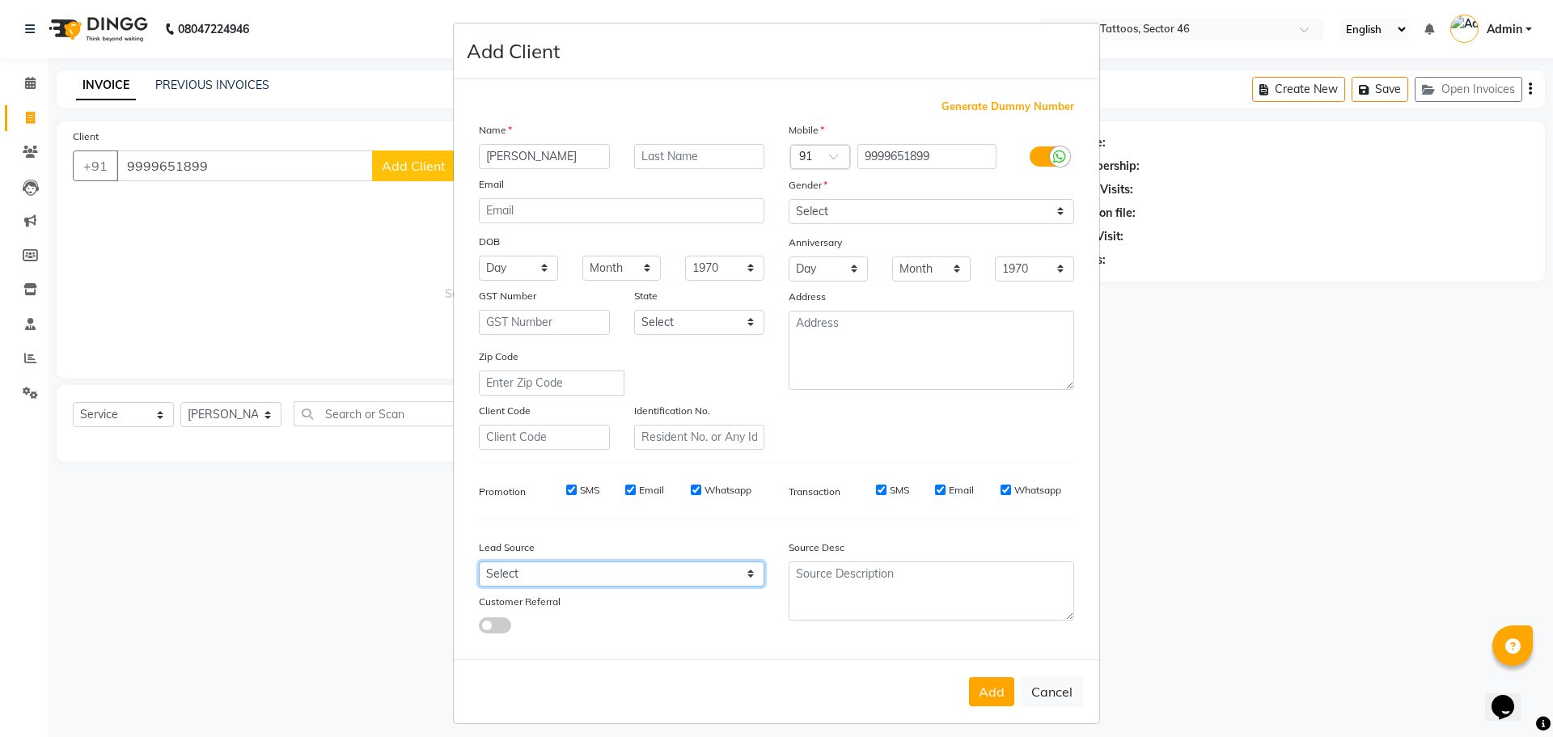
select select "46582"
click at [479, 477] on select "Select Walk-in Referral Internet Friend Word of Mouth Advertisement Facebook Ju…" at bounding box center [622, 573] width 286 height 25
click at [769, 477] on button "Add" at bounding box center [991, 691] width 45 height 29
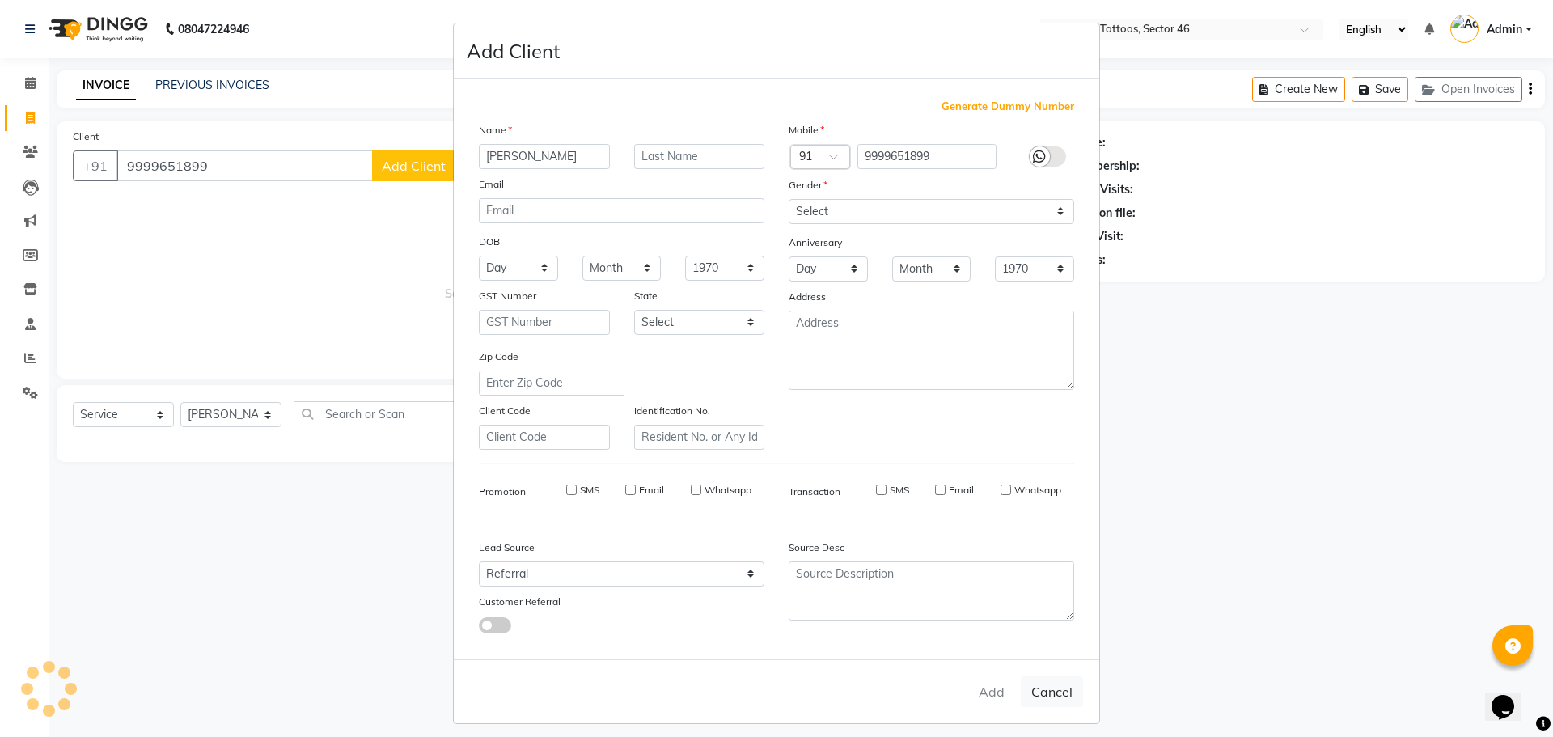
select select
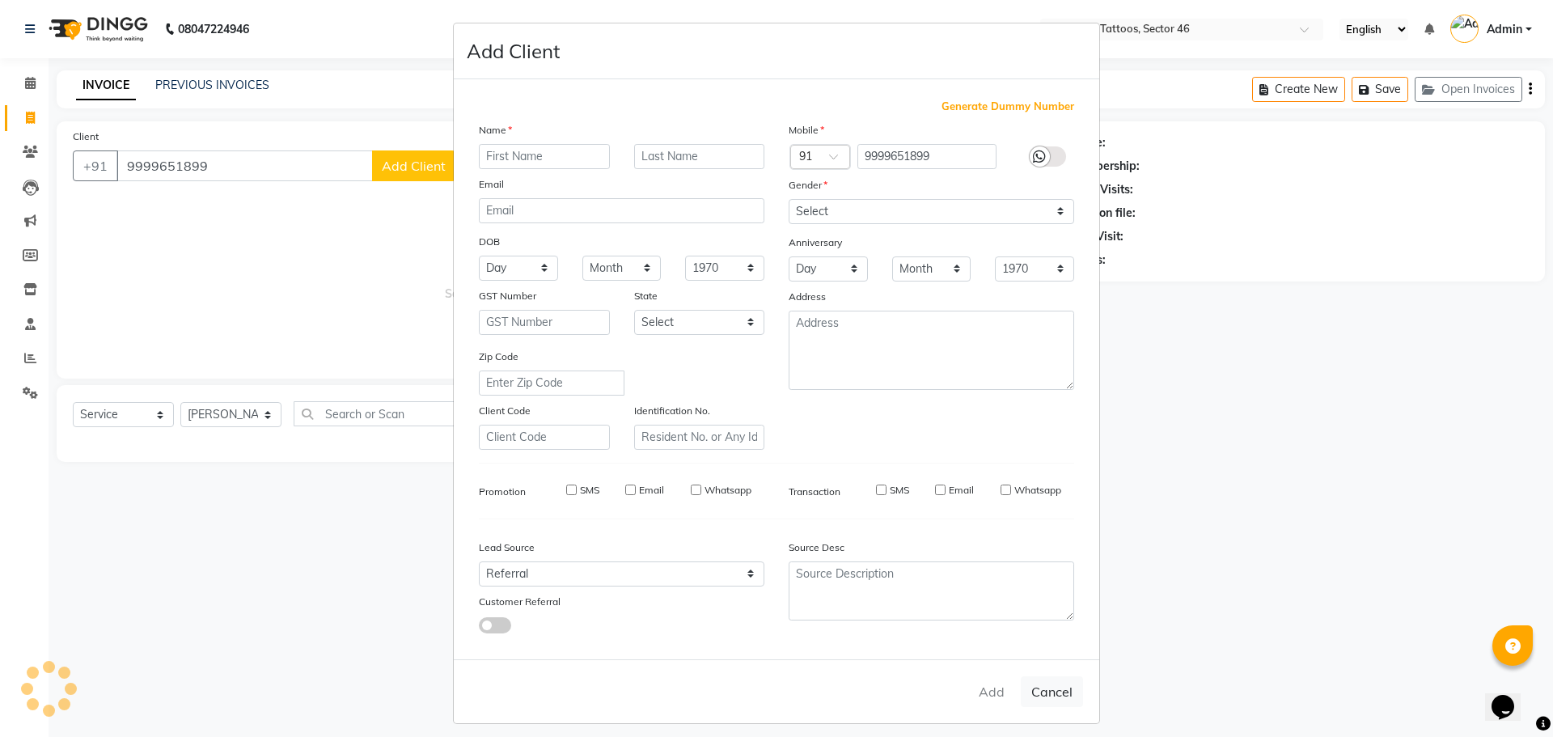
select select
checkbox input "false"
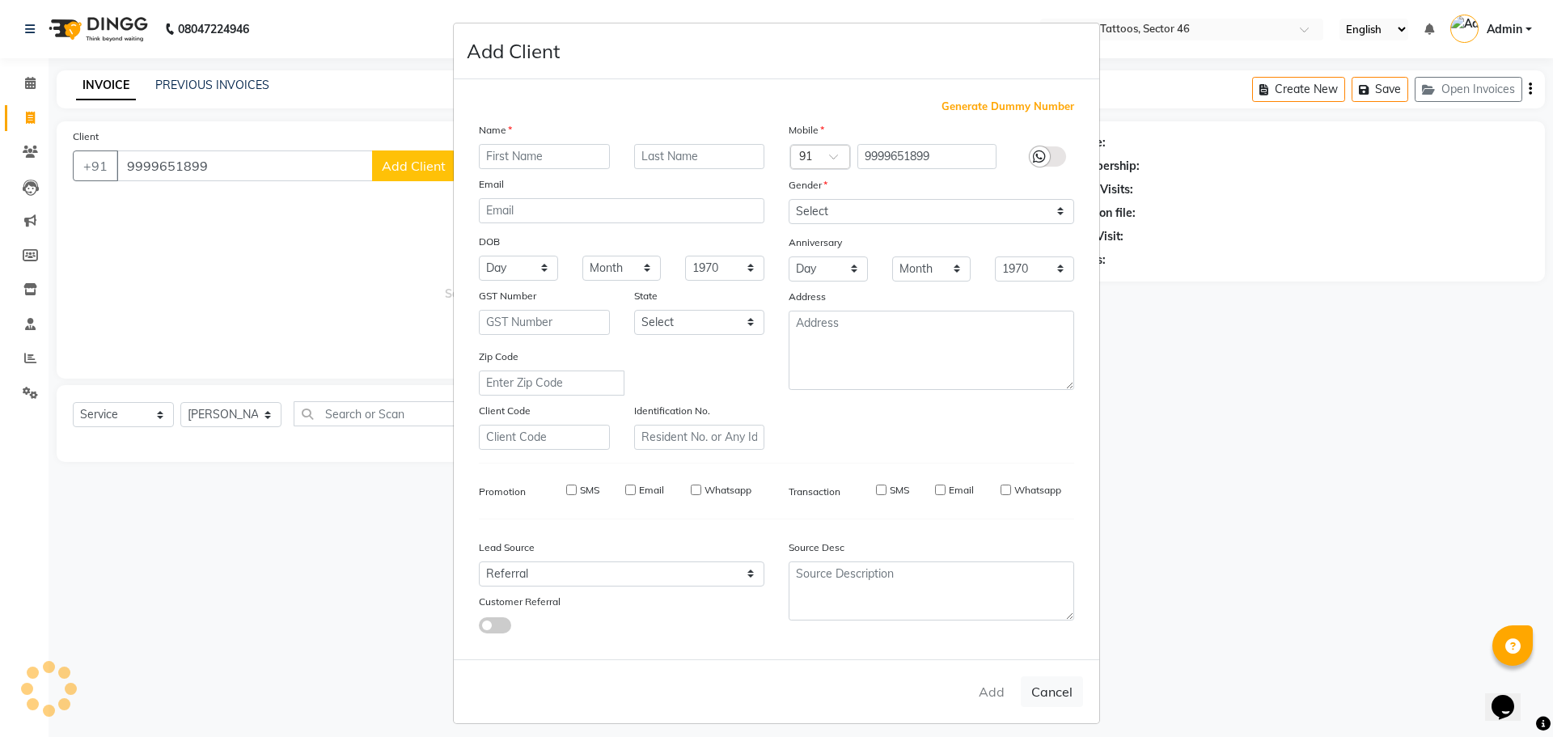
checkbox input "false"
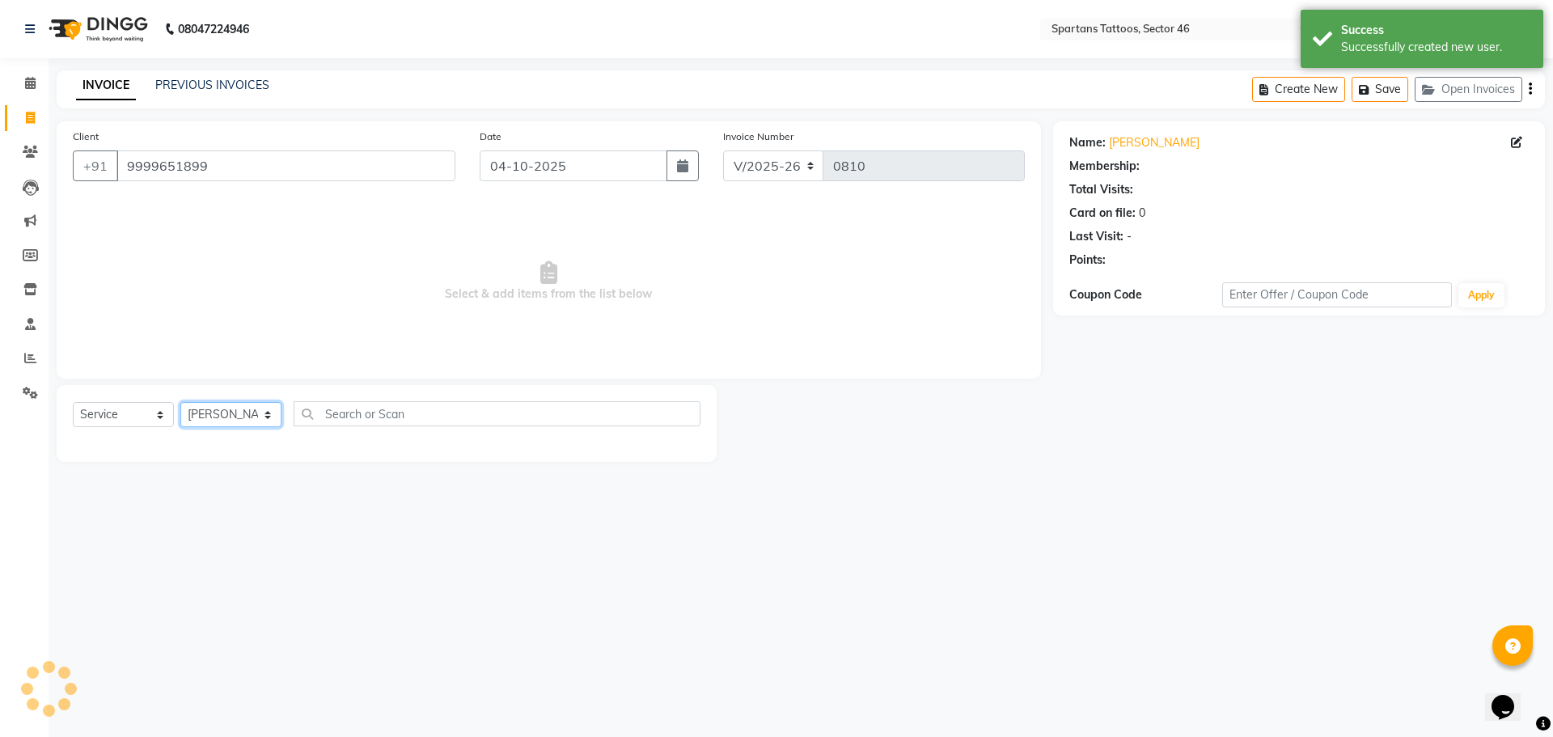
click at [232, 417] on select "[PERSON_NAME] [PERSON_NAME] [PERSON_NAME]" at bounding box center [230, 414] width 101 height 25
select select "58253"
click at [180, 402] on select "[PERSON_NAME] [PERSON_NAME] [PERSON_NAME]" at bounding box center [230, 414] width 101 height 25
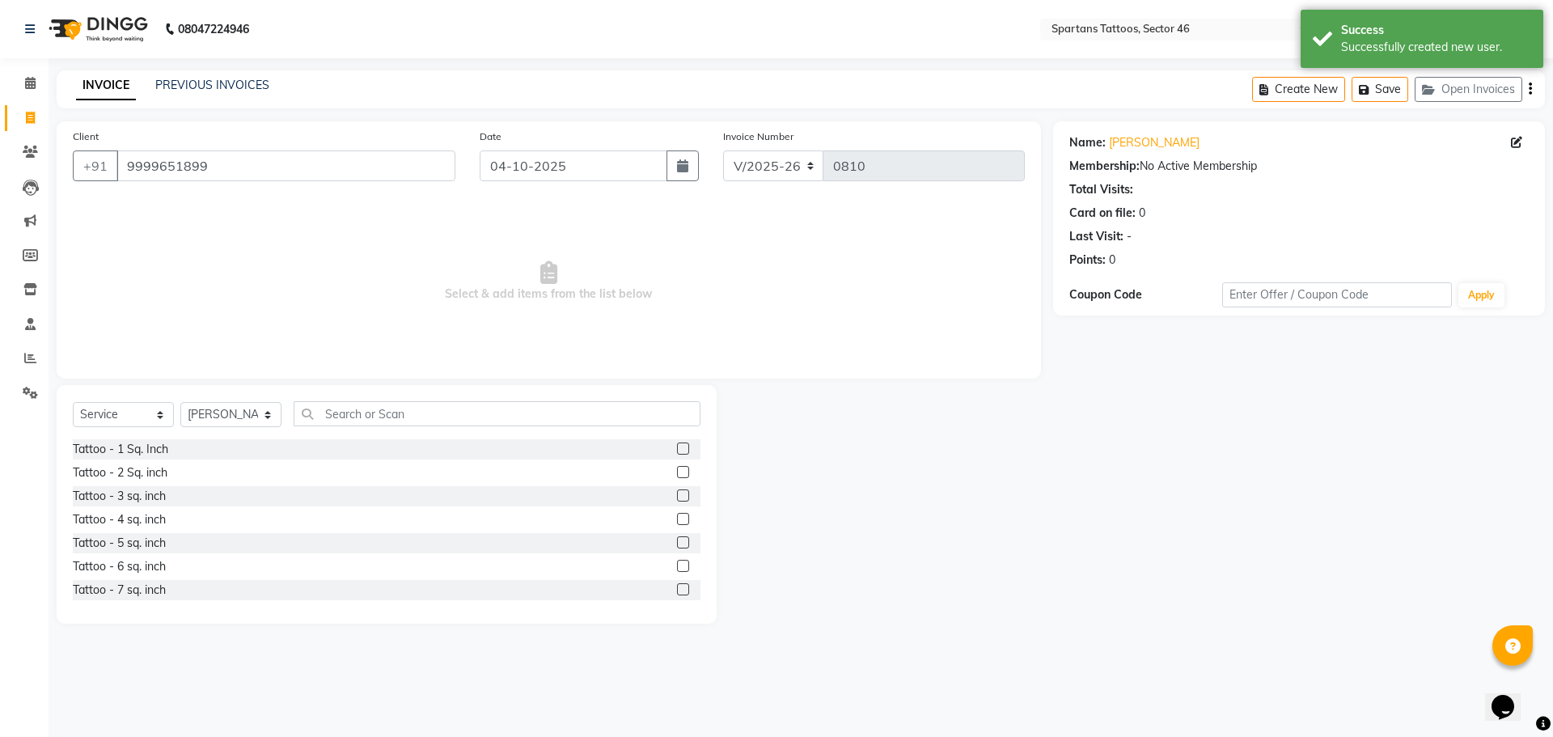
click at [677, 477] on label at bounding box center [683, 519] width 12 height 12
click at [677, 477] on input "checkbox" at bounding box center [682, 519] width 11 height 11
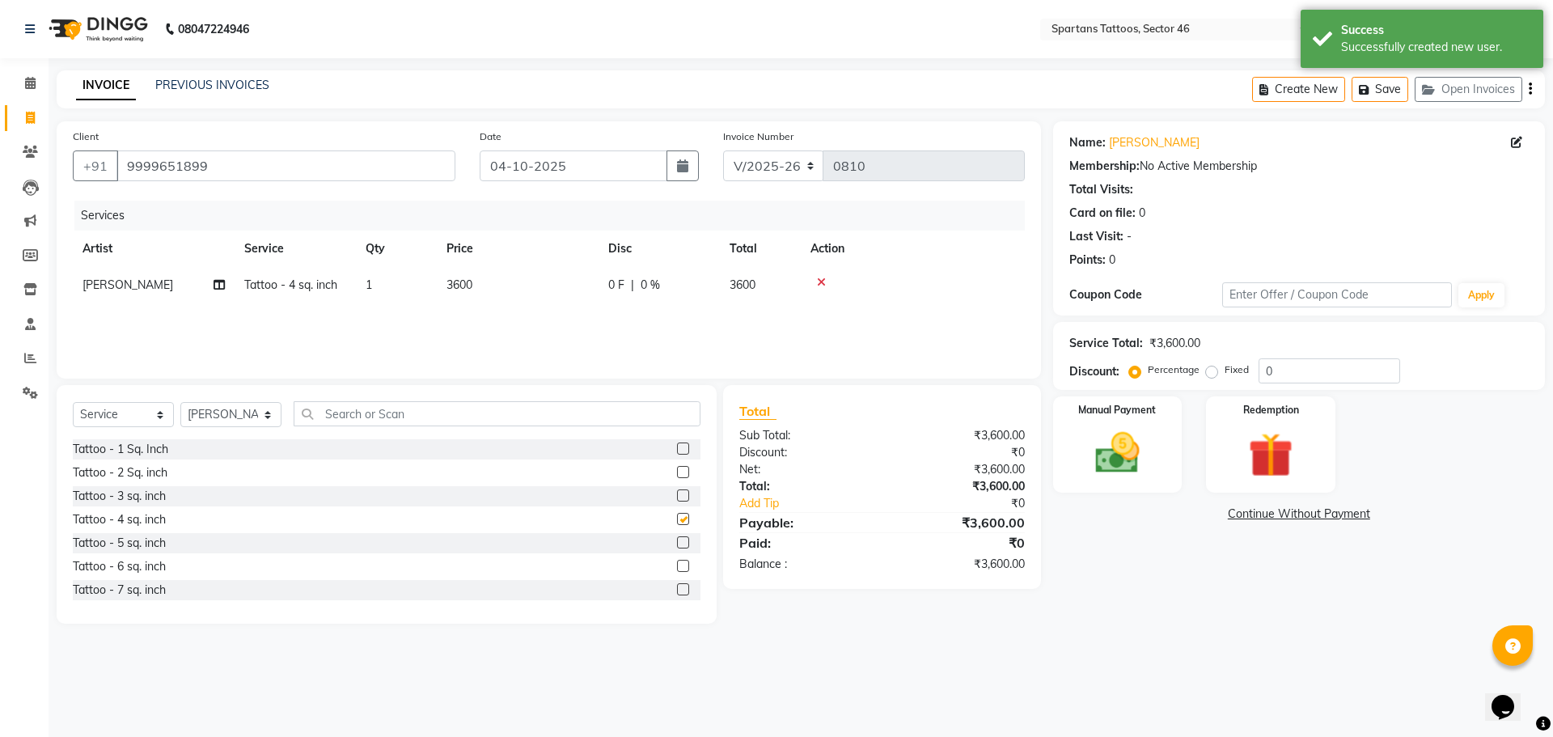
checkbox input "false"
click at [769, 284] on div at bounding box center [912, 282] width 205 height 11
click at [769, 281] on icon at bounding box center [821, 282] width 9 height 11
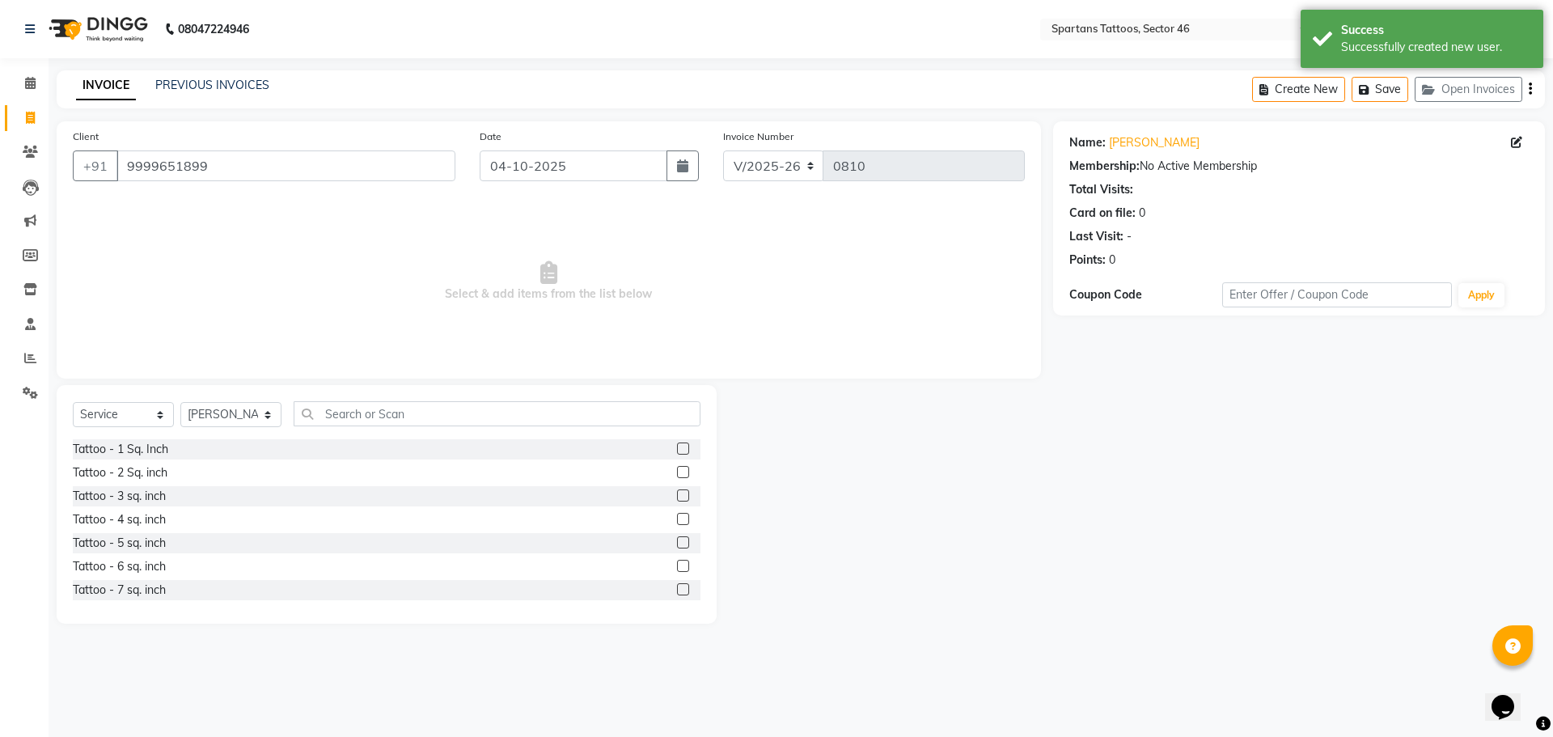
click at [677, 477] on label at bounding box center [683, 542] width 12 height 12
click at [677, 477] on input "checkbox" at bounding box center [682, 543] width 11 height 11
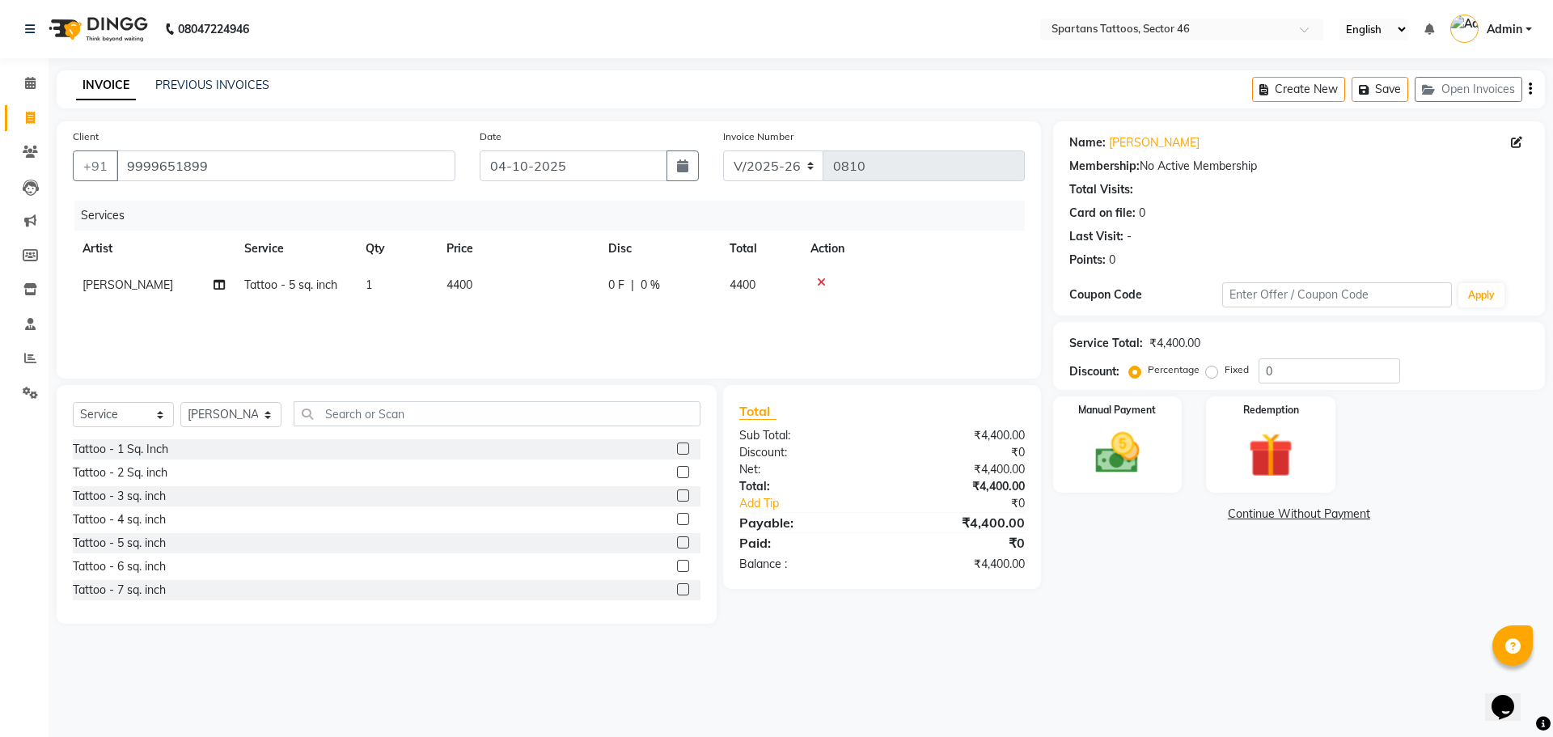
click at [582, 280] on td "4400" at bounding box center [518, 285] width 162 height 36
click at [627, 291] on input "4400" at bounding box center [593, 289] width 142 height 25
click at [769, 463] on div "Manual Payment" at bounding box center [1117, 444] width 134 height 99
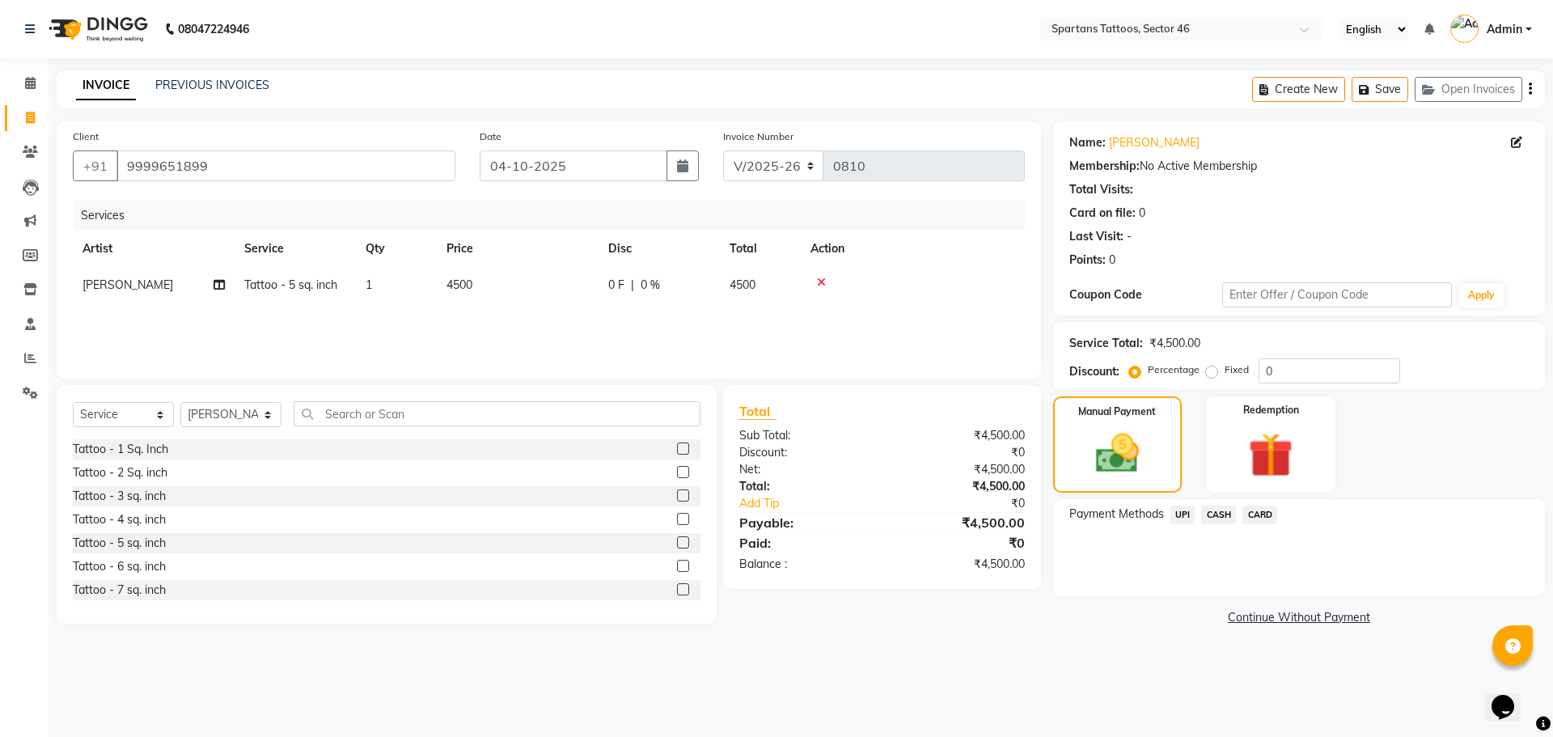
click at [769, 477] on span "CASH" at bounding box center [1218, 514] width 35 height 19
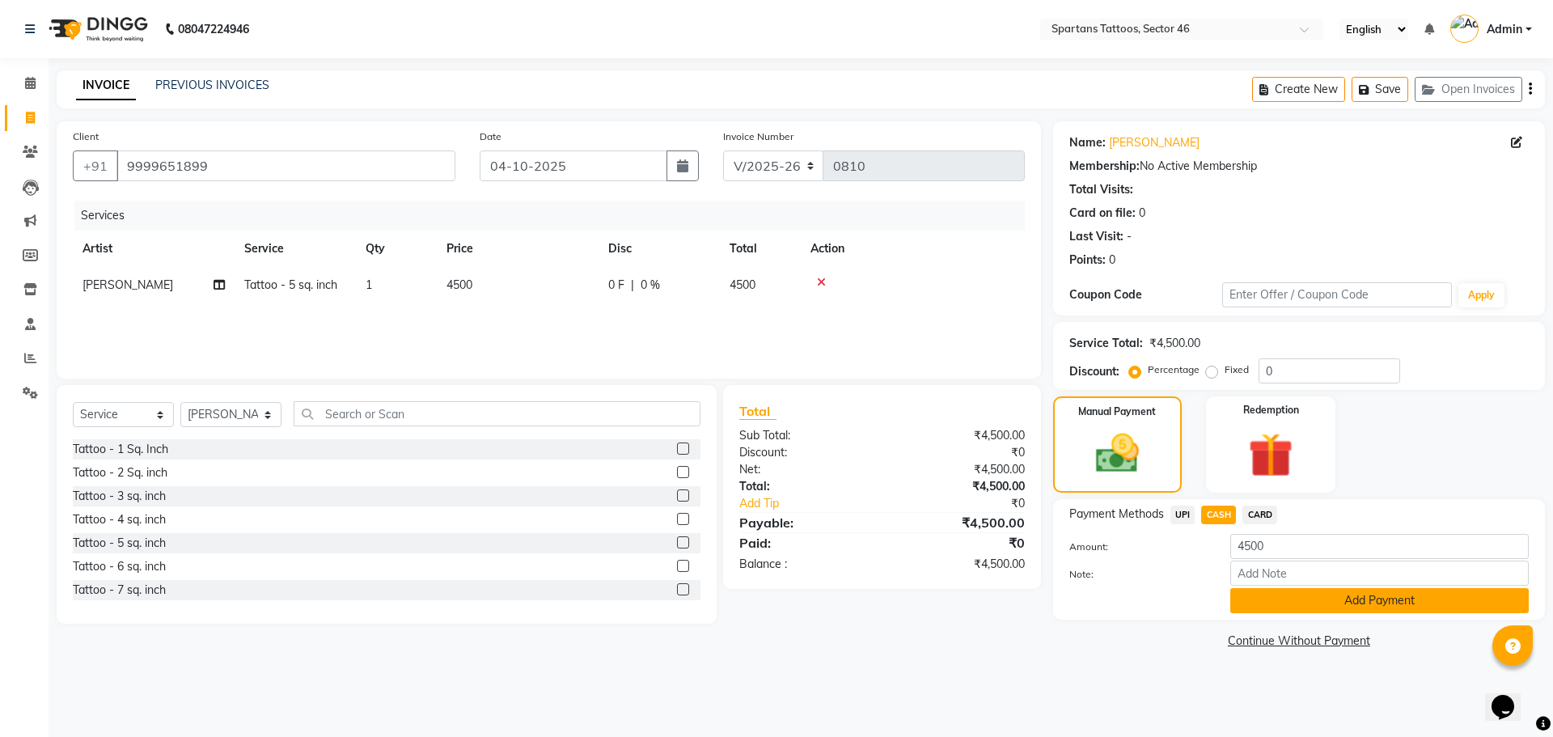
click at [769, 477] on button "Add Payment" at bounding box center [1379, 600] width 298 height 25
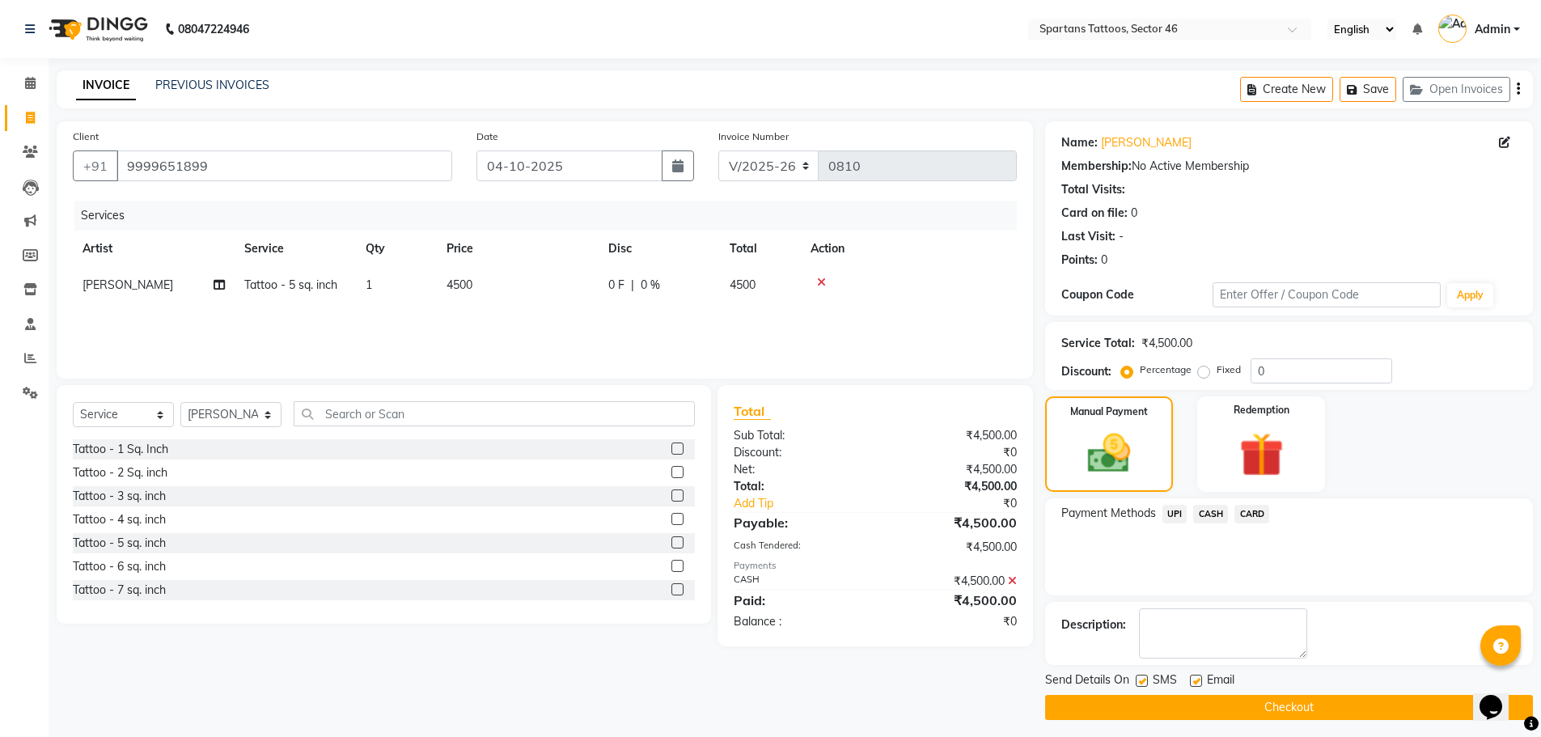
drag, startPoint x: 1327, startPoint y: 705, endPoint x: 1330, endPoint y: 596, distance: 109.2
click at [769, 477] on button "Checkout" at bounding box center [1289, 707] width 488 height 25
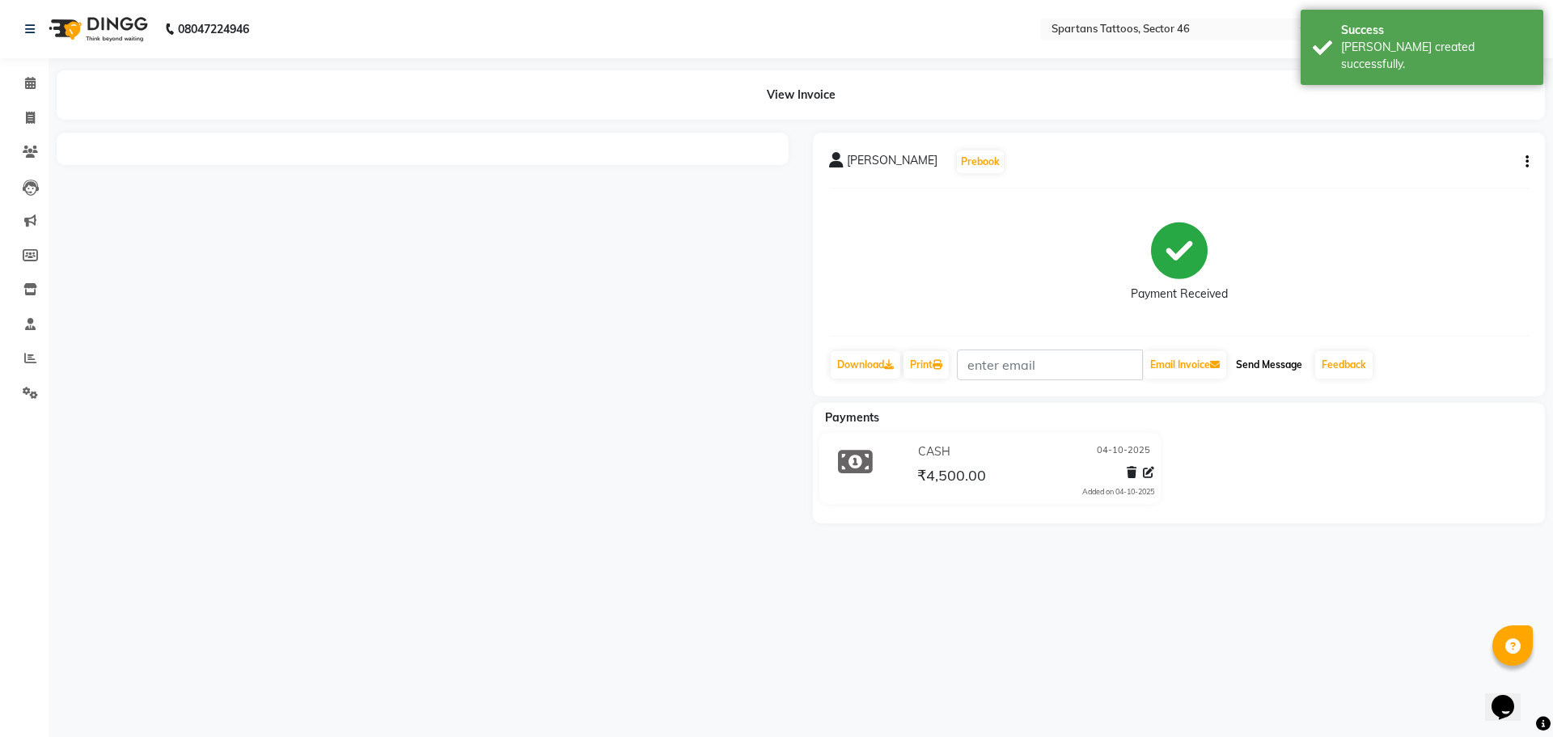
click at [769, 362] on button "Send Message" at bounding box center [1268, 364] width 79 height 27
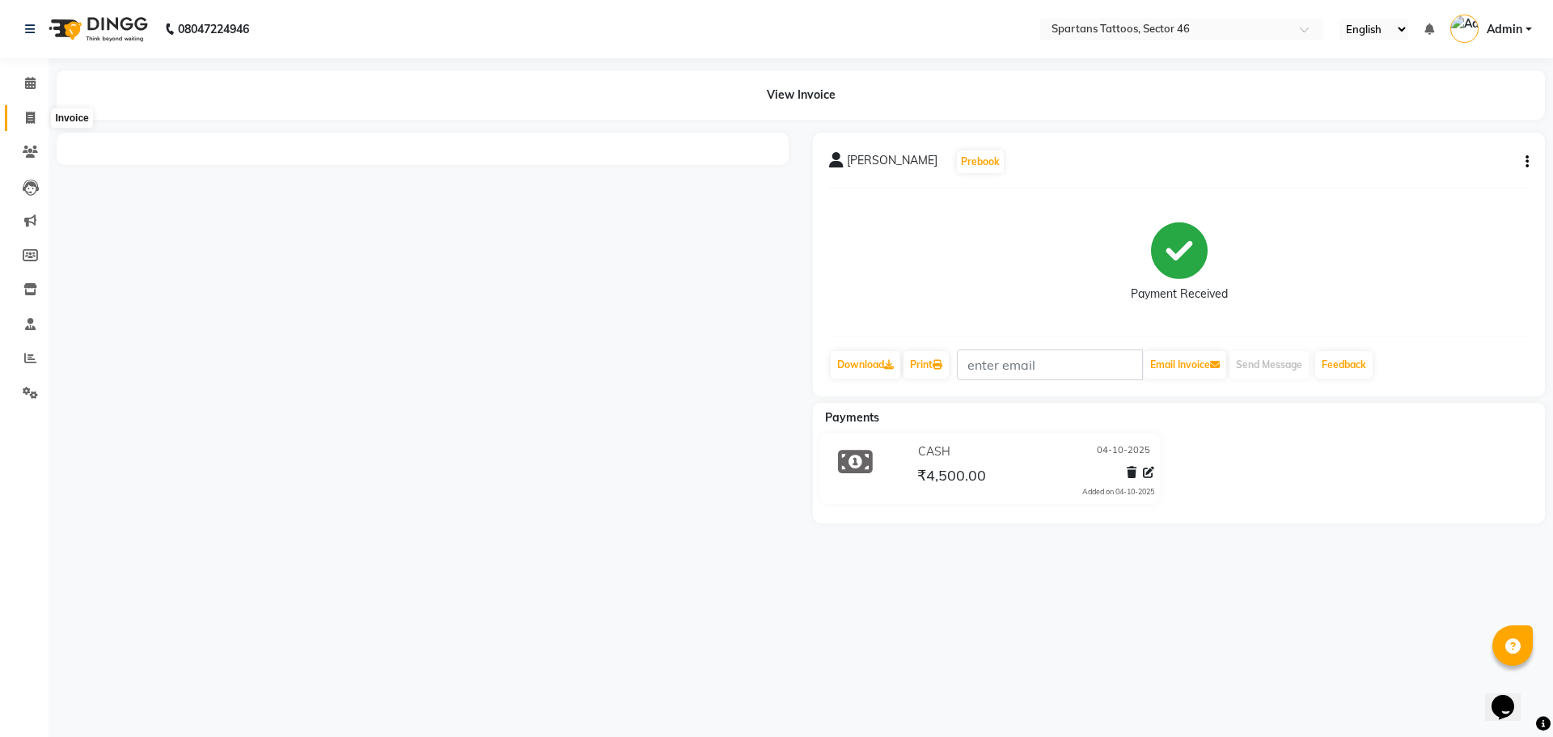
click at [32, 125] on span at bounding box center [30, 118] width 28 height 19
